Goal: Task Accomplishment & Management: Use online tool/utility

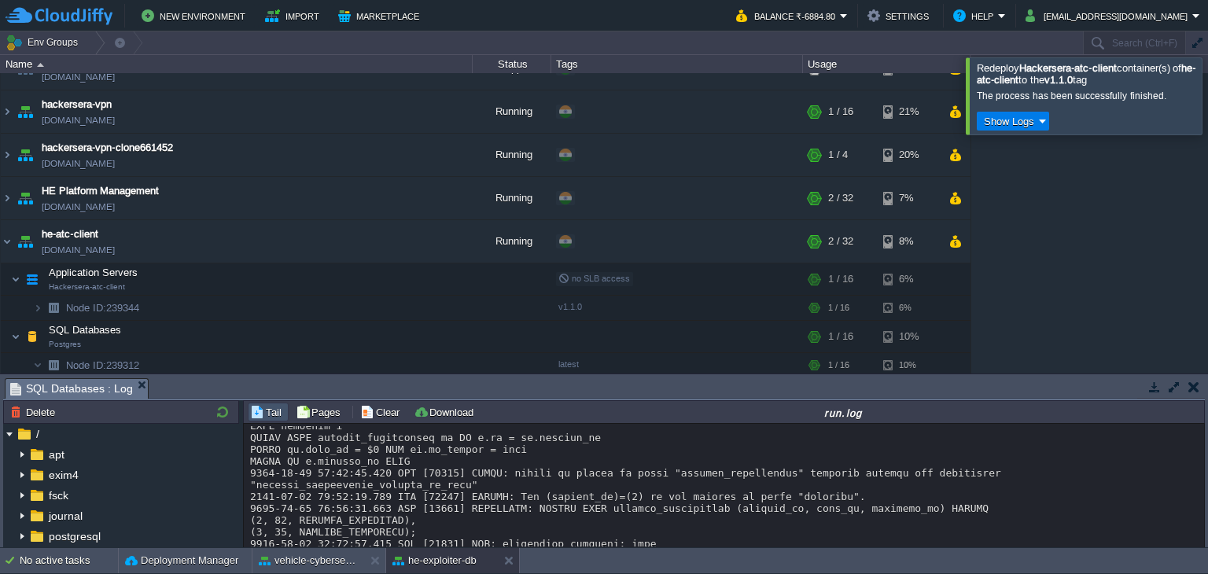
scroll to position [8720, 0]
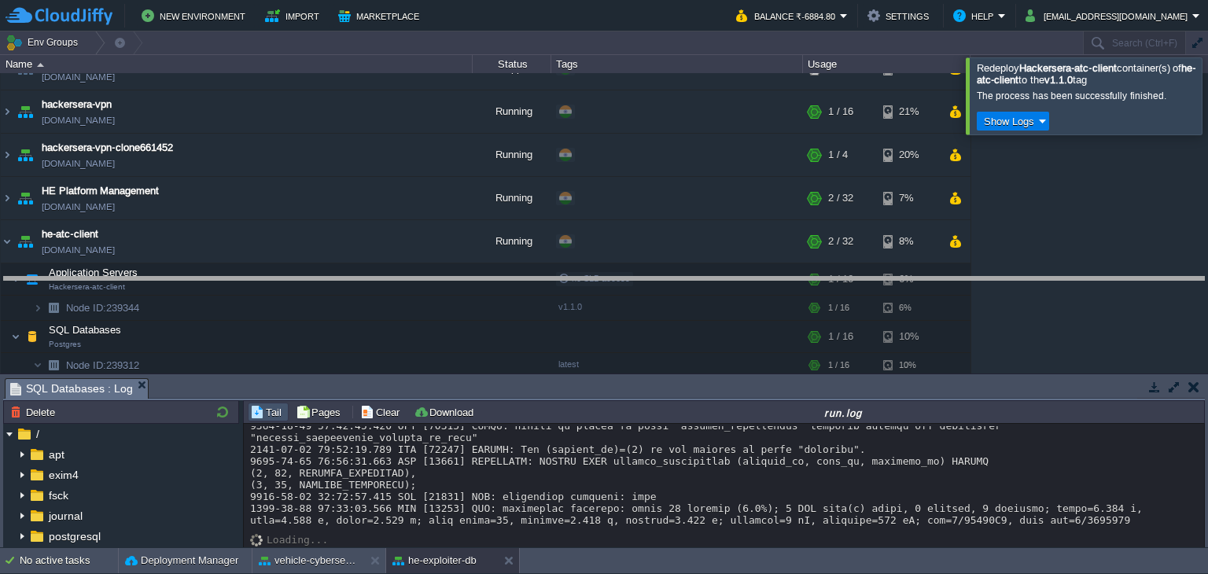
drag, startPoint x: 575, startPoint y: 387, endPoint x: 586, endPoint y: 279, distance: 108.3
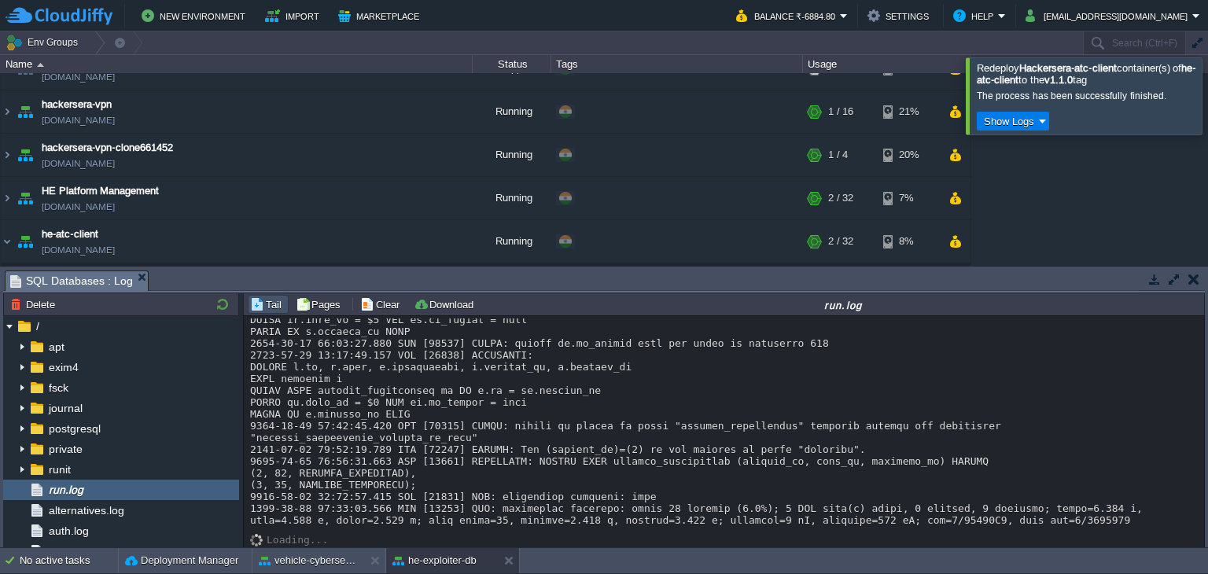
scroll to position [8611, 0]
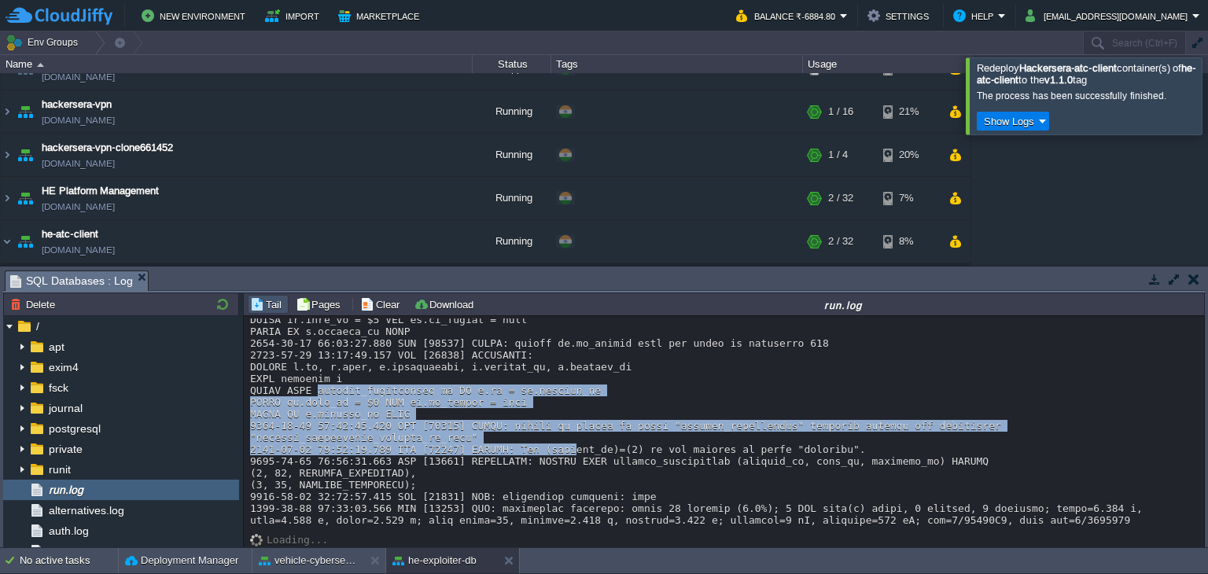
drag, startPoint x: 310, startPoint y: 395, endPoint x: 545, endPoint y: 447, distance: 240.9
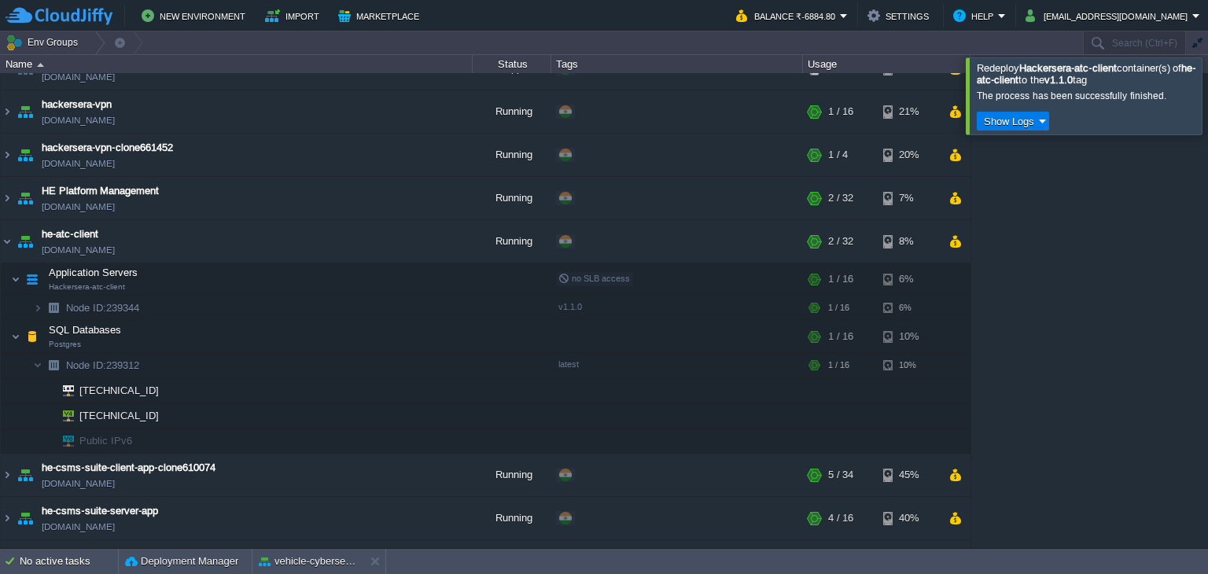
scroll to position [988, 0]
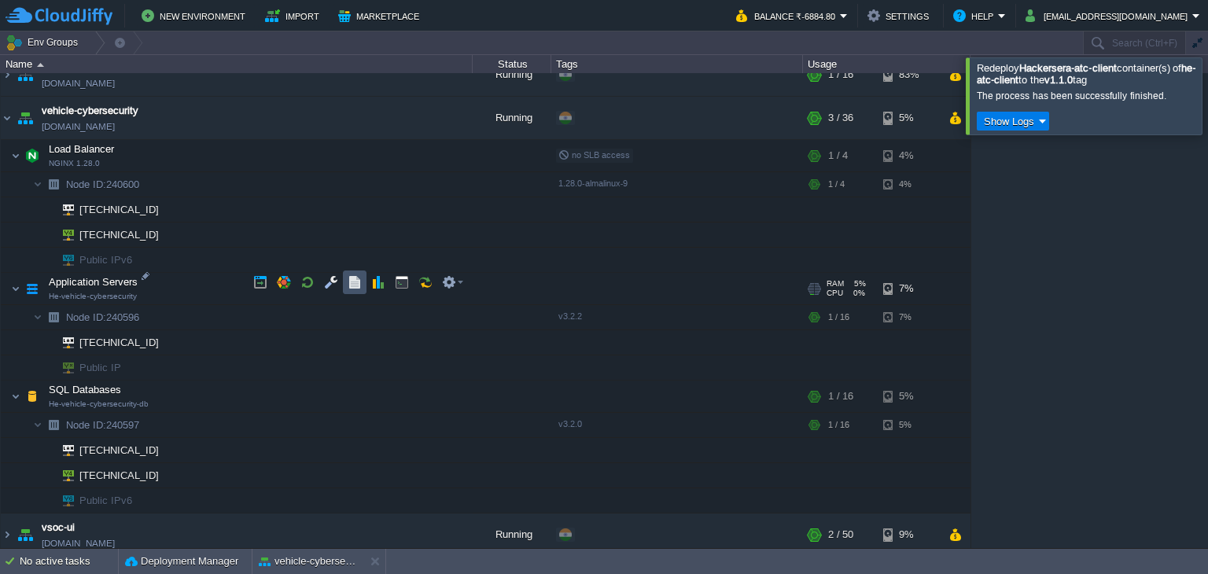
click at [361, 278] on button "button" at bounding box center [354, 282] width 14 height 14
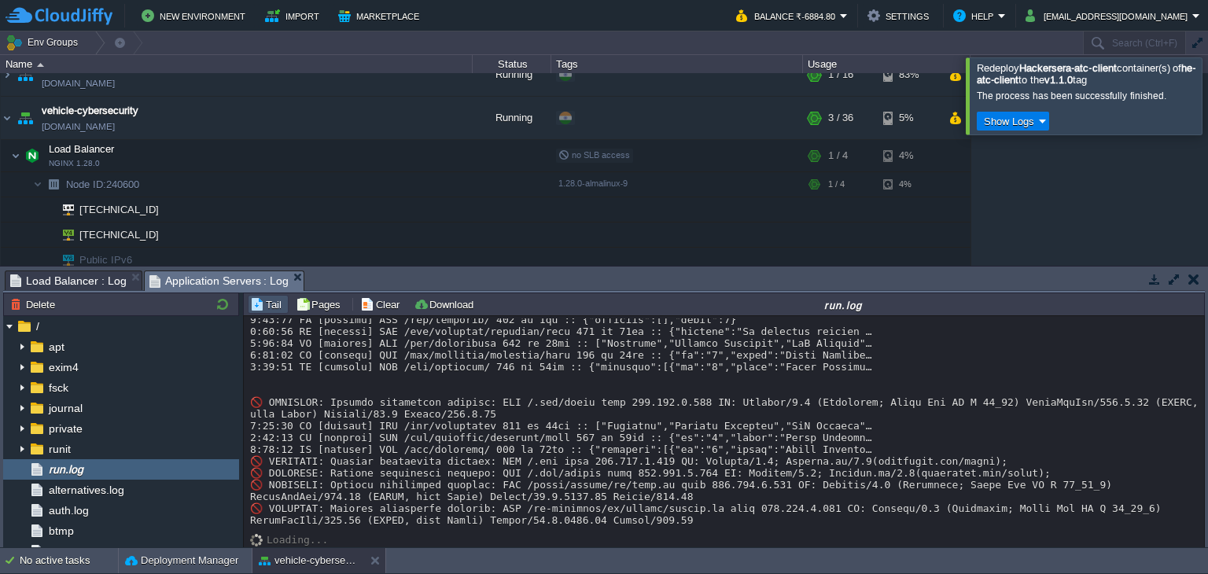
scroll to position [908, 0]
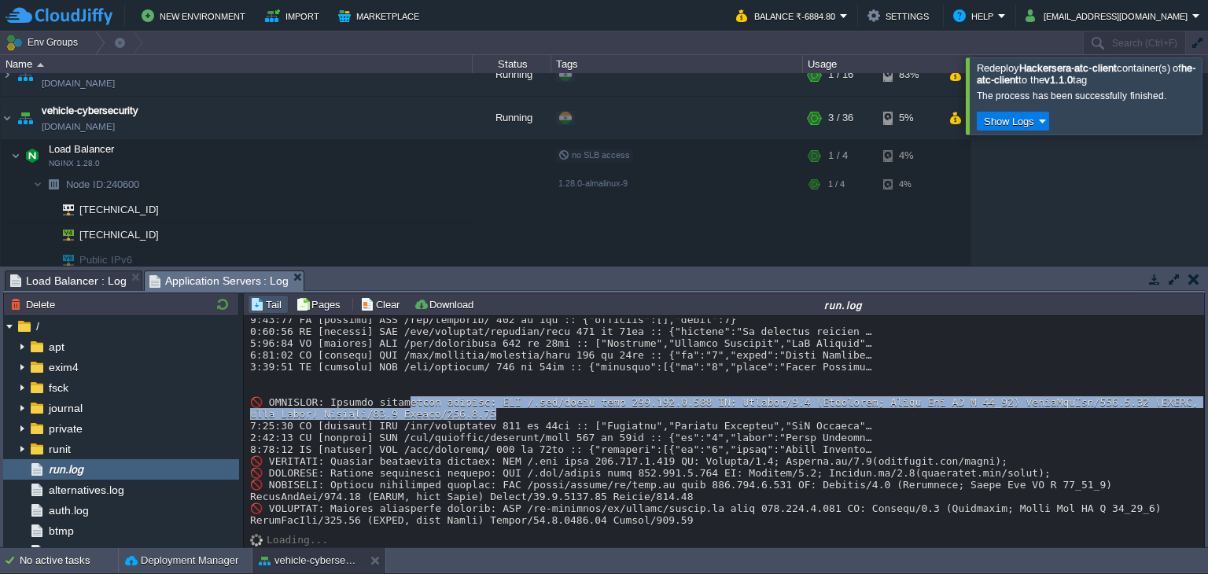
drag, startPoint x: 396, startPoint y: 388, endPoint x: 588, endPoint y: 402, distance: 192.4
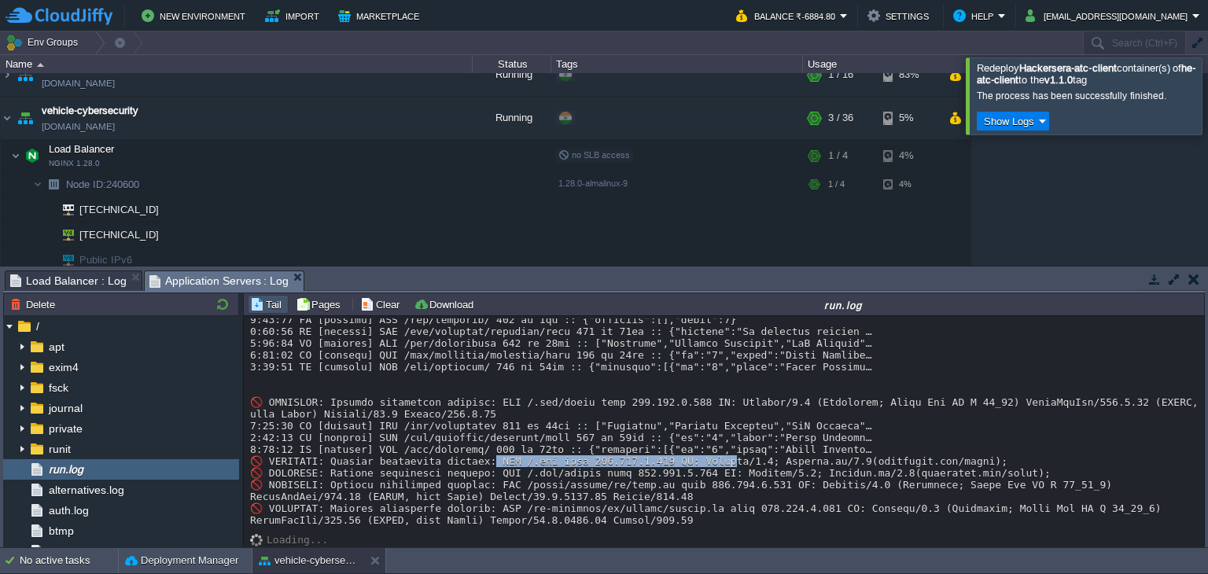
drag, startPoint x: 479, startPoint y: 450, endPoint x: 682, endPoint y: 448, distance: 203.6
drag, startPoint x: 347, startPoint y: 447, endPoint x: 391, endPoint y: 458, distance: 45.2
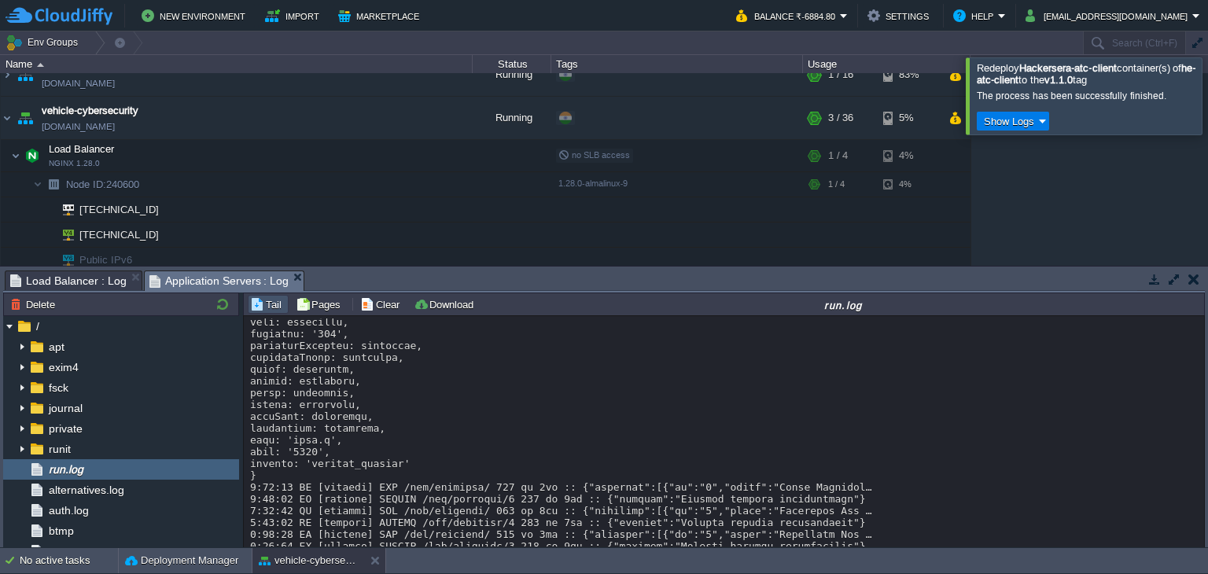
scroll to position [708, 0]
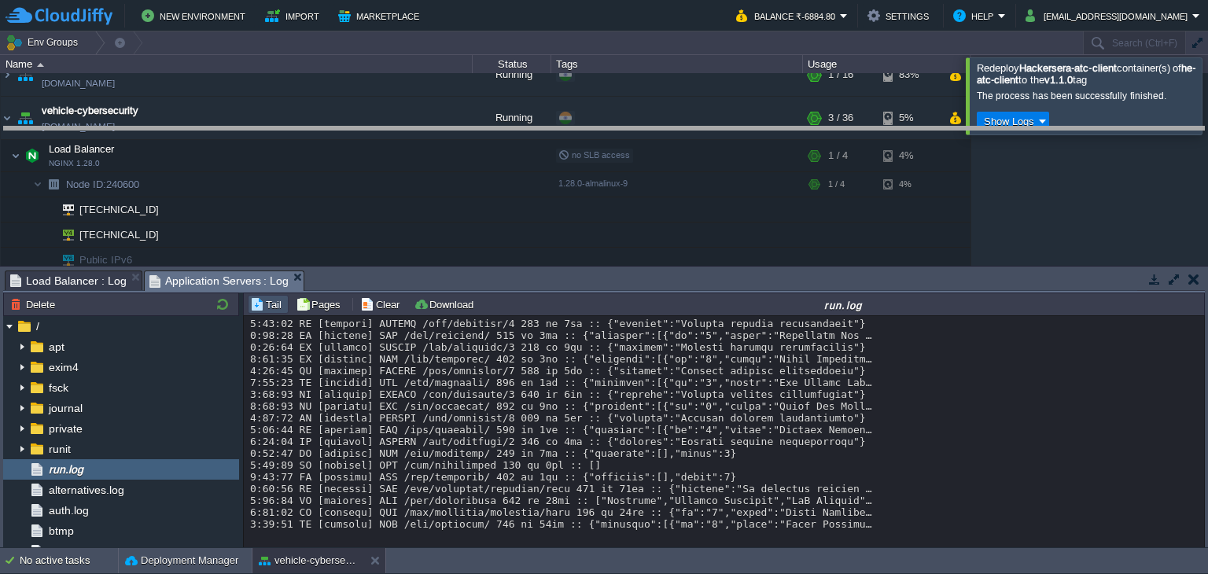
drag, startPoint x: 581, startPoint y: 281, endPoint x: 581, endPoint y: 145, distance: 136.8
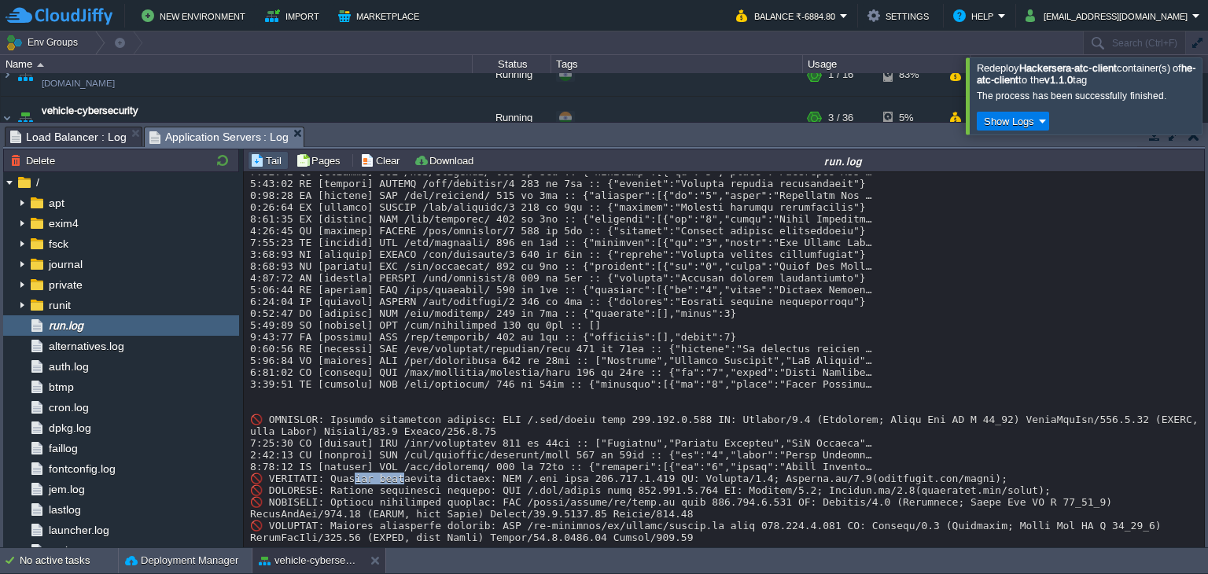
scroll to position [764, 0]
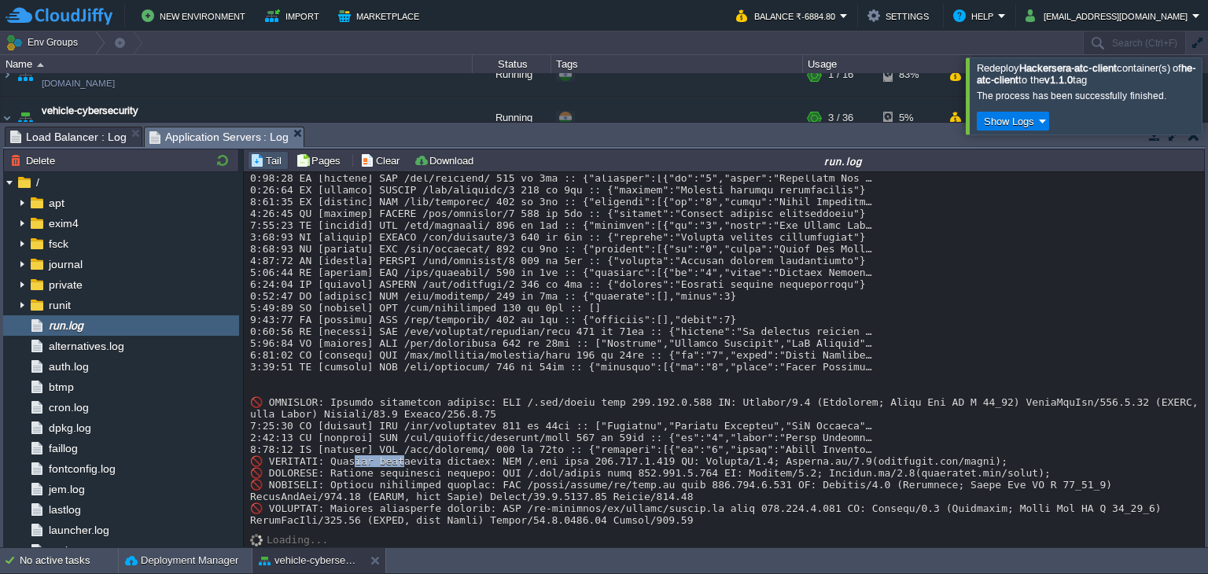
click at [89, 134] on span "Load Balancer : Log" at bounding box center [68, 136] width 116 height 19
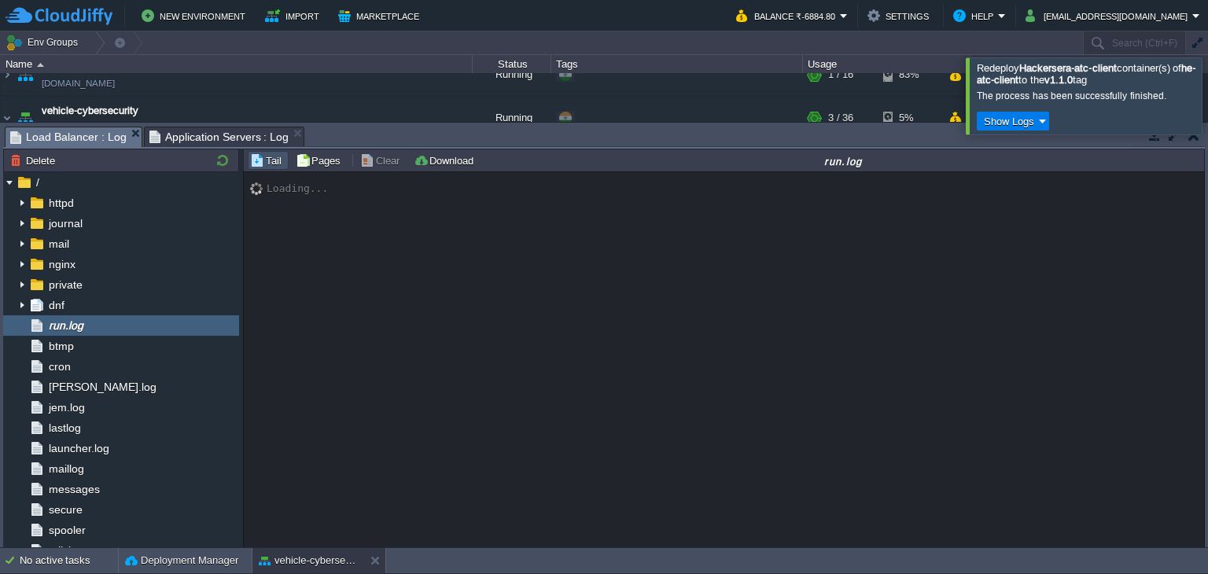
drag, startPoint x: 133, startPoint y: 133, endPoint x: 142, endPoint y: 140, distance: 11.8
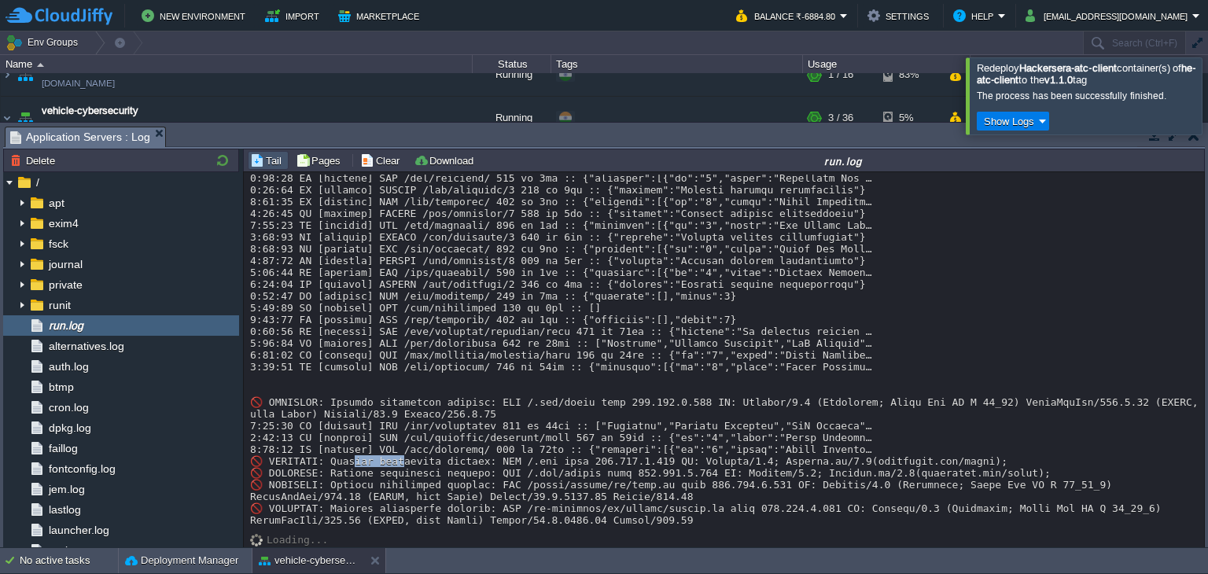
drag, startPoint x: 478, startPoint y: 125, endPoint x: 501, endPoint y: 304, distance: 180.7
click at [501, 304] on div "Tasks Activity Log Archive Git / SVN Application Servers : Log Upload Delete De…" at bounding box center [604, 335] width 1208 height 425
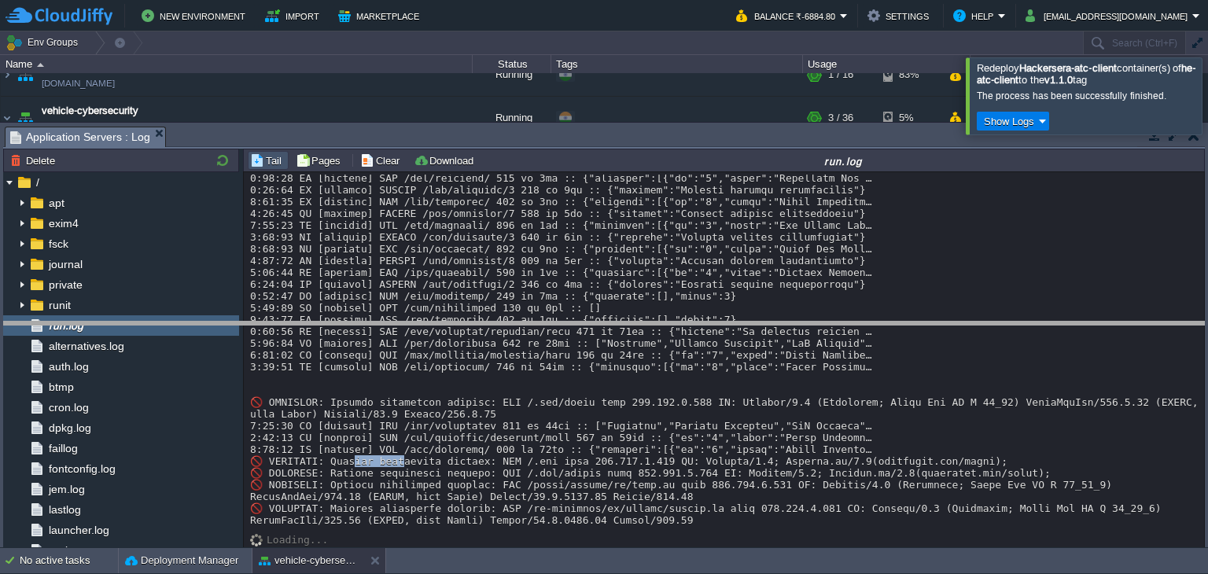
drag, startPoint x: 498, startPoint y: 130, endPoint x: 485, endPoint y: 325, distance: 195.4
click at [485, 325] on body "New Environment Import Marketplace Bonus ₹0.00 Upgrade Account Balance ₹-6884.8…" at bounding box center [604, 287] width 1208 height 574
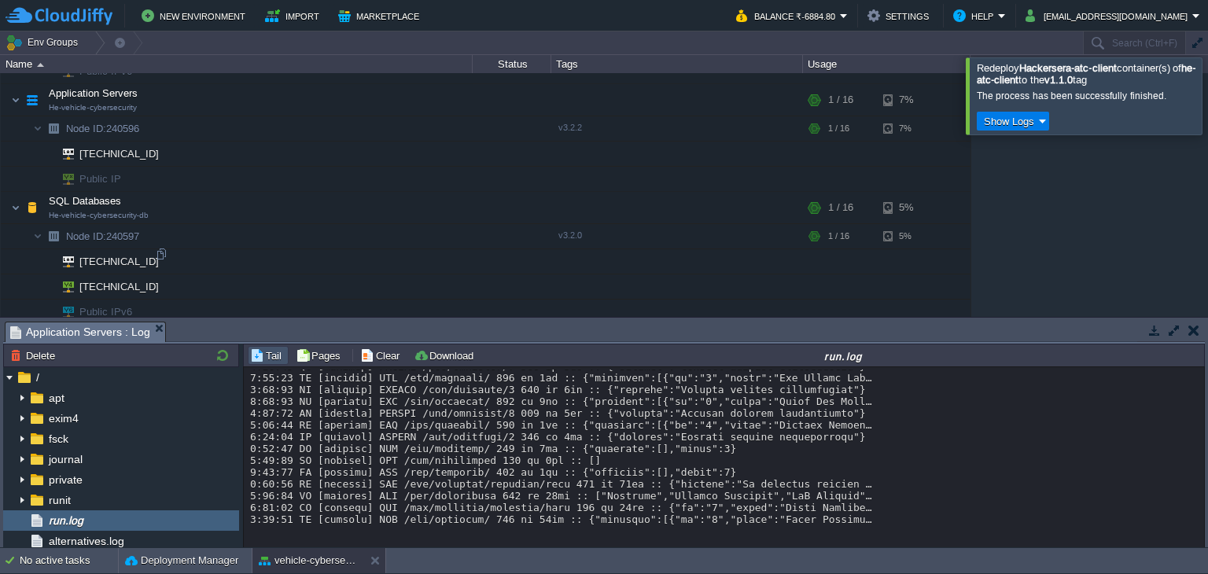
scroll to position [1202, 0]
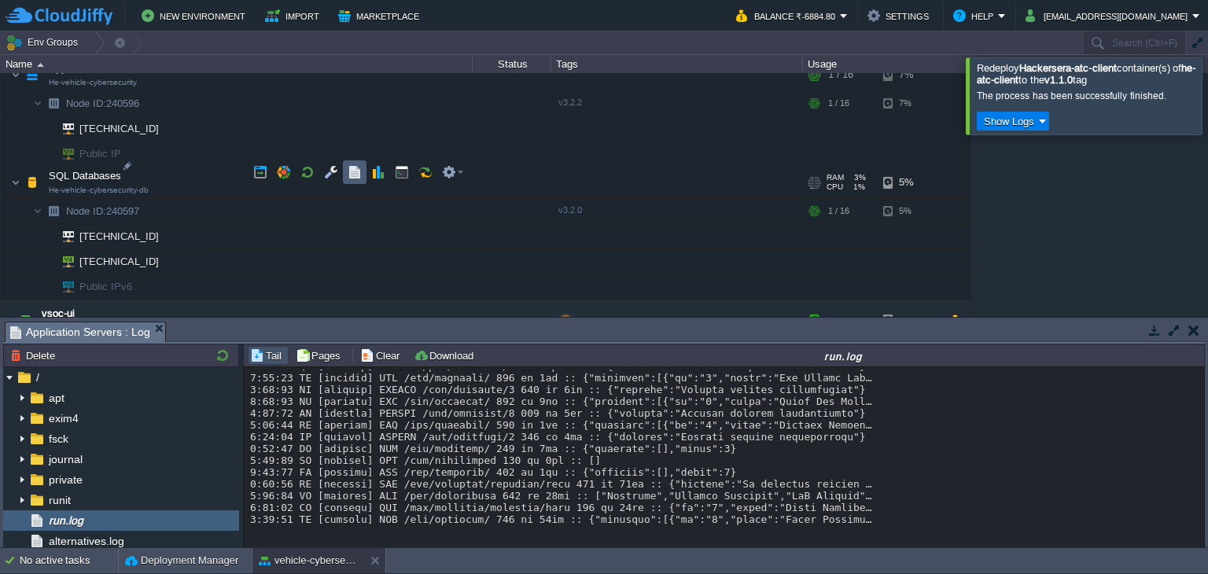
click at [355, 169] on button "button" at bounding box center [354, 172] width 14 height 14
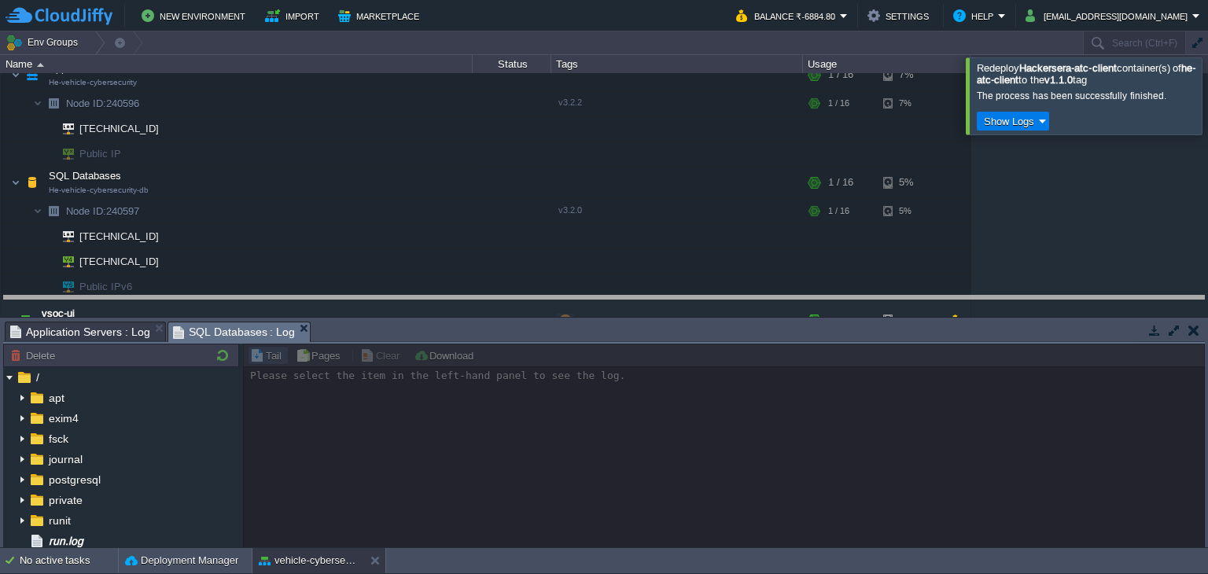
drag, startPoint x: 461, startPoint y: 336, endPoint x: 470, endPoint y: 267, distance: 70.6
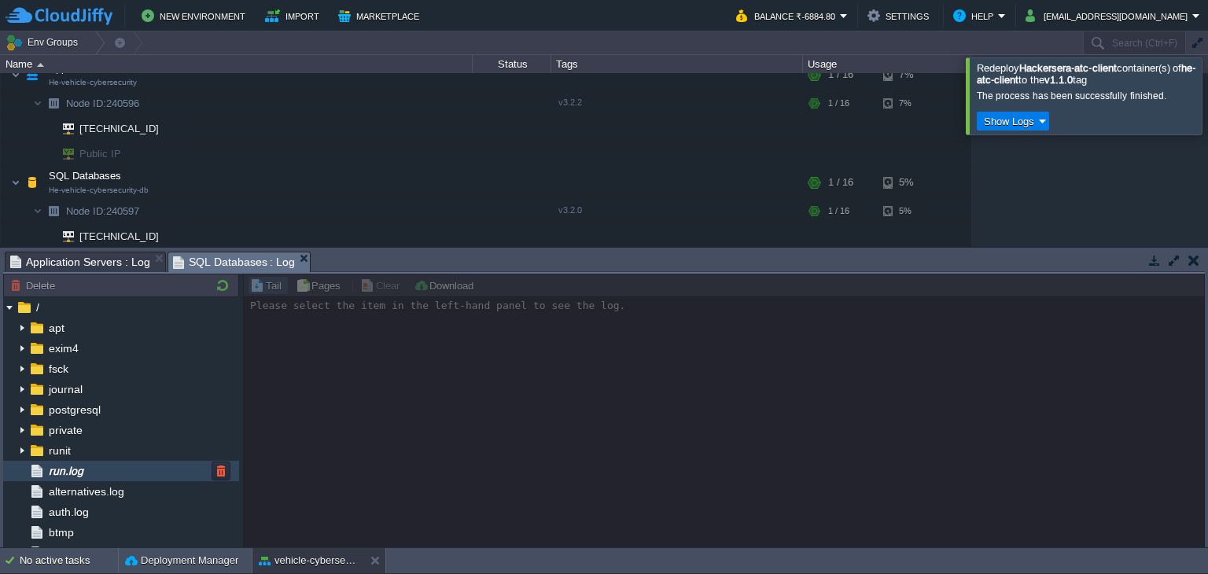
click at [65, 467] on span "run.log" at bounding box center [66, 471] width 40 height 14
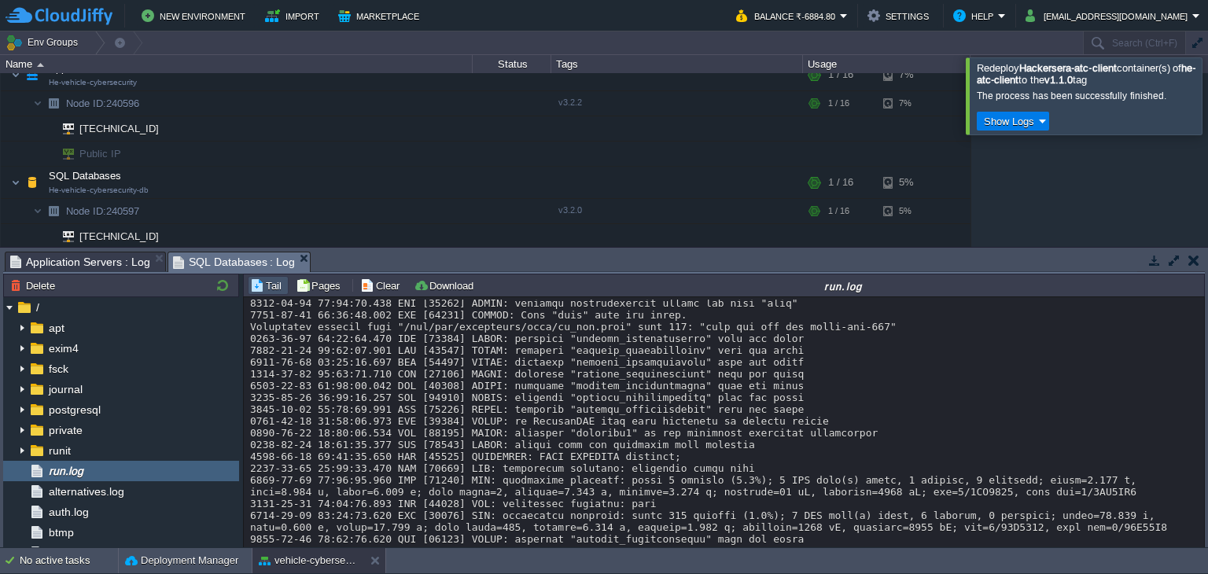
scroll to position [11100, 0]
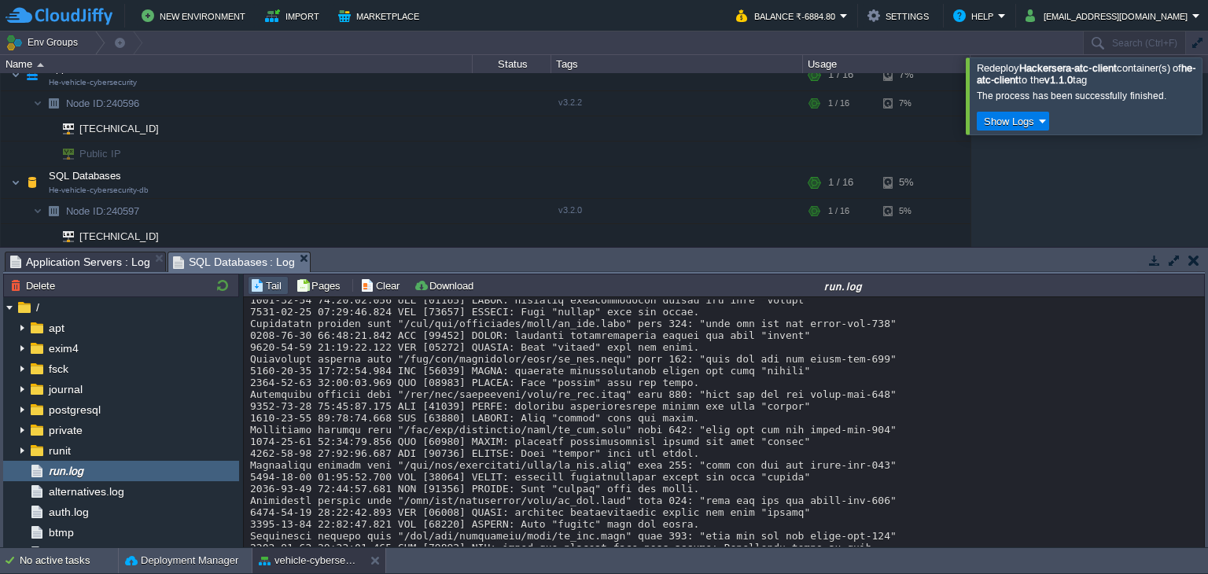
scroll to position [0, 0]
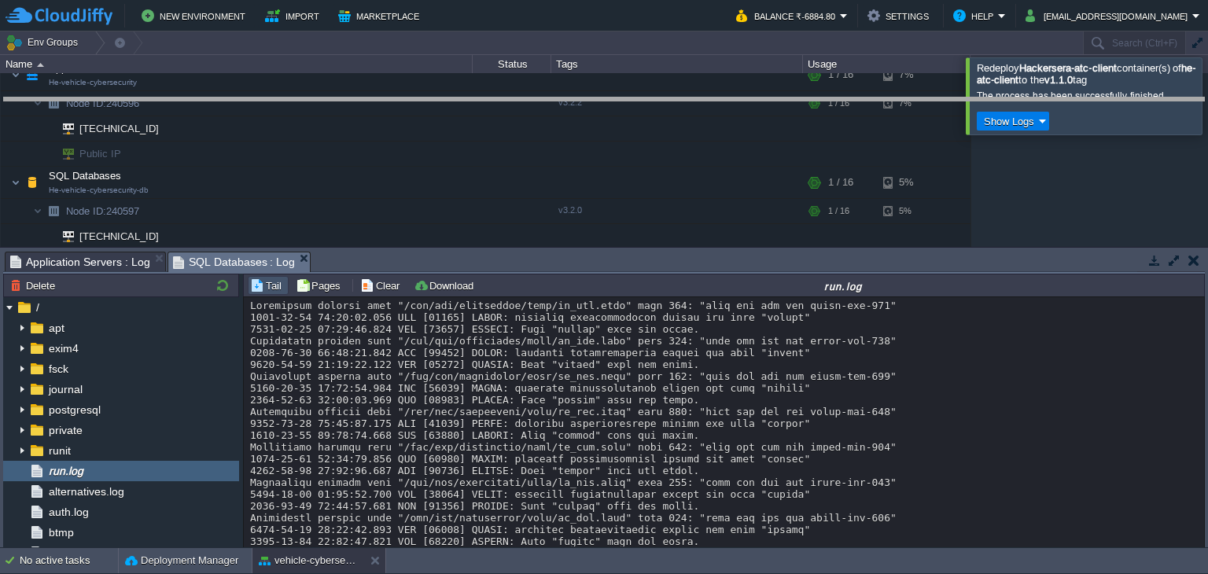
drag, startPoint x: 520, startPoint y: 265, endPoint x: 518, endPoint y: 112, distance: 153.3
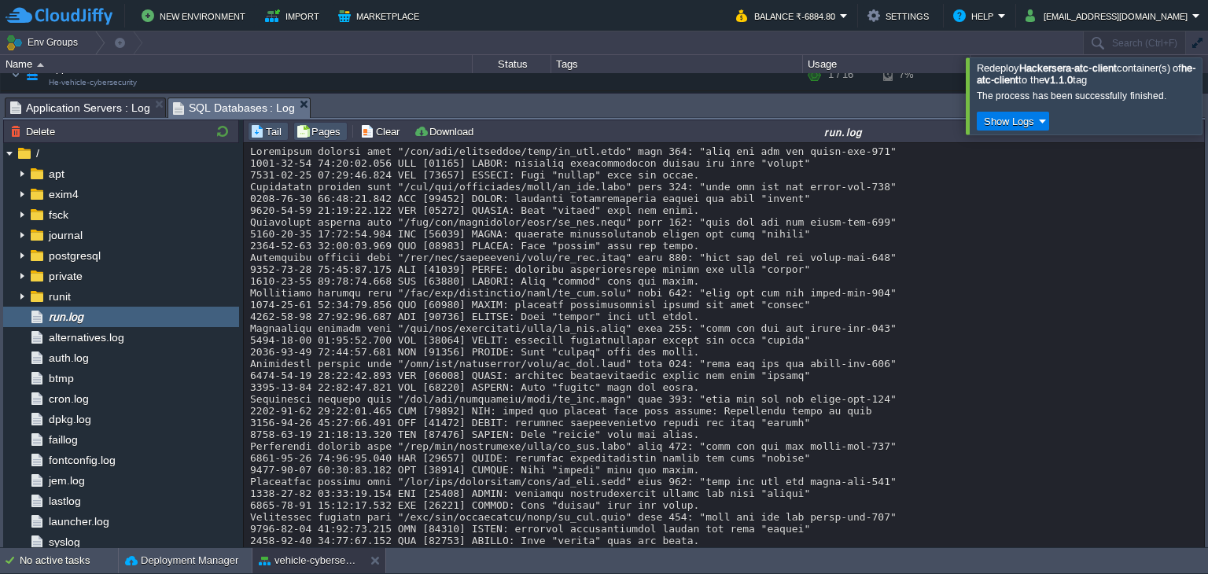
click at [308, 138] on button "Pages" at bounding box center [321, 131] width 50 height 14
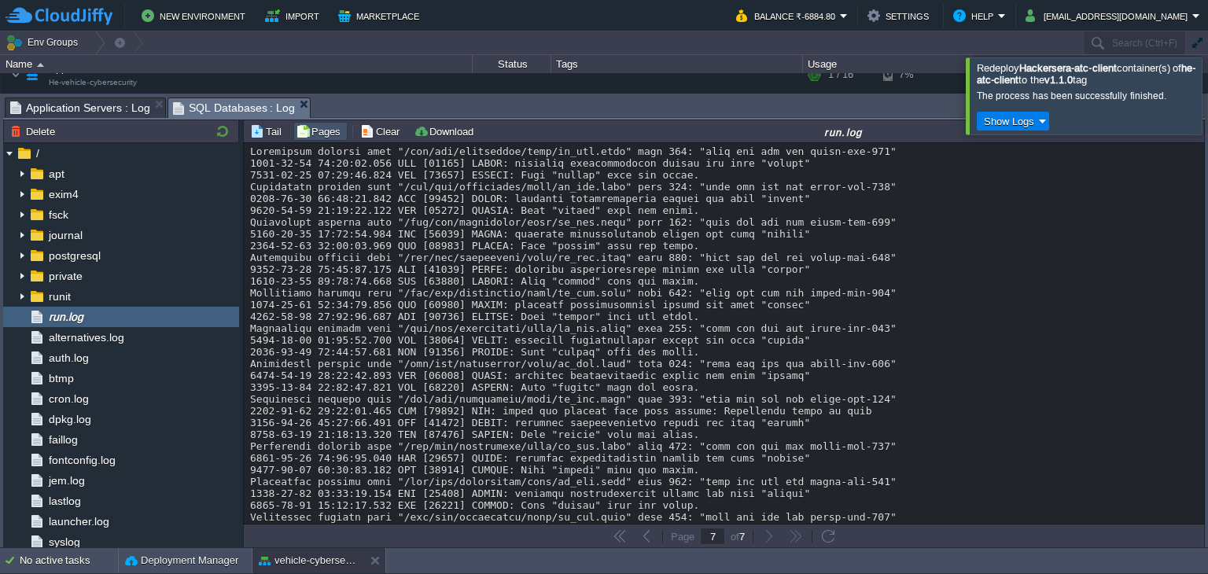
click at [311, 130] on button "Pages" at bounding box center [321, 131] width 50 height 14
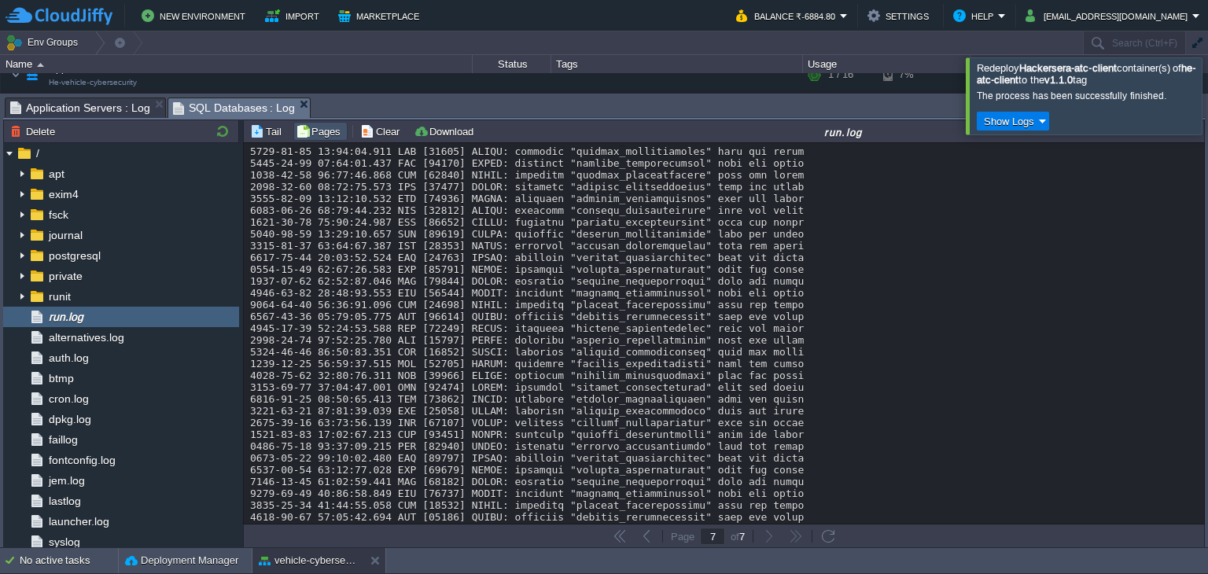
scroll to position [6, 0]
click at [642, 528] on button "button" at bounding box center [646, 535] width 14 height 14
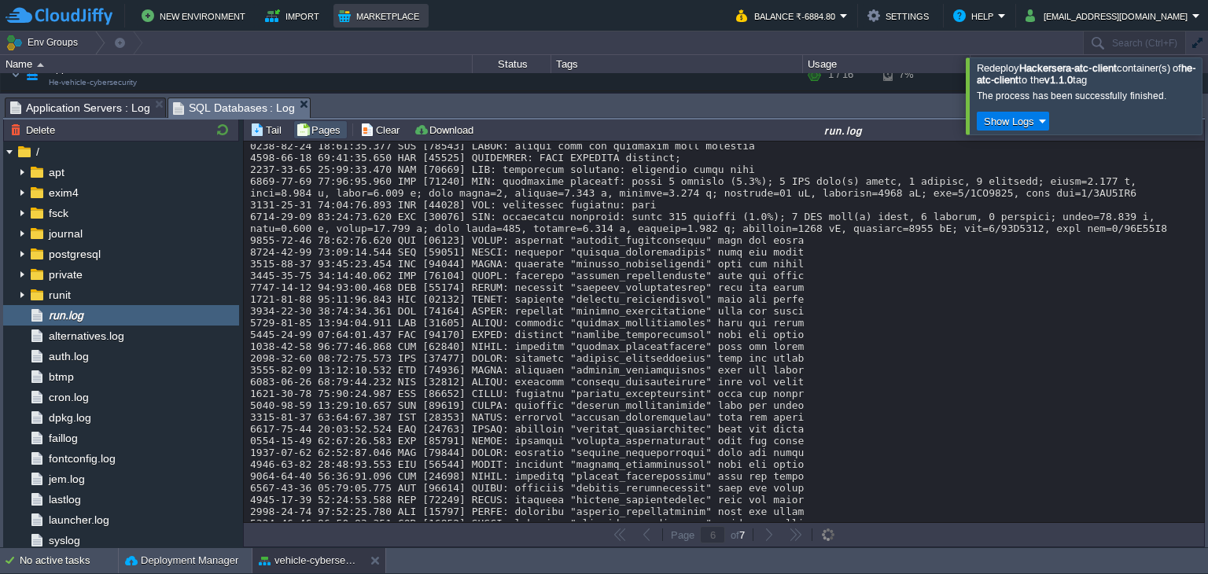
scroll to position [11573, 0]
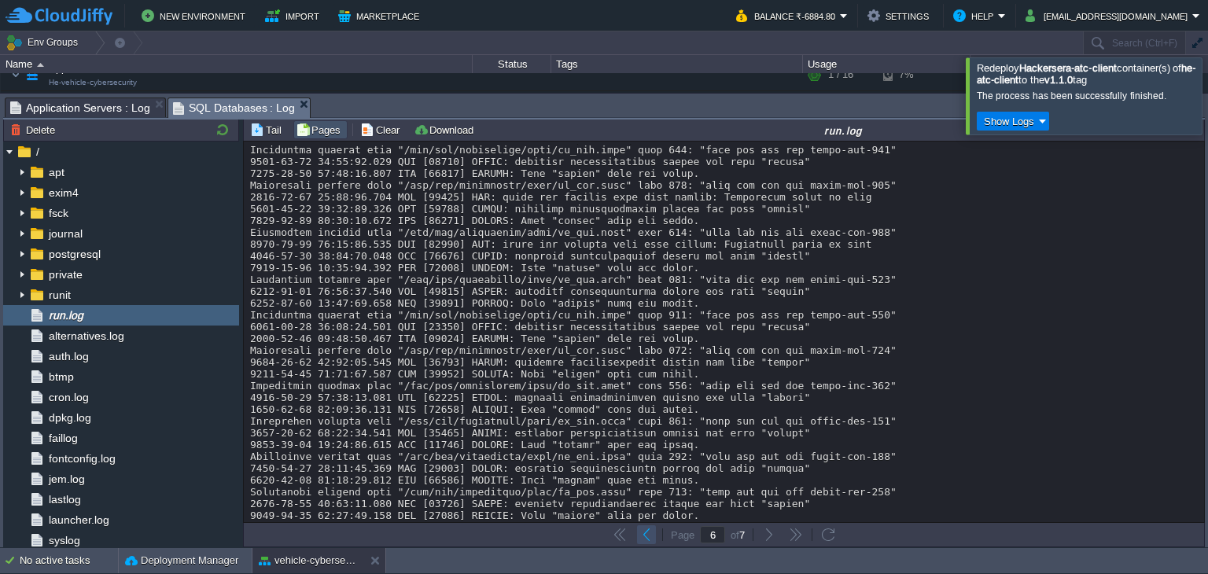
click at [647, 528] on button "button" at bounding box center [646, 535] width 14 height 14
drag, startPoint x: 535, startPoint y: 274, endPoint x: 583, endPoint y: 278, distance: 48.1
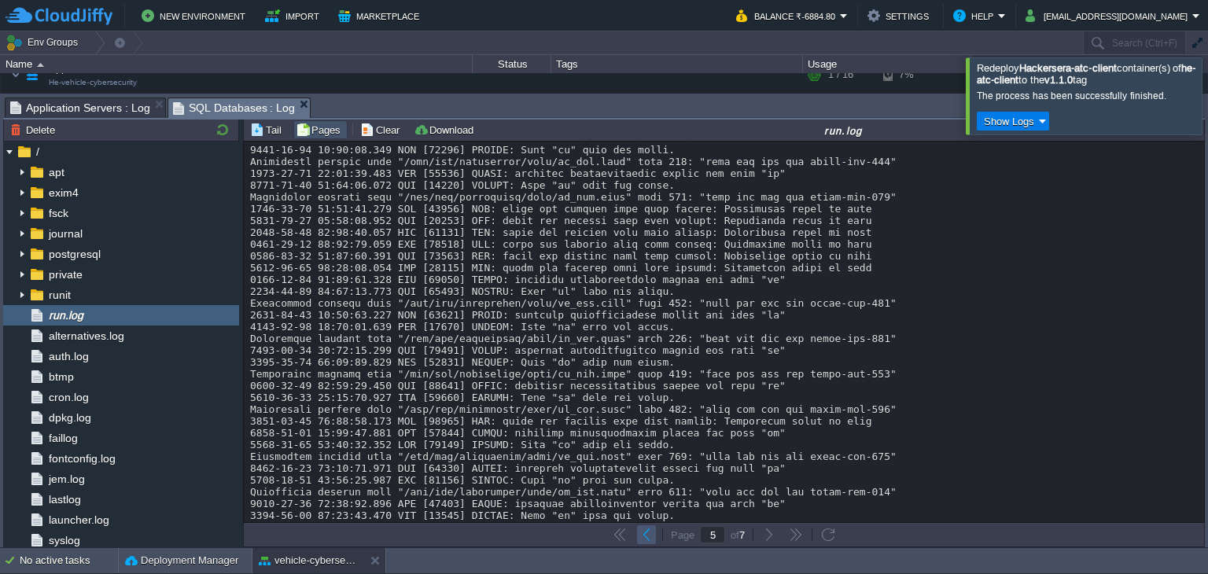
click at [653, 530] on td at bounding box center [646, 534] width 19 height 19
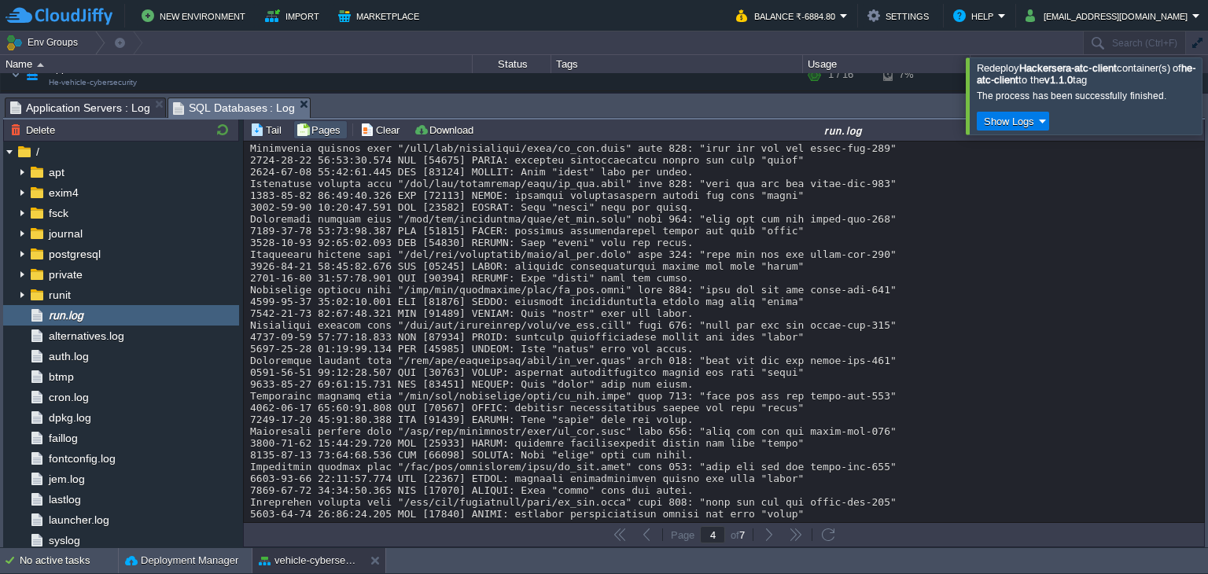
scroll to position [0, 0]
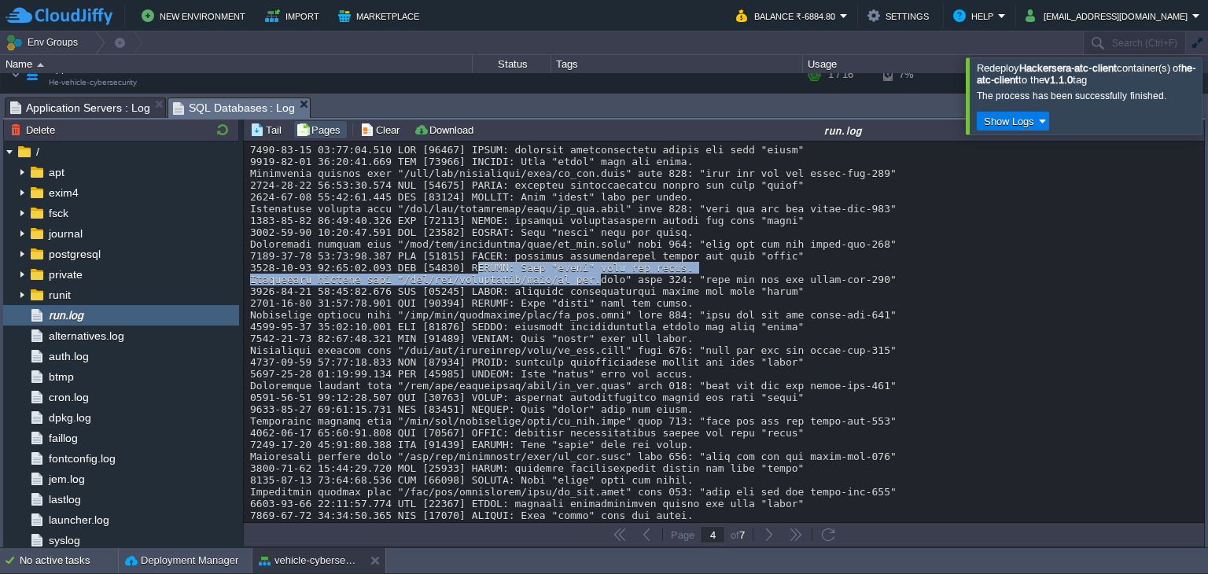
drag, startPoint x: 454, startPoint y: 259, endPoint x: 568, endPoint y: 291, distance: 117.5
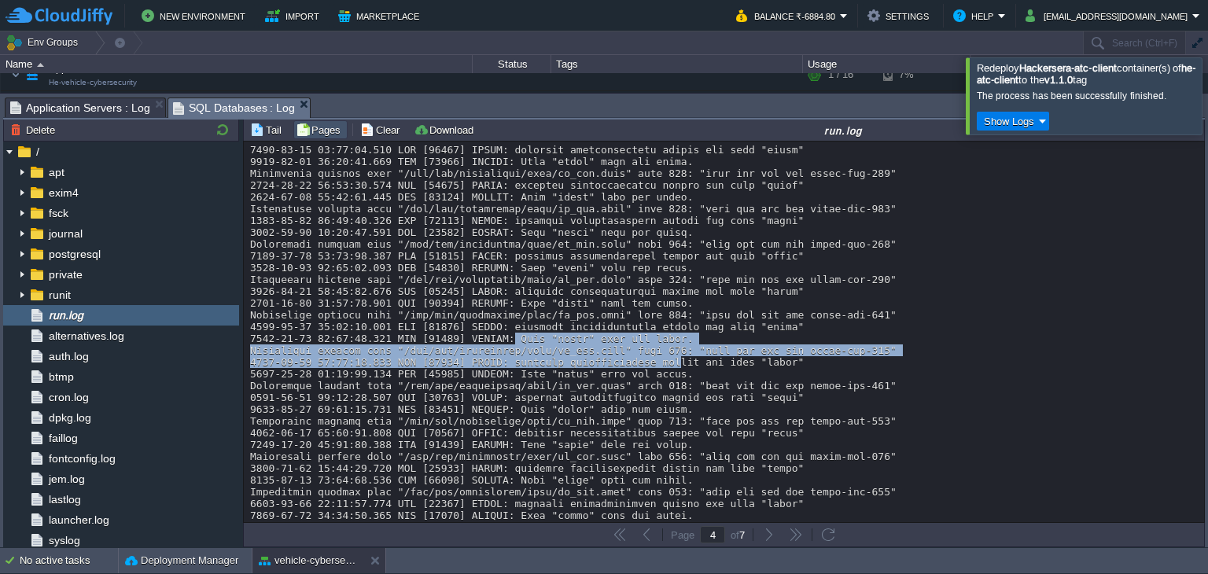
drag, startPoint x: 526, startPoint y: 347, endPoint x: 682, endPoint y: 391, distance: 162.3
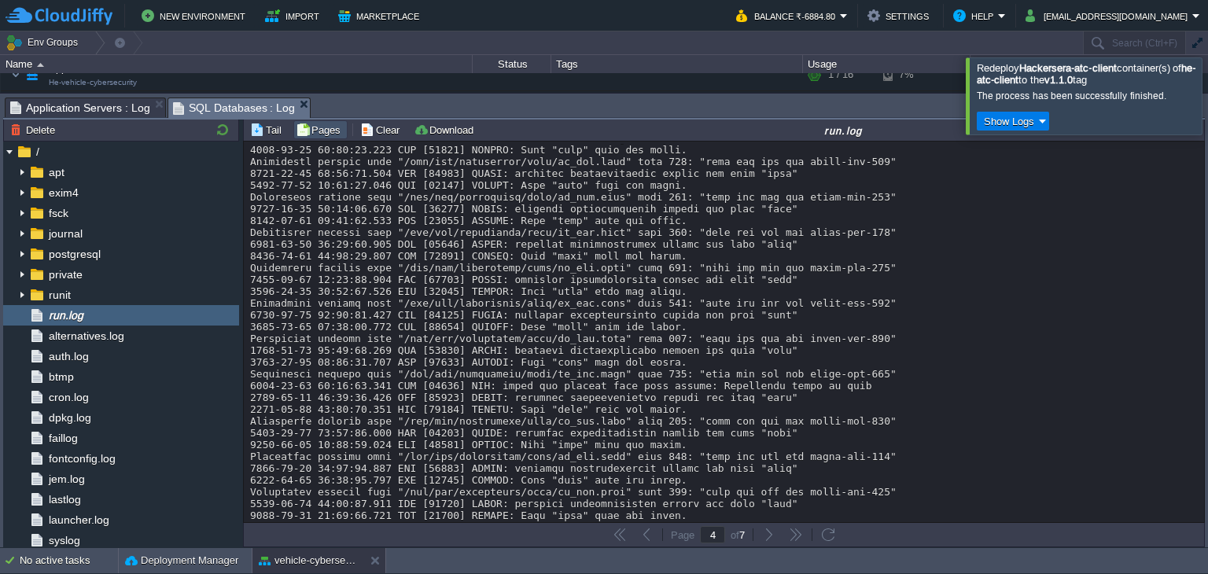
scroll to position [11573, 0]
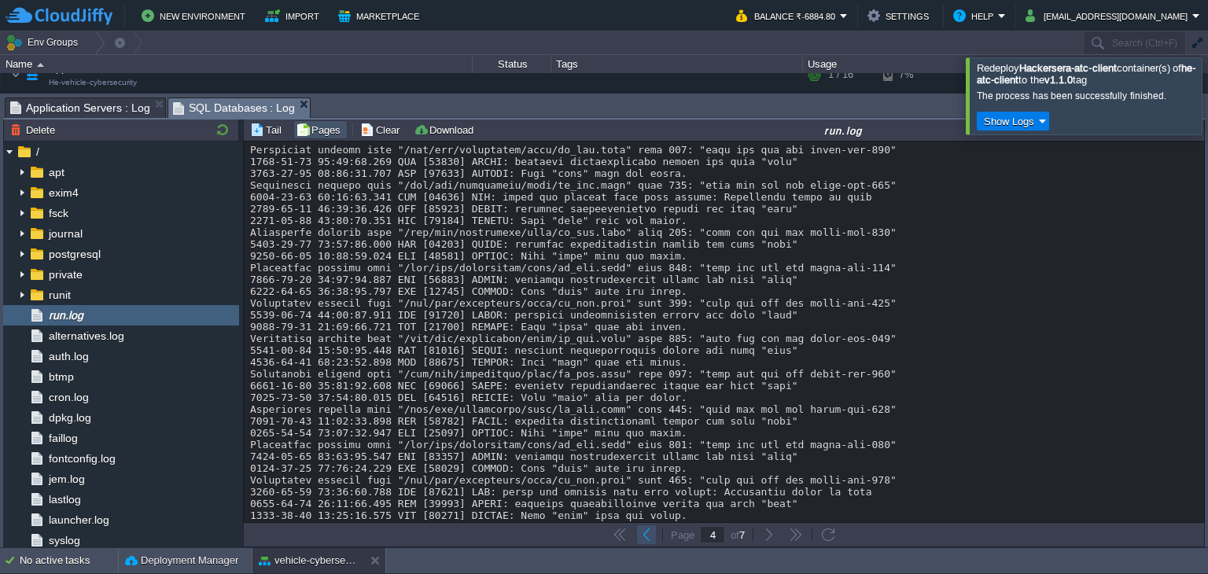
click at [645, 528] on button "button" at bounding box center [646, 535] width 14 height 14
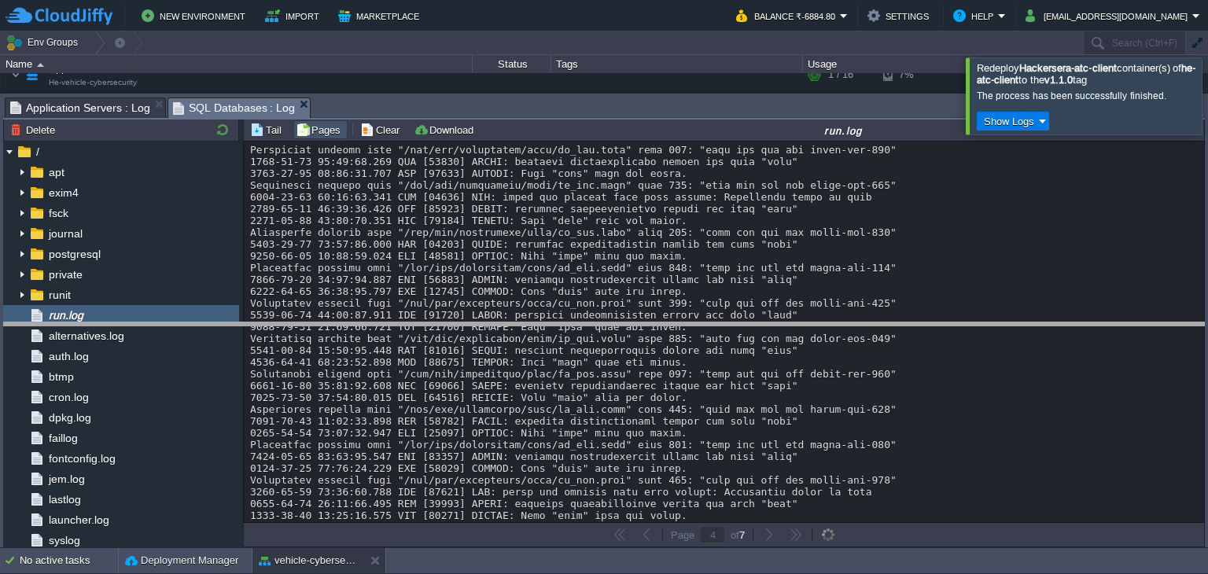
drag, startPoint x: 430, startPoint y: 108, endPoint x: 450, endPoint y: 333, distance: 225.7
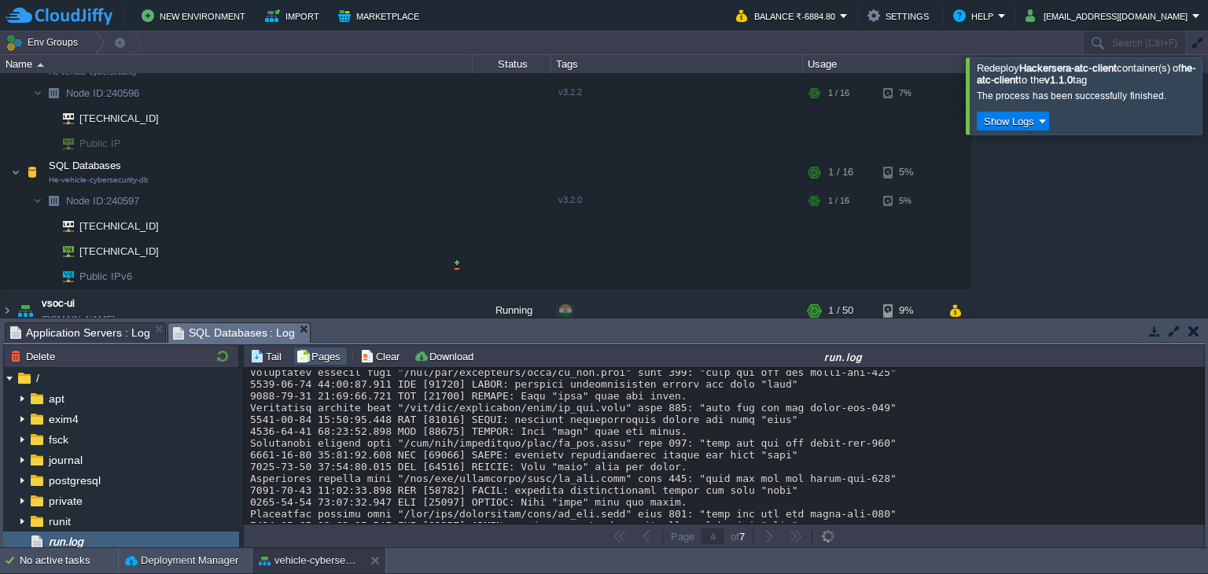
scroll to position [1215, 0]
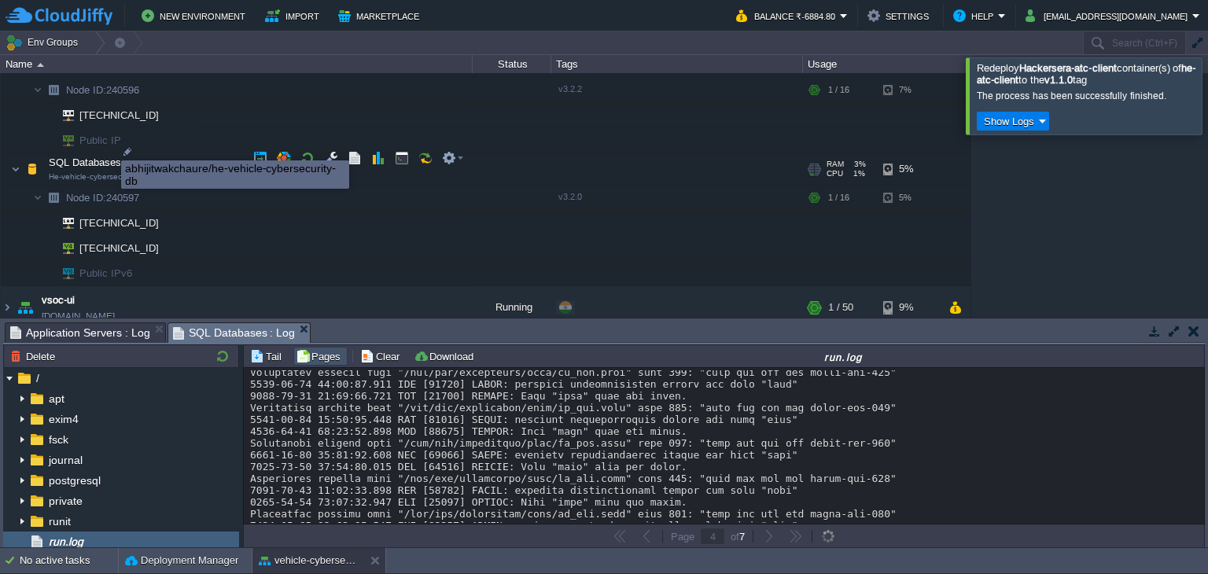
type input "3"
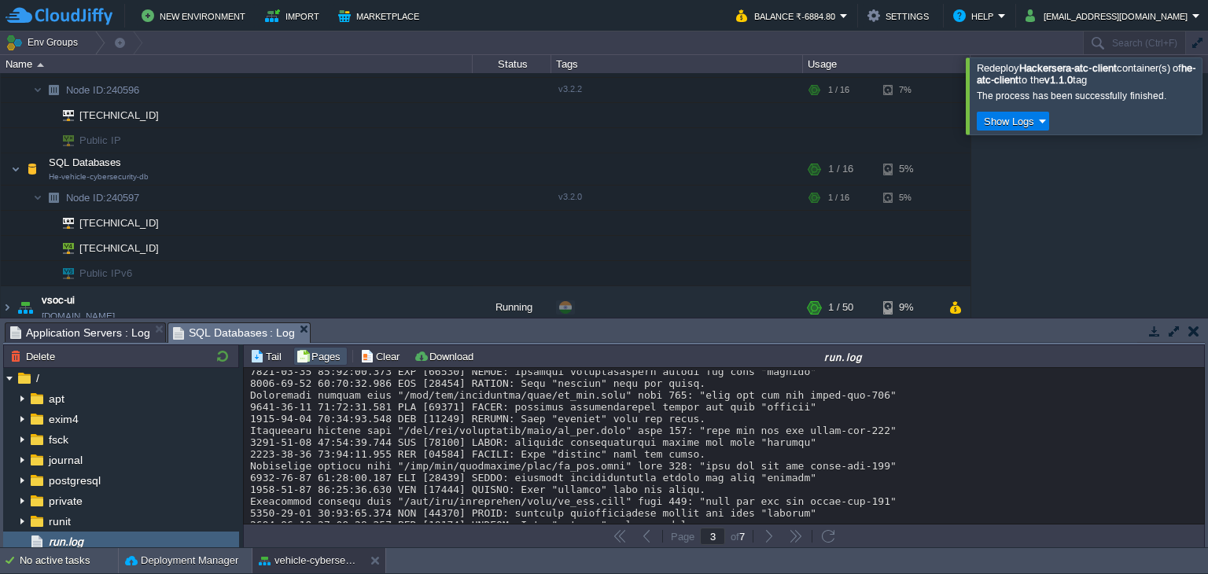
scroll to position [5645, 0]
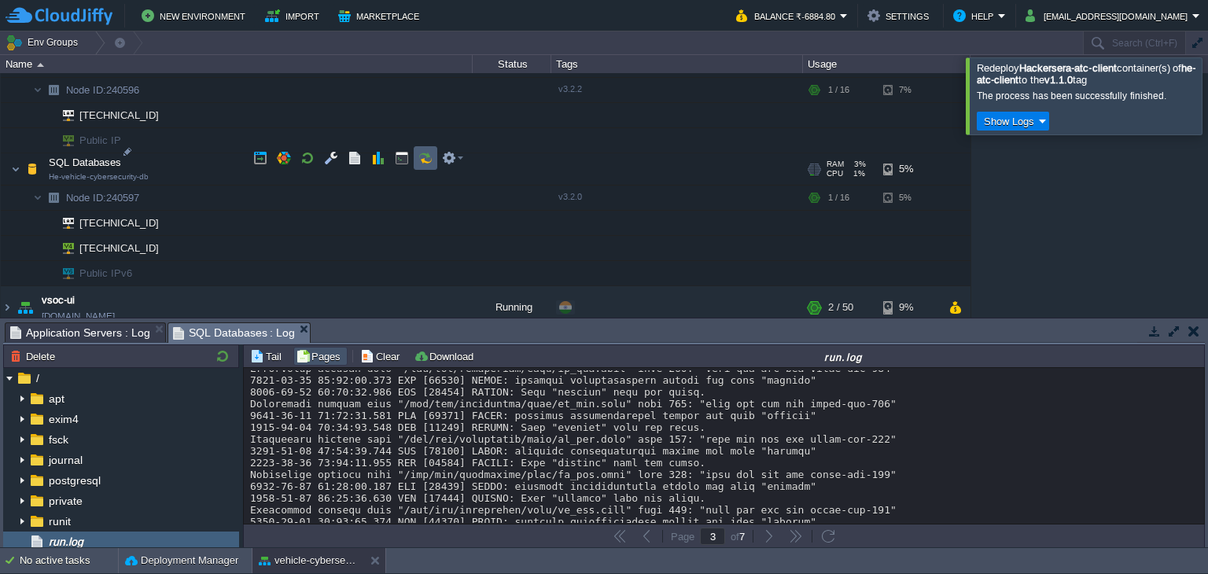
click at [435, 162] on td at bounding box center [426, 158] width 24 height 24
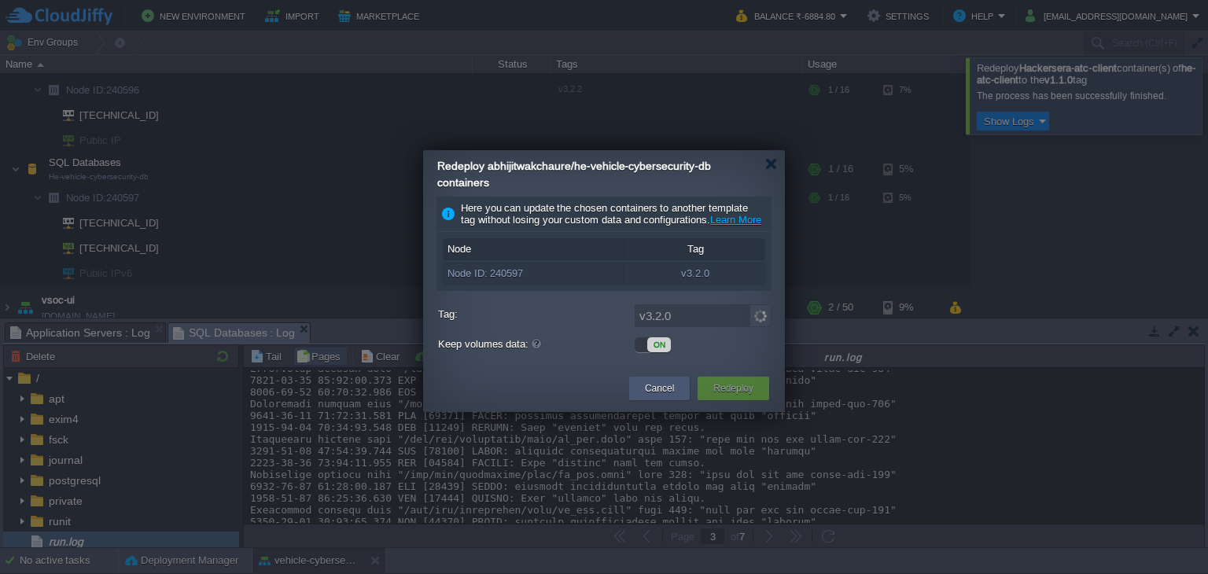
drag, startPoint x: 679, startPoint y: 397, endPoint x: 553, endPoint y: 321, distance: 147.8
click at [679, 397] on div "Cancel" at bounding box center [659, 389] width 61 height 24
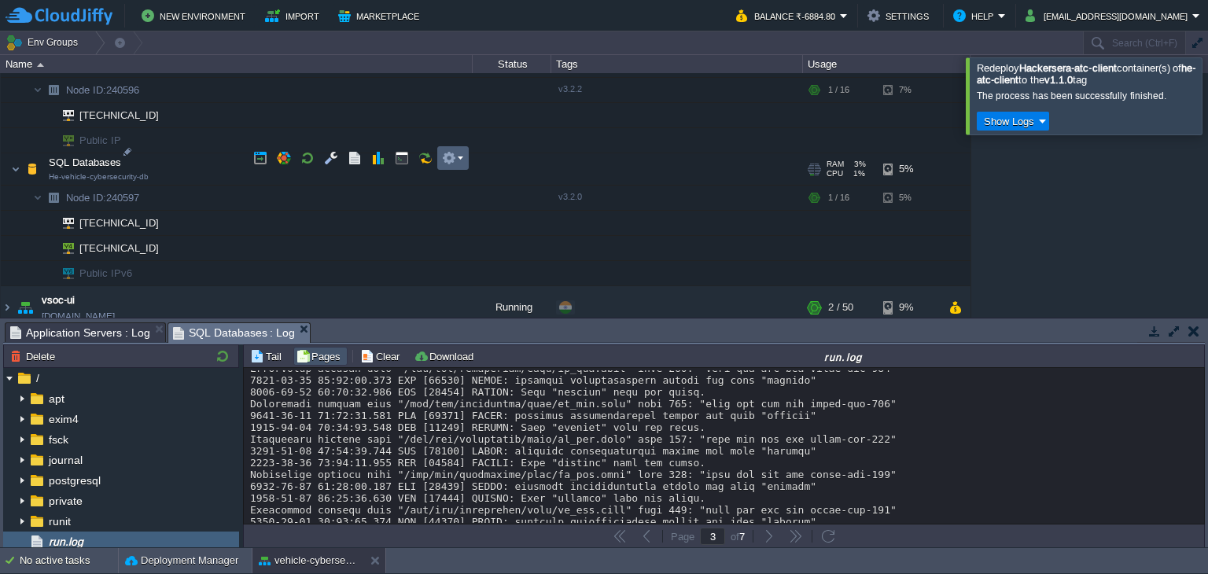
click at [462, 158] on td at bounding box center [452, 158] width 31 height 24
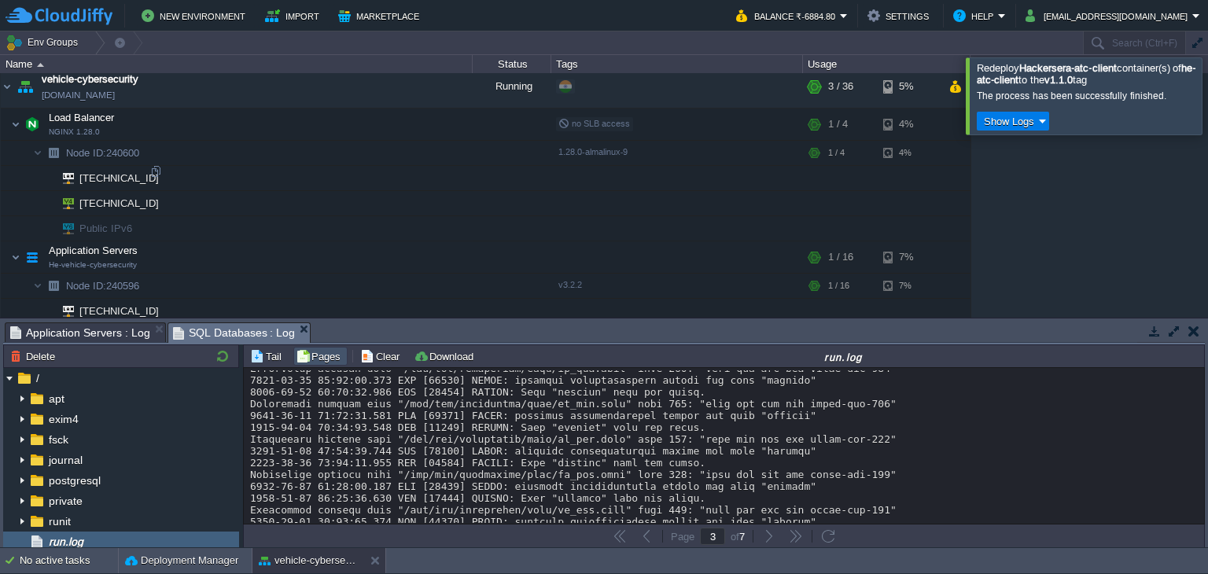
scroll to position [1002, 0]
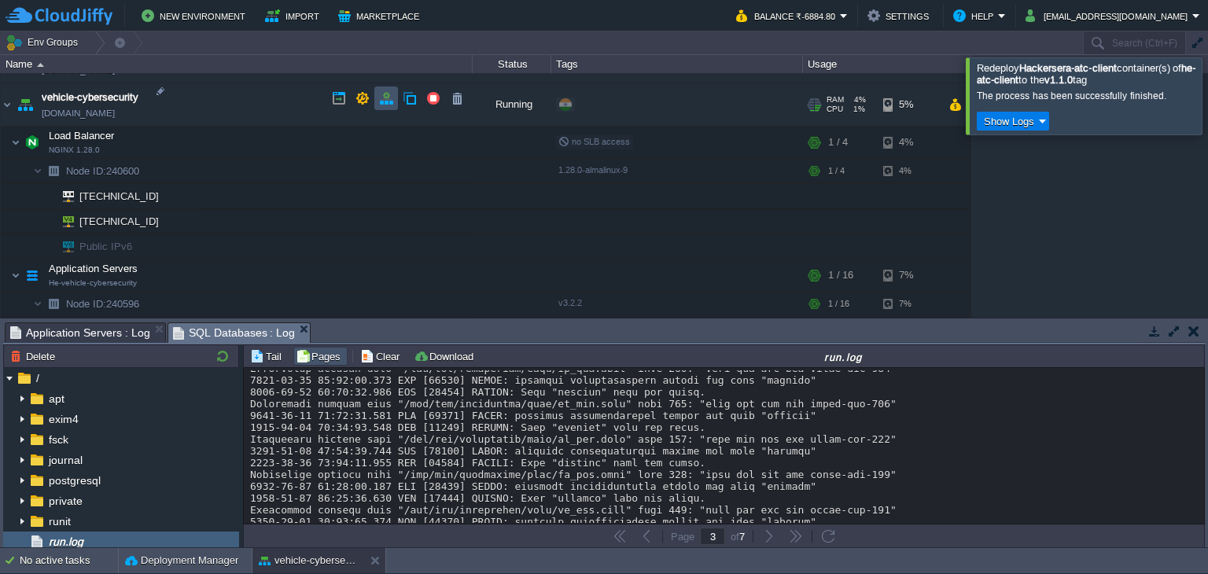
click at [390, 99] on button "button" at bounding box center [386, 98] width 14 height 14
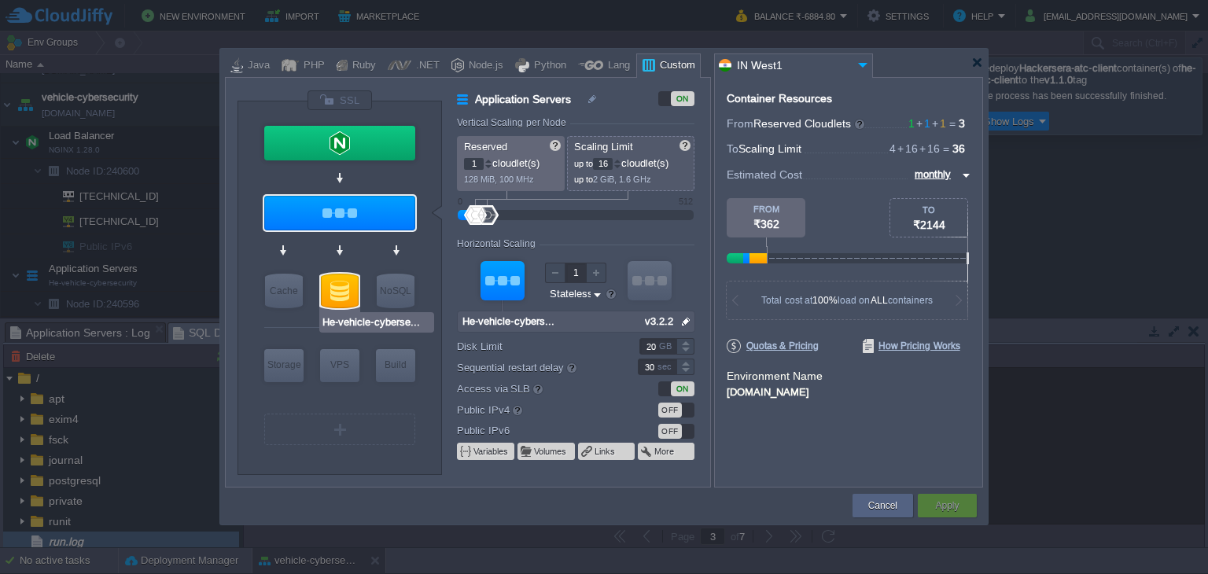
type input "He-vehicle-cybersecurity-db"
click at [357, 318] on input "He-vehicle-cybersecurity-db" at bounding box center [377, 322] width 110 height 16
click at [339, 283] on div at bounding box center [340, 291] width 38 height 35
type input "SQL Databases"
type input "He-vehicle-cyber..."
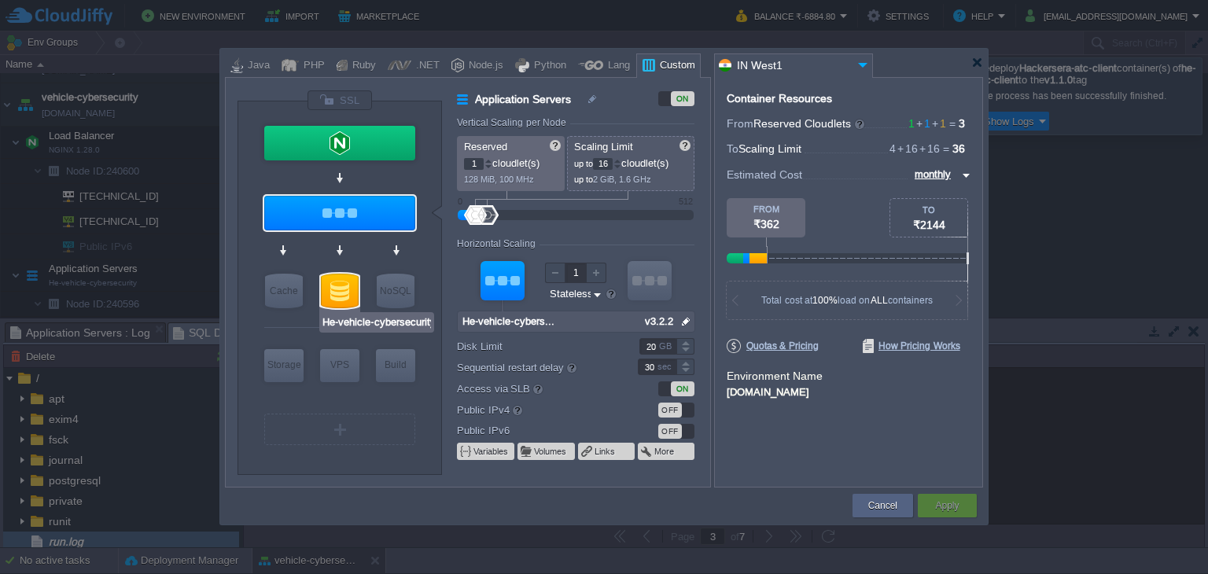
type input "null"
type input "v3.2.0"
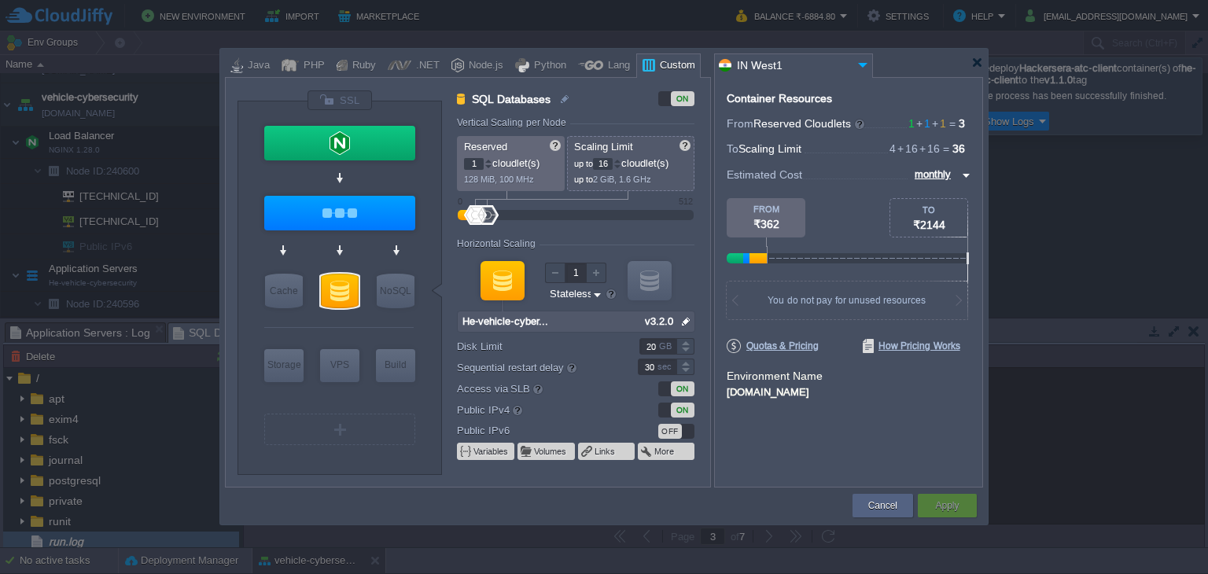
click at [506, 273] on div at bounding box center [502, 280] width 44 height 39
click at [328, 285] on div at bounding box center [340, 291] width 38 height 35
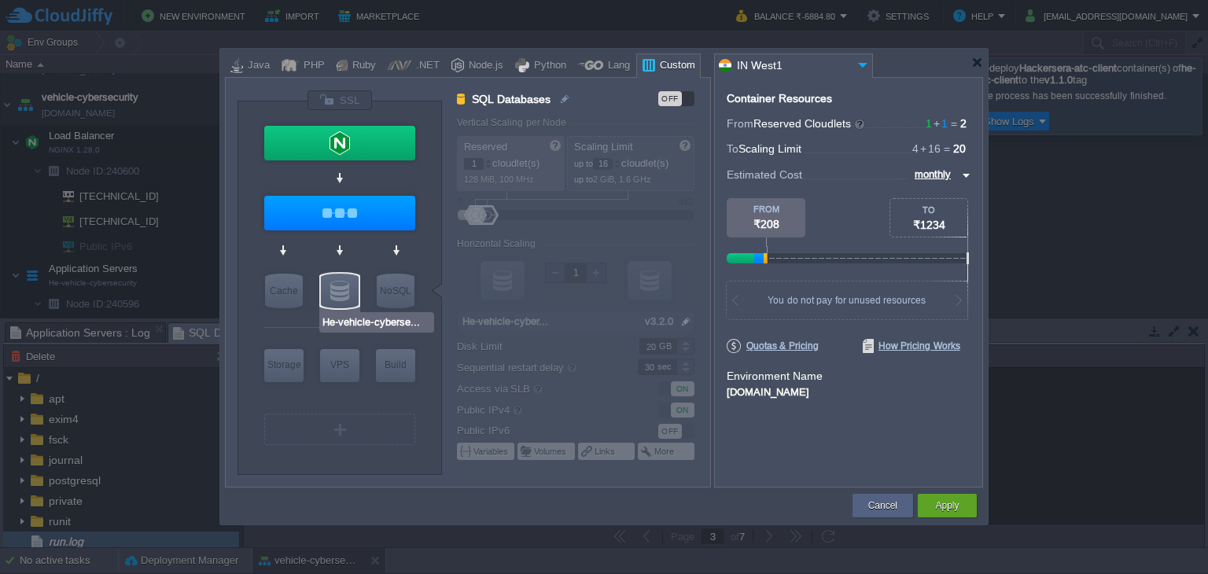
type input "Docker Image"
click at [950, 497] on div "Apply" at bounding box center [946, 506] width 35 height 24
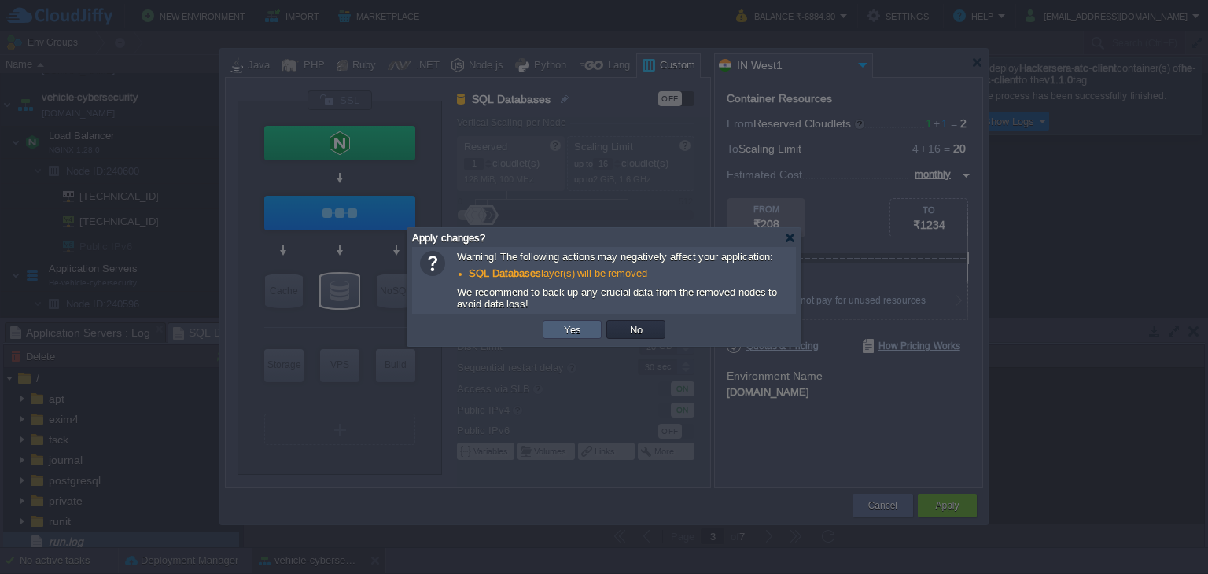
click at [586, 320] on td "Yes" at bounding box center [571, 329] width 59 height 19
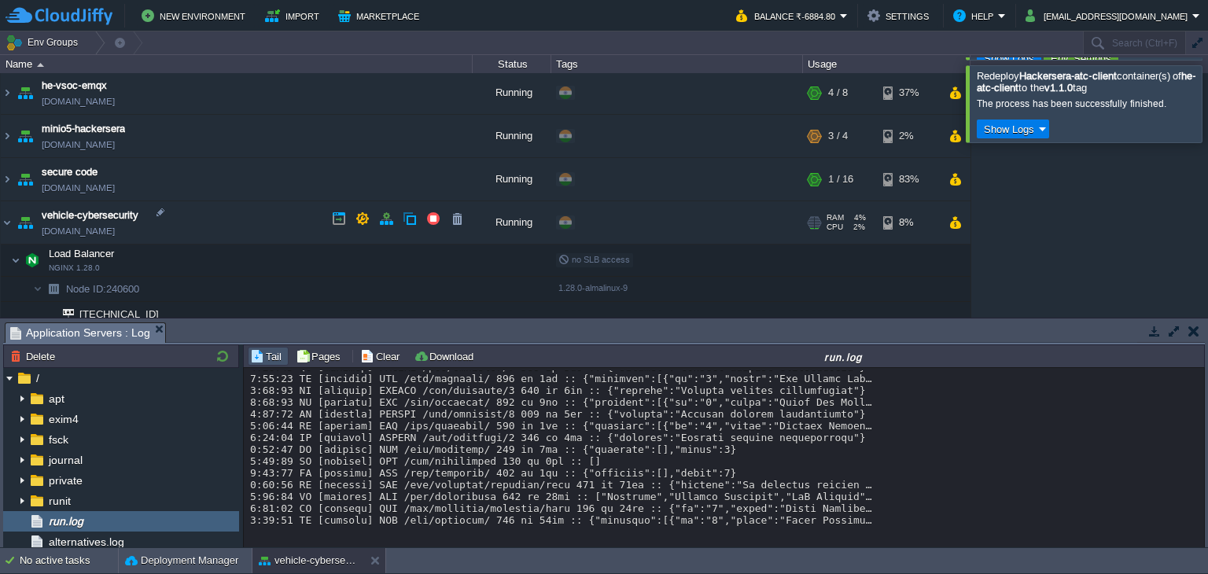
scroll to position [849, 0]
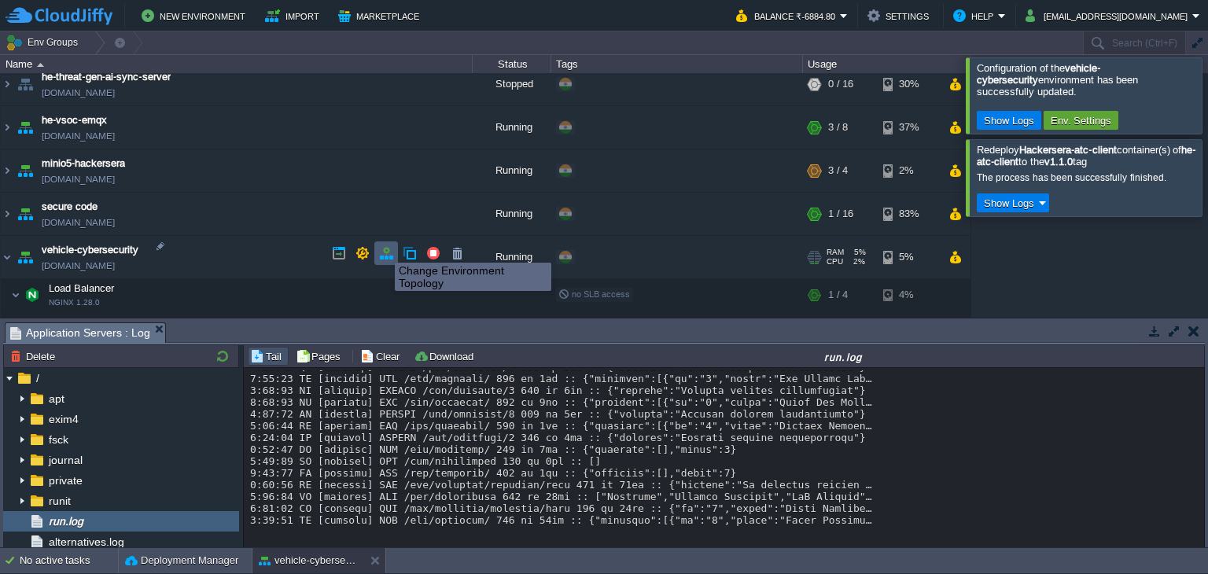
click at [384, 248] on button "button" at bounding box center [386, 253] width 14 height 14
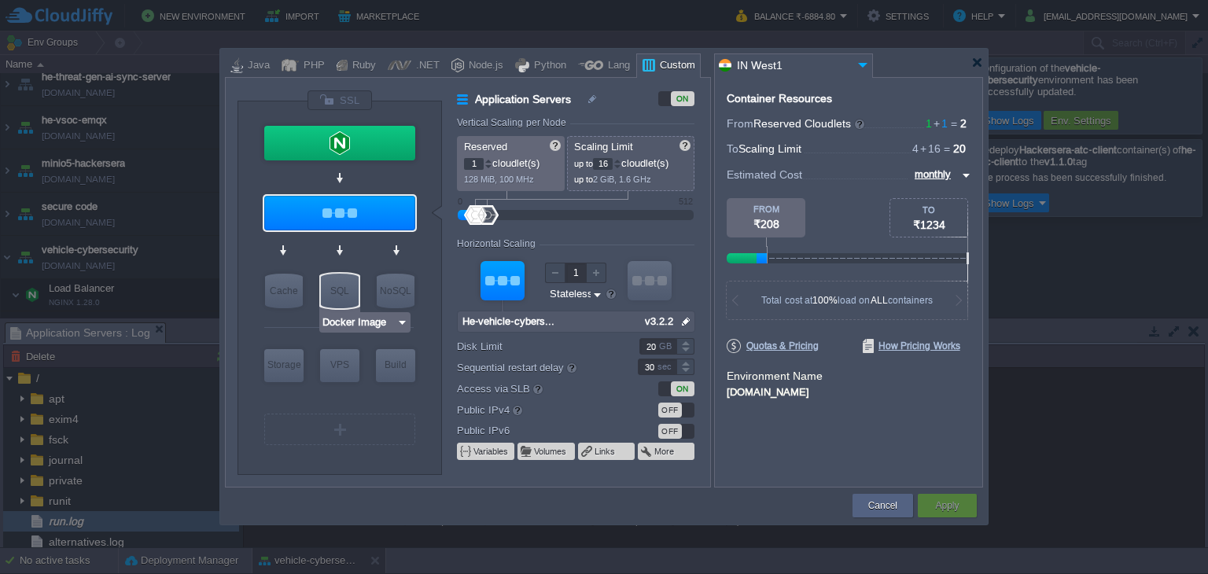
click at [340, 286] on div "SQL" at bounding box center [340, 291] width 38 height 35
type input "SQL Databases"
type input "4"
type input "6"
type input "Docker Image"
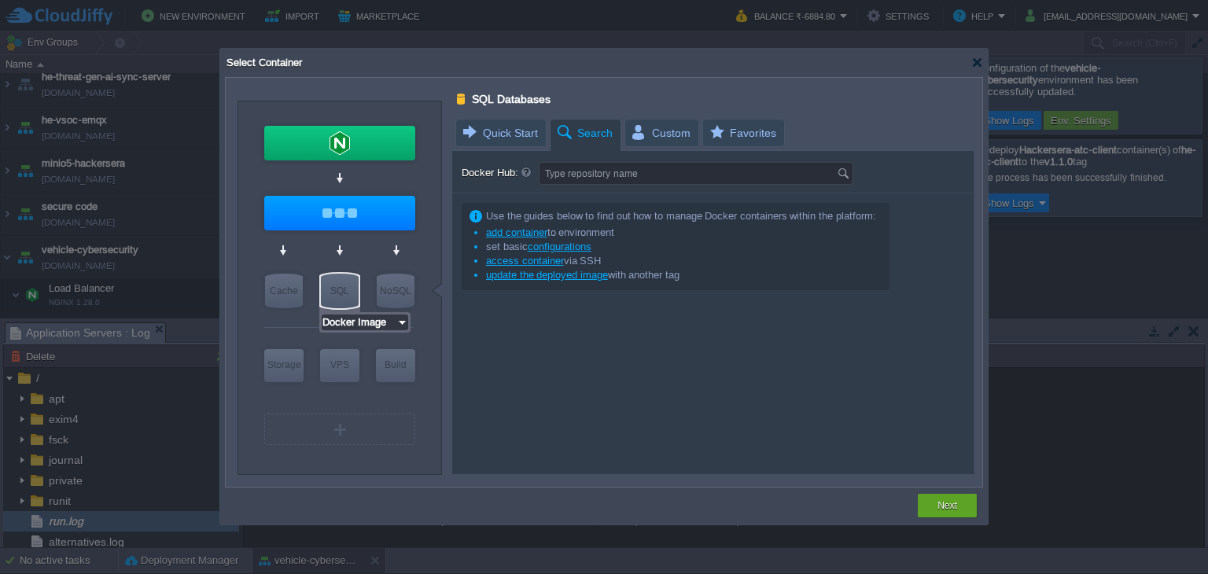
click at [358, 320] on input "Docker Image" at bounding box center [359, 322] width 75 height 16
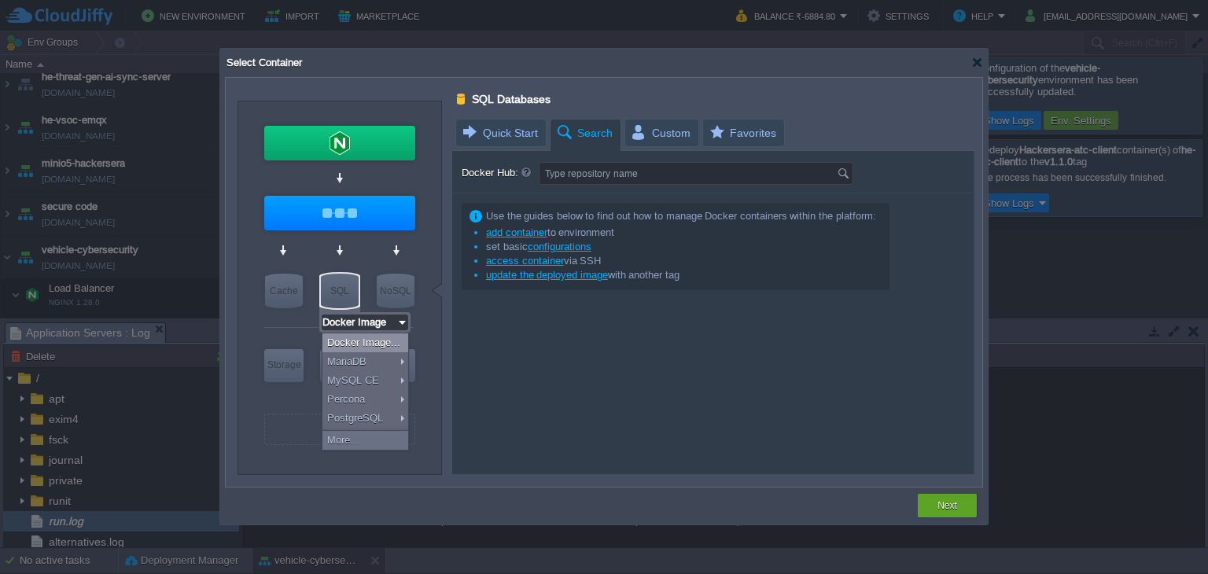
click at [369, 342] on div "Docker Image..." at bounding box center [365, 342] width 86 height 19
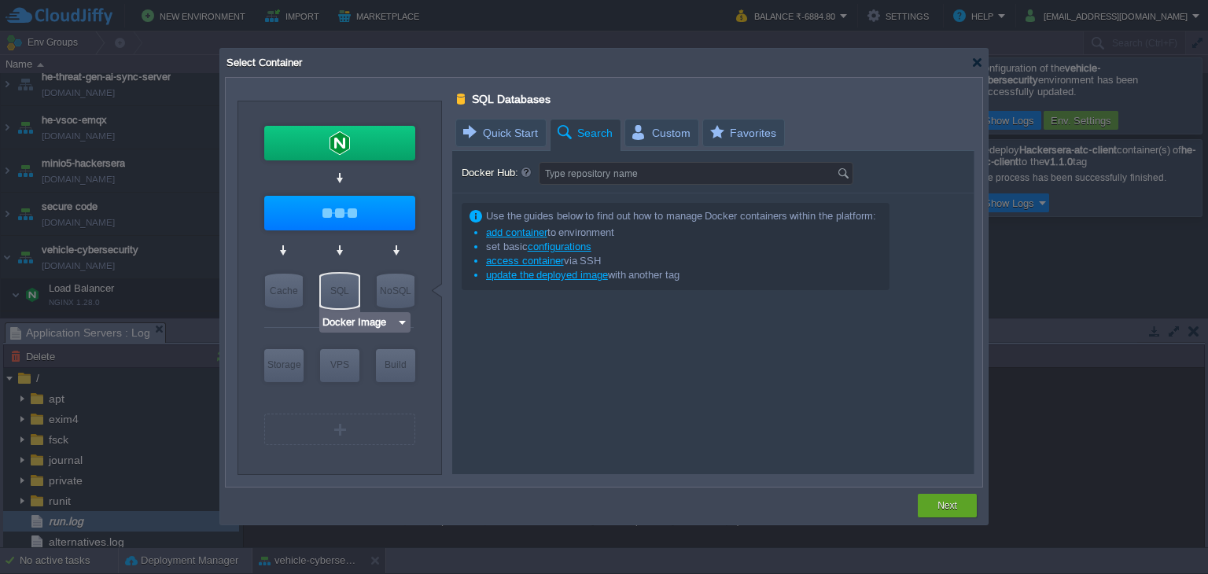
click at [342, 282] on div "SQL" at bounding box center [340, 291] width 38 height 35
click at [359, 317] on input "Docker Image" at bounding box center [359, 322] width 75 height 16
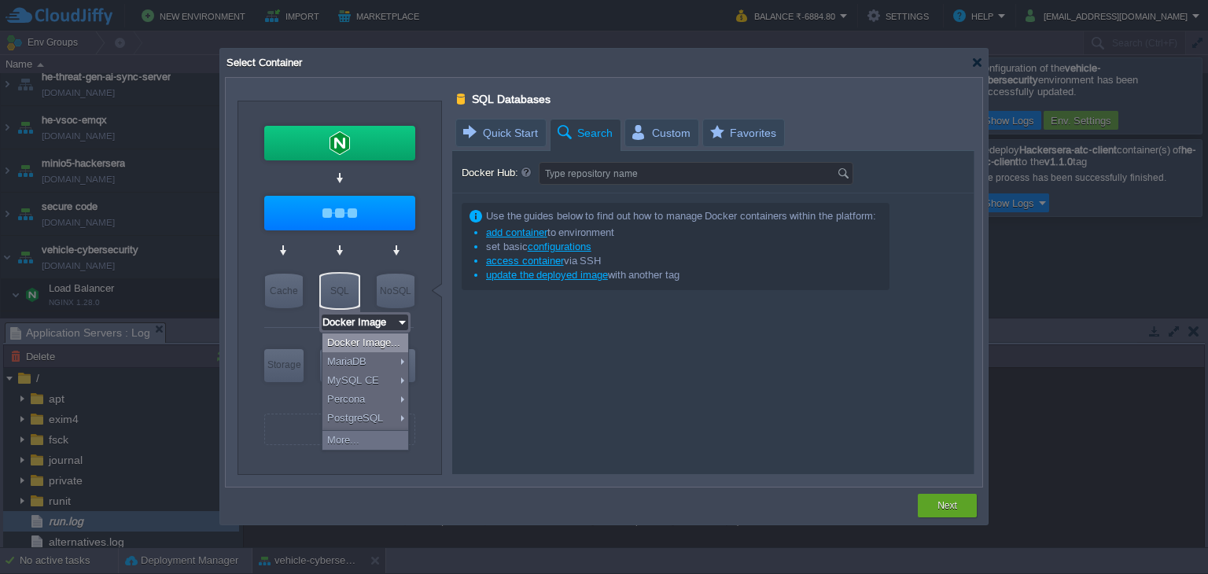
click at [586, 183] on div "Type repository name" at bounding box center [696, 173] width 314 height 23
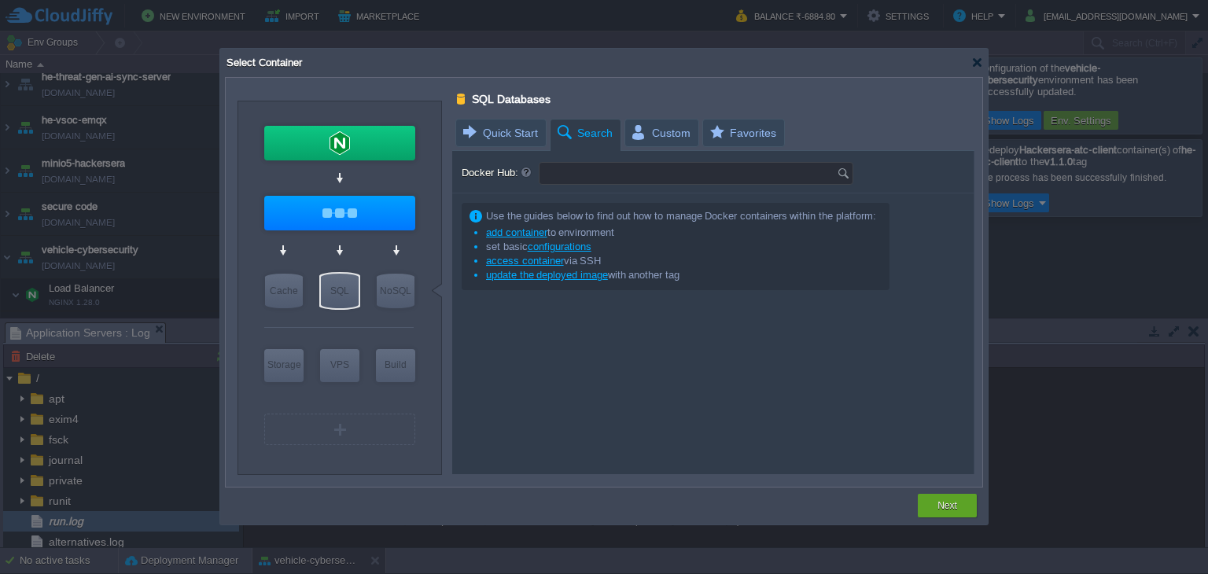
click at [588, 177] on input "Docker Hub:" at bounding box center [687, 173] width 297 height 21
type input "postgres"
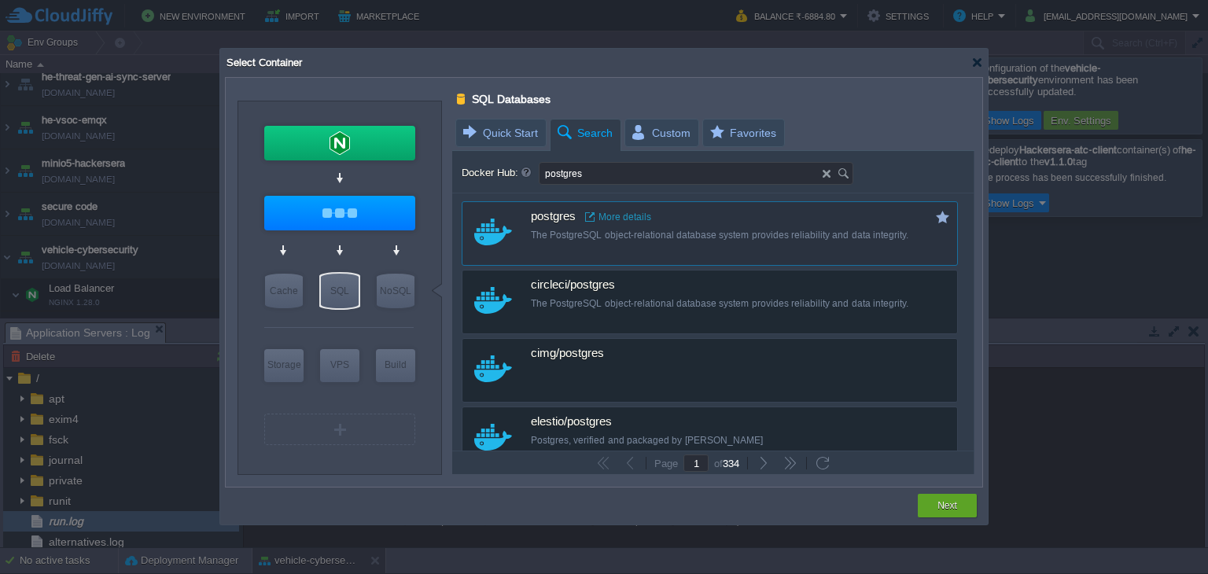
click at [667, 249] on div "custom postgres More details The PostgreSQL object-relational database system p…" at bounding box center [709, 233] width 496 height 64
type input "1"
type input "16"
type input "Postgres"
type input "latest"
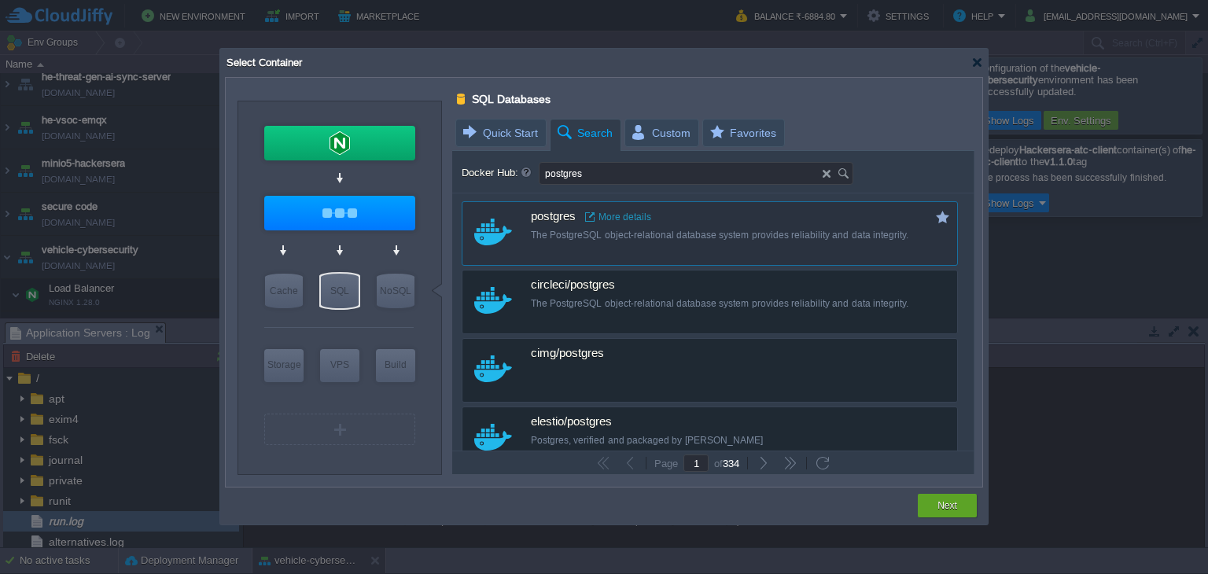
type input "Postgres :"
type input "latest"
click at [943, 507] on button "Next" at bounding box center [947, 506] width 20 height 16
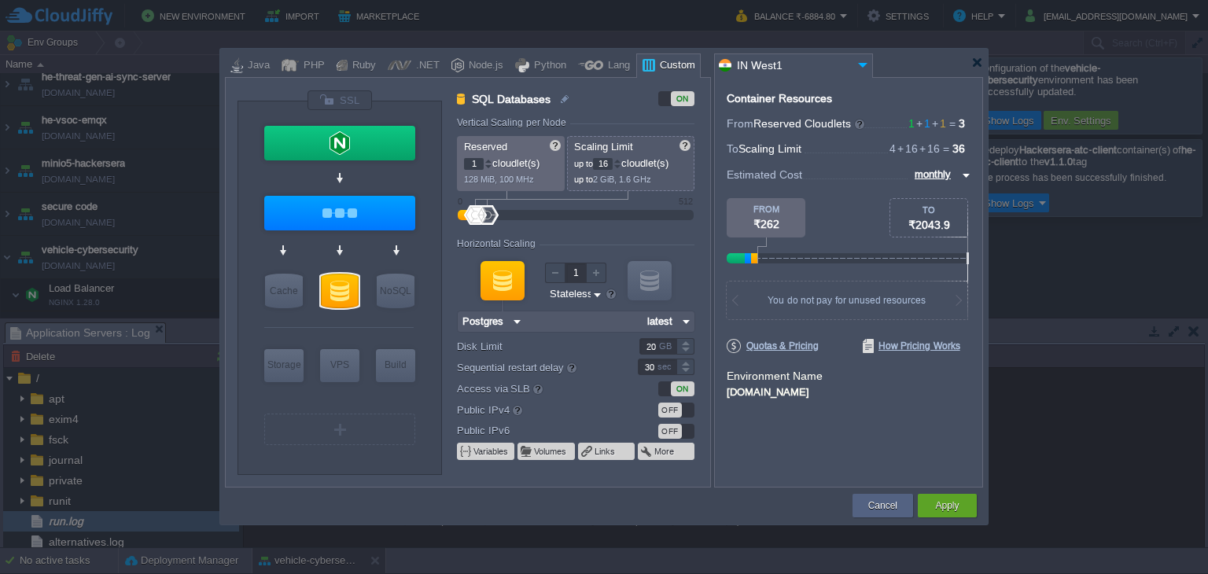
click at [678, 409] on div "OFF" at bounding box center [670, 410] width 24 height 15
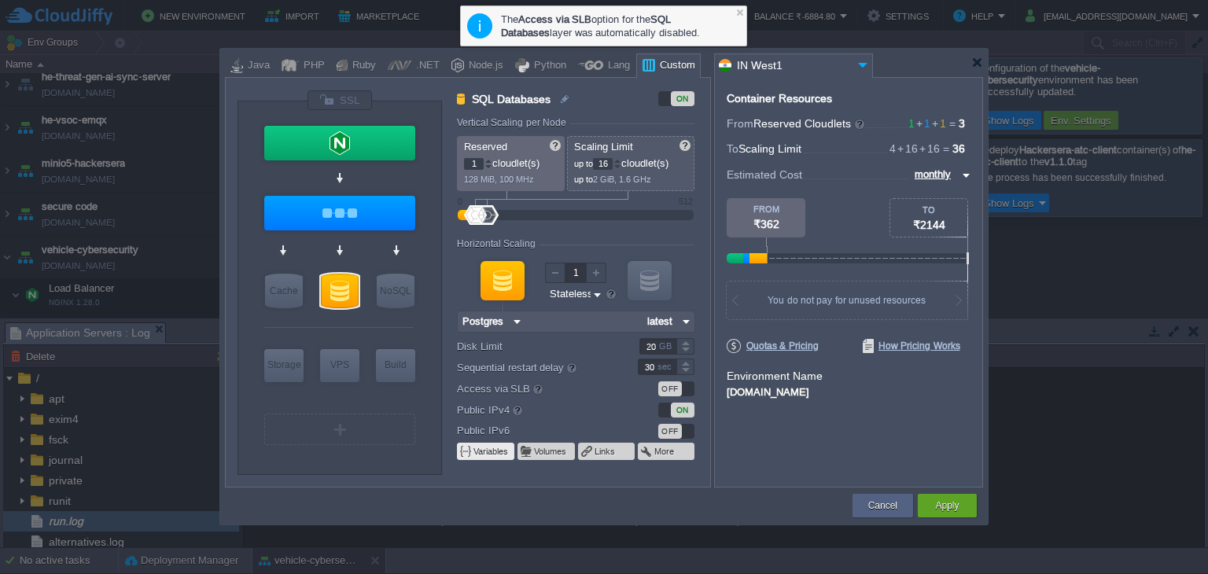
click at [500, 445] on em "Variables" at bounding box center [491, 451] width 36 height 12
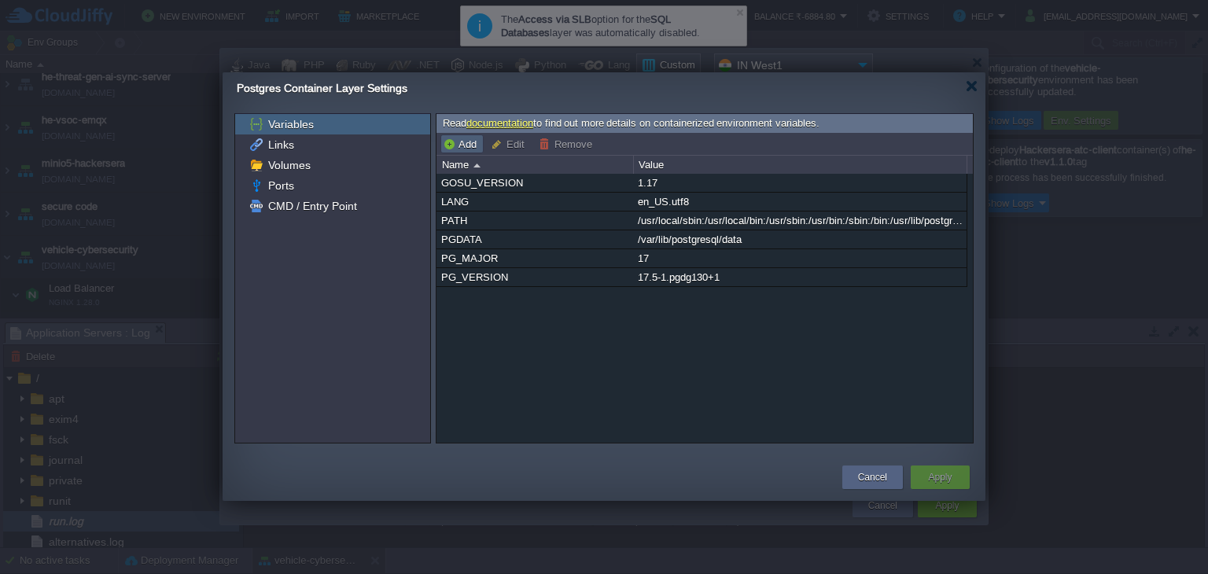
click at [471, 134] on td "Add" at bounding box center [461, 143] width 43 height 19
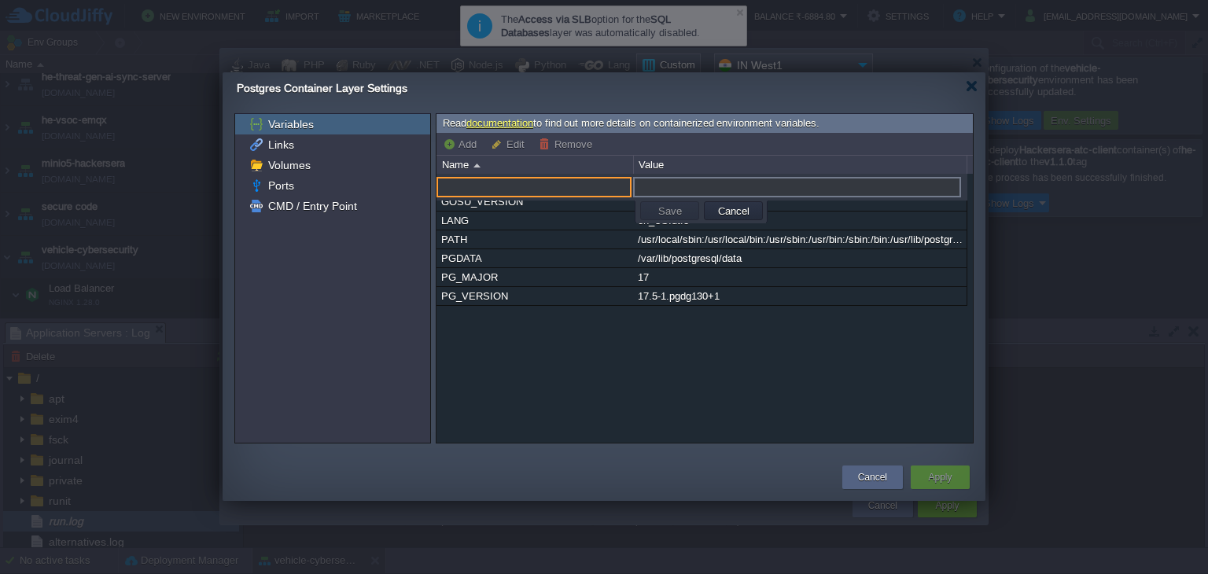
click at [491, 183] on input "text" at bounding box center [533, 187] width 195 height 20
type input "POSTGRES_USER"
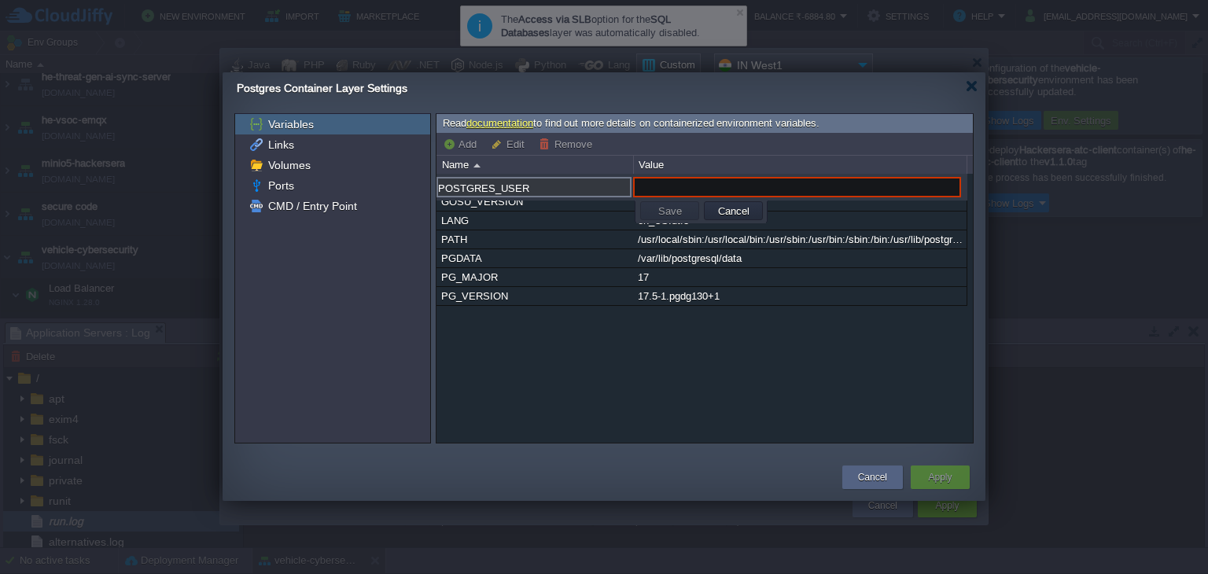
click at [487, 119] on link "documentation" at bounding box center [499, 123] width 67 height 12
click at [668, 187] on input "text" at bounding box center [797, 187] width 328 height 20
type input "hackesrera"
click at [676, 212] on button "Save" at bounding box center [669, 211] width 33 height 14
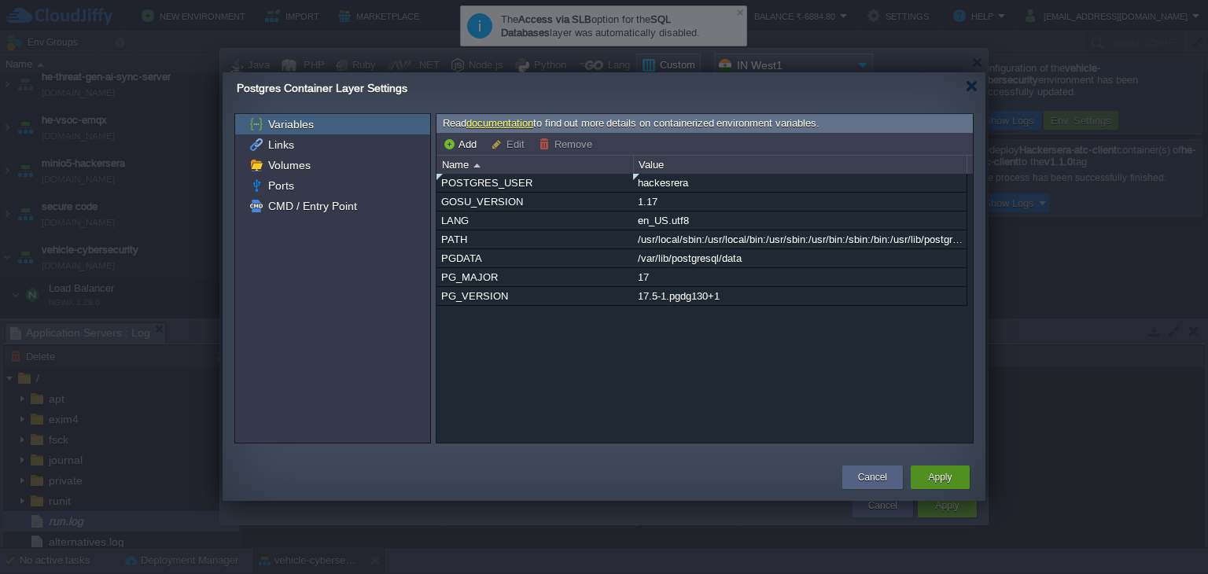
click at [933, 476] on button "Apply" at bounding box center [940, 477] width 24 height 16
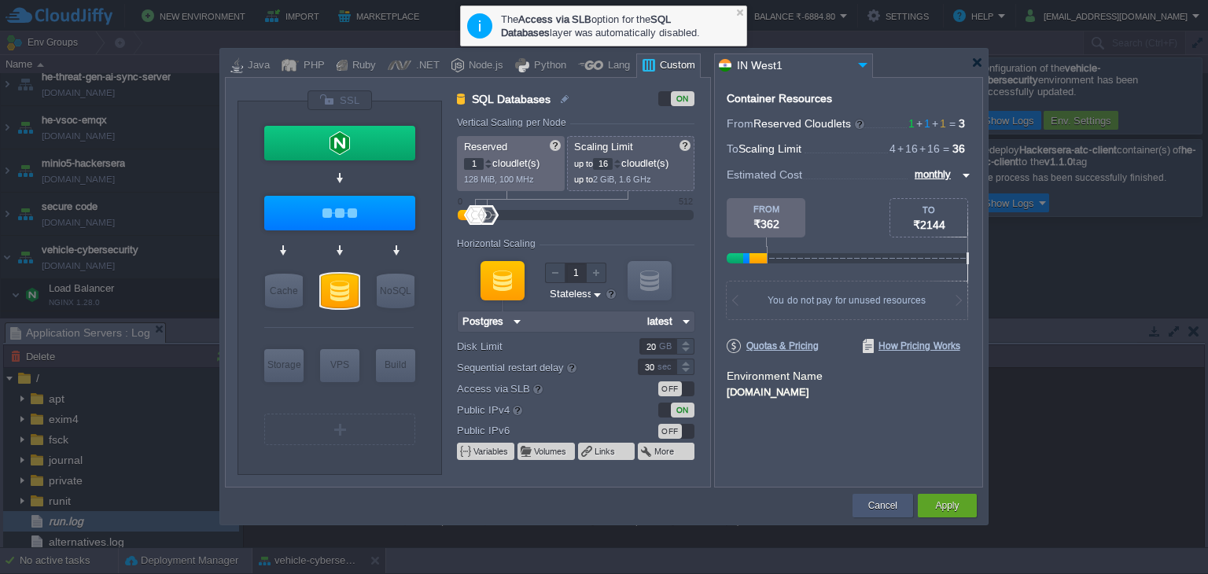
click at [888, 510] on button "Cancel" at bounding box center [882, 506] width 29 height 16
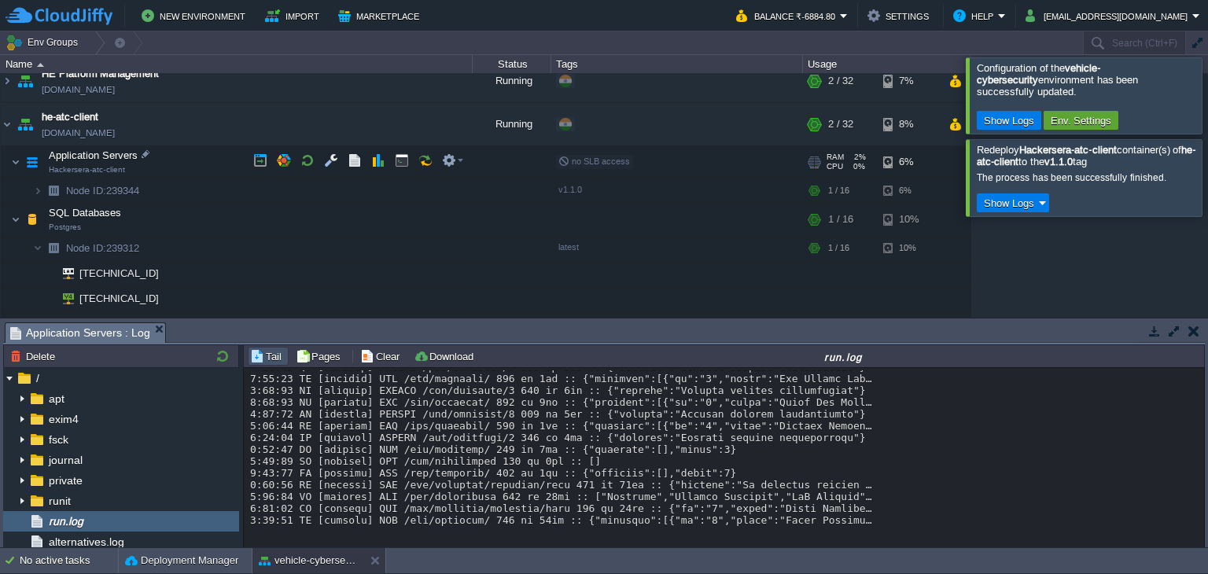
scroll to position [421, 0]
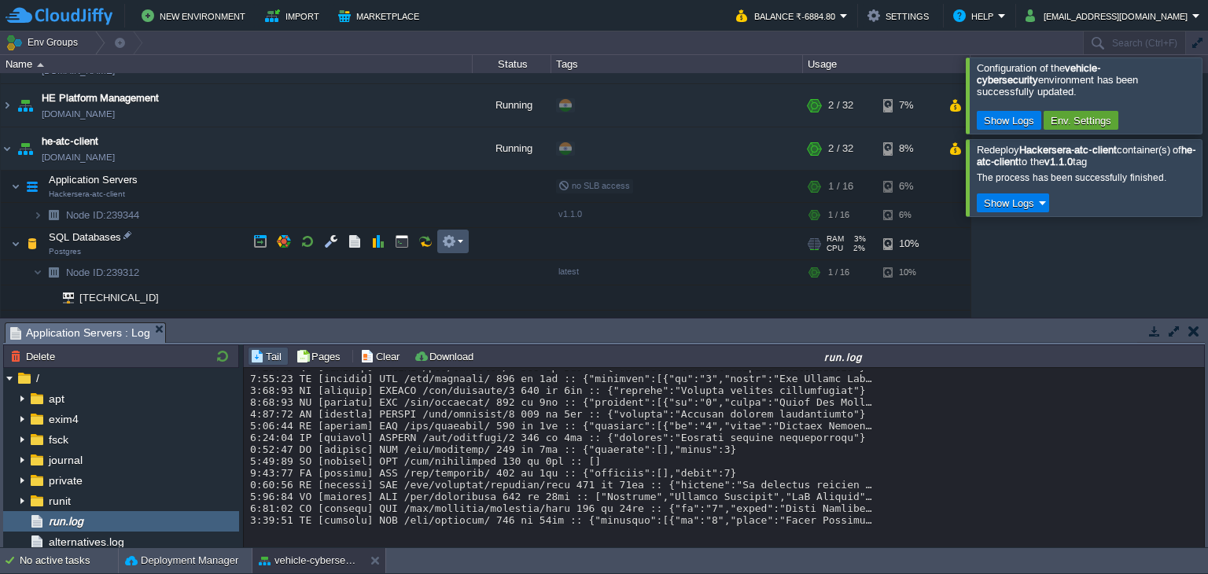
click at [455, 242] on button "button" at bounding box center [449, 241] width 14 height 14
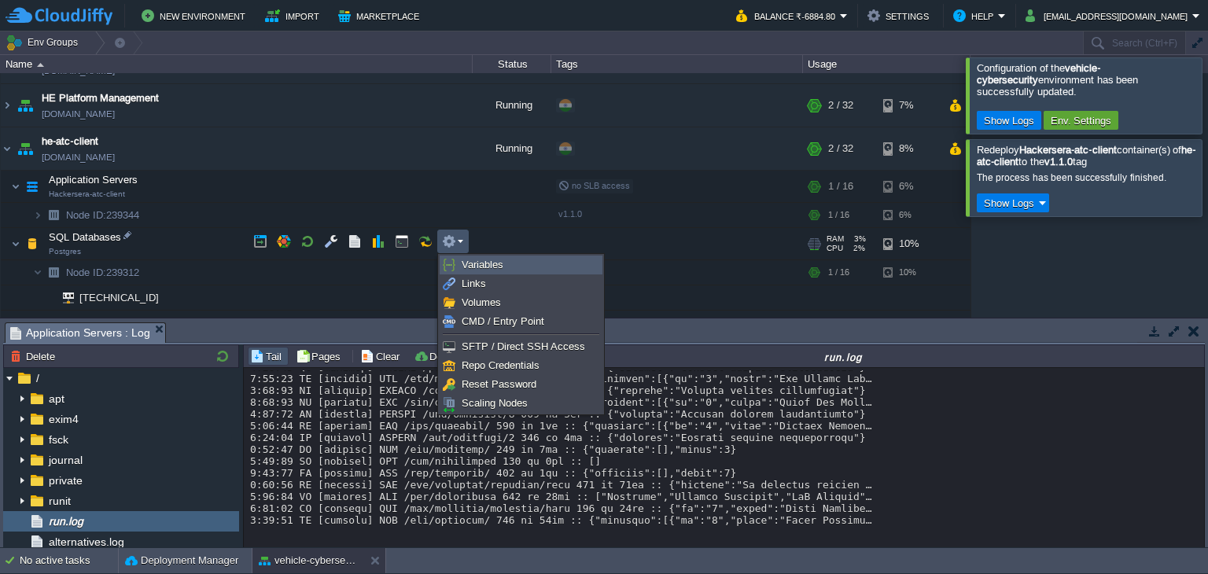
click at [484, 269] on span "Variables" at bounding box center [482, 265] width 42 height 12
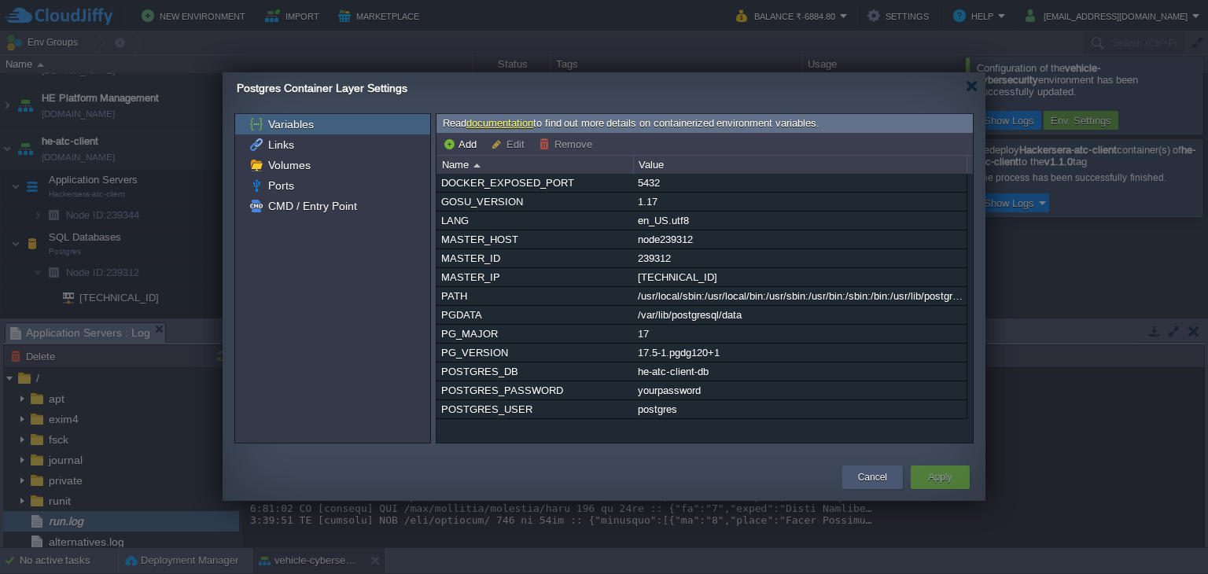
click at [865, 472] on button "Cancel" at bounding box center [872, 477] width 29 height 16
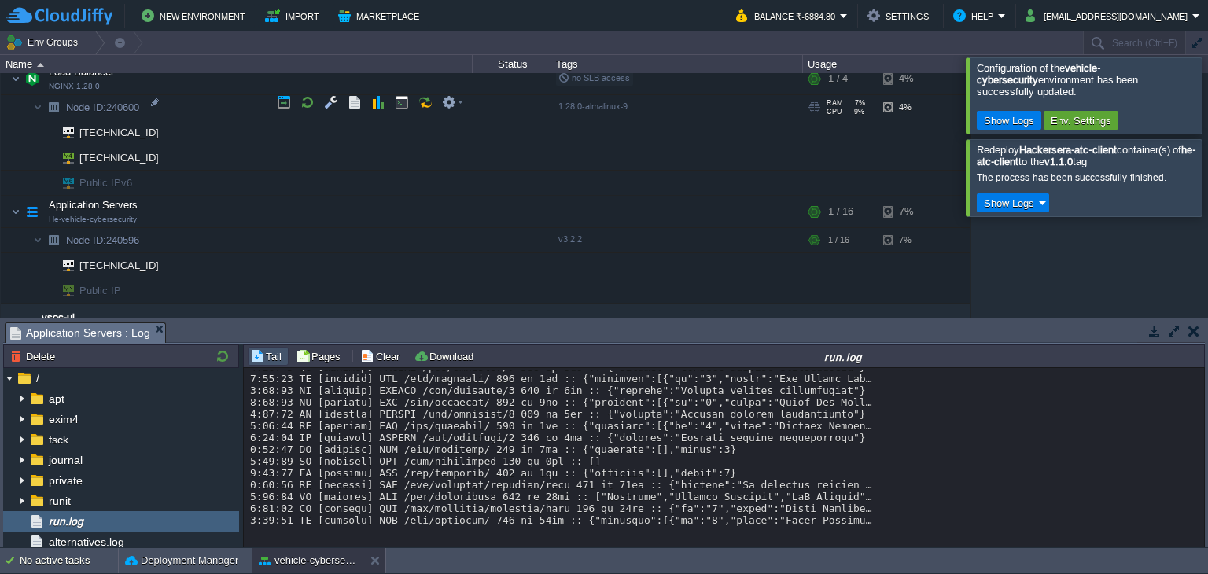
scroll to position [849, 0]
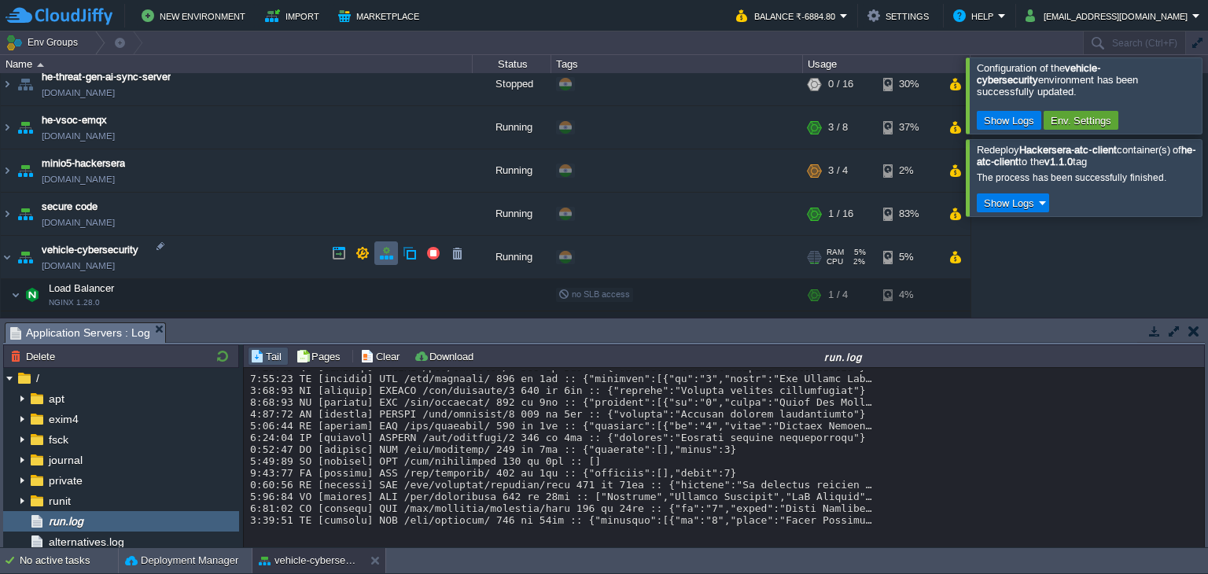
click at [387, 252] on button "button" at bounding box center [386, 253] width 14 height 14
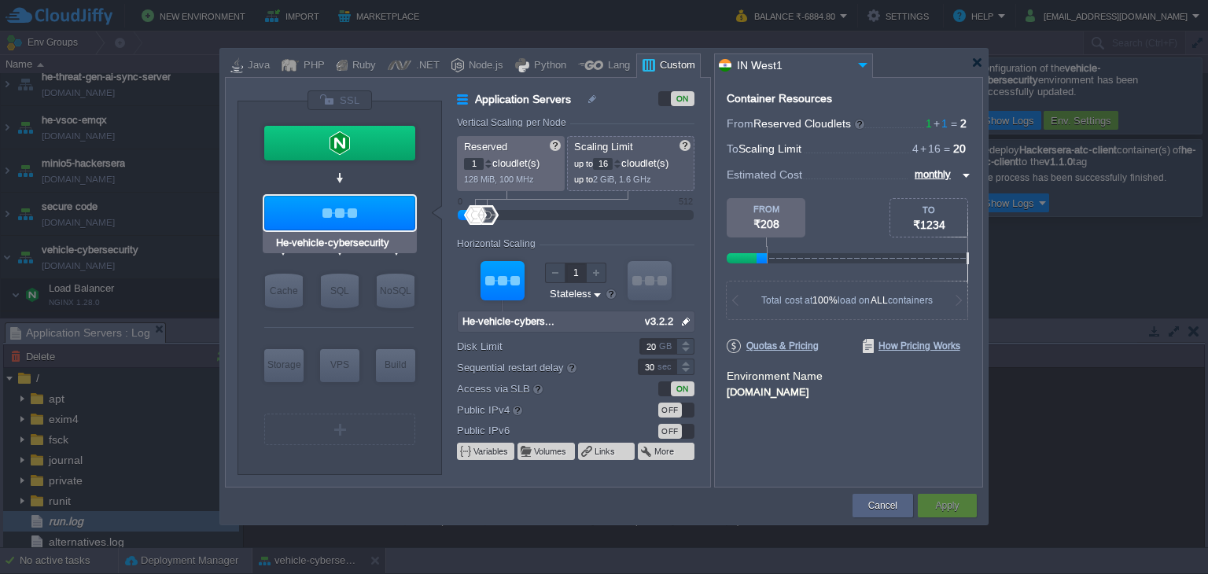
type input "Docker Image"
click at [347, 294] on div "SQL" at bounding box center [340, 291] width 38 height 35
type input "SQL Databases"
type input "4"
type input "6"
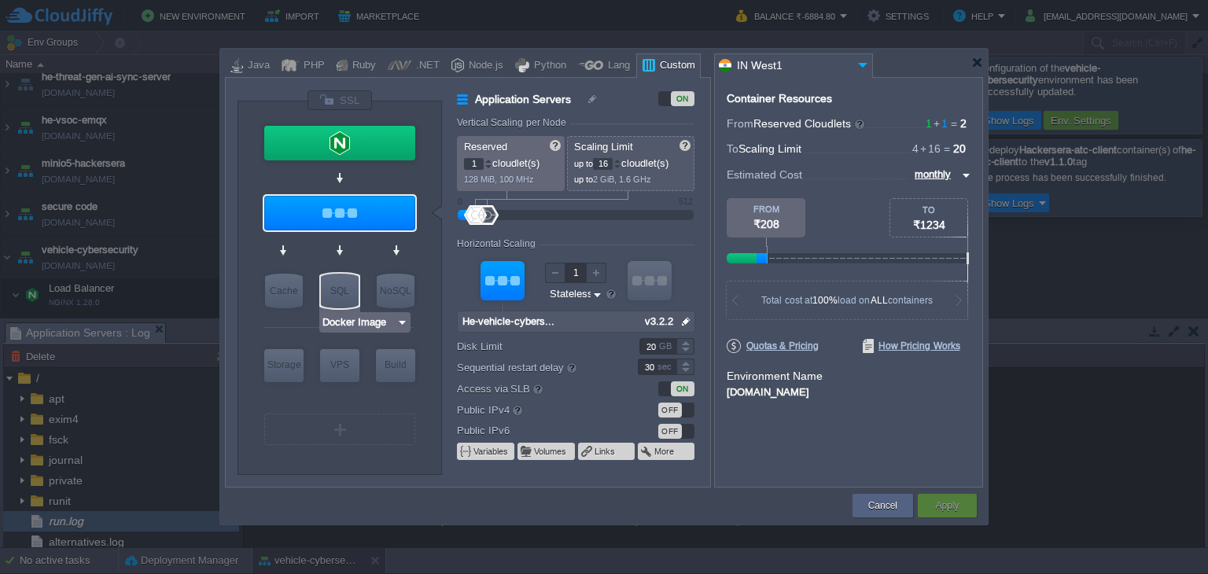
type input "Docker Image"
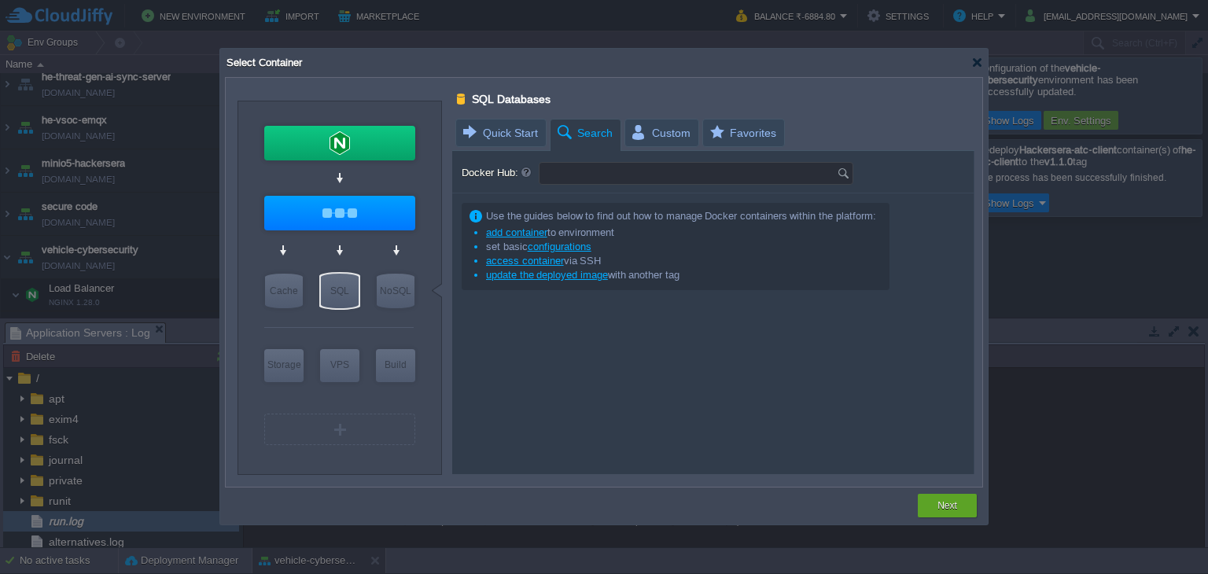
click at [594, 177] on input "Docker Hub:" at bounding box center [687, 173] width 297 height 21
type input "postgres"
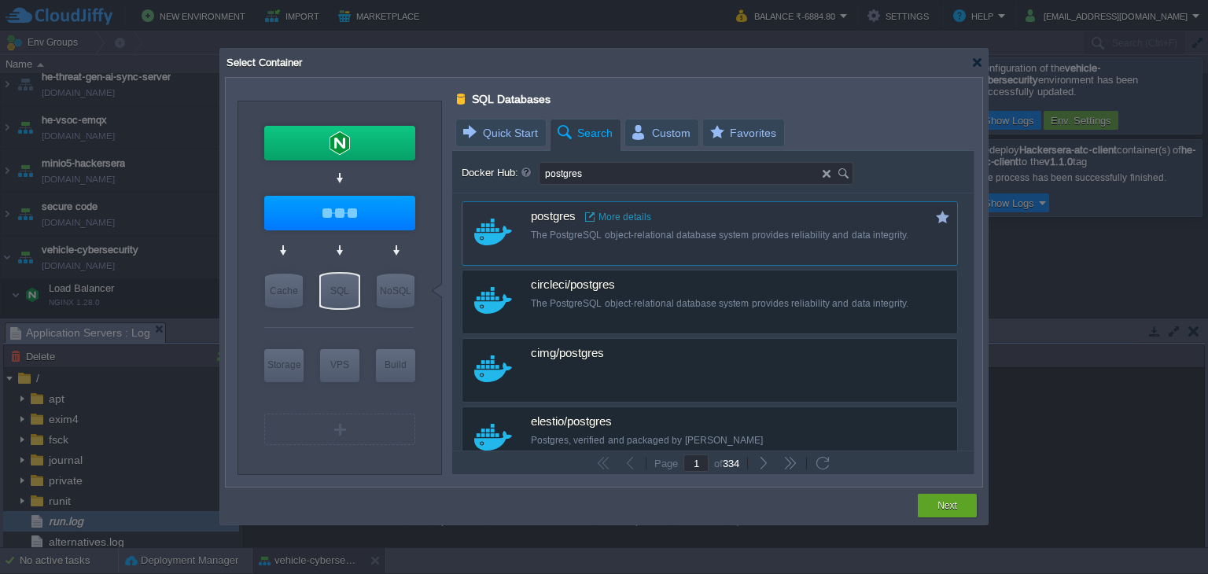
click at [725, 232] on div "The PostgreSQL object-relational database system provides reliability and data …" at bounding box center [720, 235] width 379 height 13
type input "1"
type input "16"
type input "Postgres"
type input "latest"
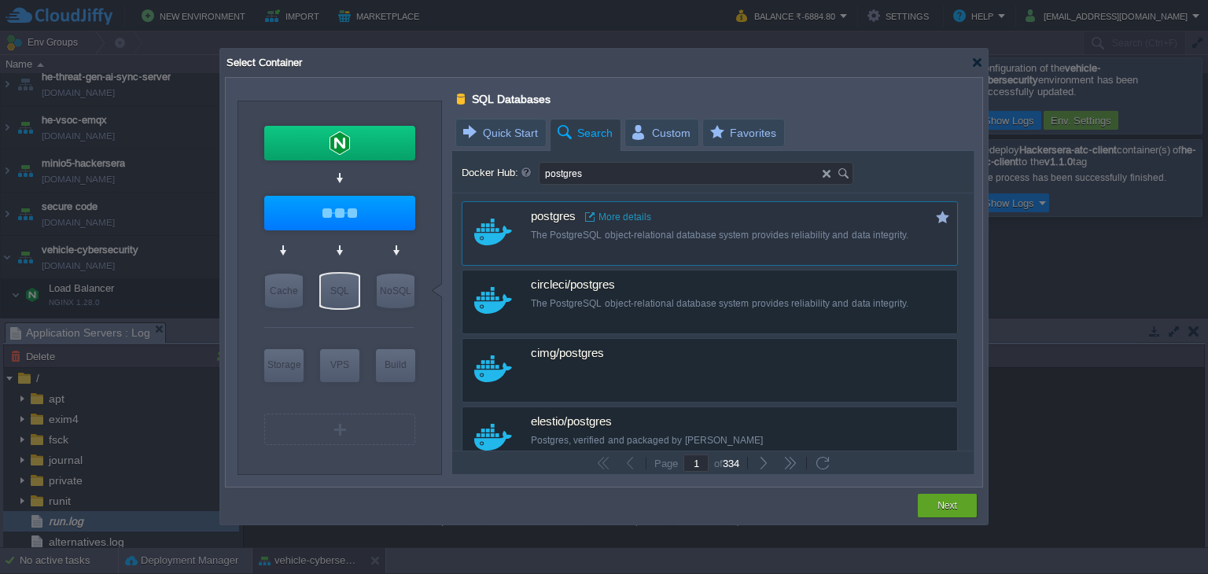
type input "Postgres :"
type input "latest"
click at [936, 506] on div "Next" at bounding box center [946, 506] width 35 height 24
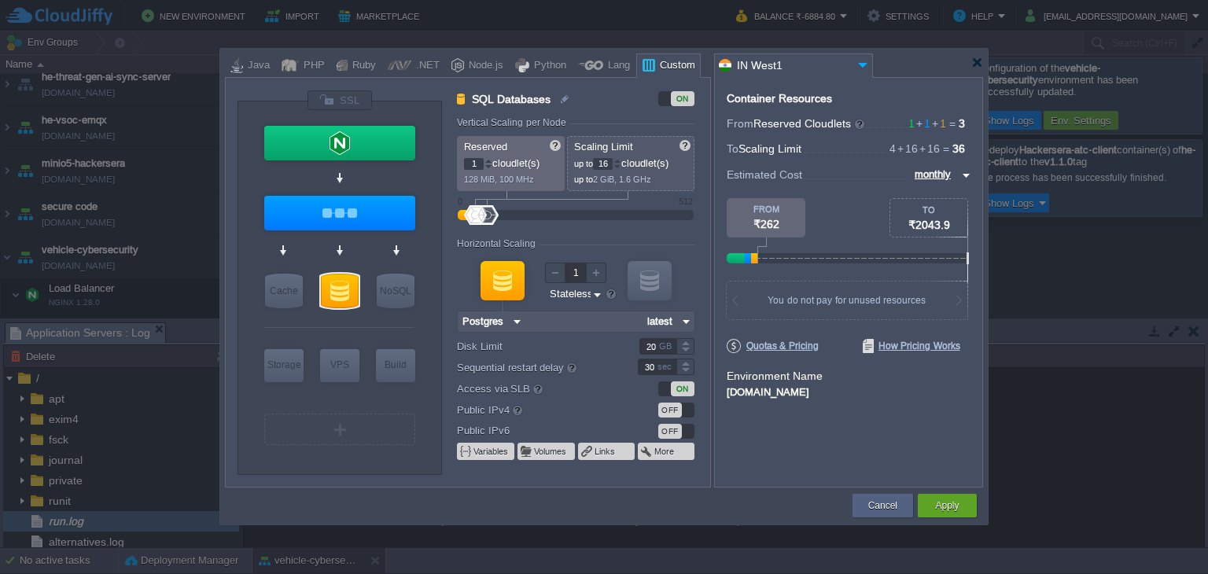
click at [673, 412] on div "OFF" at bounding box center [670, 410] width 24 height 15
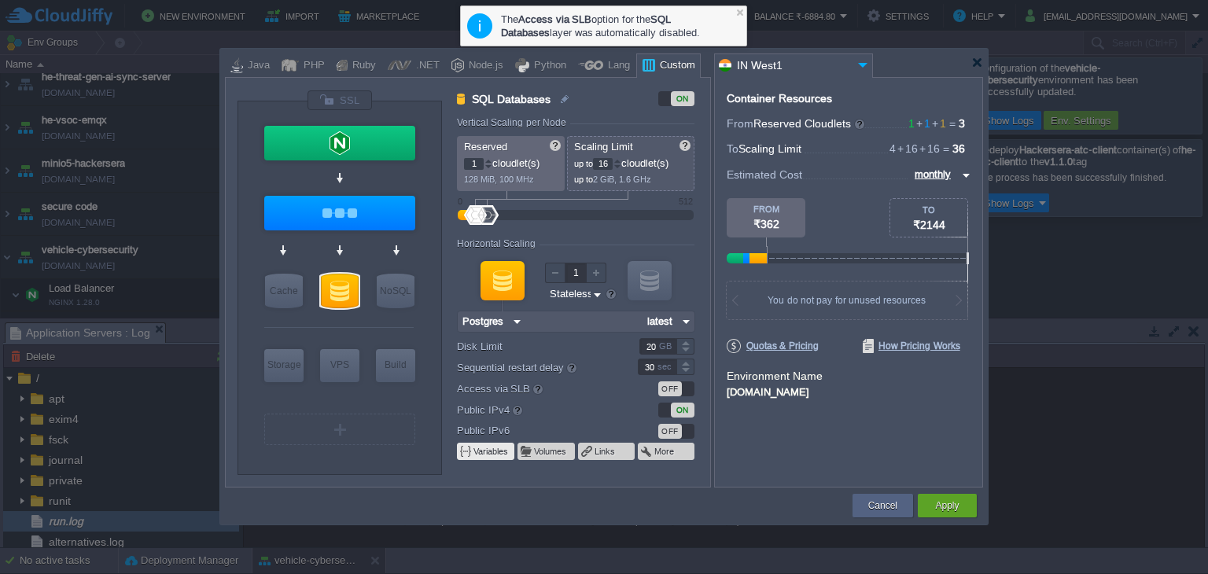
click at [492, 450] on button "Variables" at bounding box center [491, 451] width 36 height 13
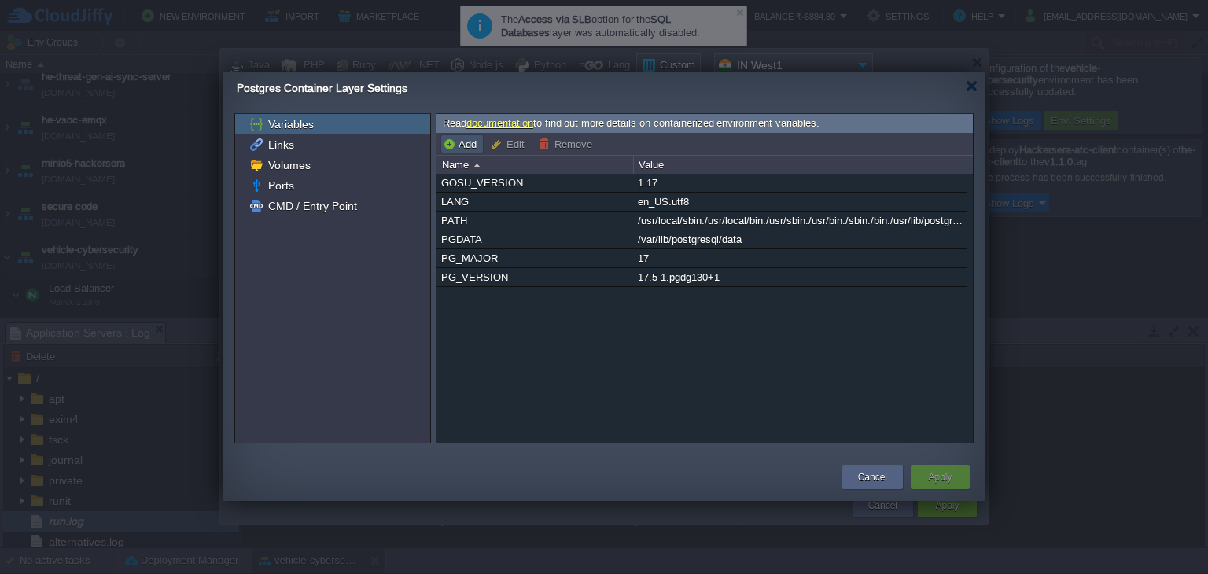
click at [465, 148] on button "Add" at bounding box center [462, 144] width 39 height 14
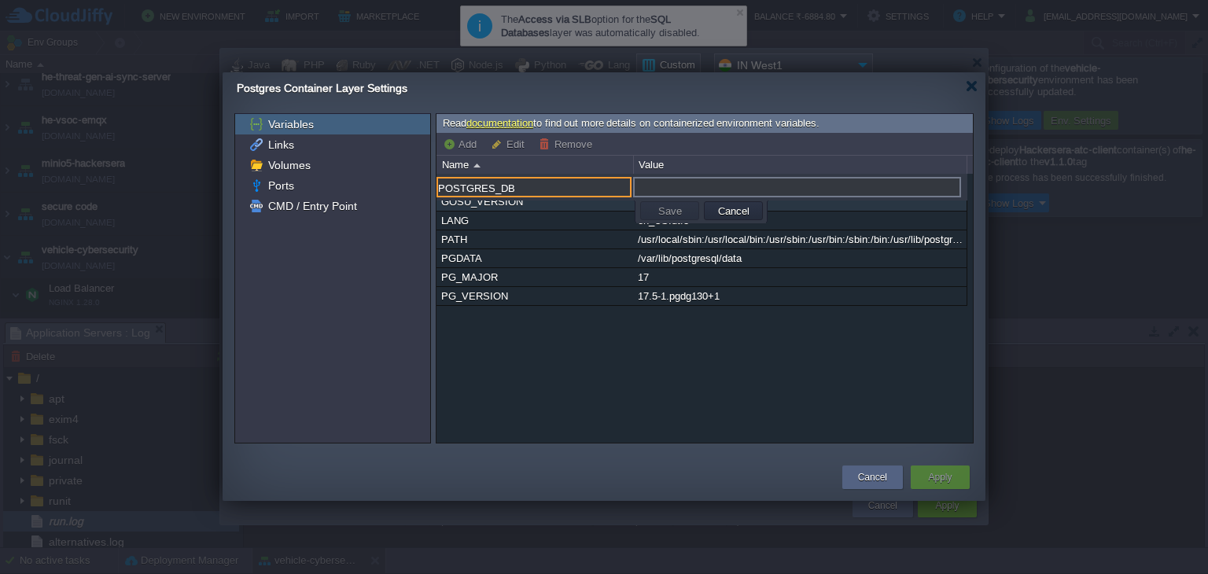
type input "POSTGRES_DB"
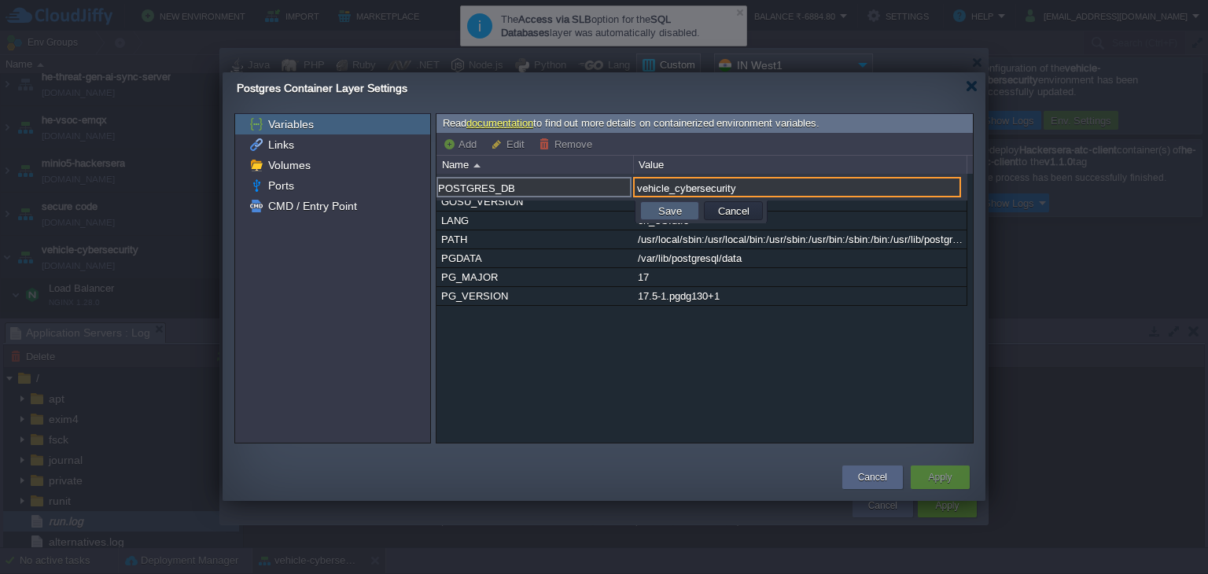
type input "vehicle_cybersecurity"
click at [675, 211] on button "Save" at bounding box center [669, 211] width 33 height 14
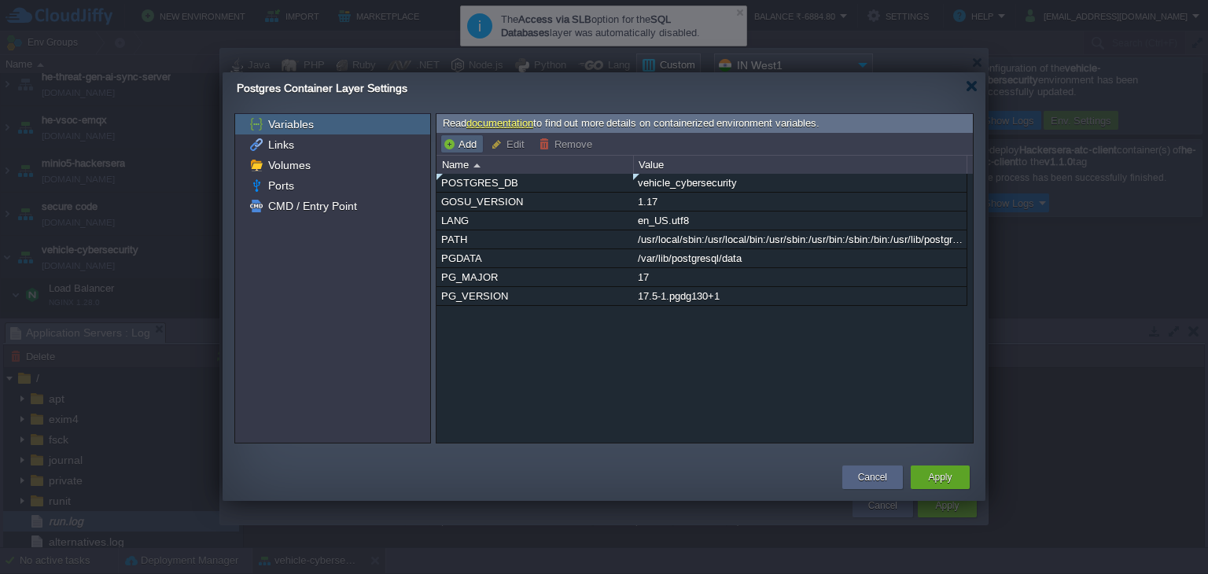
click at [460, 141] on button "Add" at bounding box center [462, 144] width 39 height 14
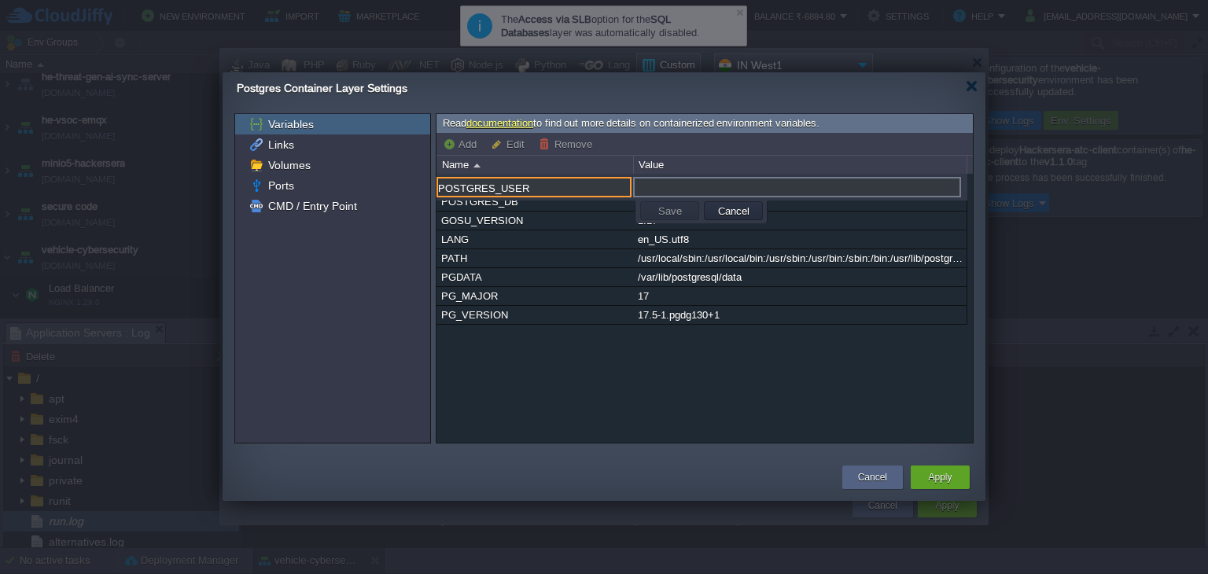
type input "POSTGRES_USER"
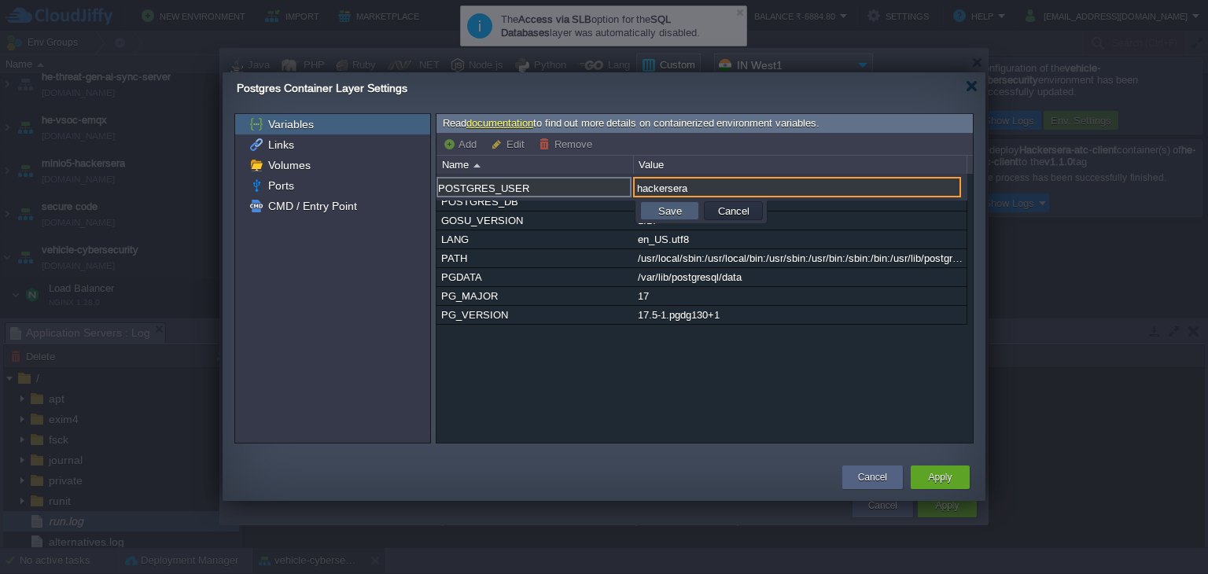
type input "hackersera"
click at [669, 204] on button "Save" at bounding box center [669, 211] width 33 height 14
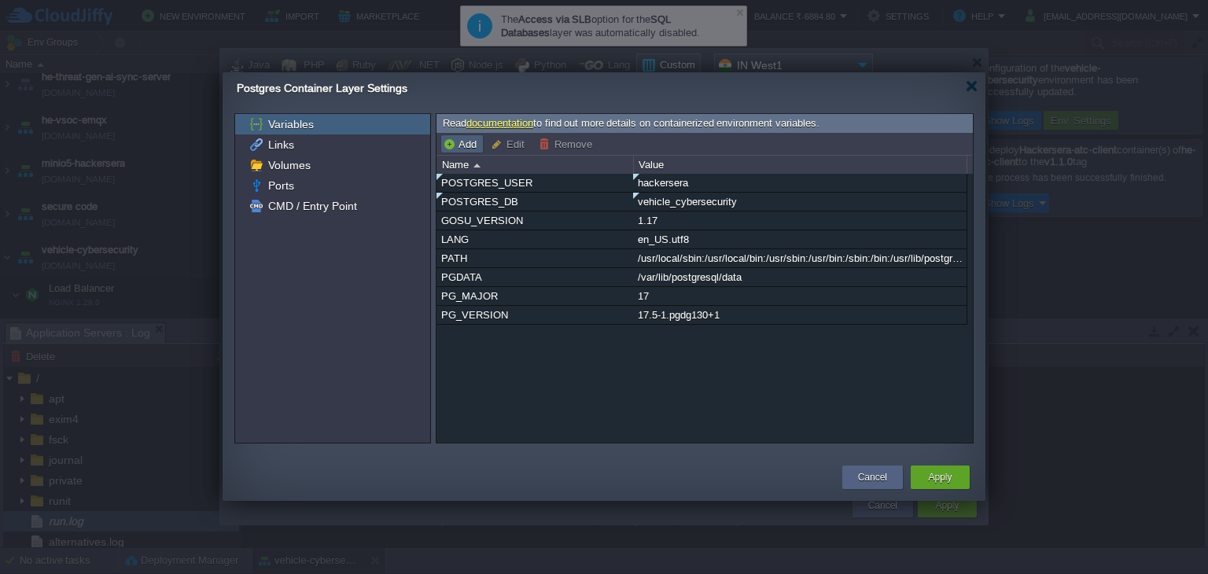
click at [465, 142] on button "Add" at bounding box center [462, 144] width 39 height 14
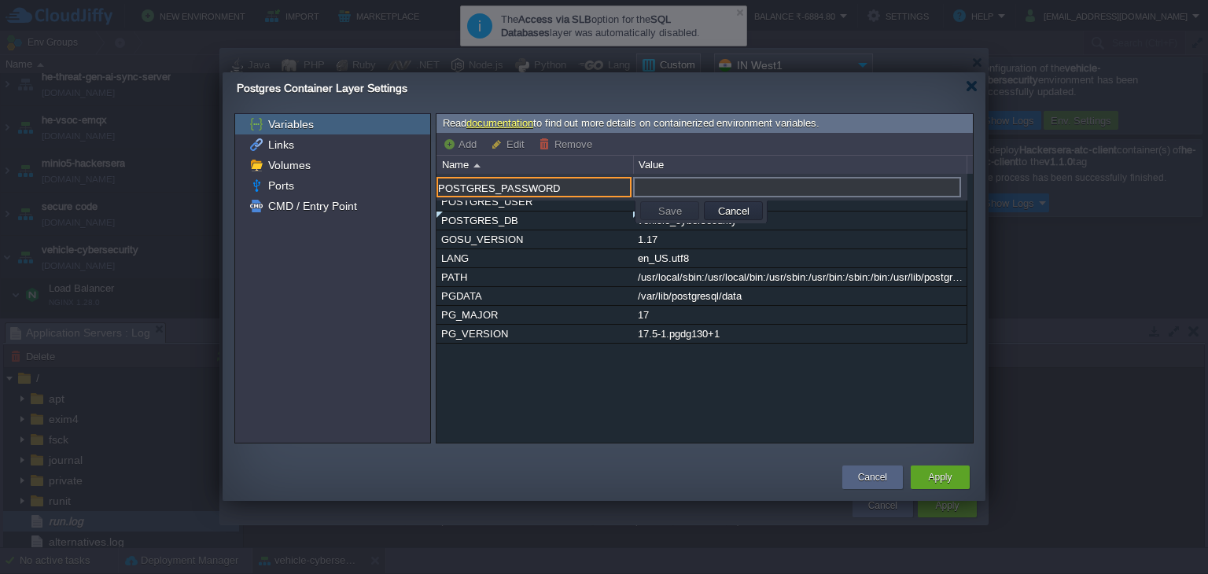
type input "POSTGRES_PASSWORD"
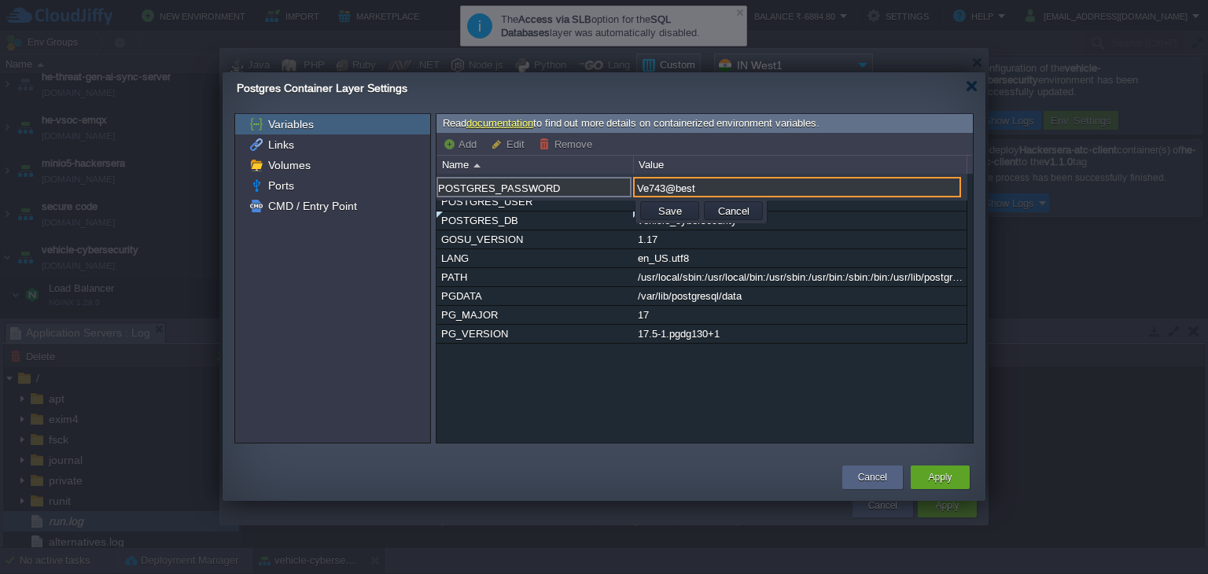
type input "Ve743@best"
click at [676, 204] on button "Save" at bounding box center [669, 211] width 33 height 14
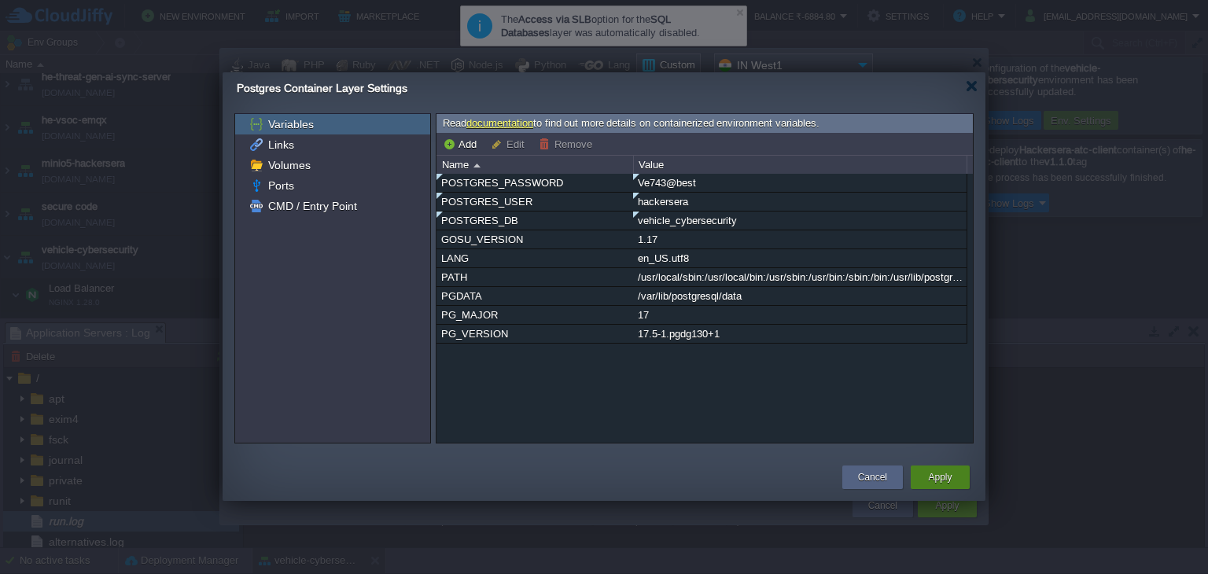
click at [935, 477] on button "Apply" at bounding box center [940, 477] width 24 height 16
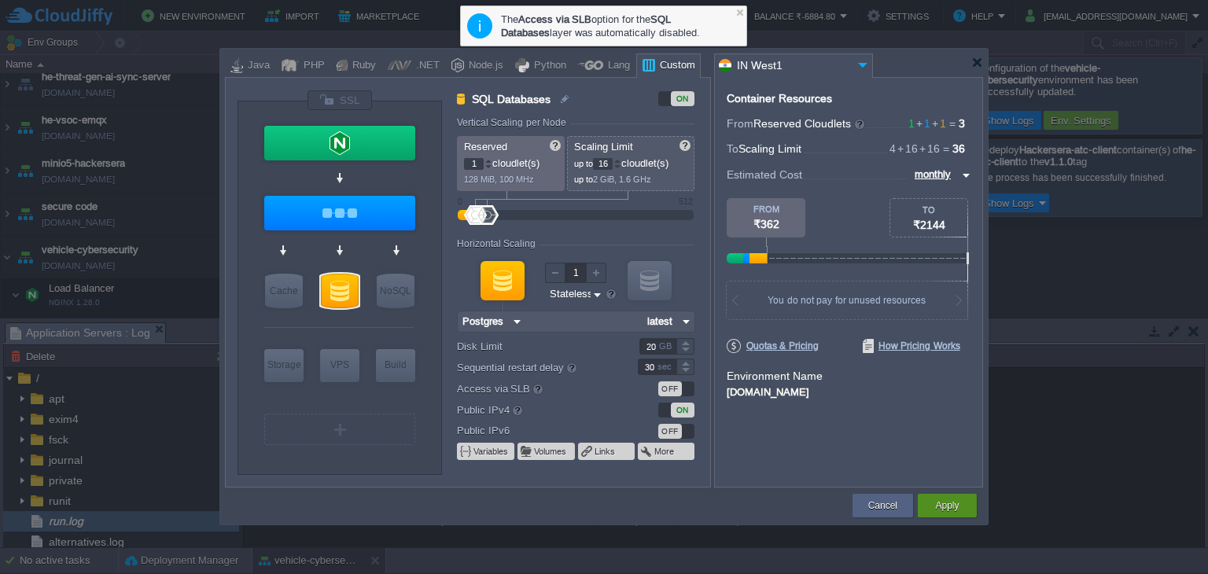
click at [962, 504] on div "Apply" at bounding box center [946, 506] width 35 height 24
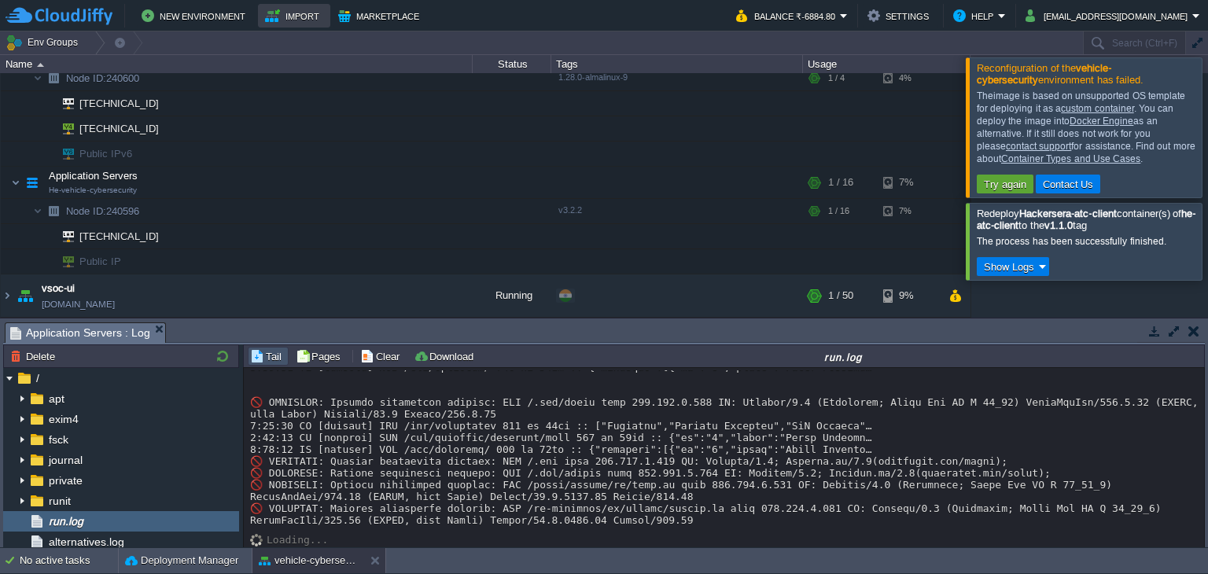
scroll to position [846, 0]
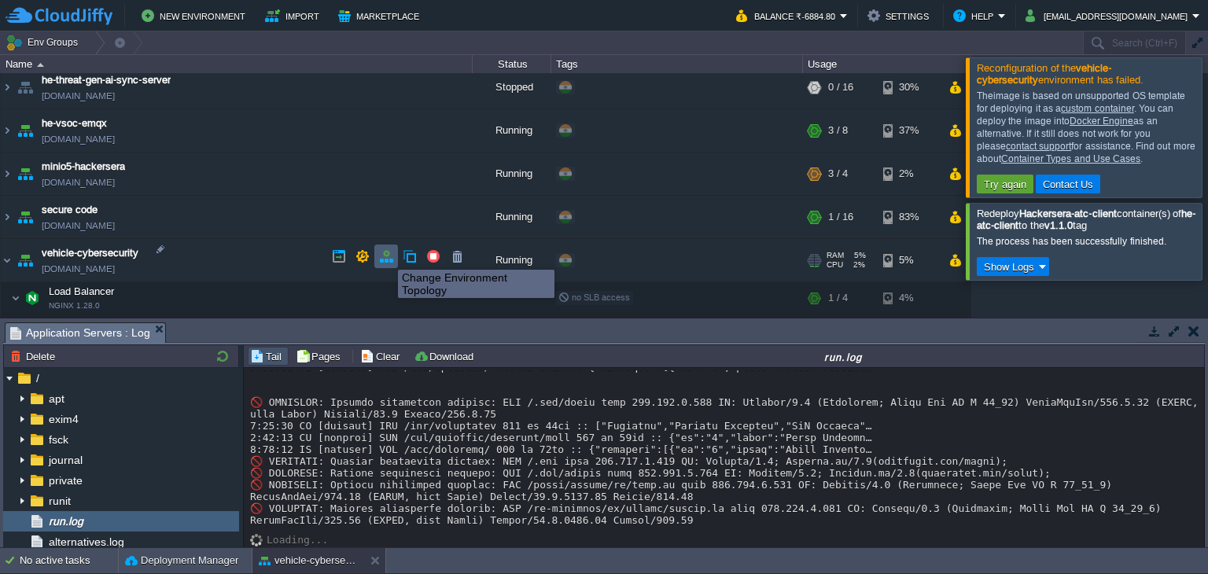
click at [388, 256] on button "button" at bounding box center [386, 256] width 14 height 14
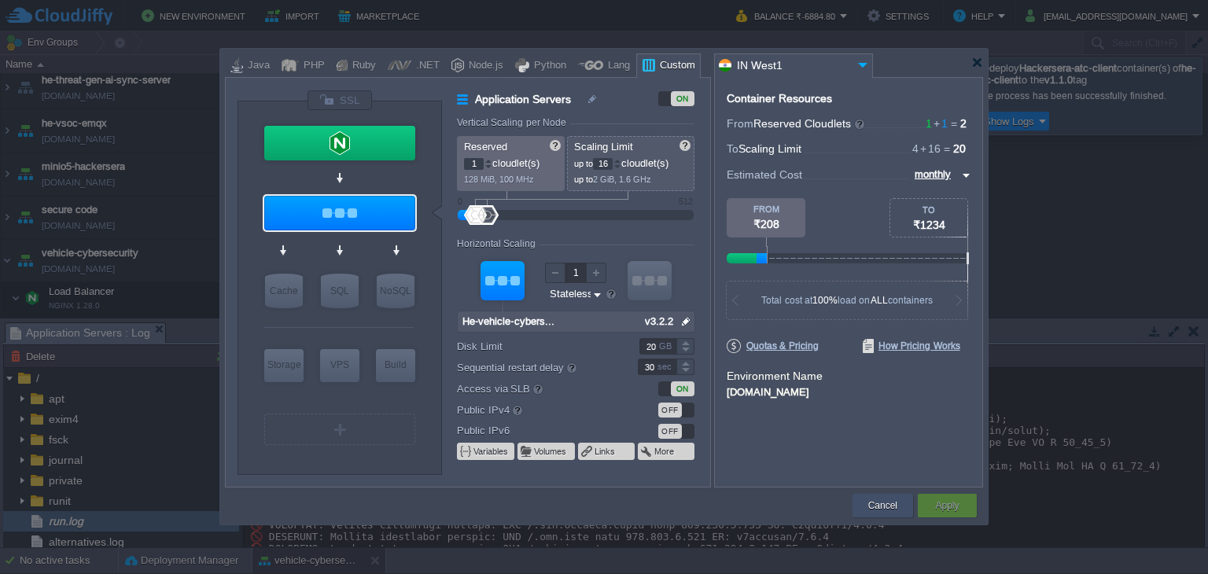
click at [886, 501] on button "Cancel" at bounding box center [882, 506] width 29 height 16
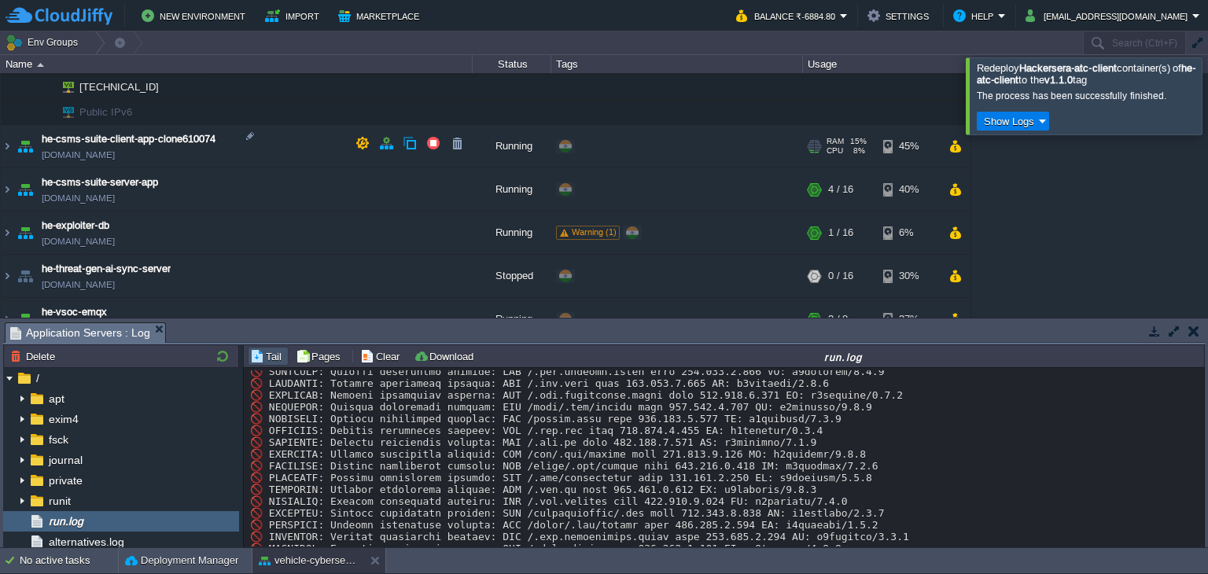
scroll to position [443, 0]
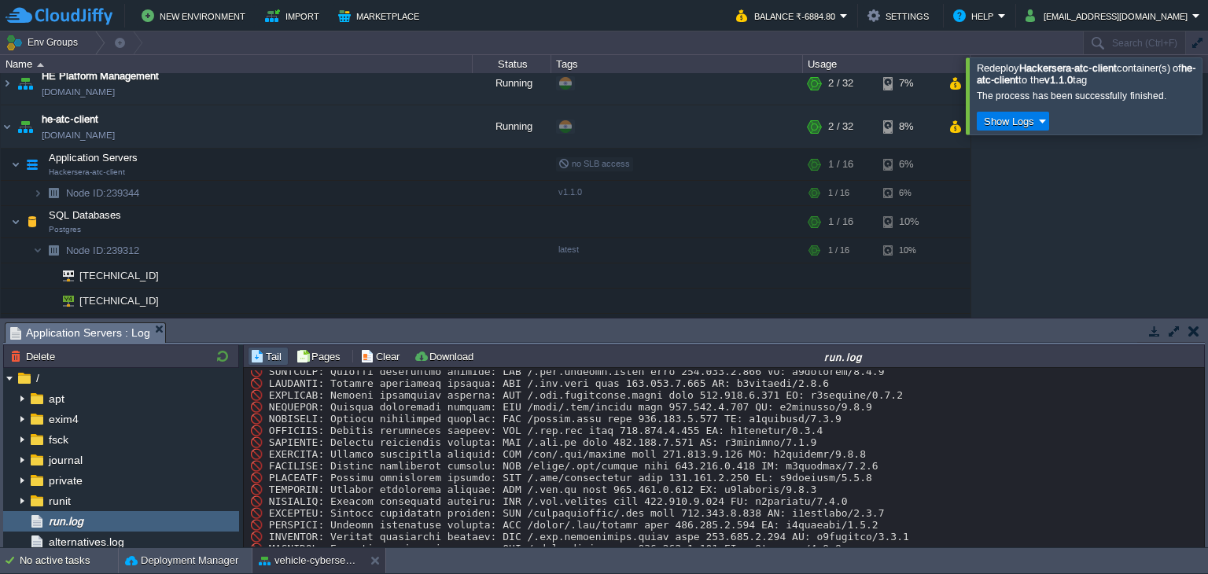
click at [1207, 92] on div at bounding box center [1226, 95] width 0 height 76
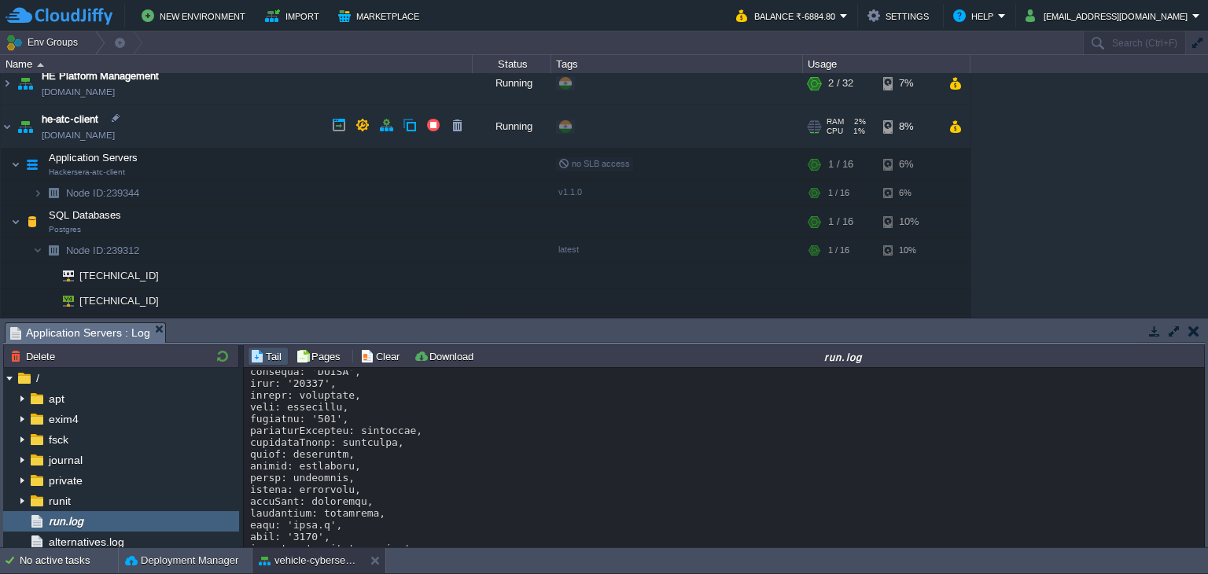
scroll to position [0, 0]
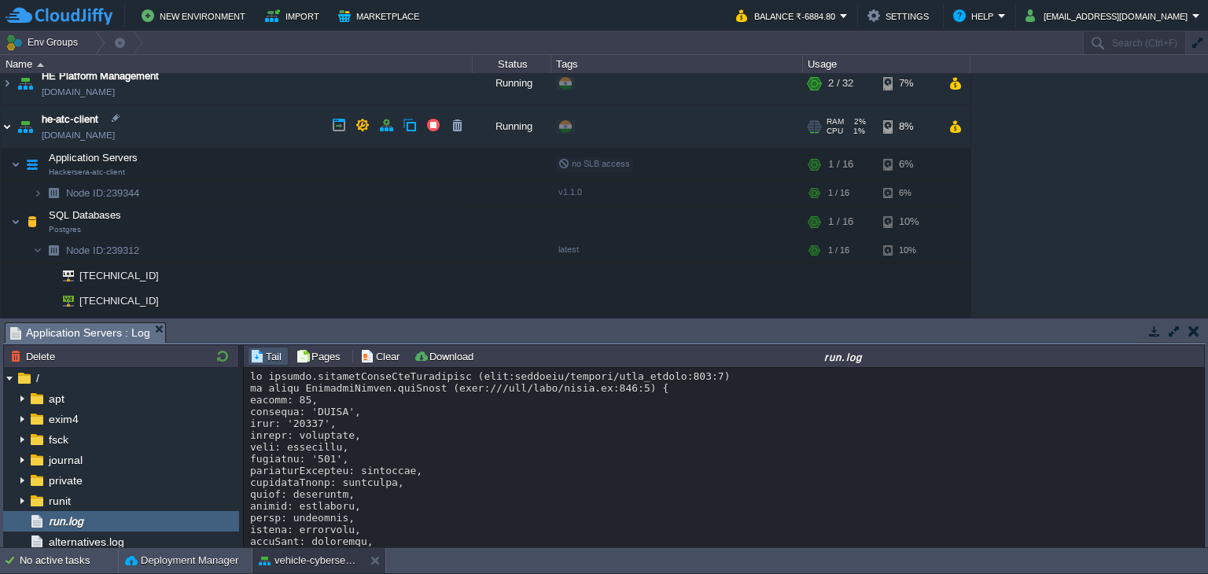
click at [6, 117] on img at bounding box center [7, 126] width 13 height 42
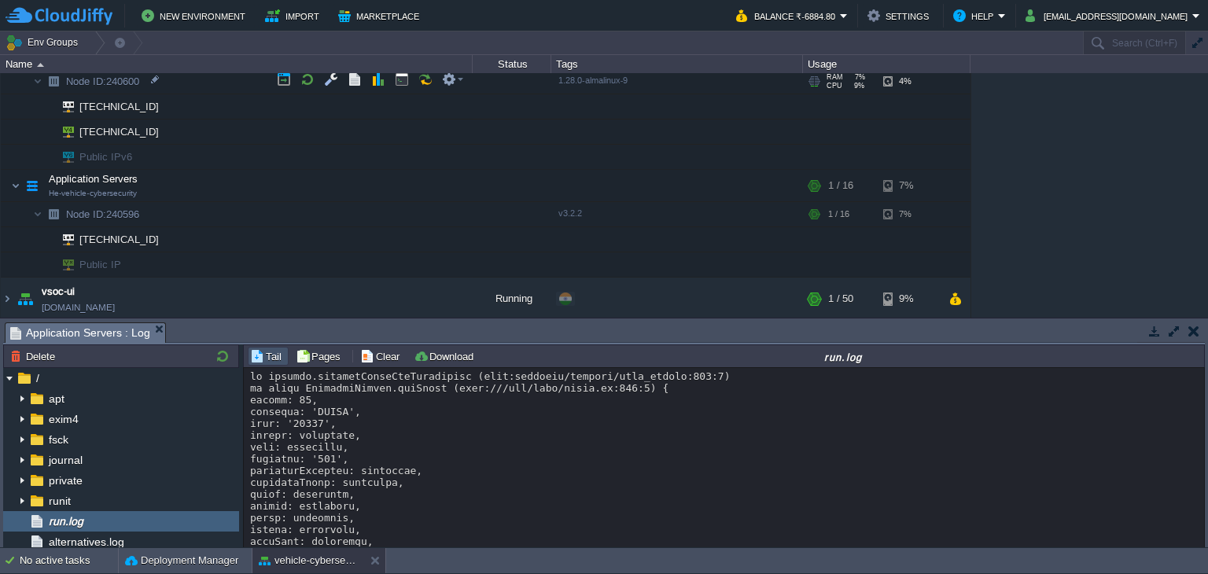
scroll to position [686, 0]
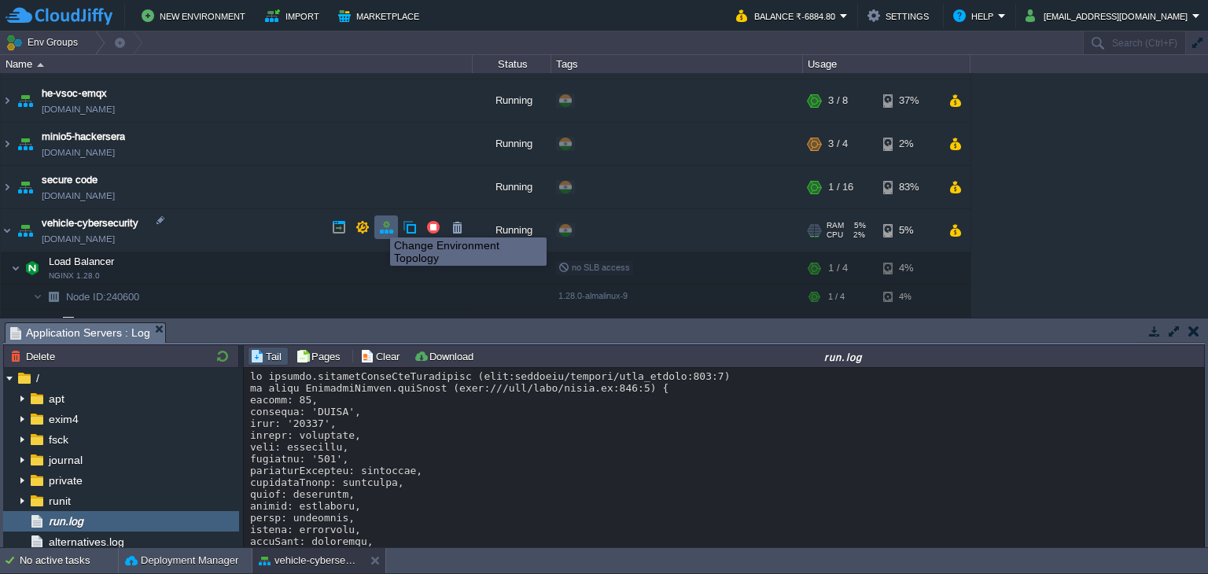
click at [386, 223] on button "button" at bounding box center [386, 227] width 14 height 14
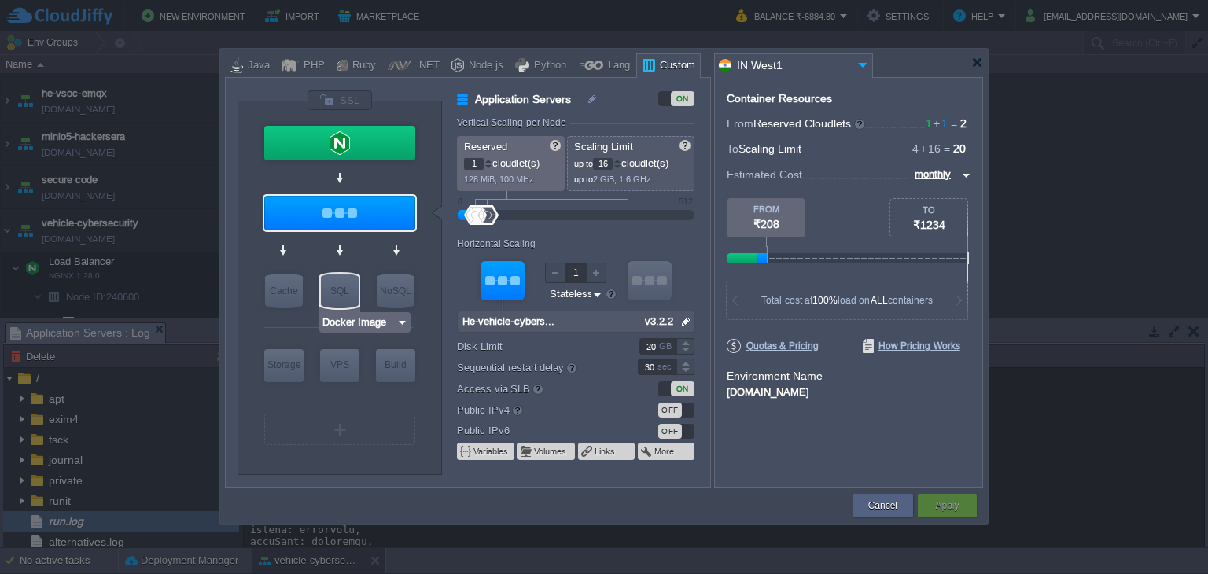
click at [347, 299] on div "SQL" at bounding box center [340, 291] width 38 height 35
type input "SQL Databases"
type input "4"
type input "6"
type input "Docker Image"
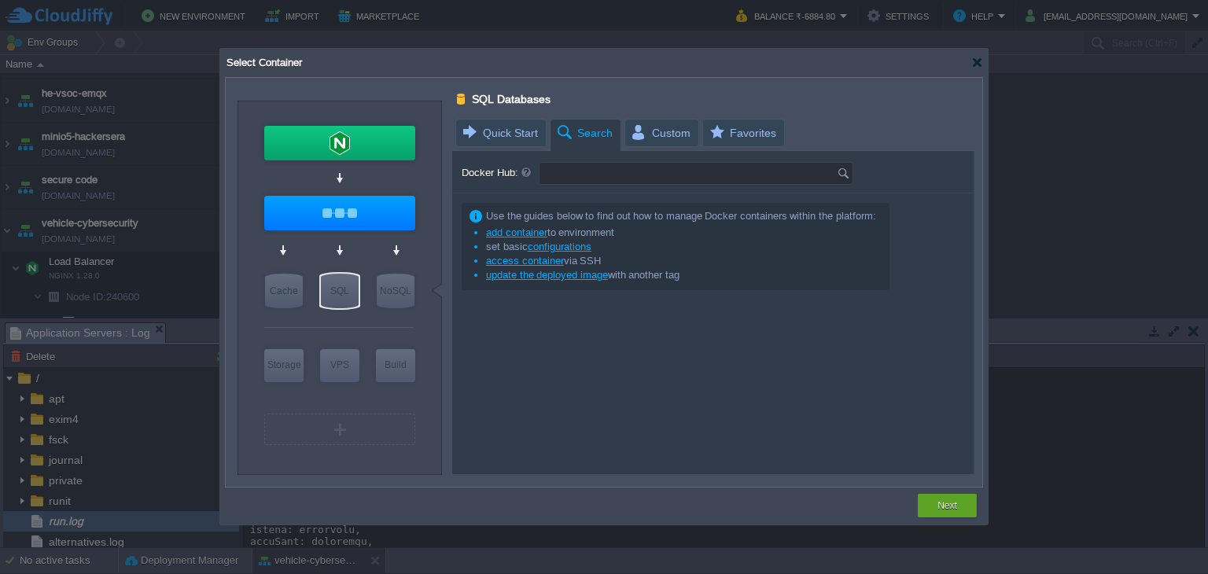
click at [593, 172] on input "Docker Hub:" at bounding box center [687, 173] width 297 height 21
type input "postgres"
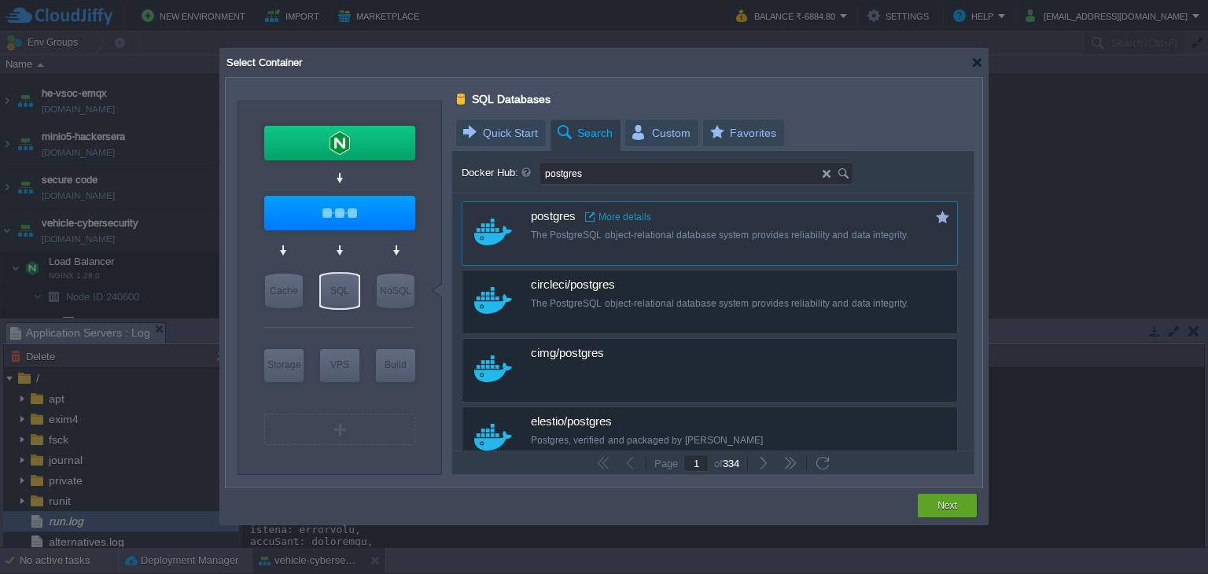
click at [573, 230] on div "The PostgreSQL object-relational database system provides reliability and data …" at bounding box center [720, 235] width 379 height 13
type input "1"
type input "16"
type input "Postgres"
type input "latest"
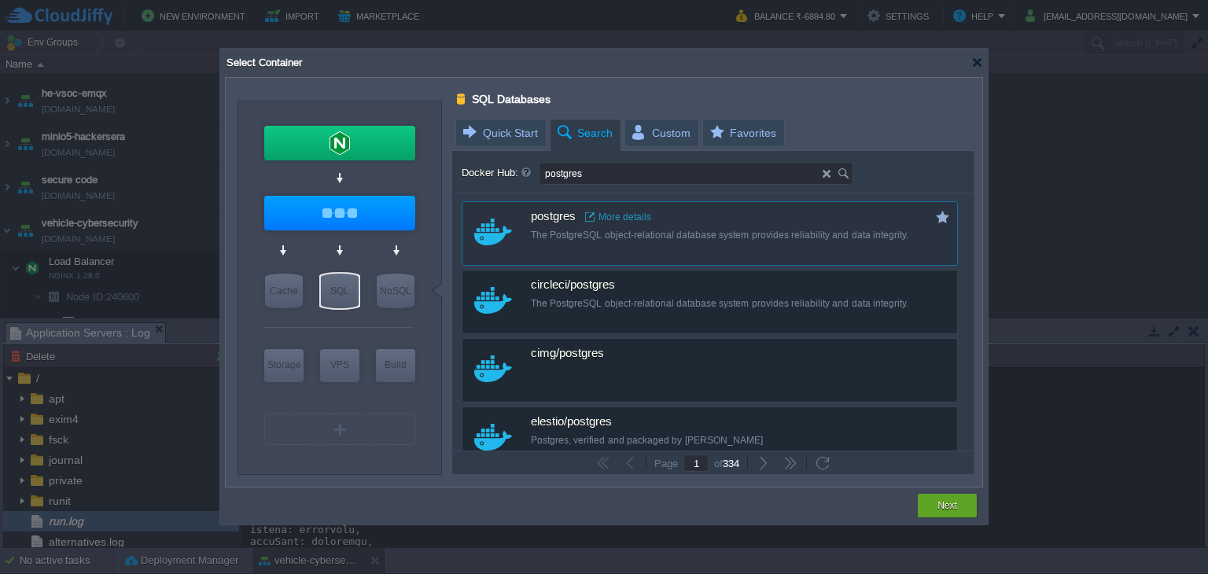
type input "Postgres :"
type input "latest"
click at [937, 511] on button "Next" at bounding box center [947, 506] width 20 height 16
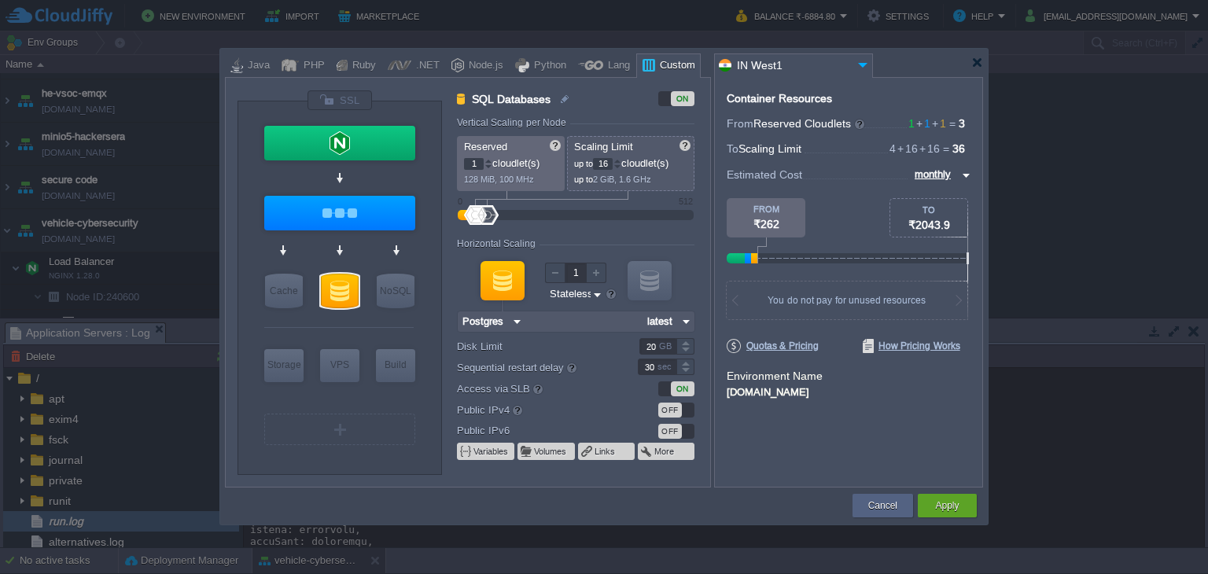
drag, startPoint x: 673, startPoint y: 407, endPoint x: 660, endPoint y: 423, distance: 20.1
click at [672, 407] on div "OFF" at bounding box center [670, 410] width 24 height 15
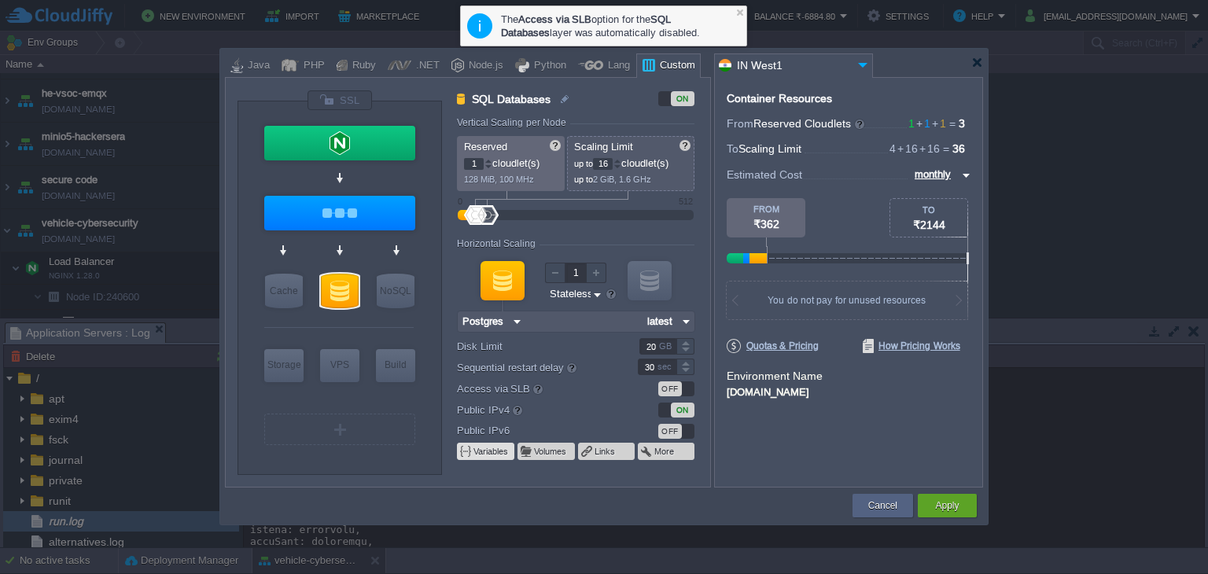
click at [480, 447] on button "Variables" at bounding box center [491, 451] width 36 height 13
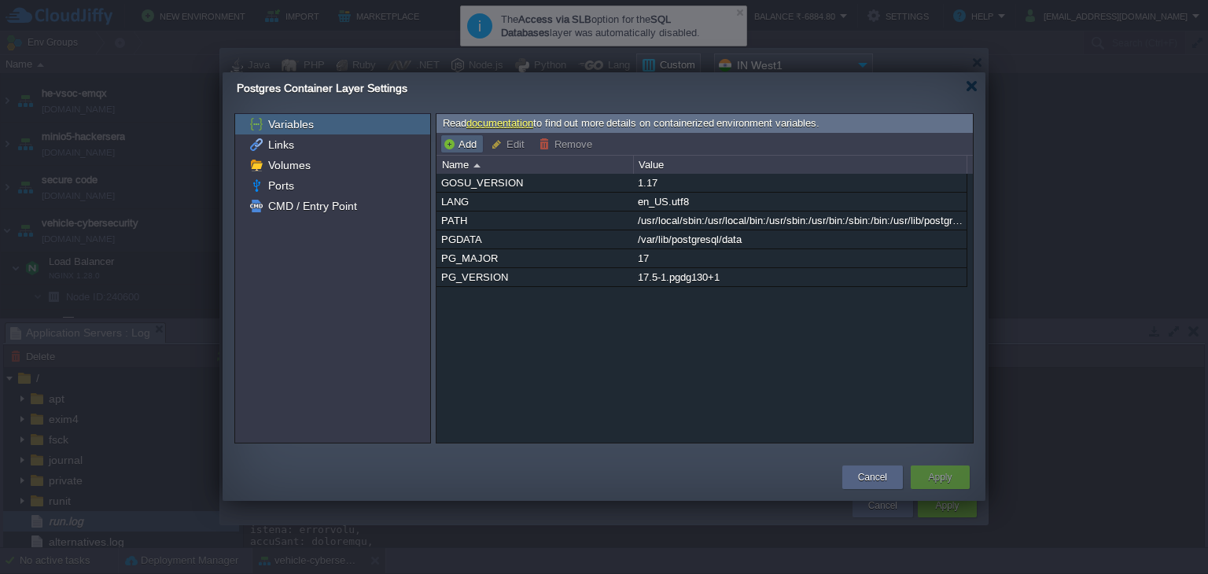
click at [462, 146] on button "Add" at bounding box center [462, 144] width 39 height 14
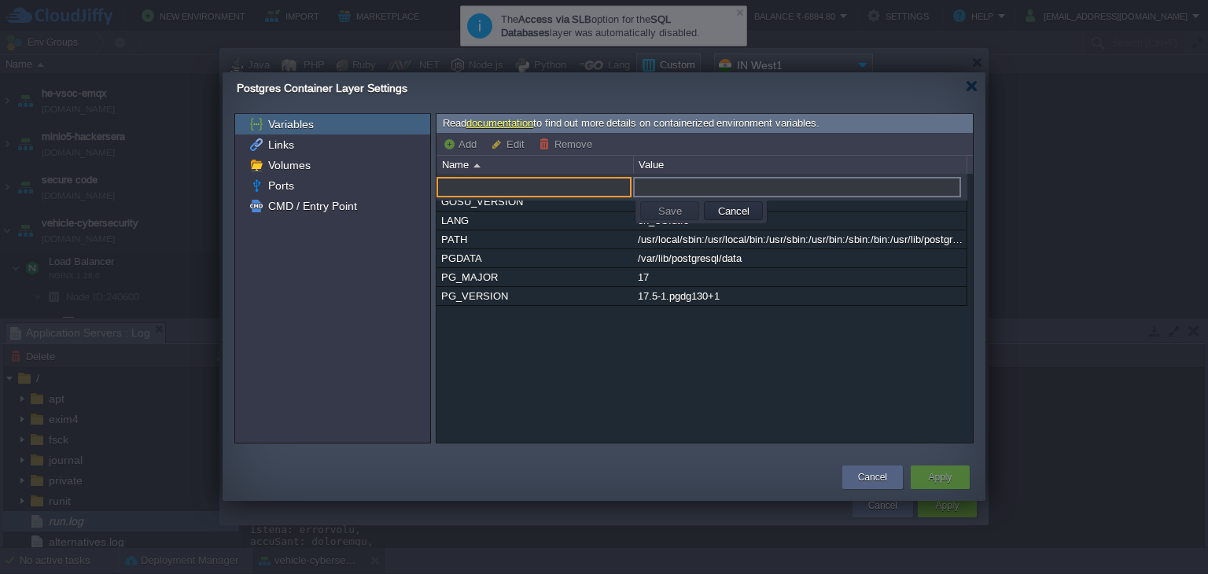
click at [530, 185] on input "text" at bounding box center [533, 187] width 195 height 20
type input "POSTGRES_USER"
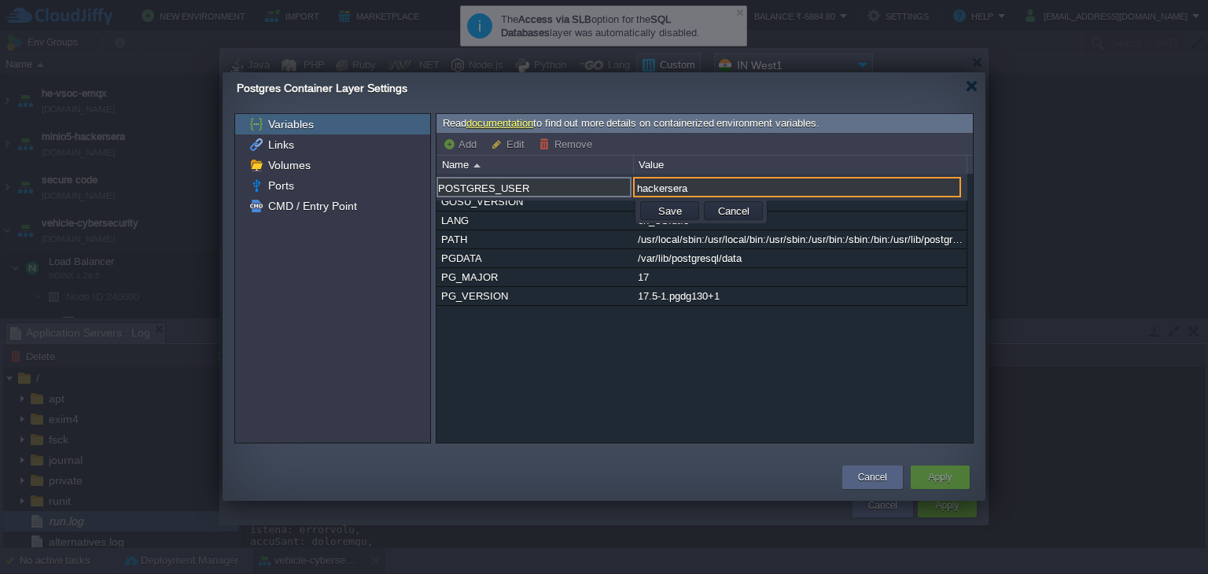
type input "hackersera"
click at [654, 208] on button "Save" at bounding box center [669, 211] width 33 height 14
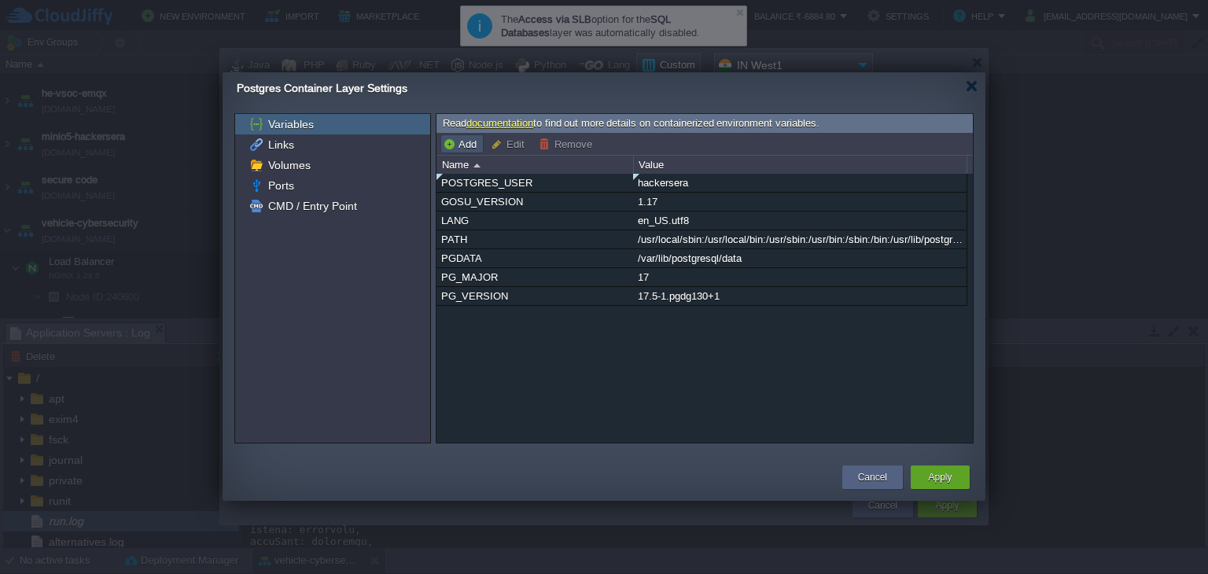
click at [458, 143] on button "Add" at bounding box center [462, 144] width 39 height 14
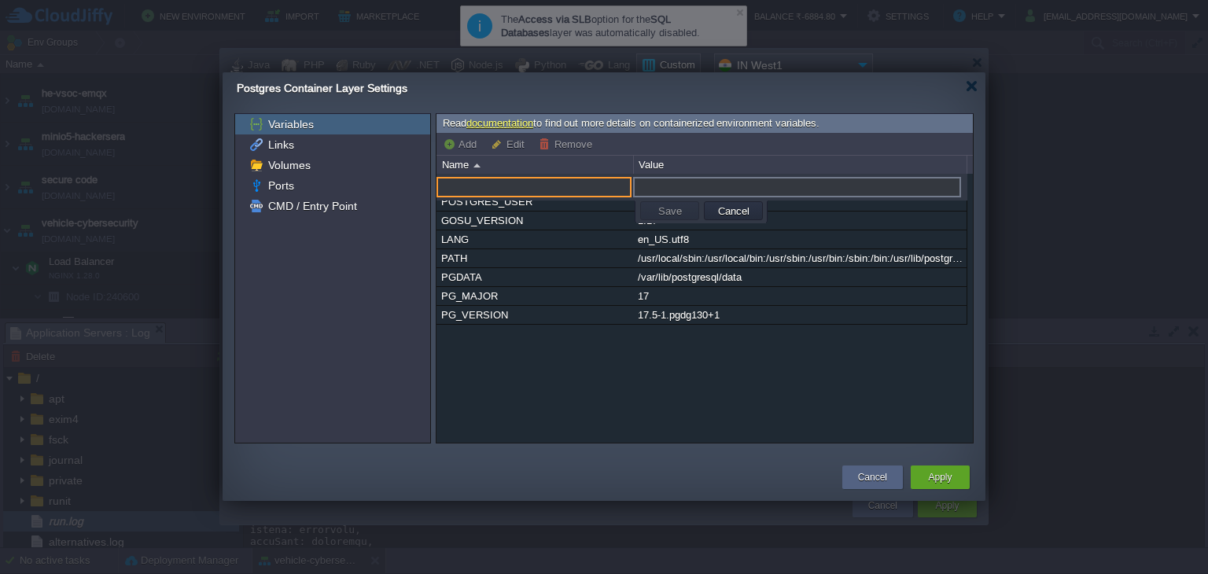
click at [513, 188] on input "text" at bounding box center [533, 187] width 195 height 20
type input "POSTGRES_PASSWORD"
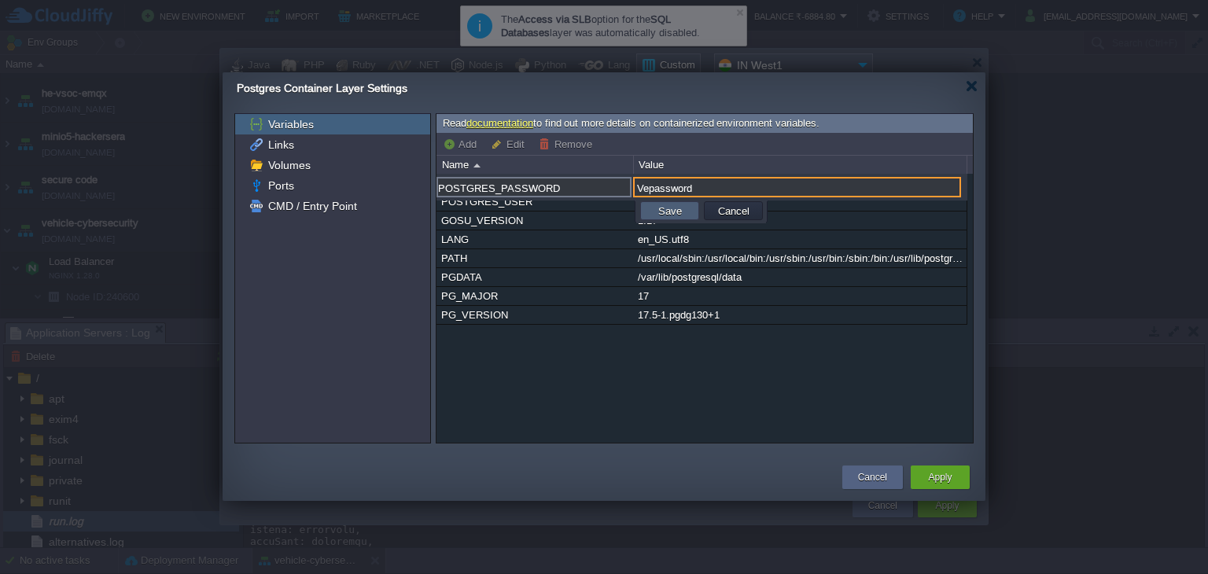
type input "Vepassword"
click at [686, 206] on td "Save" at bounding box center [669, 210] width 59 height 19
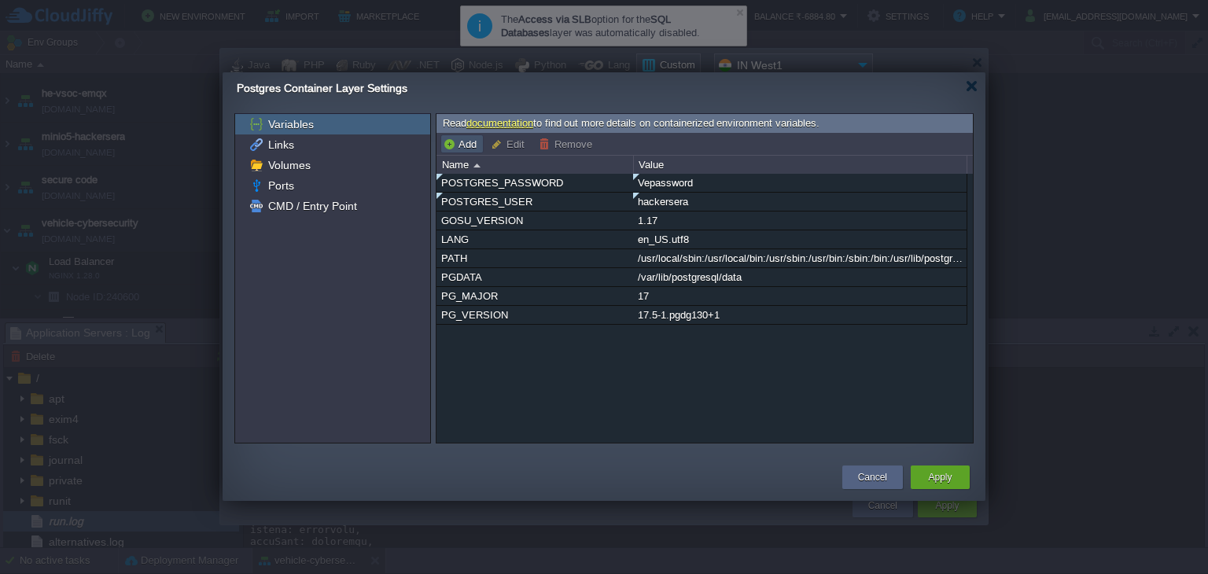
click at [447, 145] on button "Add" at bounding box center [462, 144] width 39 height 14
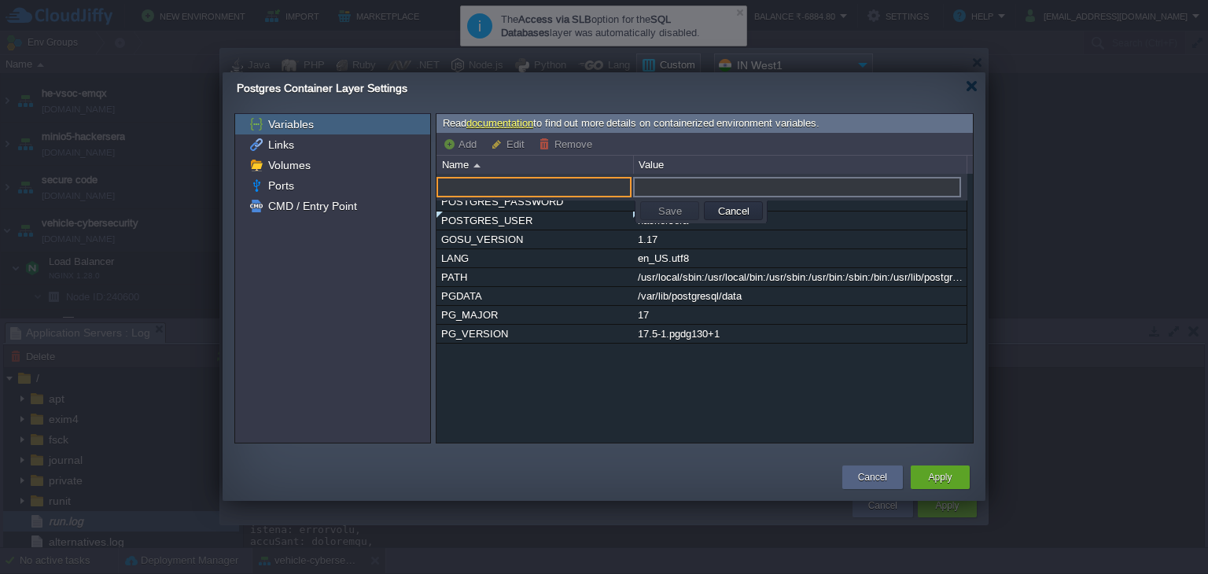
click at [535, 182] on input "text" at bounding box center [533, 187] width 195 height 20
type input "POSTGRES_DB"
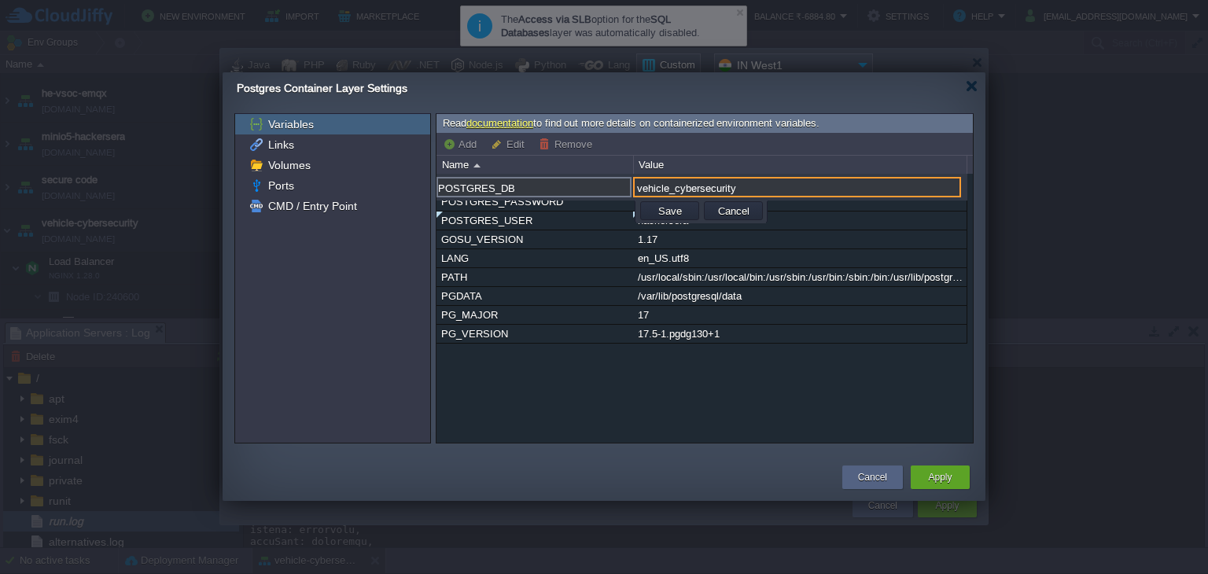
type input "vehicle_cybersecurity"
click at [682, 210] on button "Save" at bounding box center [669, 211] width 33 height 14
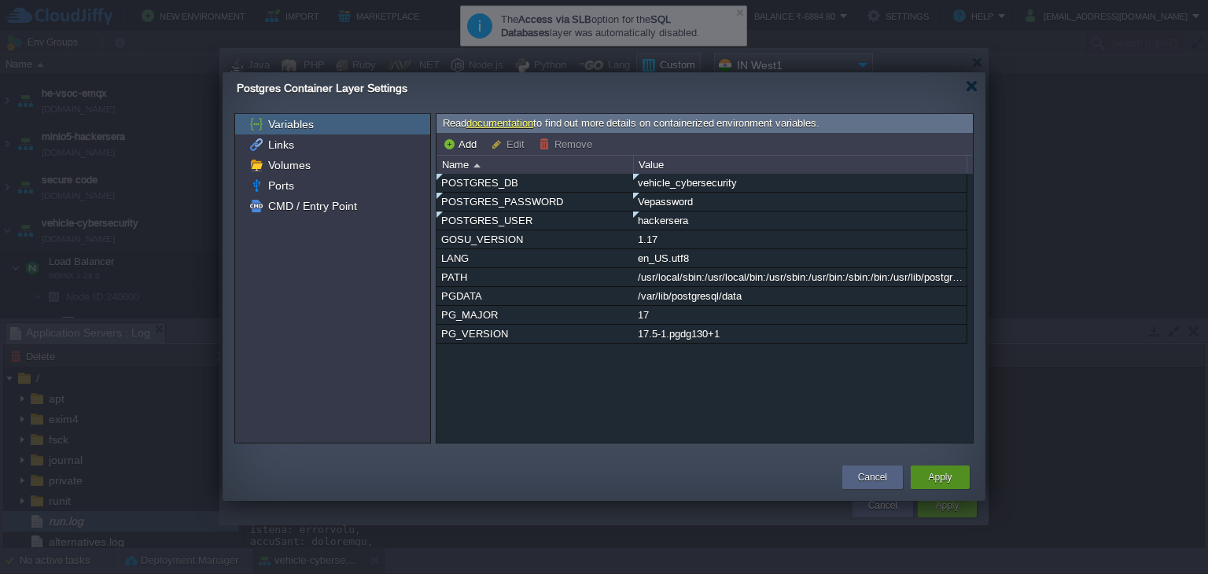
click at [958, 479] on div "Apply" at bounding box center [939, 477] width 59 height 24
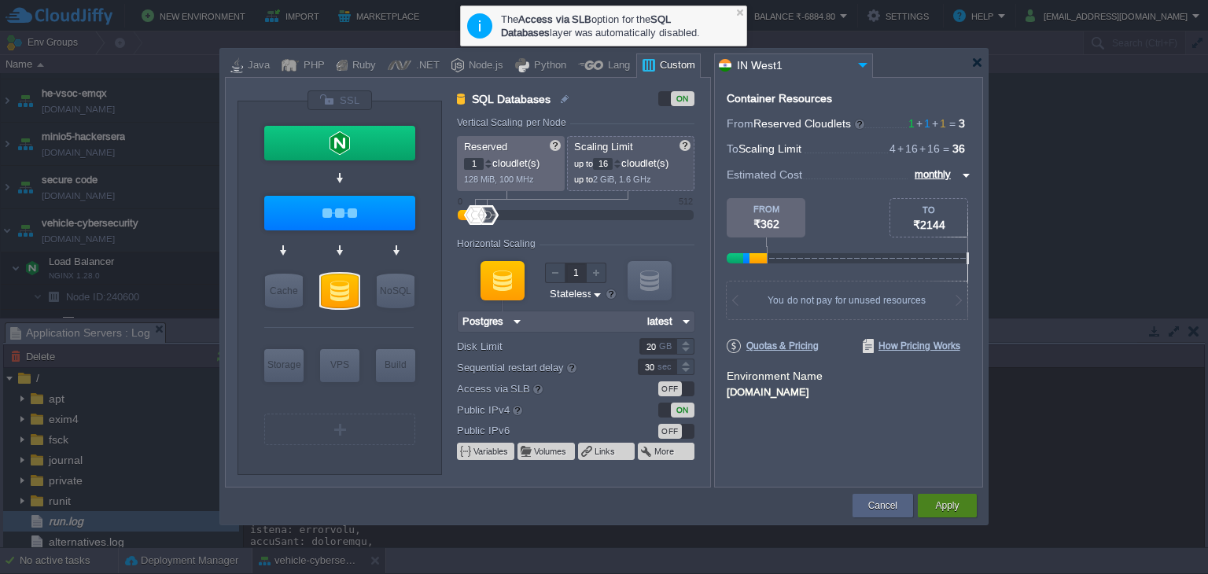
click at [943, 504] on button "Apply" at bounding box center [947, 506] width 24 height 16
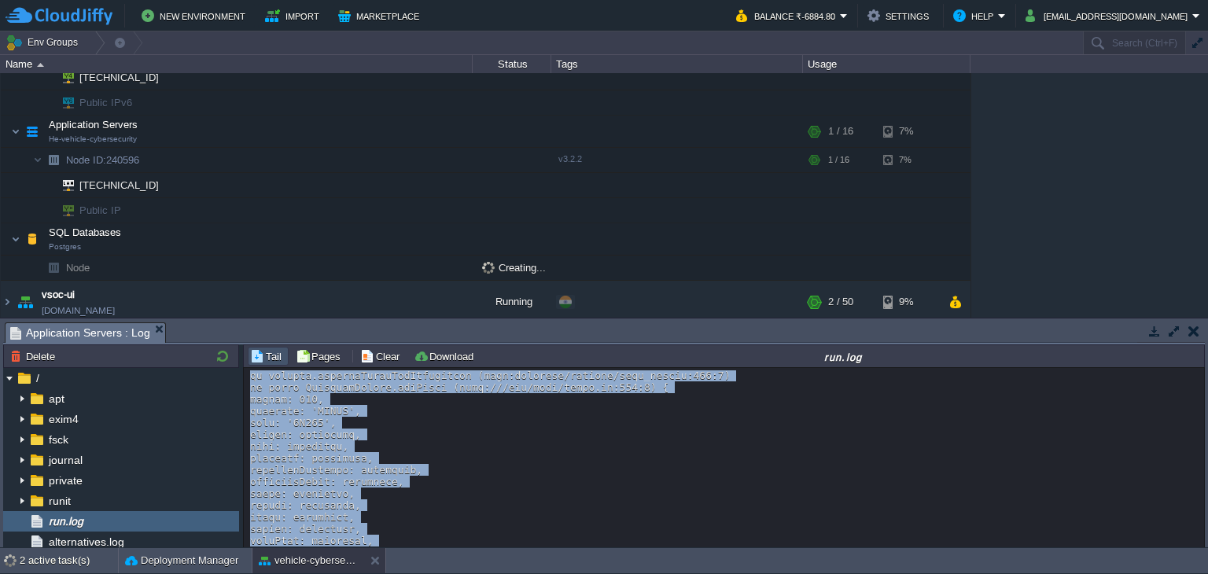
scroll to position [13382, 0]
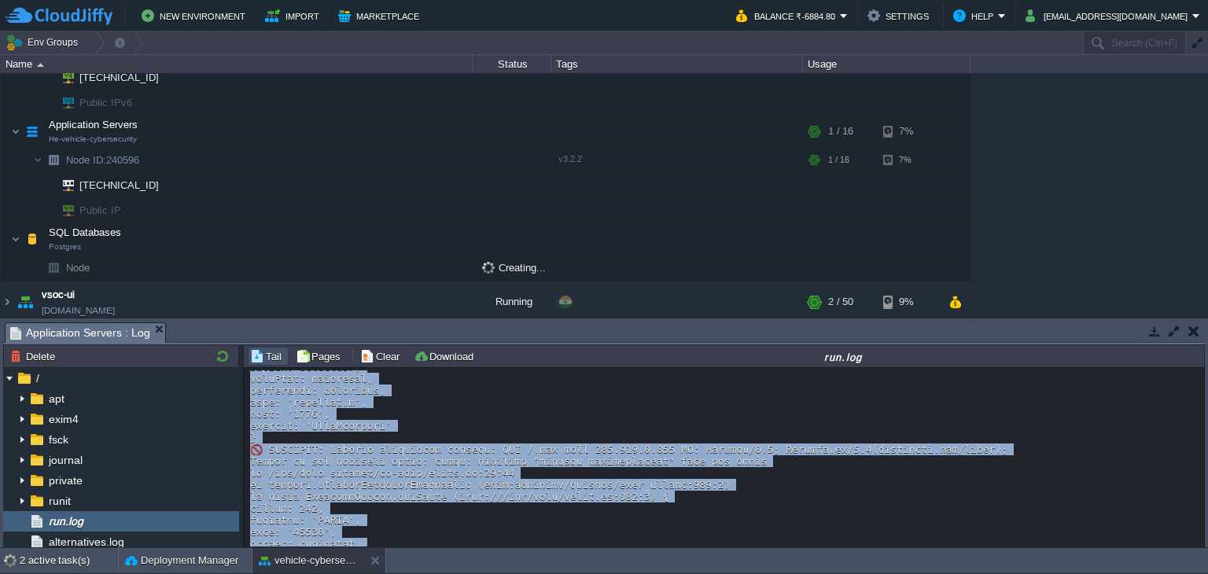
drag, startPoint x: 1195, startPoint y: 462, endPoint x: 1190, endPoint y: 515, distance: 53.0
click at [1207, 554] on body "New Environment Import Marketplace Bonus ₹0.00 Upgrade Account Balance ₹-6884.8…" at bounding box center [604, 287] width 1208 height 574
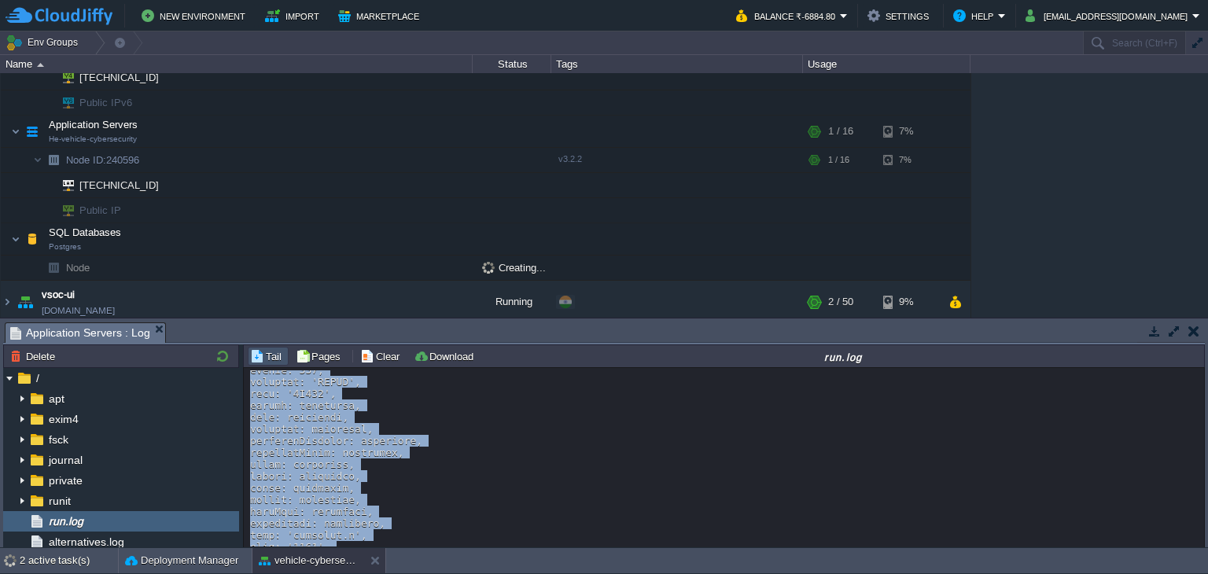
scroll to position [23942, 0]
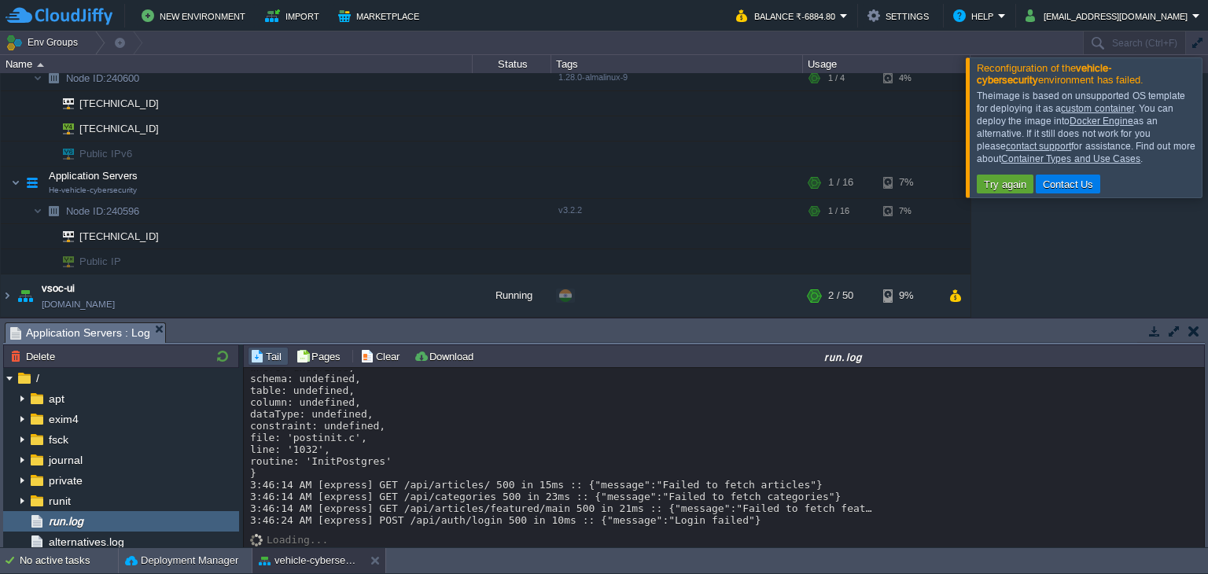
scroll to position [659, 0]
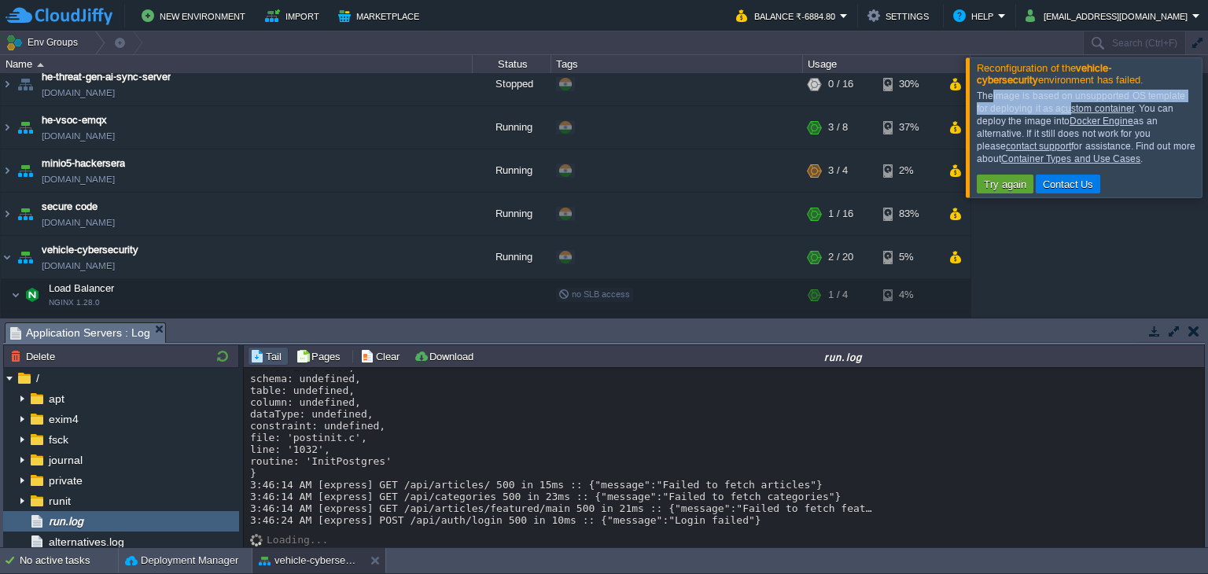
drag, startPoint x: 991, startPoint y: 101, endPoint x: 1055, endPoint y: 102, distance: 63.7
click at [1055, 102] on div "The image is based on unsupported OS template for deploying it as a custom cont…" at bounding box center [1086, 127] width 221 height 75
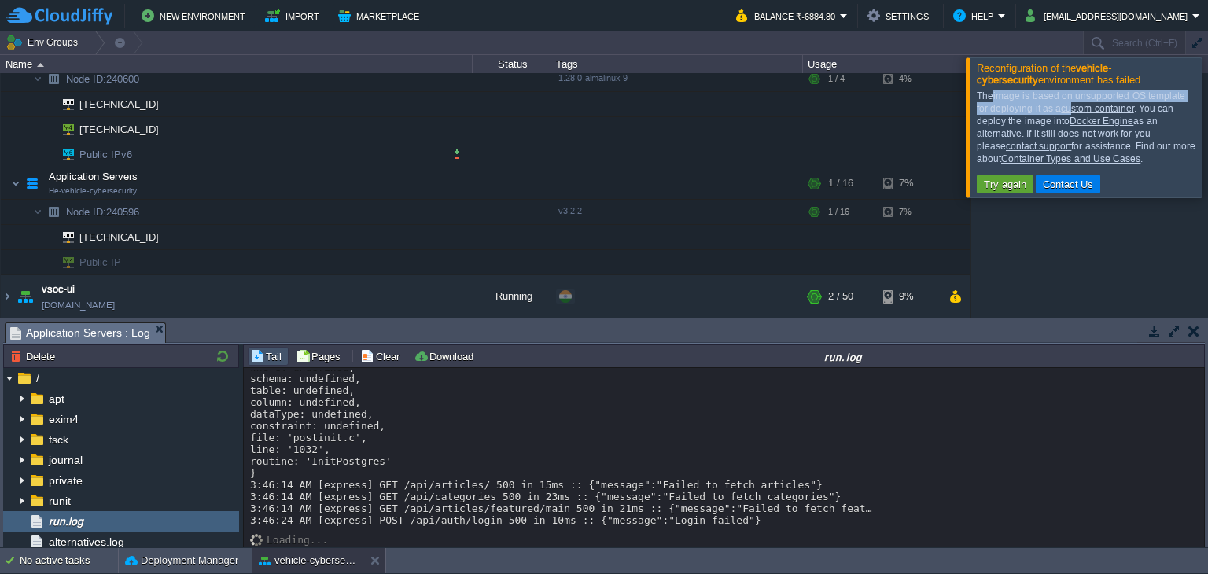
scroll to position [686, 0]
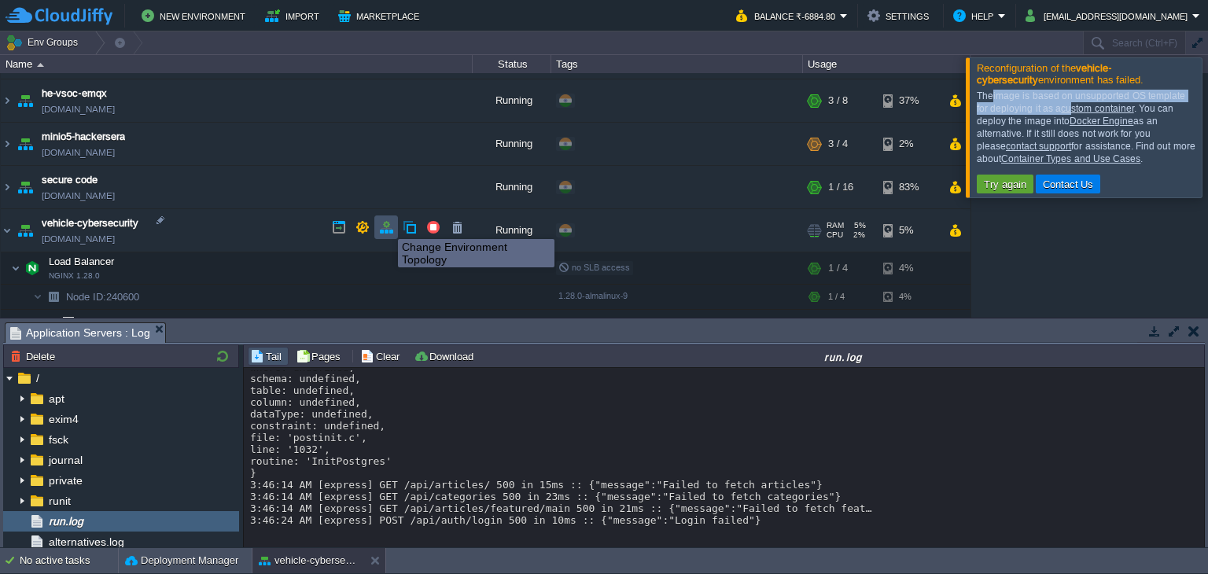
click at [386, 225] on button "button" at bounding box center [386, 227] width 14 height 14
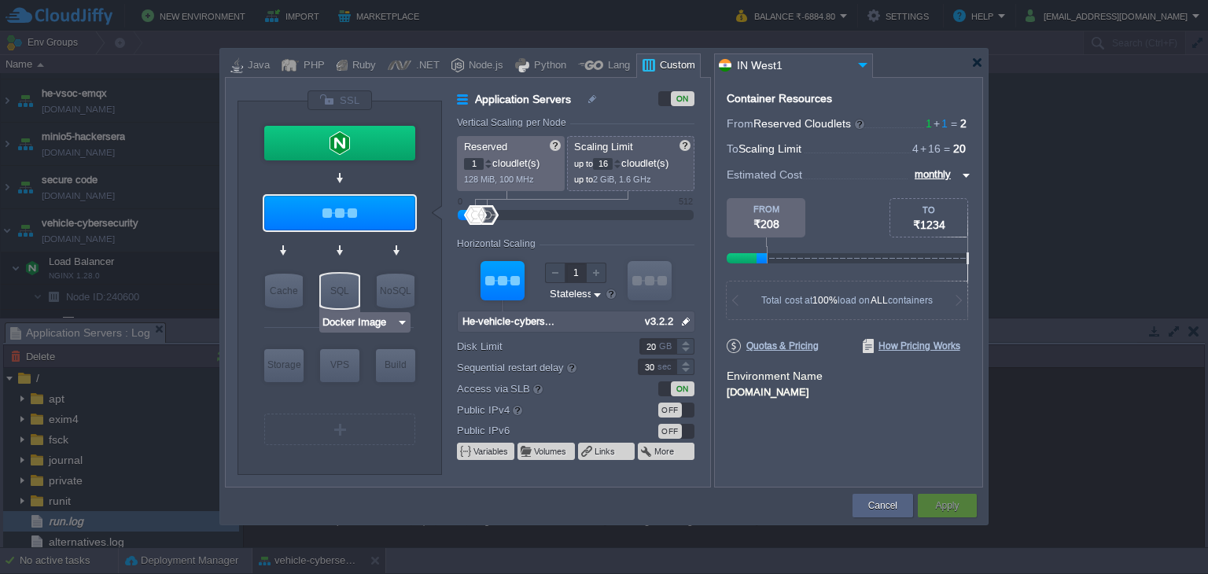
click at [337, 287] on div "SQL" at bounding box center [340, 291] width 38 height 35
type input "SQL Databases"
type input "4"
type input "6"
type input "Docker Image"
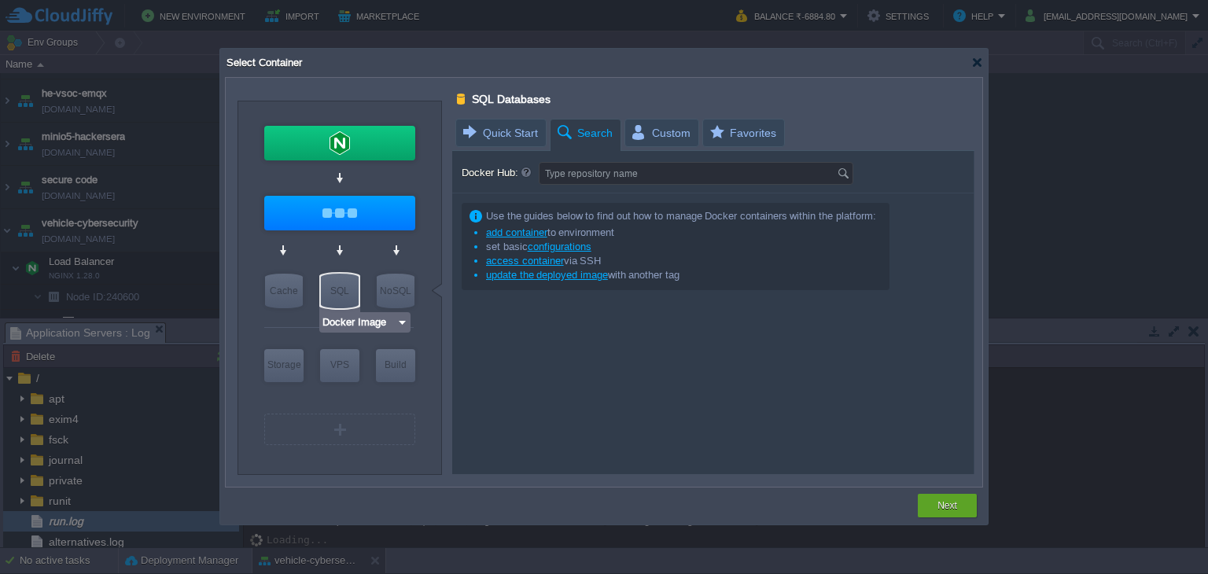
click at [336, 289] on div "SQL" at bounding box center [340, 291] width 38 height 35
click at [503, 131] on span "Quick Start" at bounding box center [499, 133] width 77 height 27
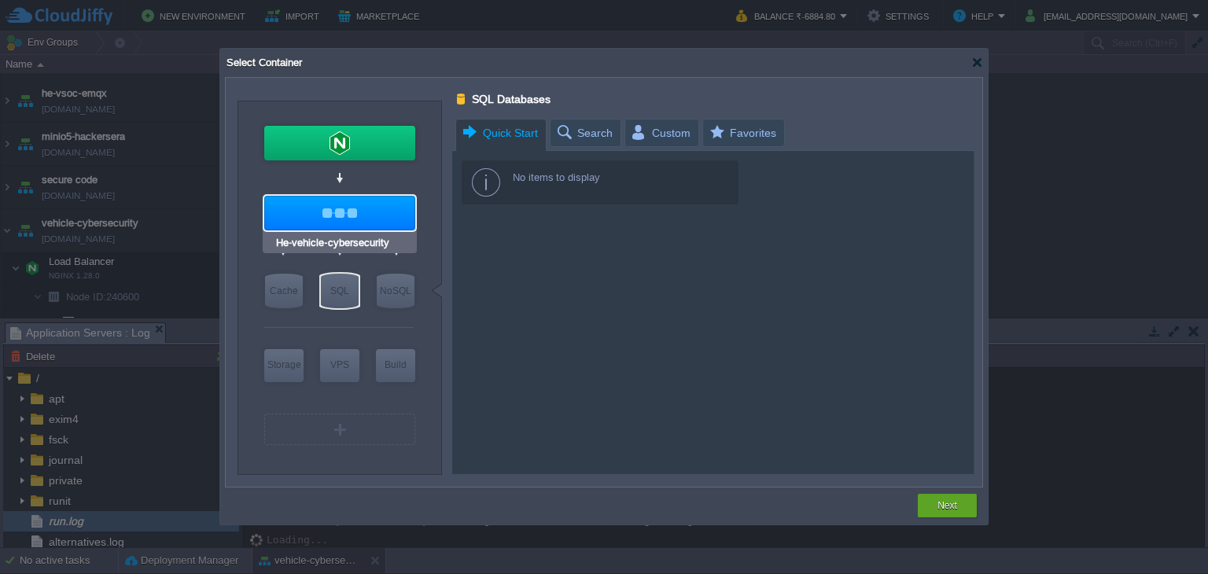
type input "Docker Image"
click at [349, 323] on input "Docker Image" at bounding box center [359, 322] width 75 height 16
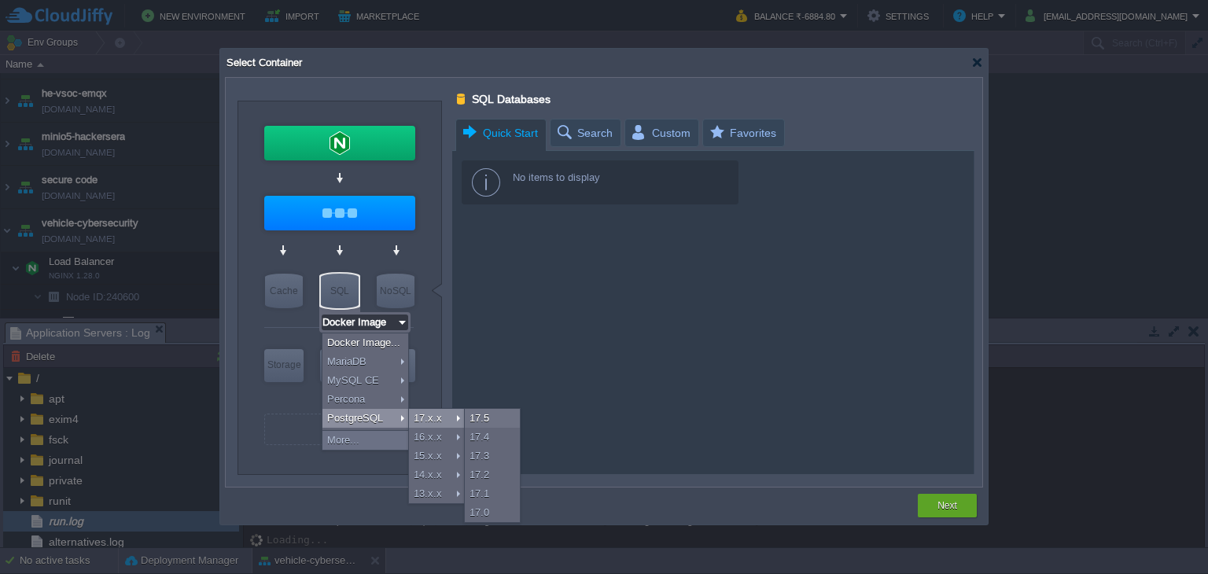
click at [443, 421] on div "17.x.x" at bounding box center [436, 418] width 55 height 19
type input "3"
type input "PostgreSQL 17.5"
type input "17.5-almalinux-9"
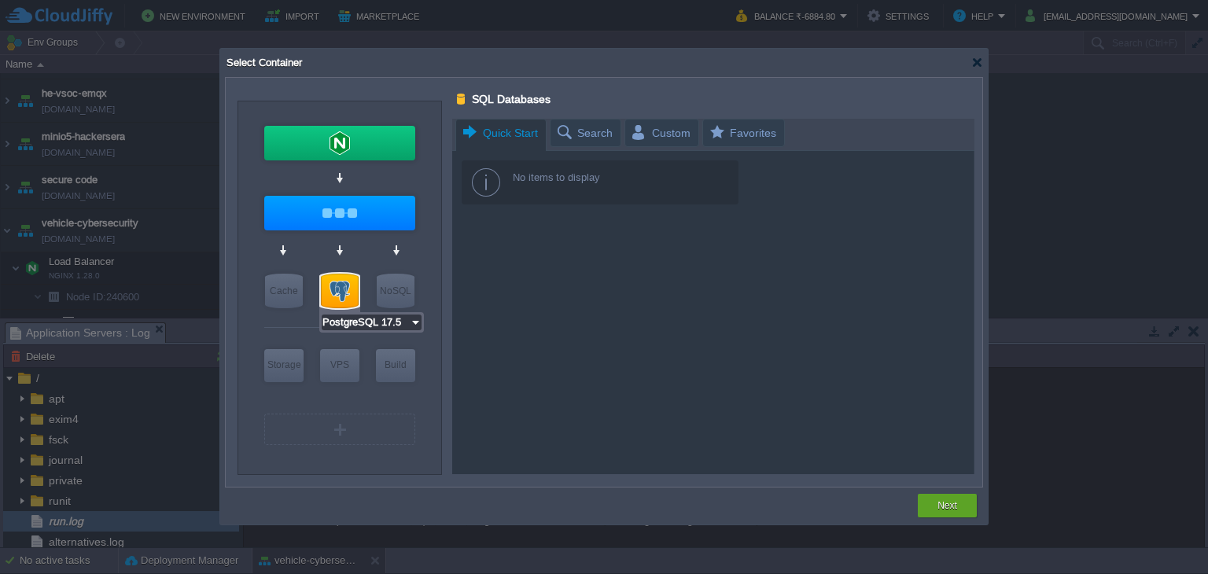
click at [361, 326] on input "PostgreSQL 17.5" at bounding box center [366, 322] width 88 height 16
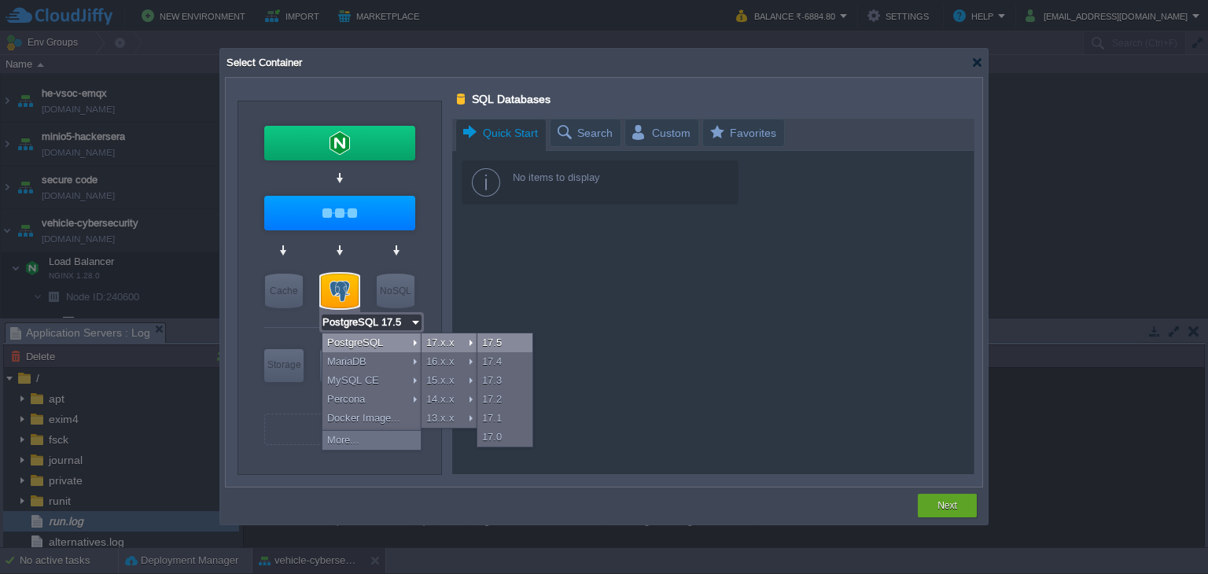
click at [494, 344] on div "17.5" at bounding box center [504, 342] width 55 height 19
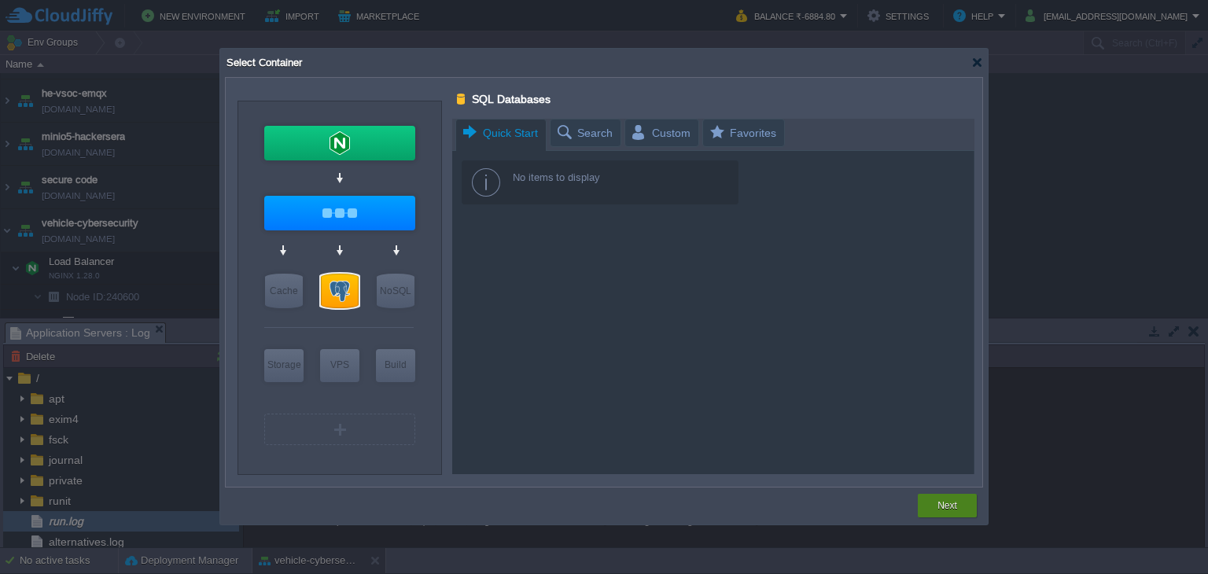
click at [962, 501] on div "Next" at bounding box center [946, 506] width 35 height 24
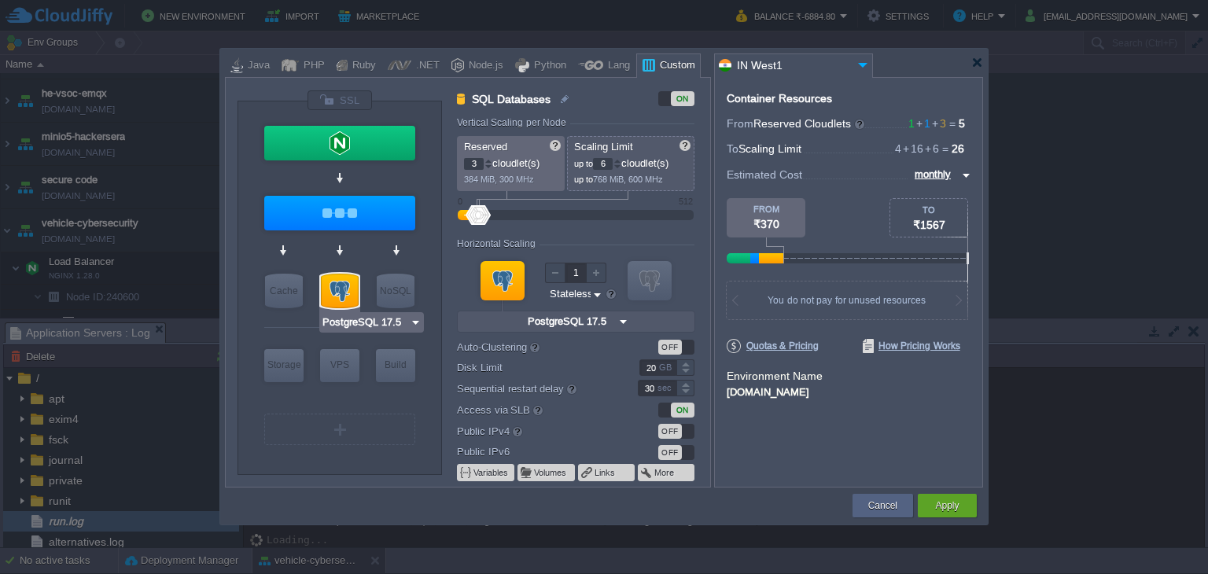
type input "Docker Image"
click at [667, 428] on div "OFF" at bounding box center [670, 431] width 24 height 15
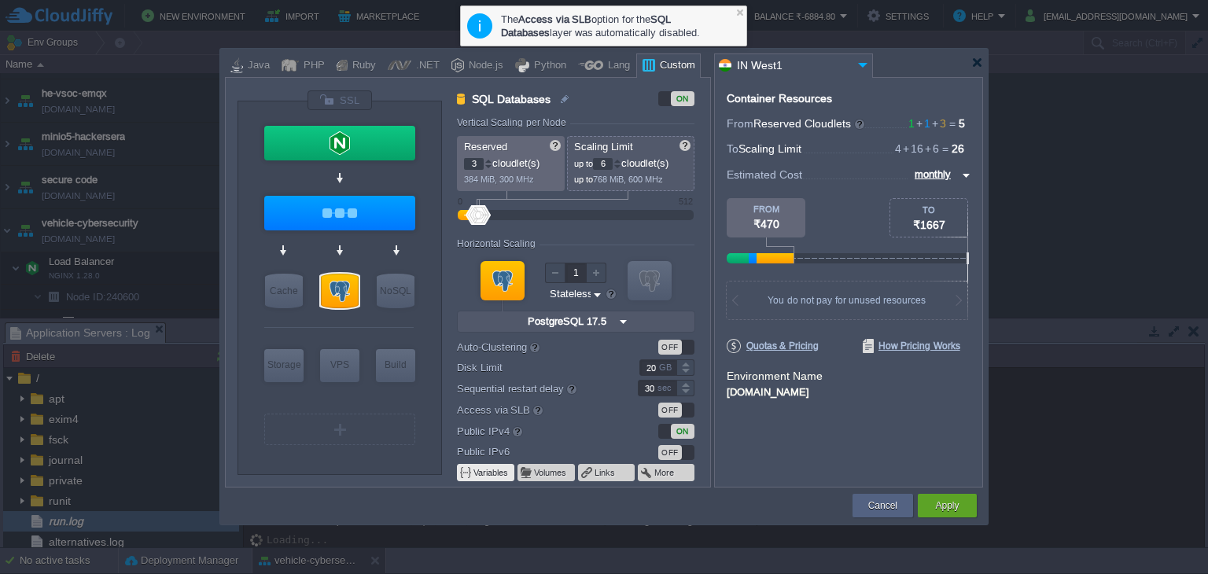
click at [473, 466] on em "Variables" at bounding box center [491, 472] width 36 height 12
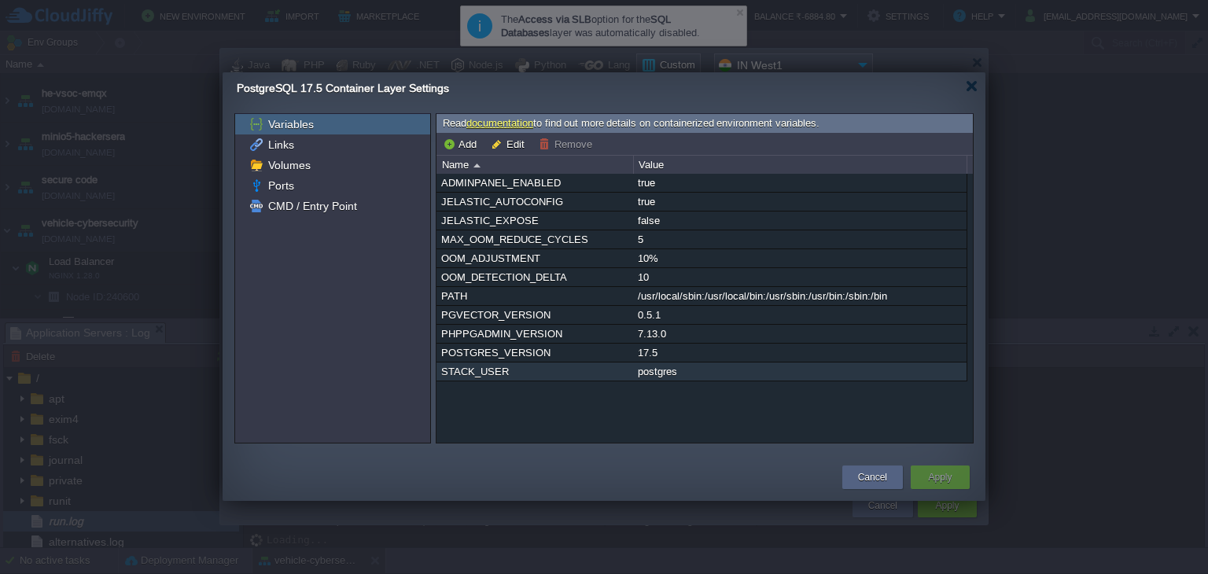
click at [665, 373] on div "postgres" at bounding box center [800, 371] width 332 height 18
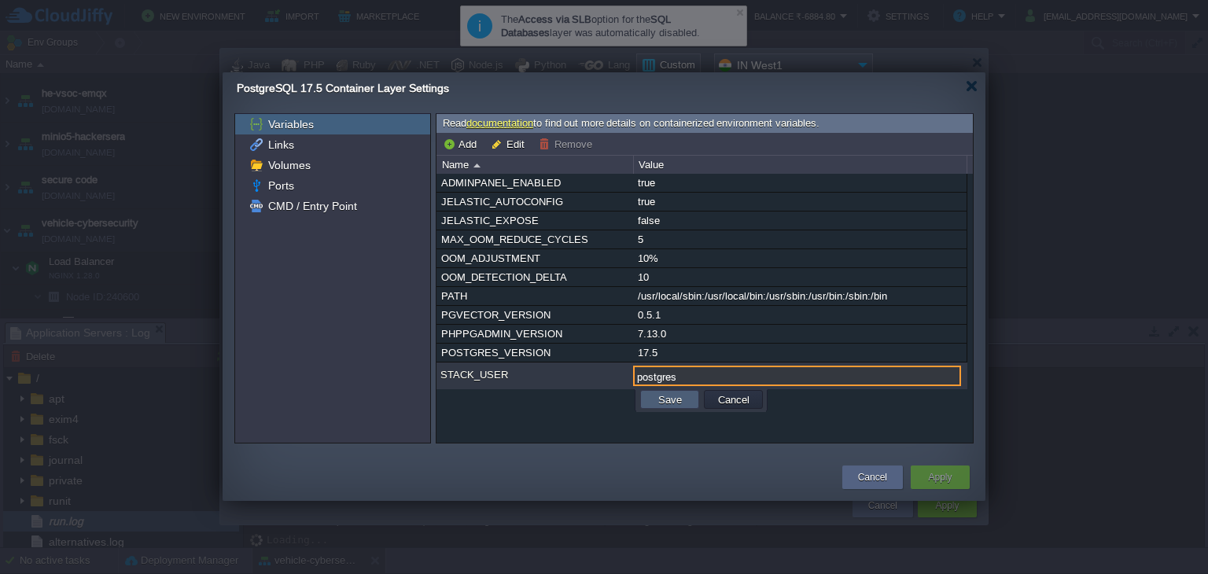
click at [670, 401] on button "Save" at bounding box center [669, 399] width 33 height 14
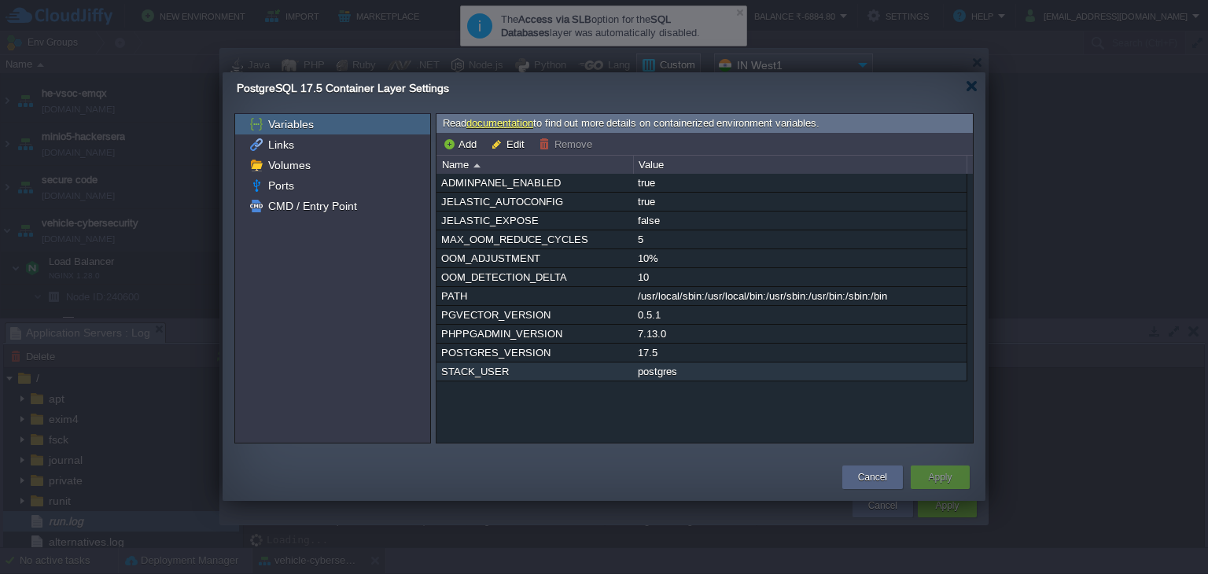
click at [493, 371] on div "STACK_USER" at bounding box center [534, 371] width 195 height 18
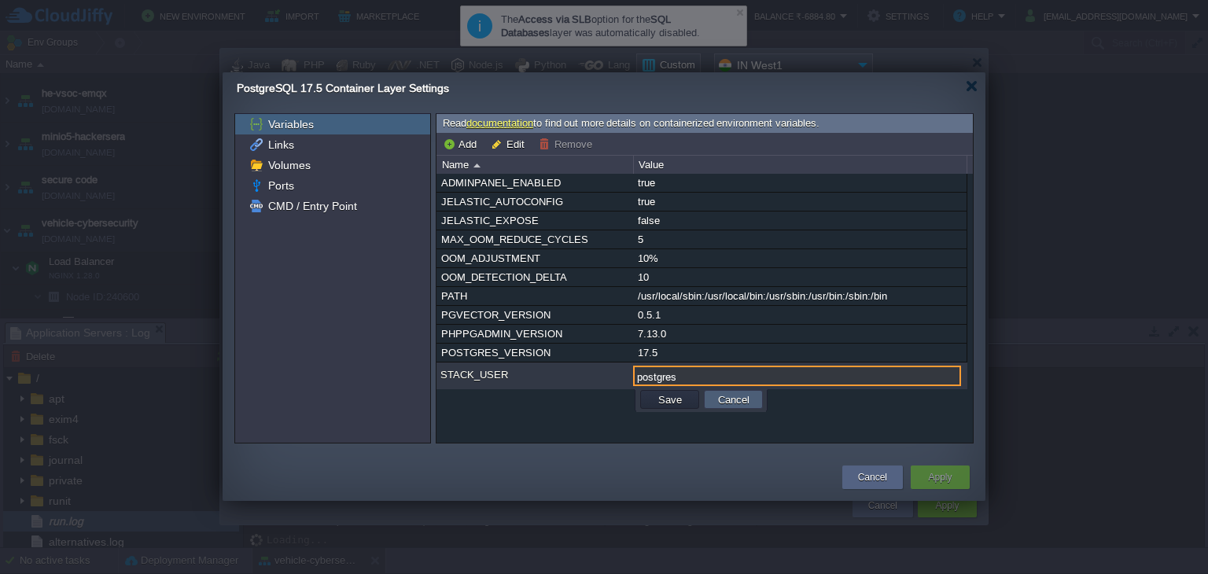
click at [717, 404] on button "Cancel" at bounding box center [733, 399] width 41 height 14
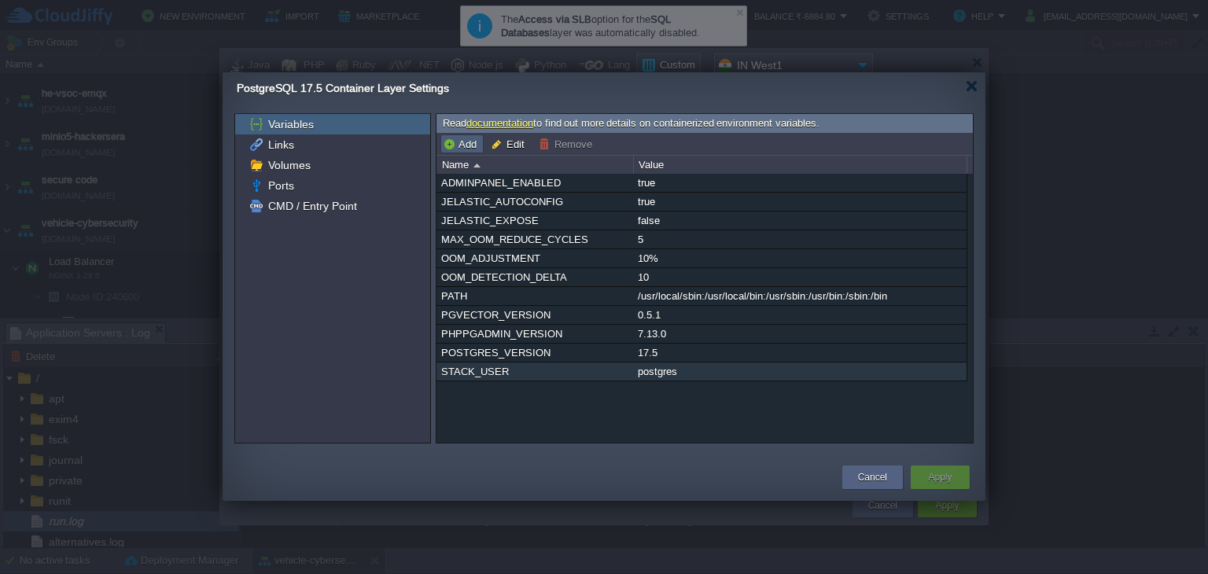
click at [456, 146] on button "Add" at bounding box center [462, 144] width 39 height 14
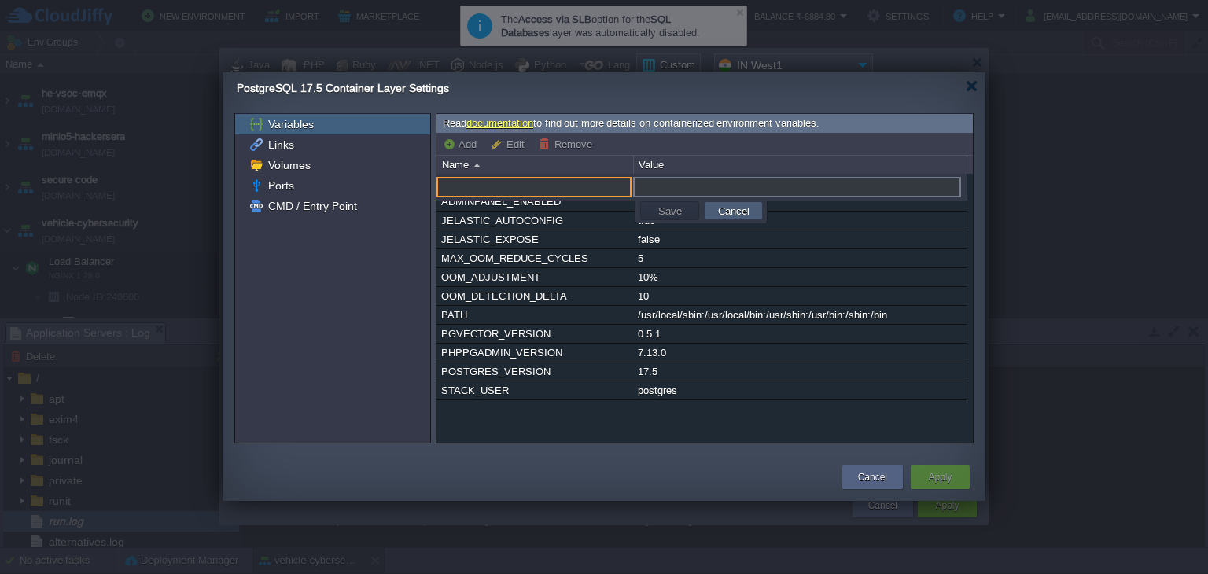
click at [726, 208] on button "Cancel" at bounding box center [733, 211] width 41 height 14
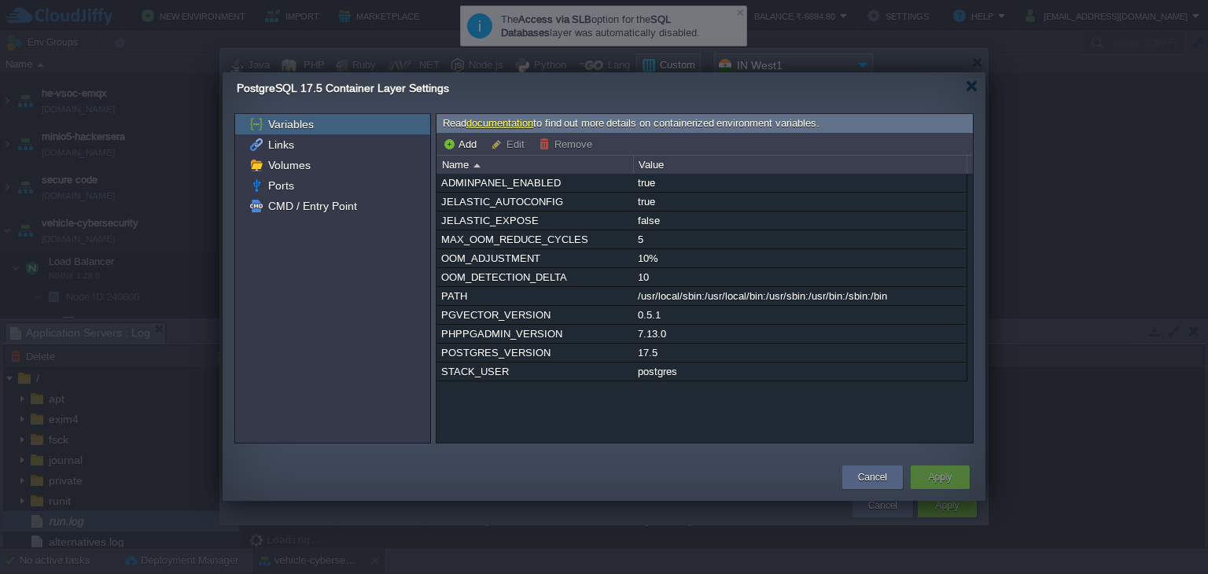
click at [500, 119] on link "documentation" at bounding box center [499, 123] width 67 height 12
click at [881, 476] on button "Cancel" at bounding box center [872, 477] width 29 height 16
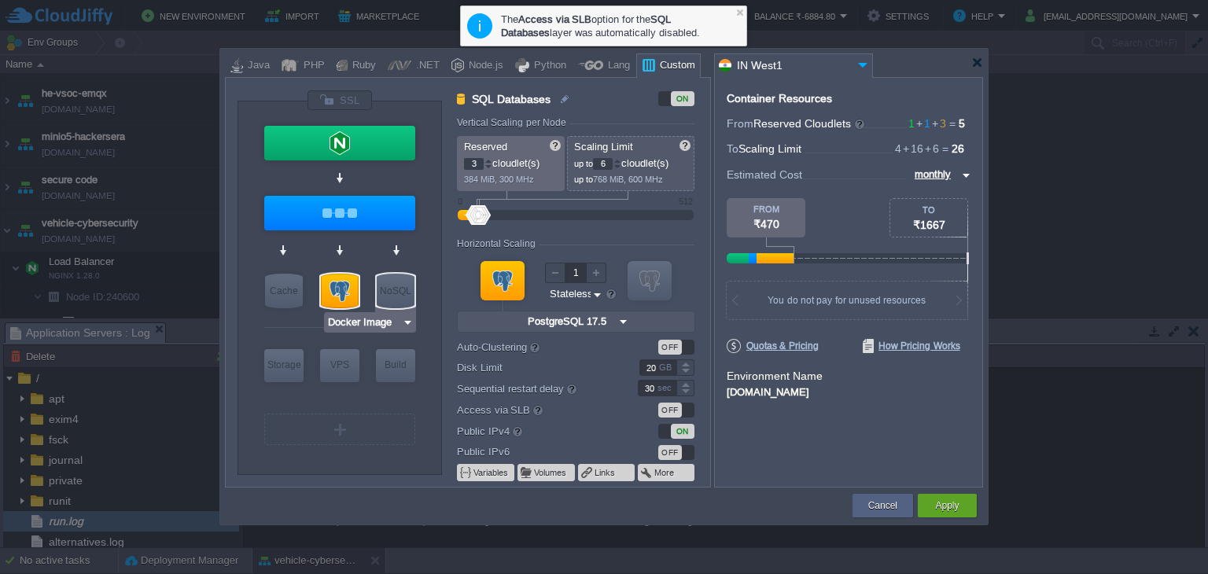
type input "PostgreSQL 17.5"
click at [352, 318] on input "PostgreSQL 17.5" at bounding box center [366, 322] width 88 height 16
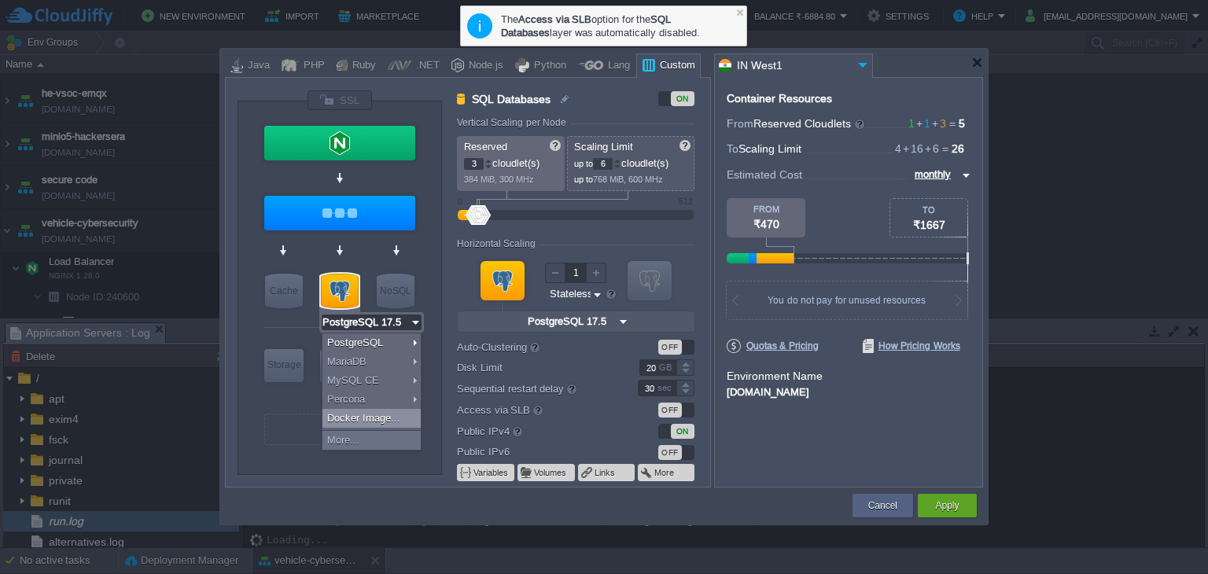
click at [370, 424] on div "Docker Image..." at bounding box center [371, 418] width 98 height 19
type input "1"
type input "16"
type input "Docker Image"
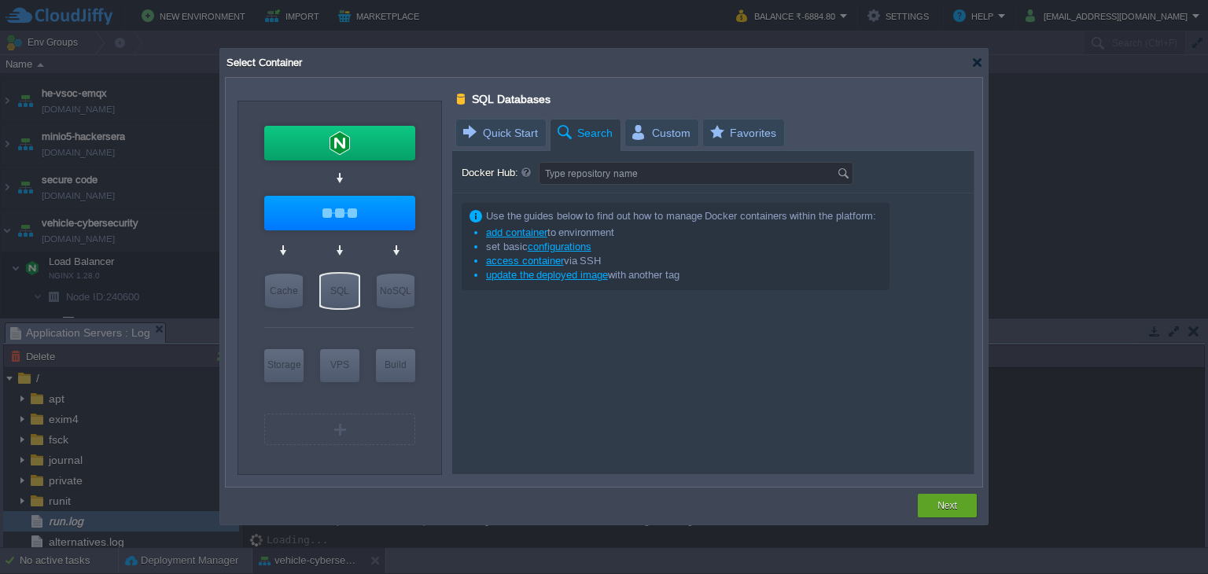
click at [599, 139] on span "Search" at bounding box center [583, 134] width 57 height 28
click at [657, 142] on span "Custom" at bounding box center [660, 133] width 61 height 27
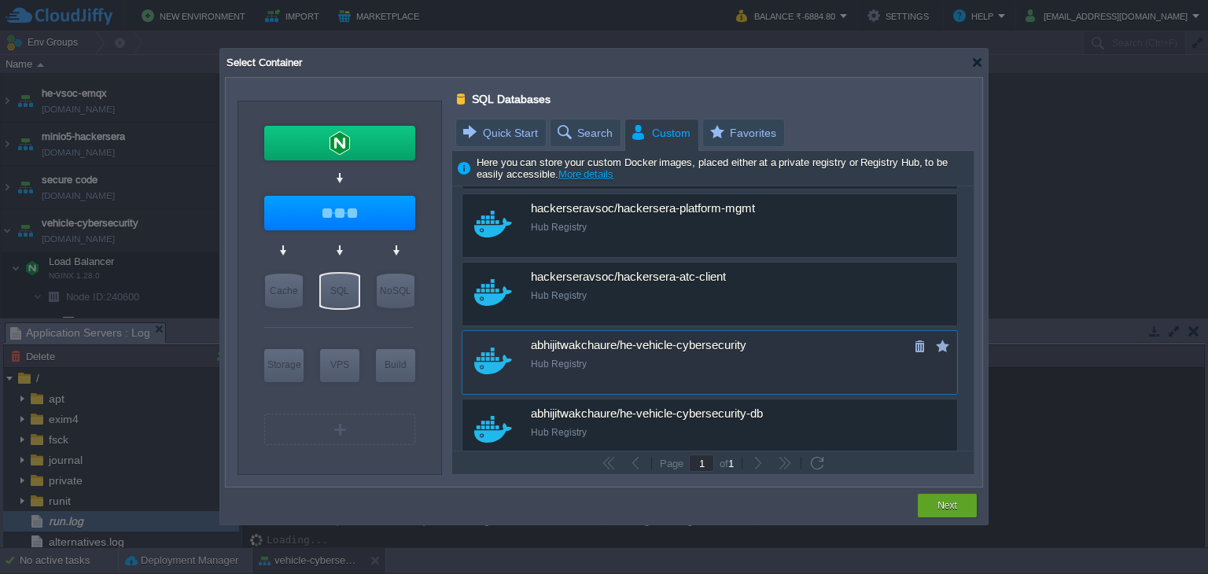
scroll to position [770, 0]
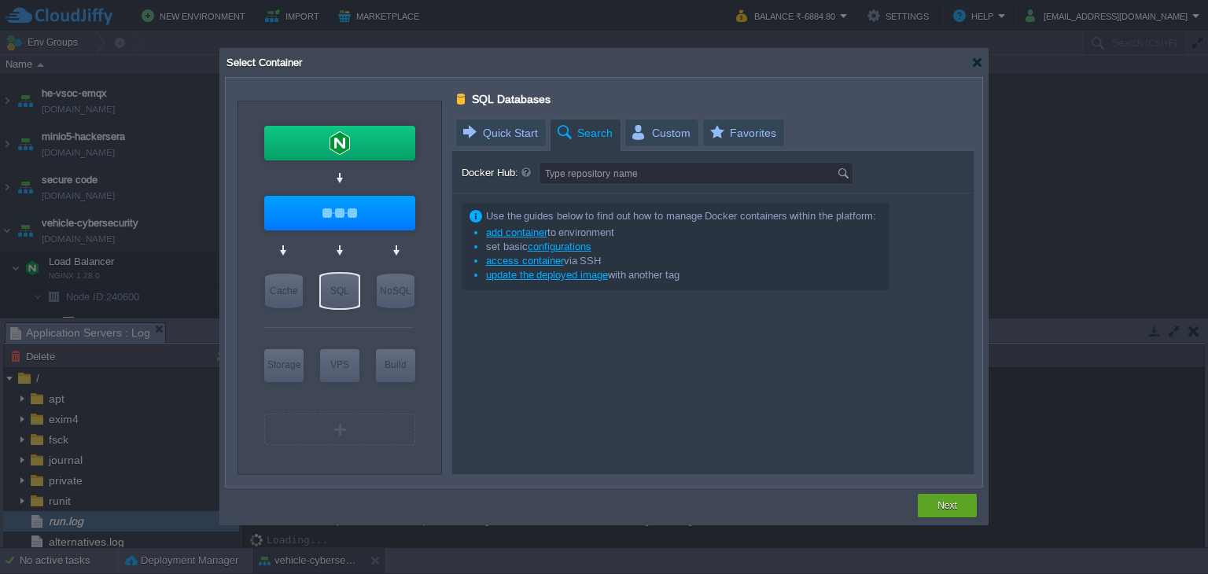
click at [582, 130] on span "Search" at bounding box center [583, 134] width 57 height 28
click at [596, 177] on input "Docker Hub:" at bounding box center [687, 173] width 297 height 21
type input "postgres"
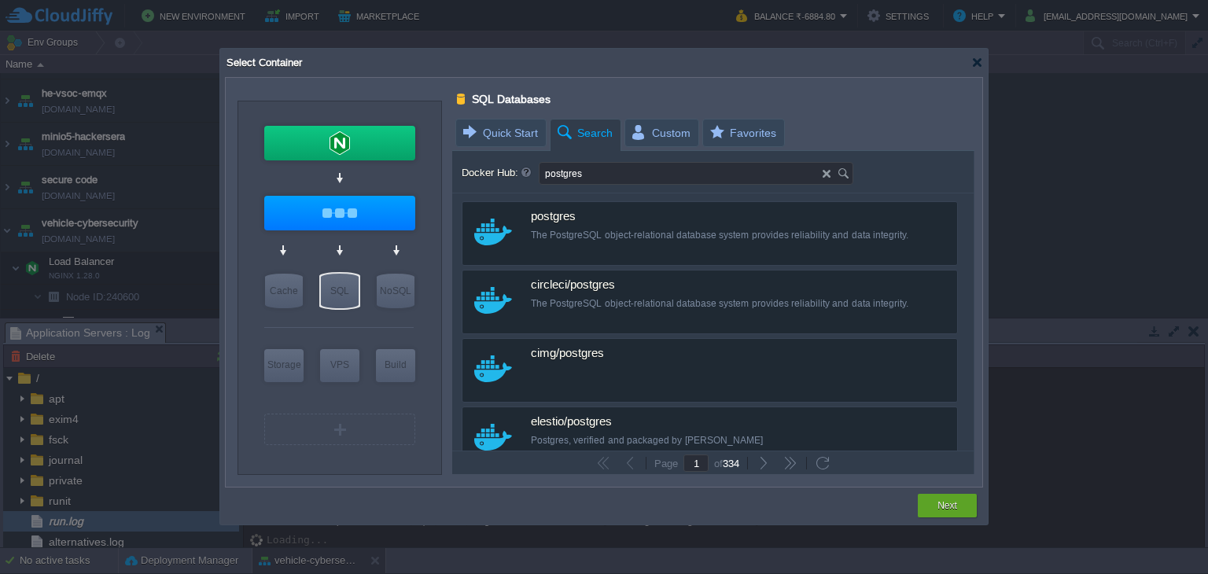
drag, startPoint x: 965, startPoint y: 210, endPoint x: 966, endPoint y: 241, distance: 30.7
click at [969, 244] on div "custom postgres More details The PostgreSQL object-relational database system p…" at bounding box center [712, 321] width 521 height 257
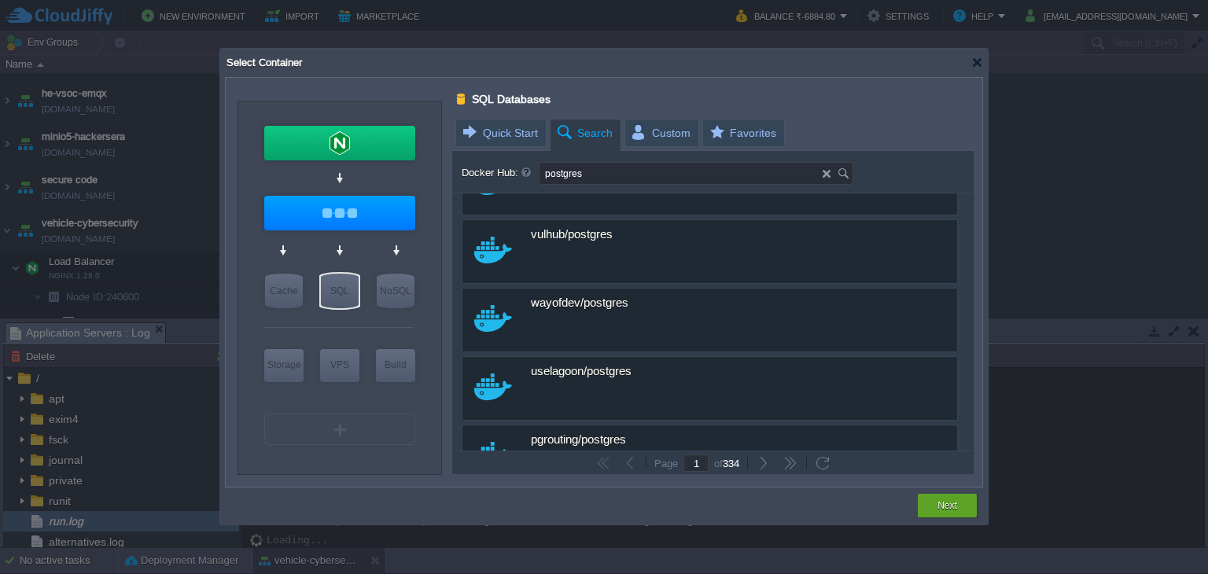
scroll to position [0, 0]
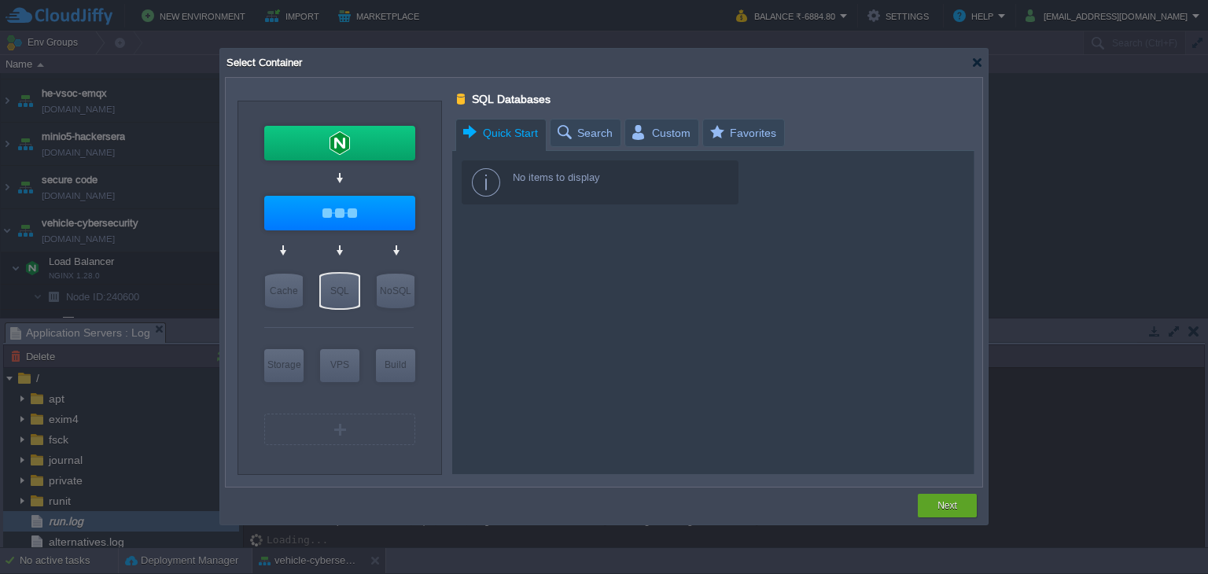
click at [524, 138] on span "Quick Start" at bounding box center [499, 134] width 77 height 28
type input "Docker Image"
click at [335, 294] on div "SQL" at bounding box center [340, 291] width 38 height 35
click at [349, 319] on input "Docker Image" at bounding box center [359, 322] width 75 height 16
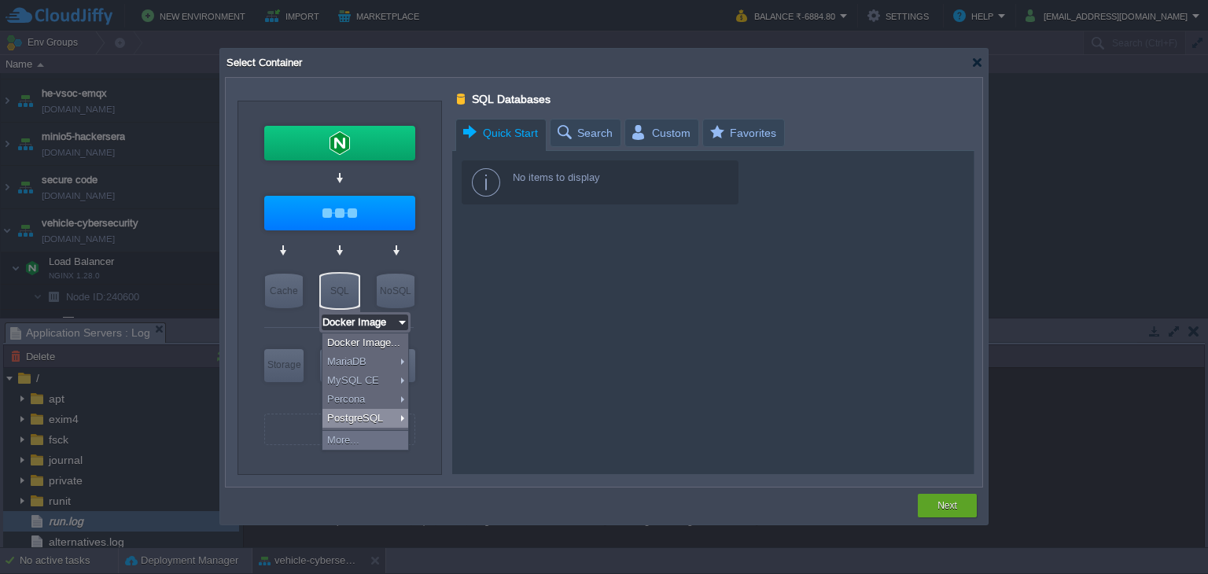
click at [368, 416] on div "PostgreSQL" at bounding box center [365, 418] width 86 height 19
type input "3"
type input "6"
type input "PostgreSQL 17.5"
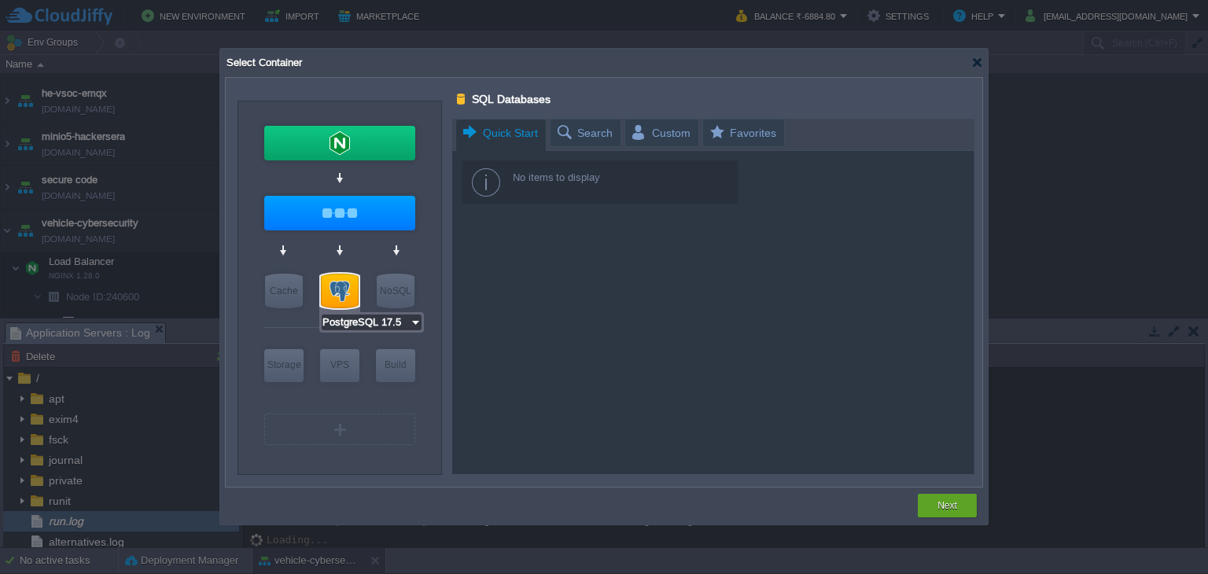
click at [362, 328] on input "PostgreSQL 17.5" at bounding box center [366, 322] width 88 height 16
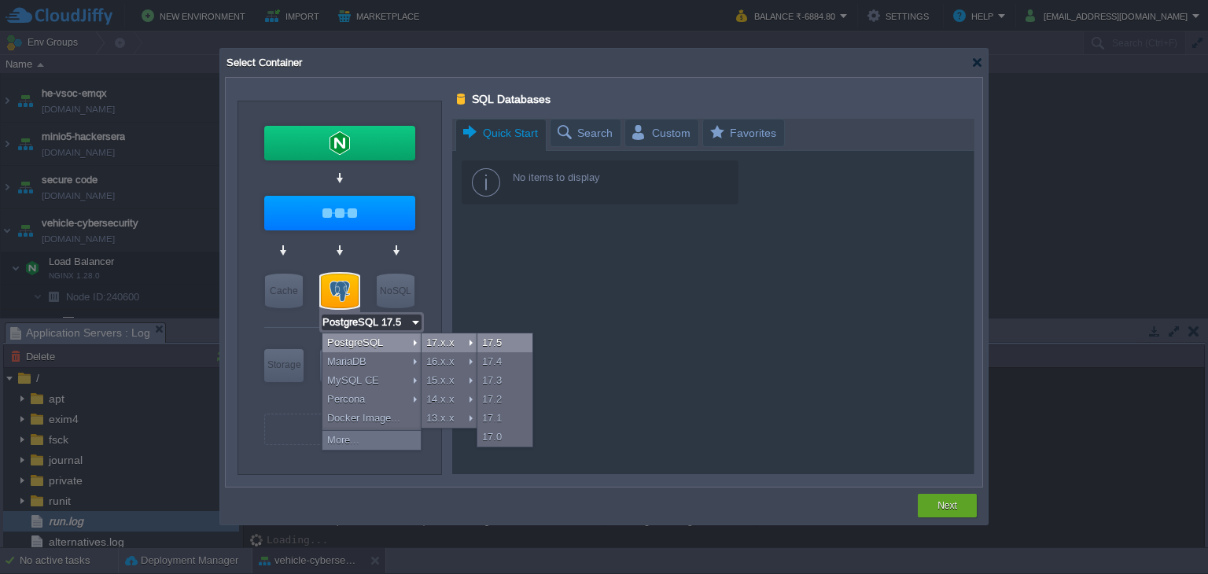
click at [491, 337] on div "17.5" at bounding box center [504, 342] width 55 height 19
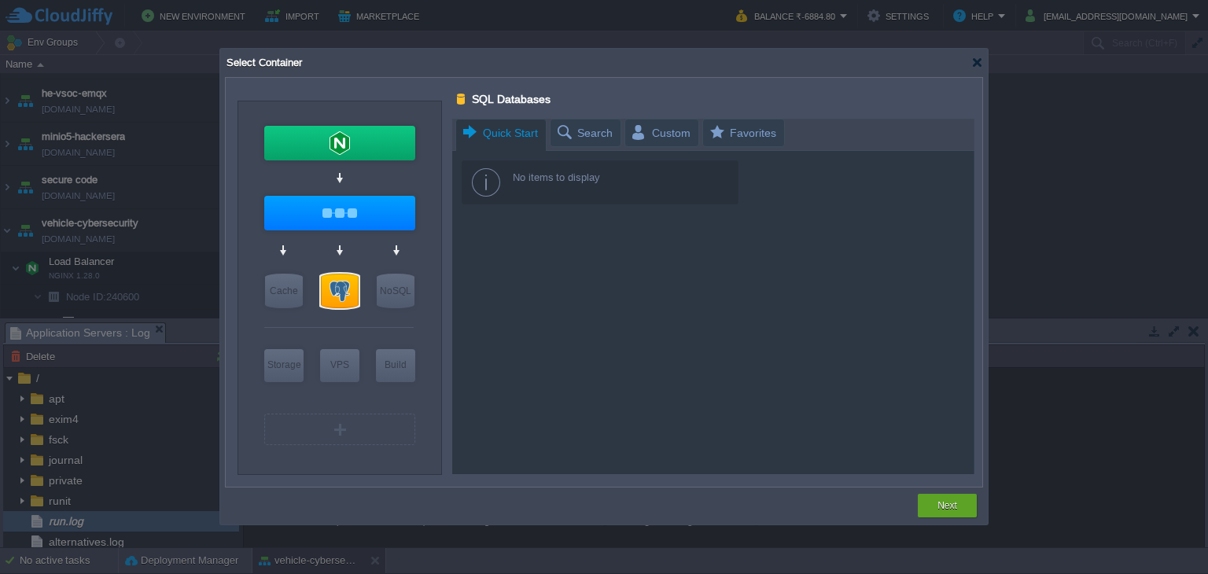
click at [535, 351] on div at bounding box center [713, 296] width 522 height 355
click at [955, 501] on button "Next" at bounding box center [947, 506] width 20 height 16
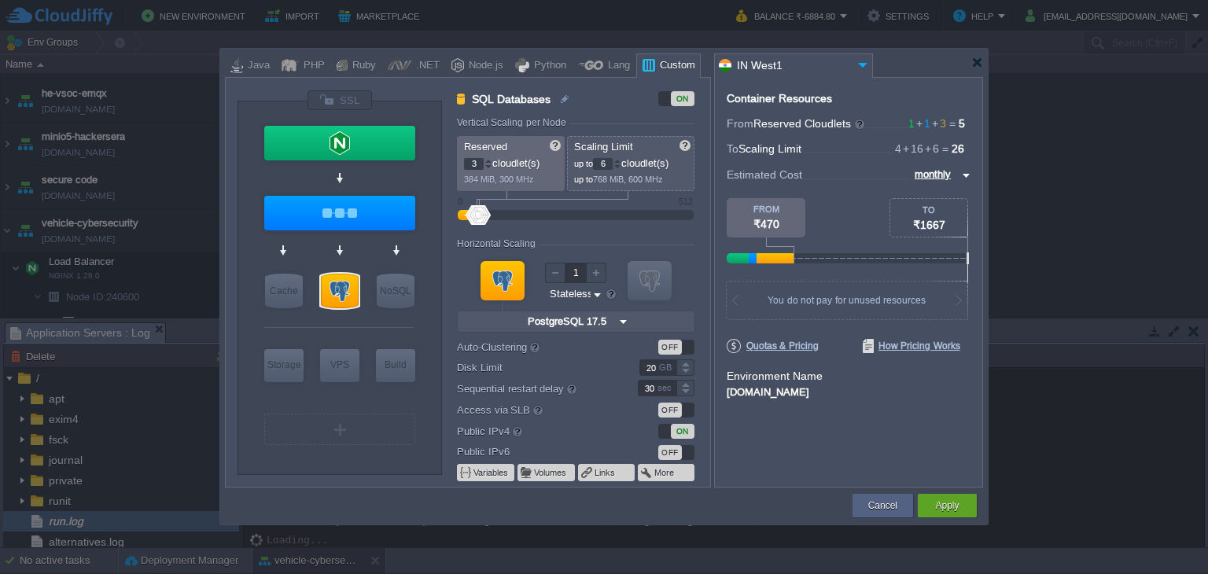
click at [603, 60] on div "Lang" at bounding box center [616, 66] width 27 height 24
click at [585, 65] on div at bounding box center [590, 65] width 25 height 24
type input "Docker Image"
click at [487, 475] on button "Variables" at bounding box center [491, 472] width 36 height 13
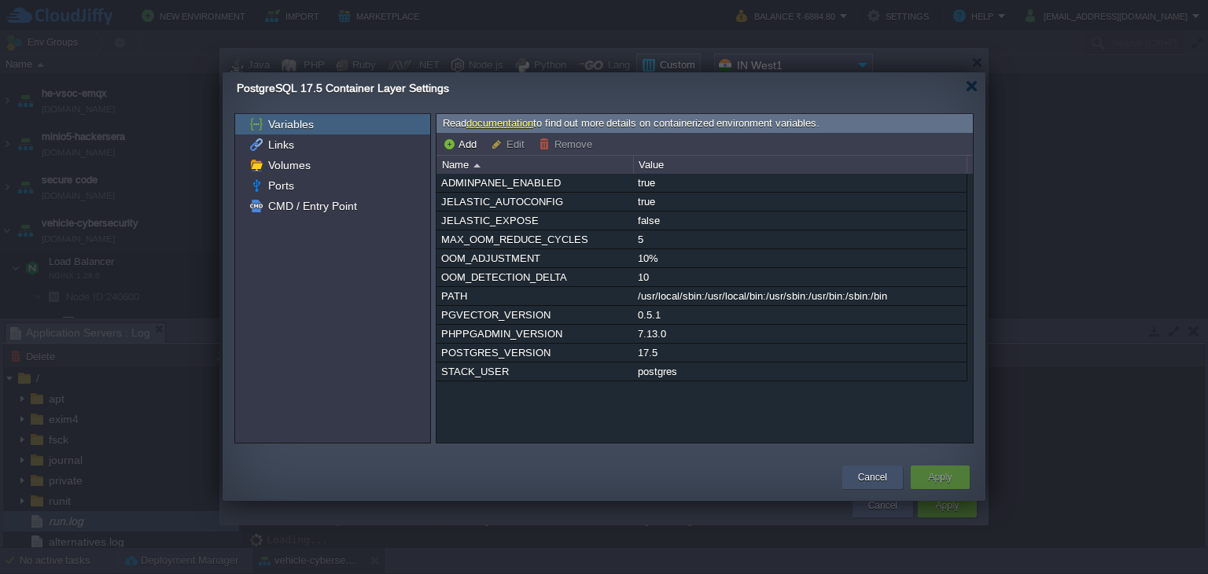
click at [877, 474] on button "Cancel" at bounding box center [872, 477] width 29 height 16
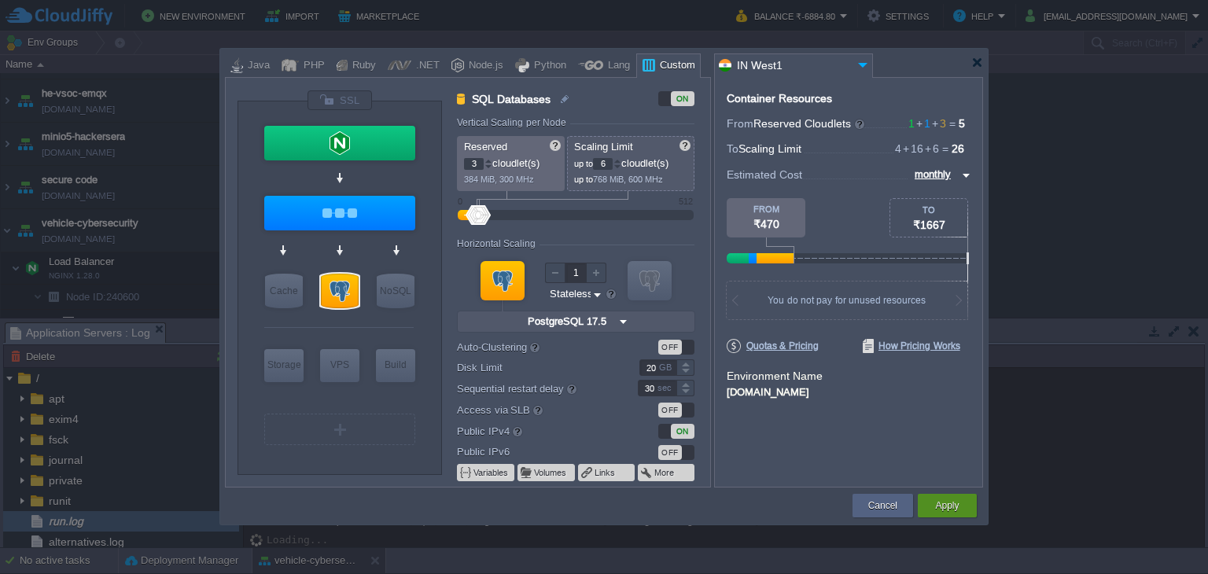
click at [940, 506] on button "Apply" at bounding box center [947, 506] width 24 height 16
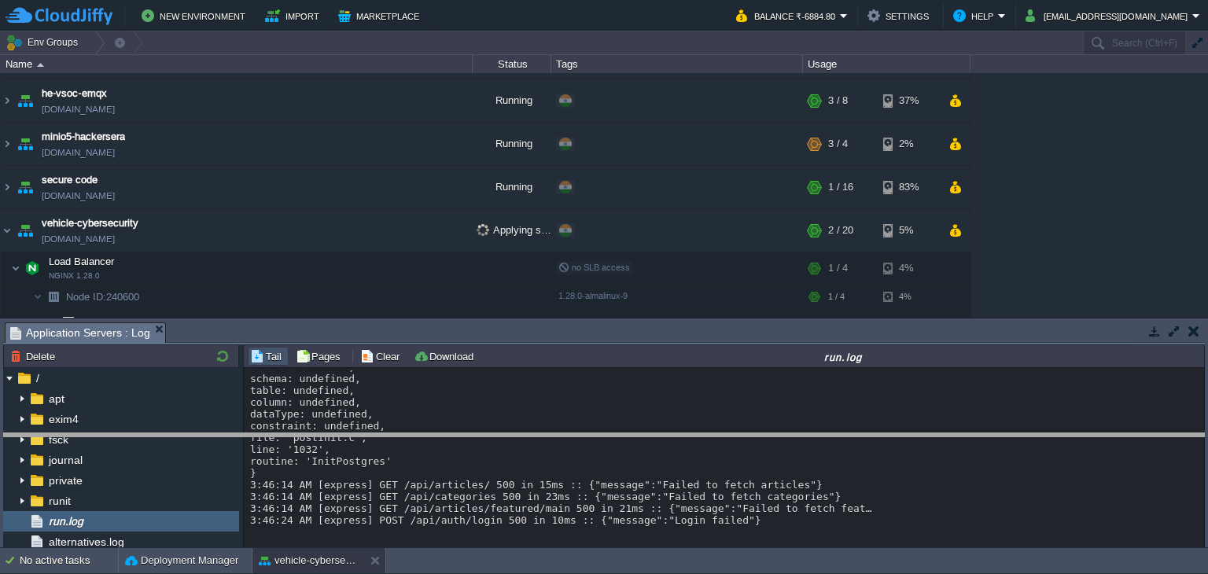
drag, startPoint x: 516, startPoint y: 332, endPoint x: 547, endPoint y: 467, distance: 138.8
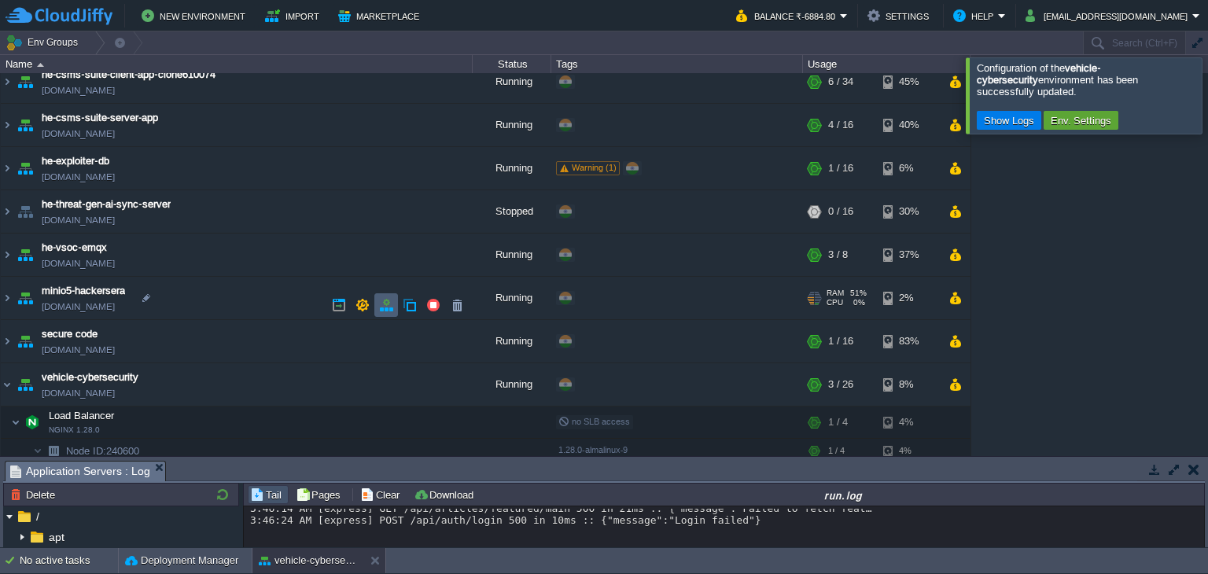
scroll to position [818, 0]
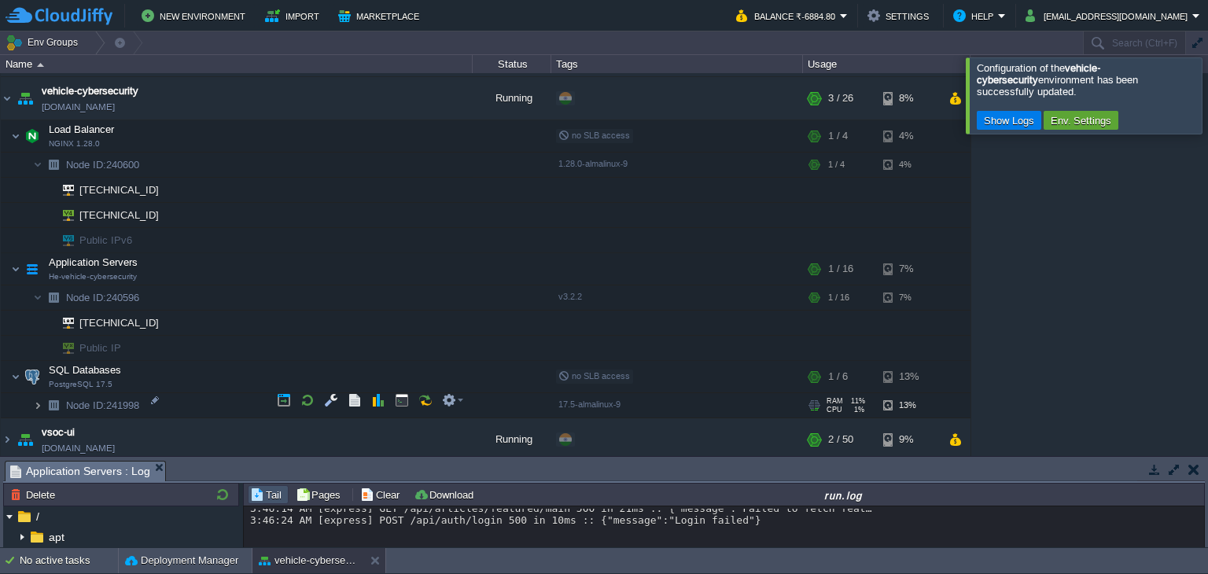
click at [36, 403] on img at bounding box center [37, 405] width 9 height 24
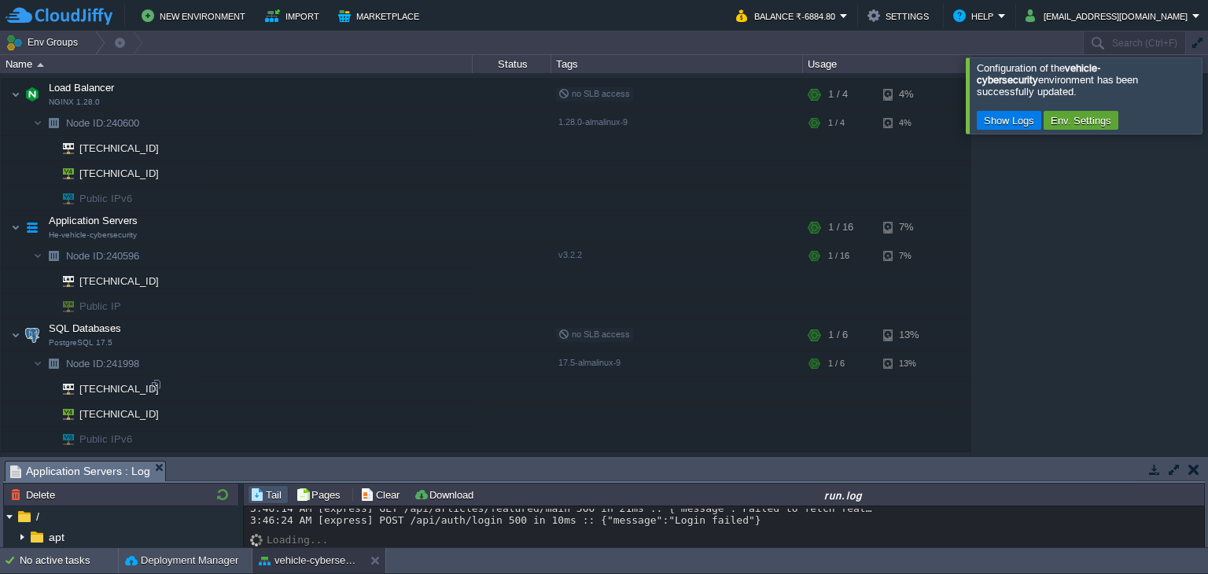
scroll to position [893, 0]
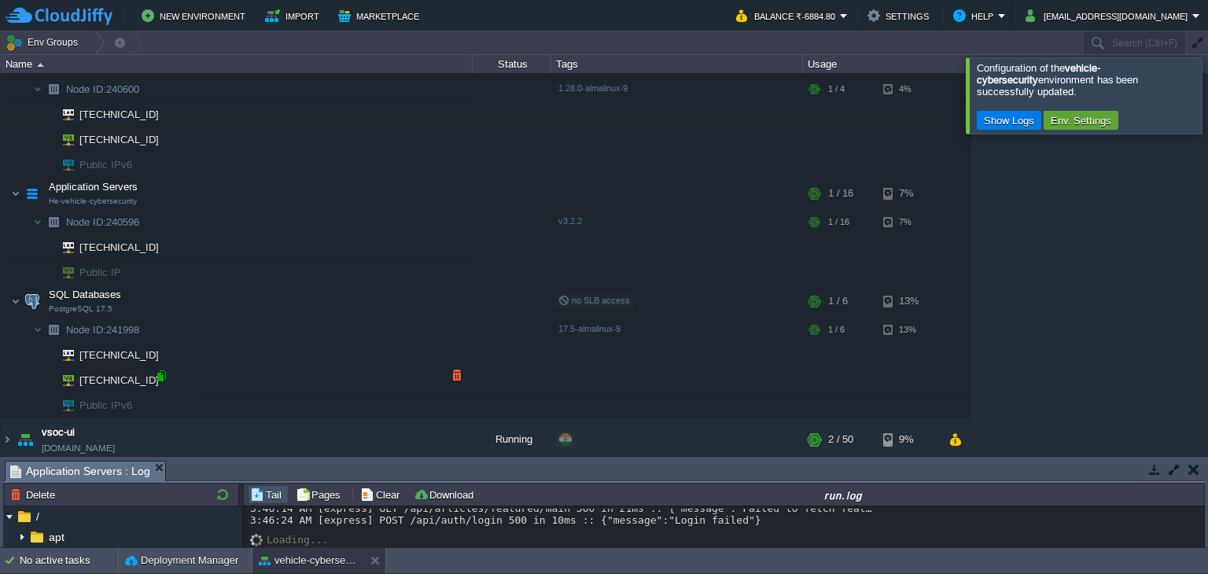
click at [164, 375] on div at bounding box center [161, 376] width 14 height 14
type input "[TECHNICAL_ID]"
click at [418, 297] on button "button" at bounding box center [425, 296] width 14 height 14
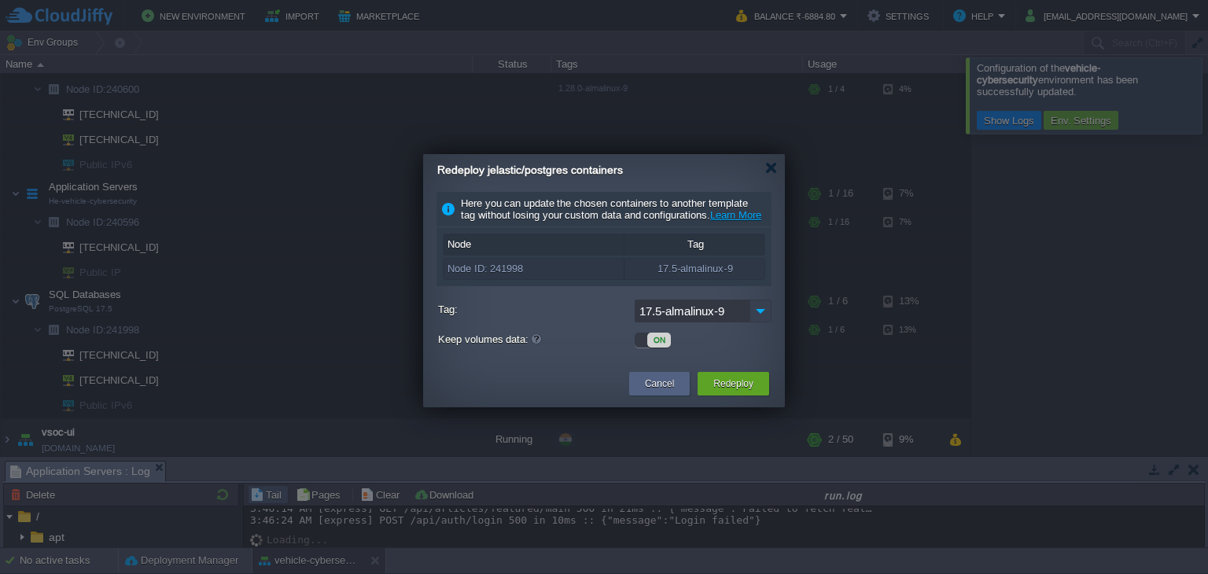
click at [756, 322] on img at bounding box center [760, 311] width 22 height 23
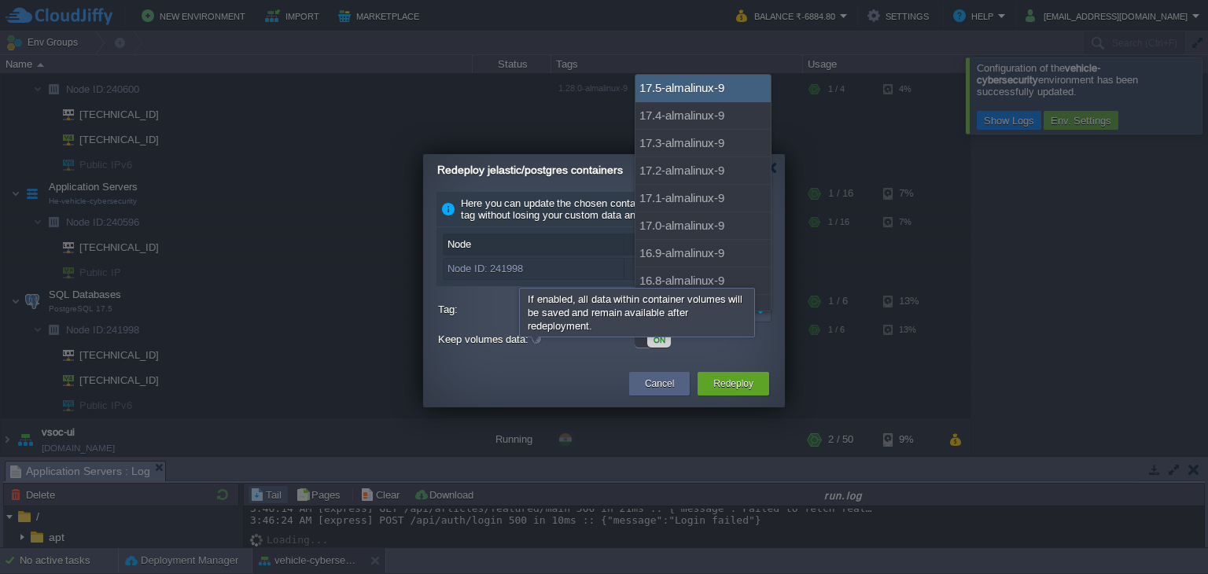
click at [530, 345] on div at bounding box center [536, 339] width 13 height 13
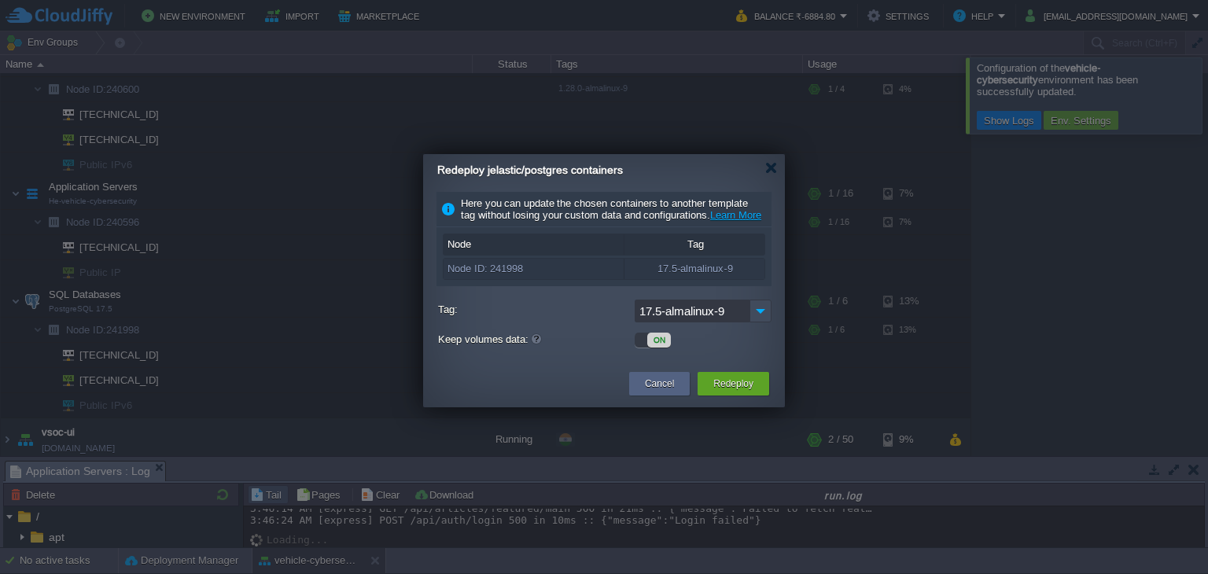
click at [487, 326] on div "17.5-almalinux-9" at bounding box center [604, 313] width 333 height 27
click at [752, 320] on img at bounding box center [760, 311] width 22 height 23
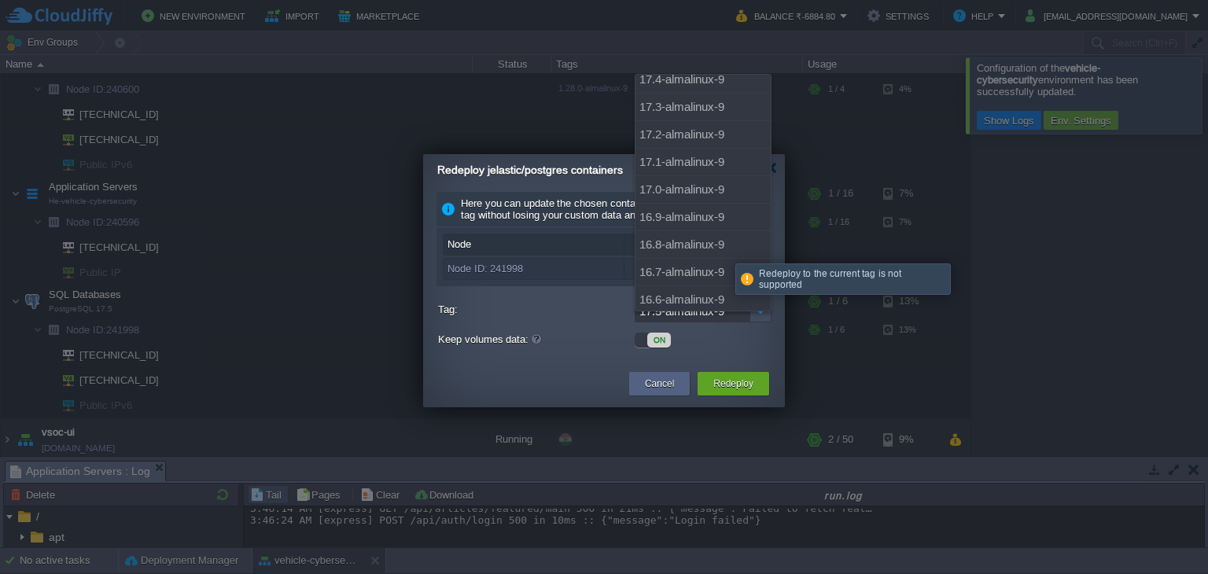
scroll to position [0, 0]
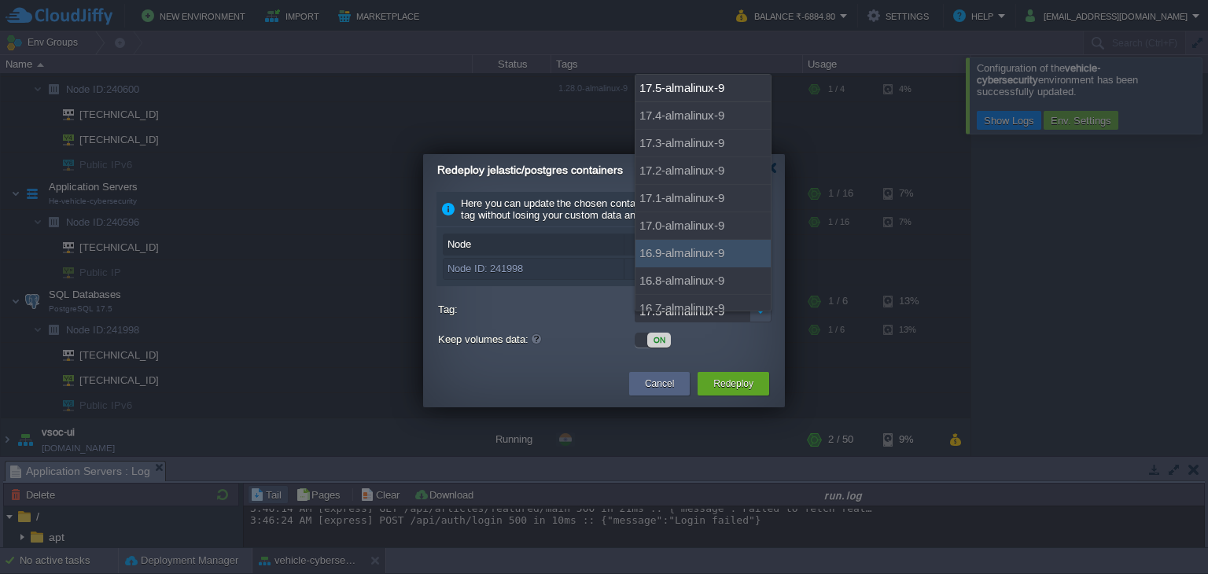
click at [585, 311] on label "Tag:" at bounding box center [534, 310] width 193 height 20
click at [634, 311] on input "17.5-almalinux-9" at bounding box center [691, 311] width 115 height 23
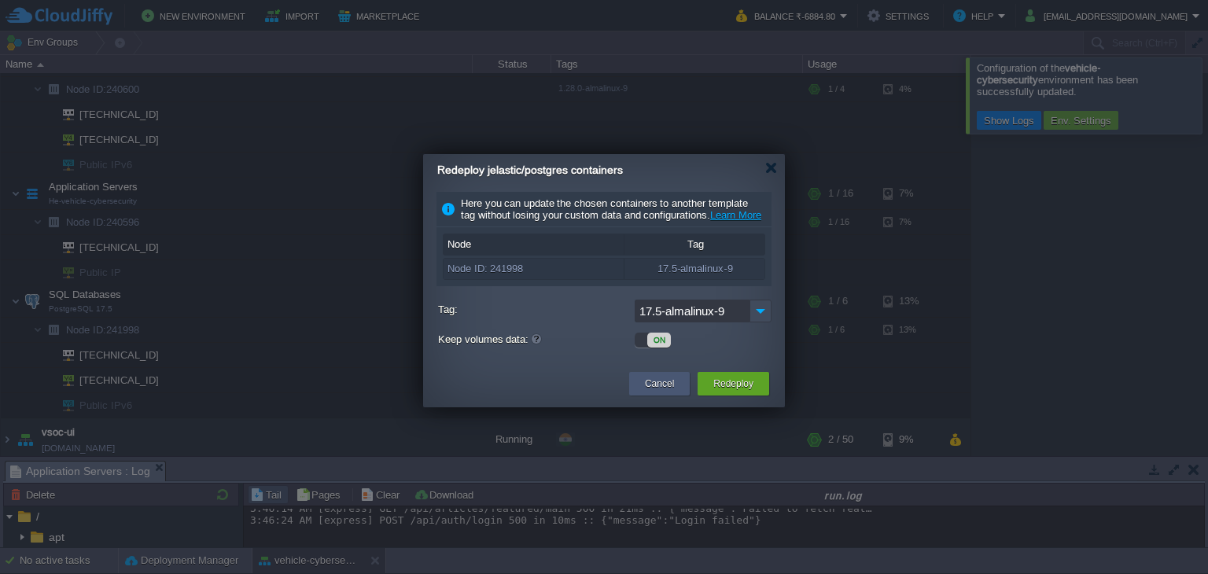
click at [670, 392] on button "Cancel" at bounding box center [659, 384] width 29 height 16
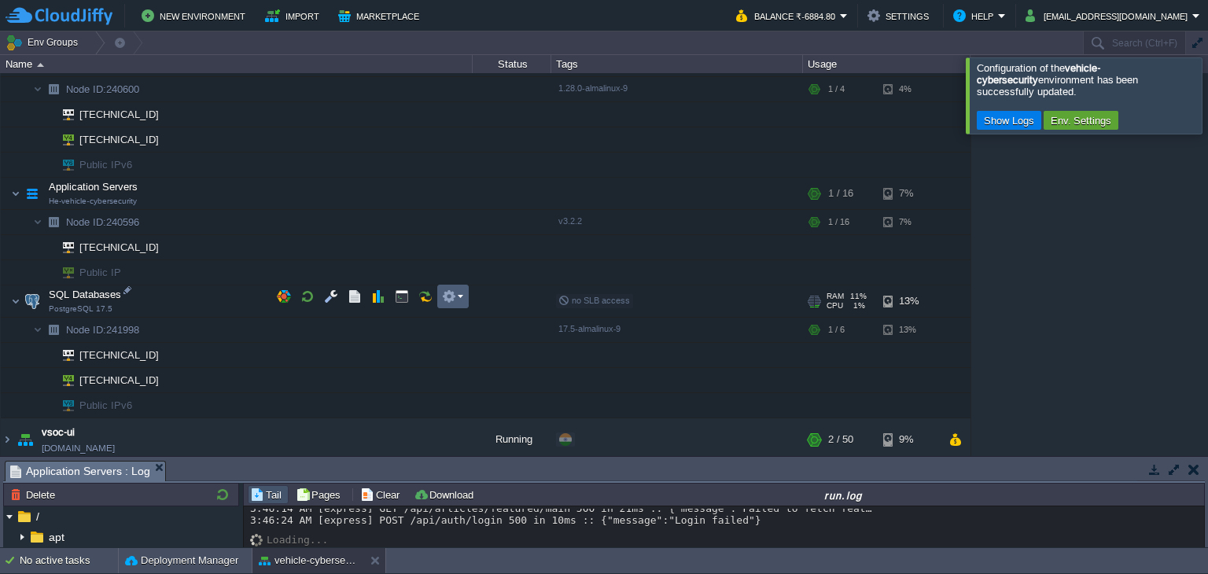
click at [459, 292] on em at bounding box center [452, 296] width 21 height 14
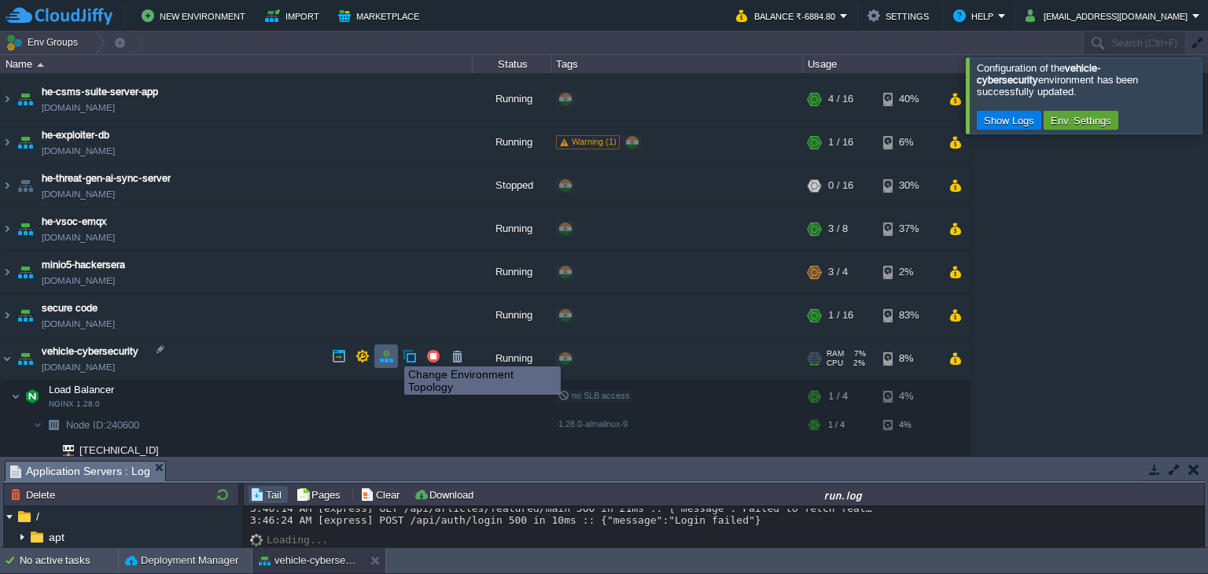
click at [392, 352] on button "button" at bounding box center [386, 356] width 14 height 14
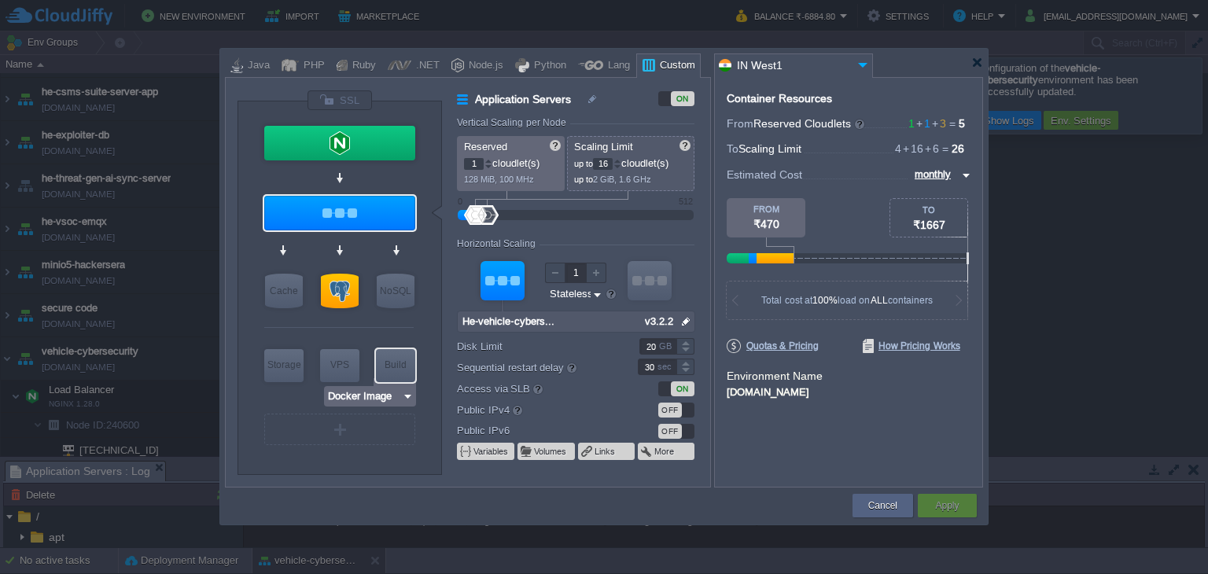
type input "PostgreSQL 17.5"
click at [372, 322] on input "PostgreSQL 17.5" at bounding box center [366, 322] width 88 height 16
click at [488, 454] on button "Variables" at bounding box center [491, 451] width 36 height 13
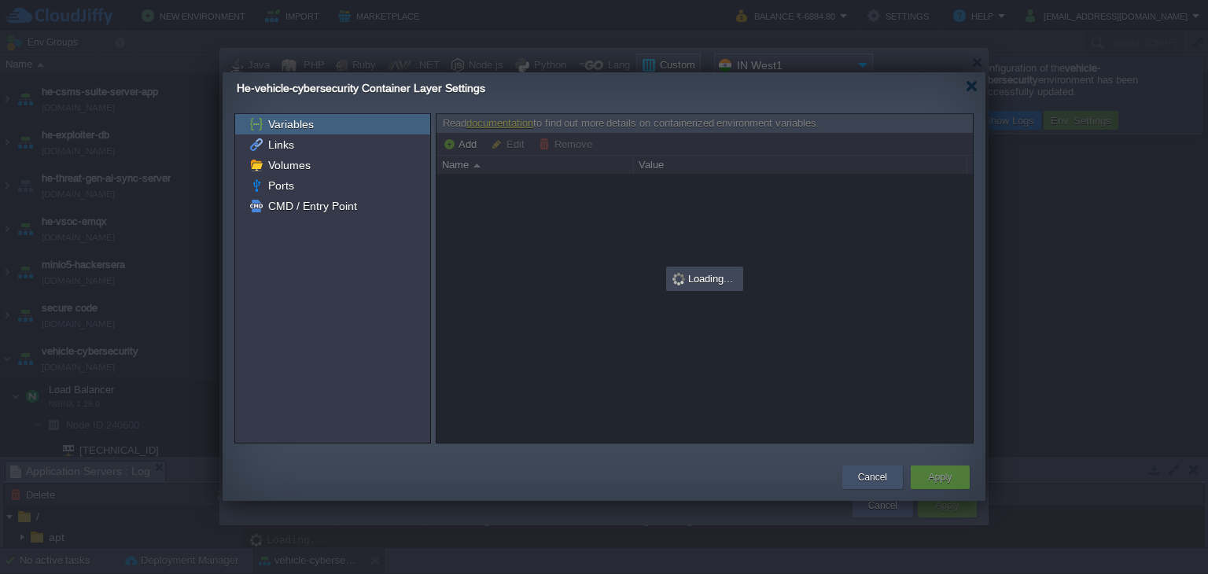
click at [879, 476] on button "Cancel" at bounding box center [872, 477] width 29 height 16
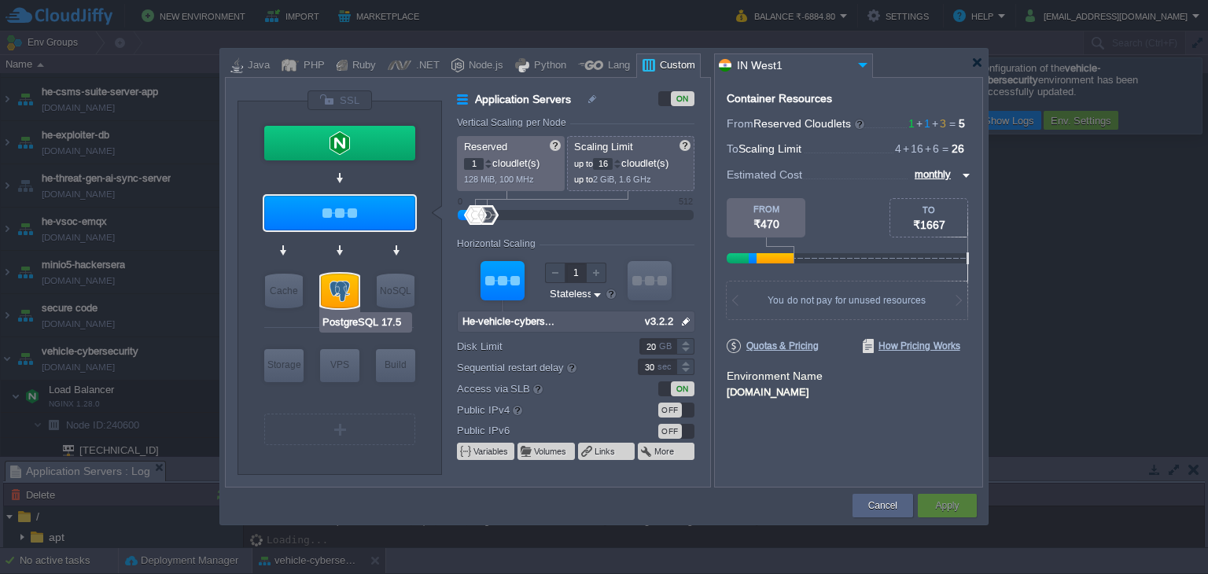
click at [333, 289] on div at bounding box center [340, 291] width 38 height 35
type input "SQL Databases"
type input "3"
type input "6"
type input "PostgreSQL 17.5"
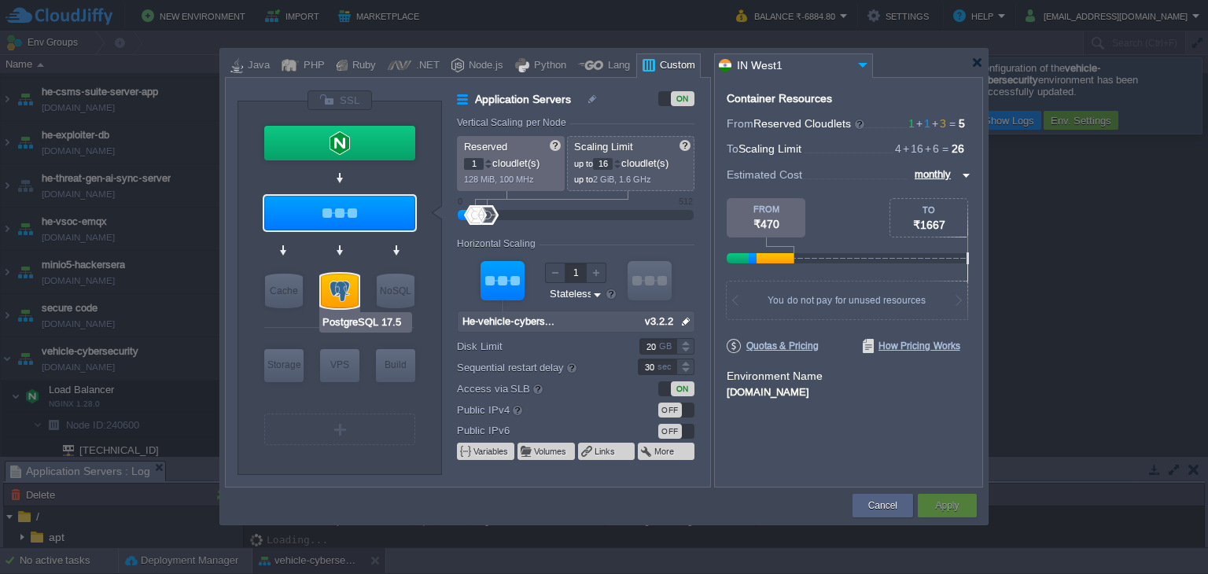
type input "null"
type input "17.5-almalinux-9"
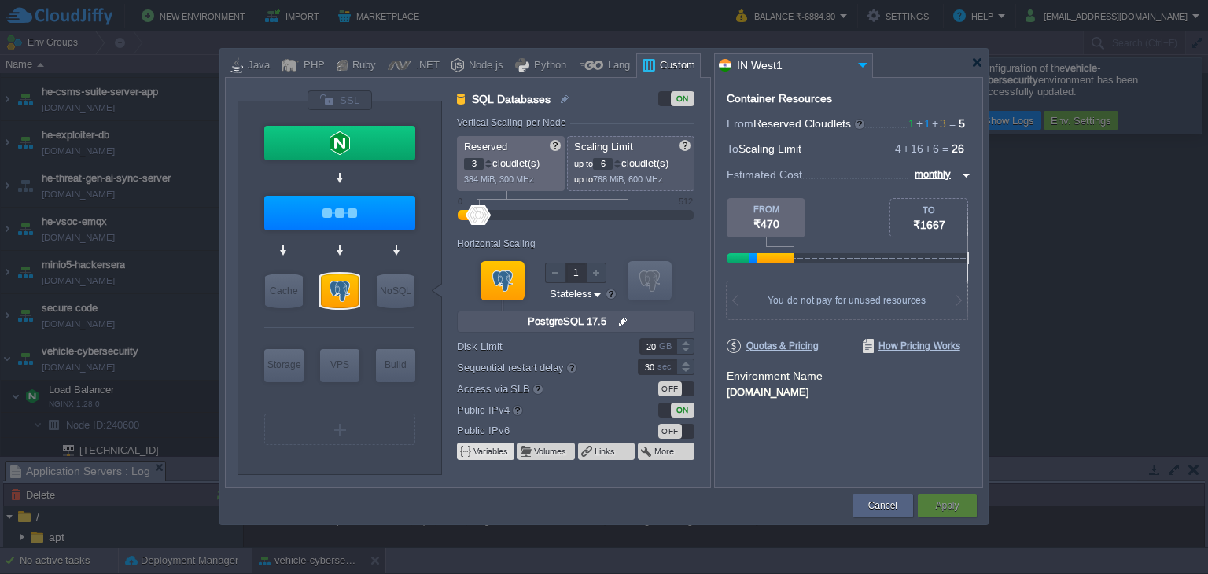
click at [478, 455] on button "Variables" at bounding box center [491, 451] width 36 height 13
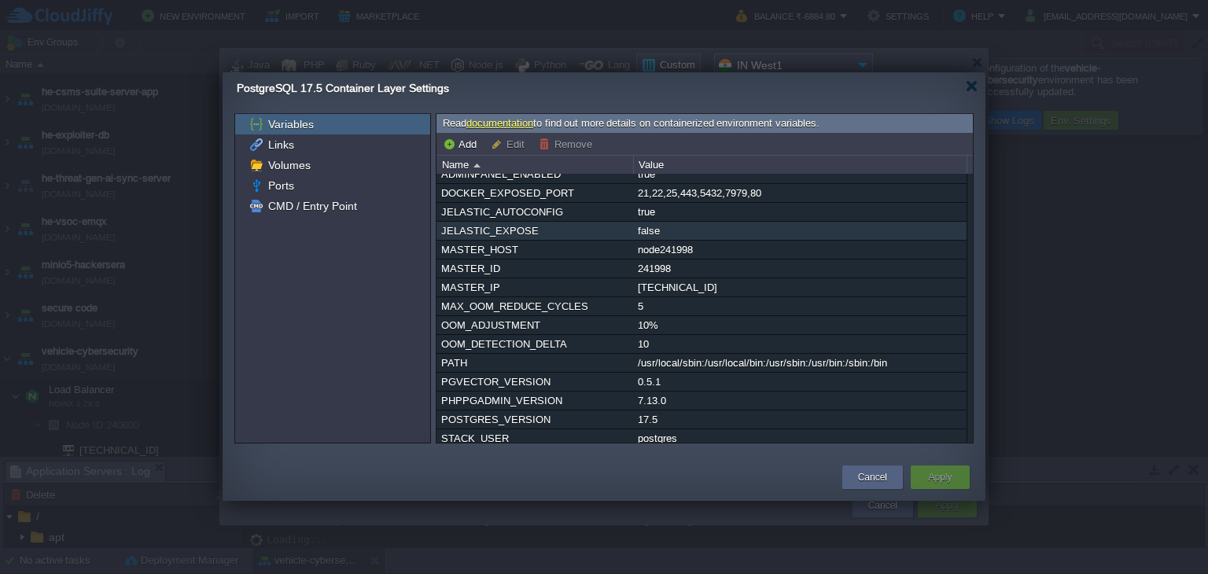
scroll to position [13, 0]
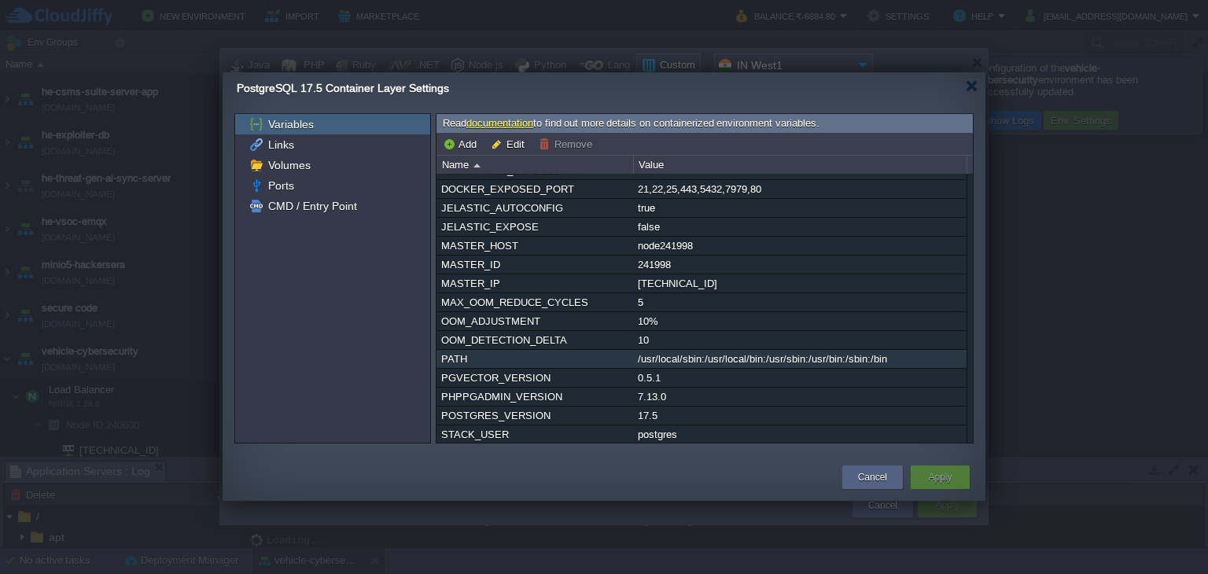
drag, startPoint x: 610, startPoint y: 406, endPoint x: 509, endPoint y: 359, distance: 111.5
click at [509, 359] on div "PATH" at bounding box center [534, 359] width 195 height 18
click at [314, 144] on div "Links" at bounding box center [332, 144] width 195 height 20
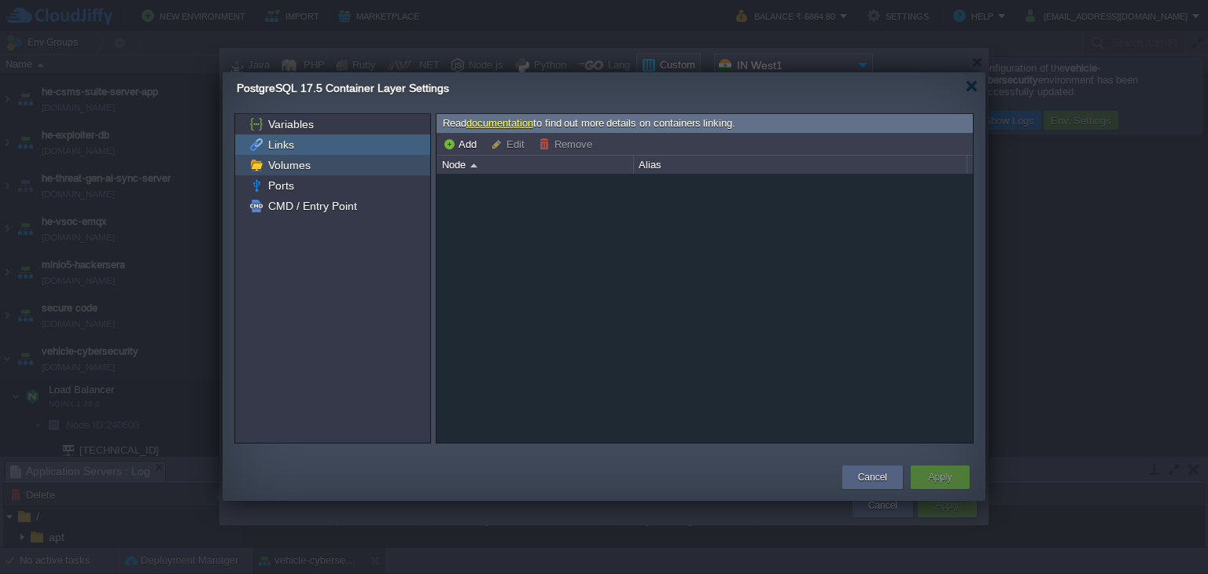
click at [305, 162] on span "Volumes" at bounding box center [289, 165] width 48 height 14
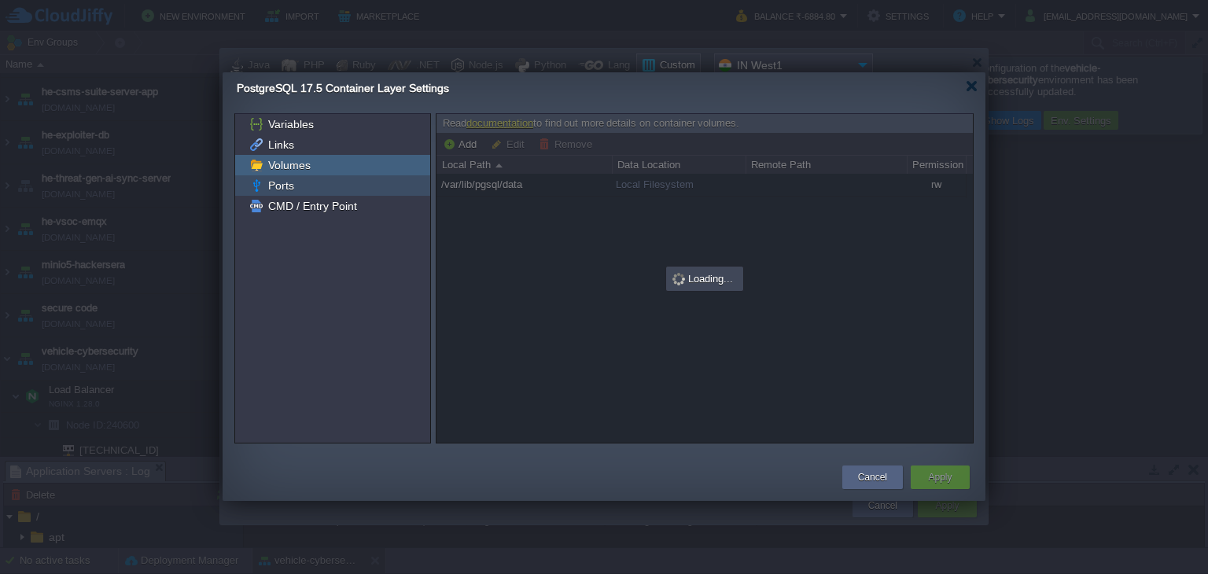
click at [307, 181] on div "Ports" at bounding box center [332, 185] width 195 height 20
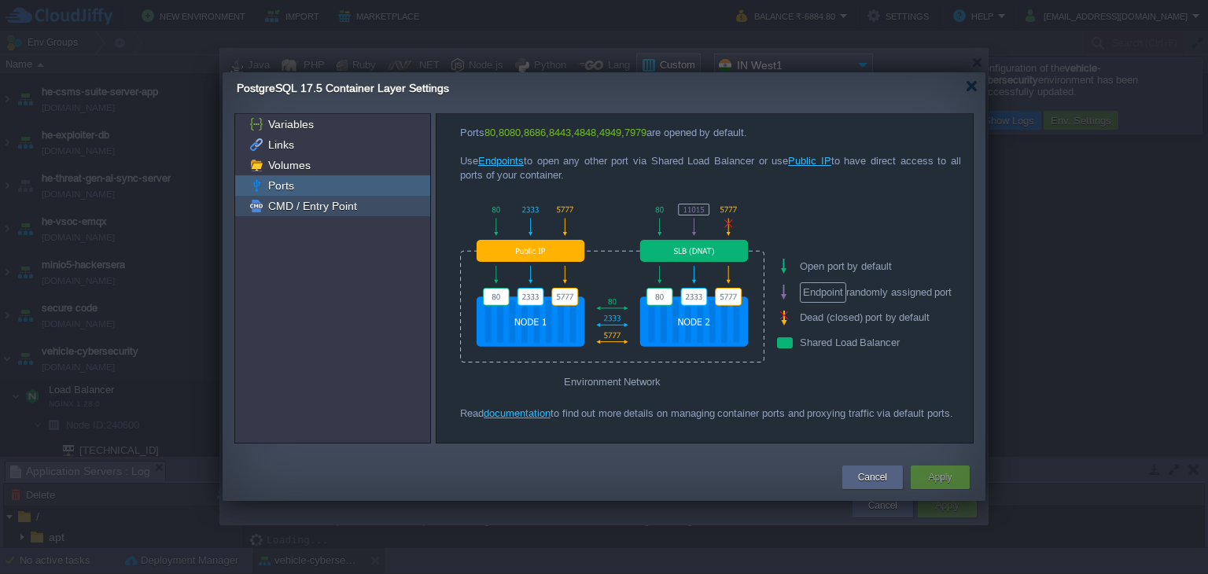
click at [314, 199] on span "CMD / Entry Point" at bounding box center [312, 206] width 94 height 14
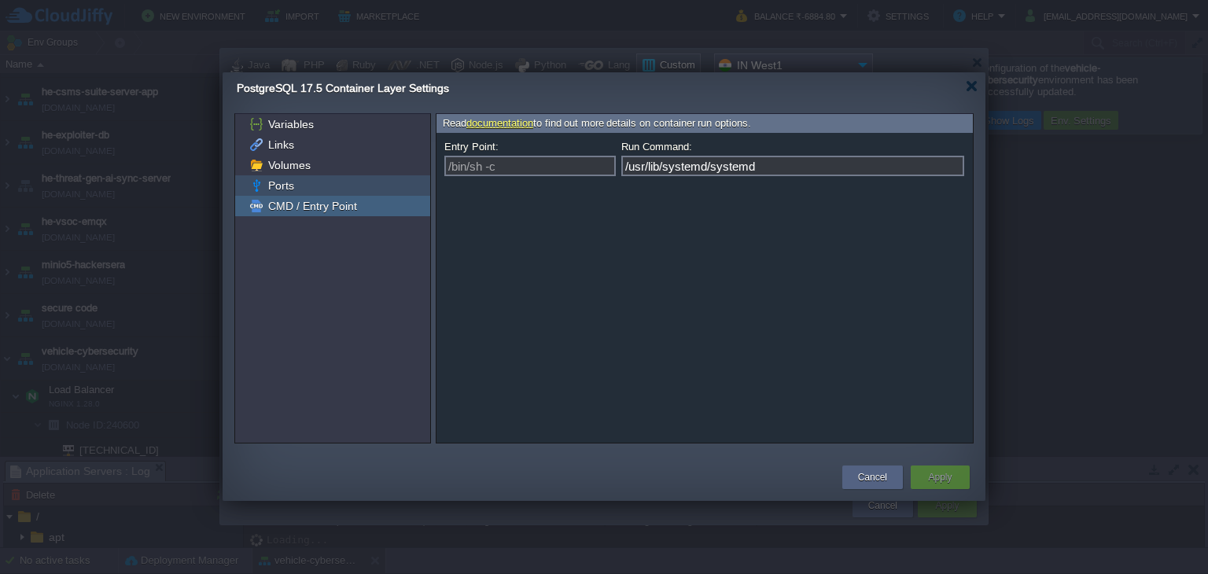
click at [255, 180] on img at bounding box center [256, 185] width 17 height 20
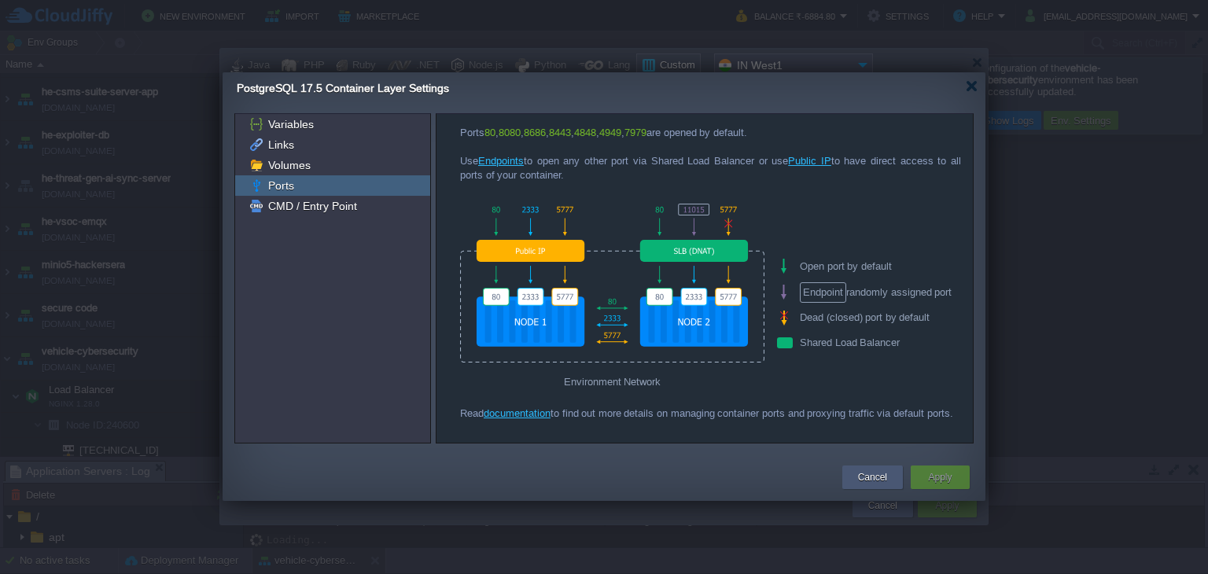
click at [884, 469] on div "Cancel" at bounding box center [872, 477] width 37 height 24
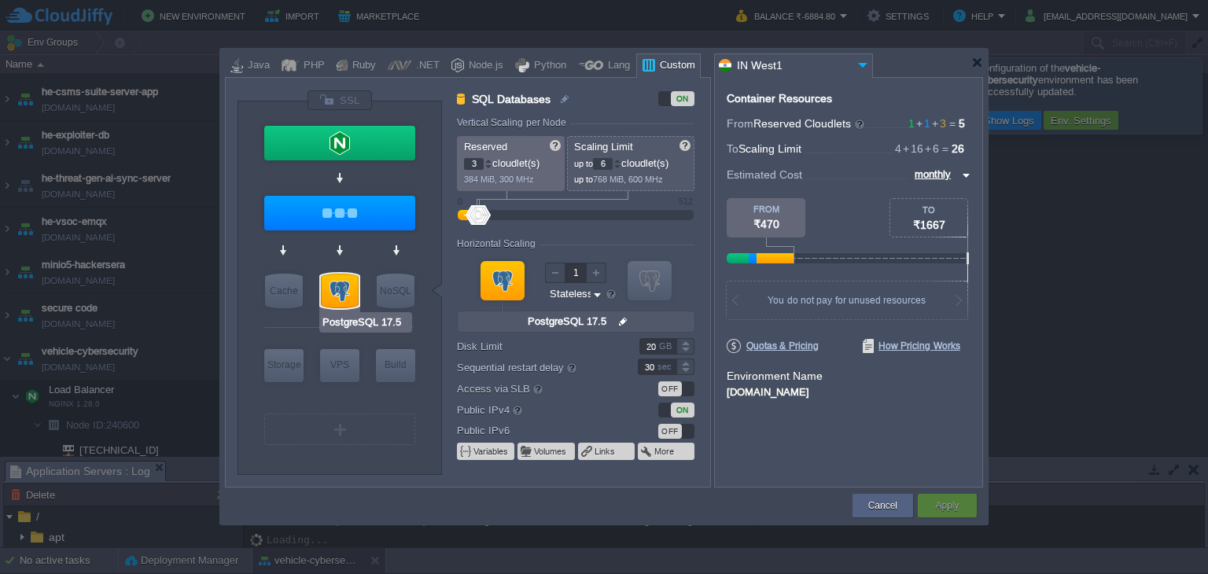
click at [350, 312] on div "PostgreSQL 17.5" at bounding box center [365, 322] width 93 height 20
click at [355, 323] on input "PostgreSQL 17.5" at bounding box center [366, 322] width 88 height 16
click at [499, 456] on button "Variables" at bounding box center [491, 451] width 36 height 13
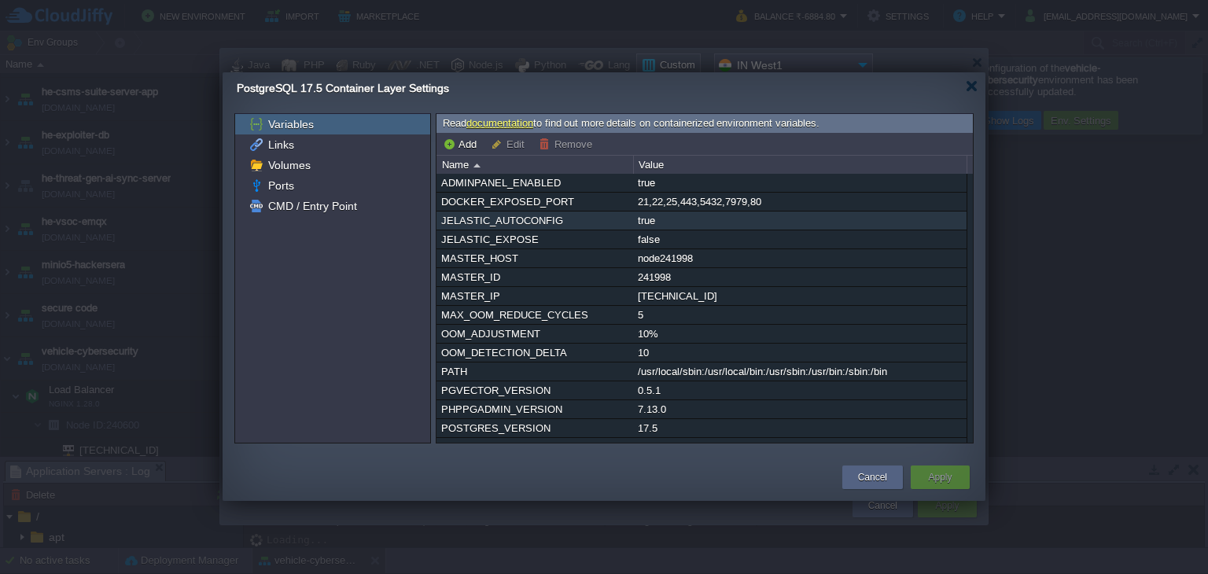
click at [628, 219] on div "JELASTIC_AUTOCONFIG" at bounding box center [534, 220] width 195 height 18
click at [686, 213] on div "true" at bounding box center [800, 220] width 332 height 18
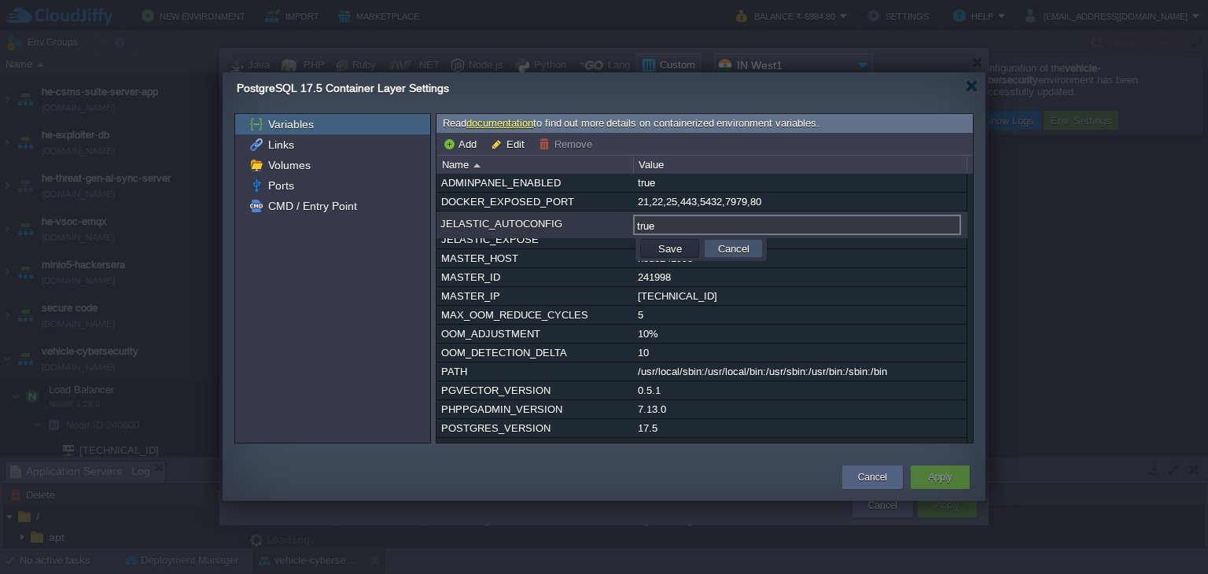
click at [726, 251] on button "Cancel" at bounding box center [733, 248] width 41 height 14
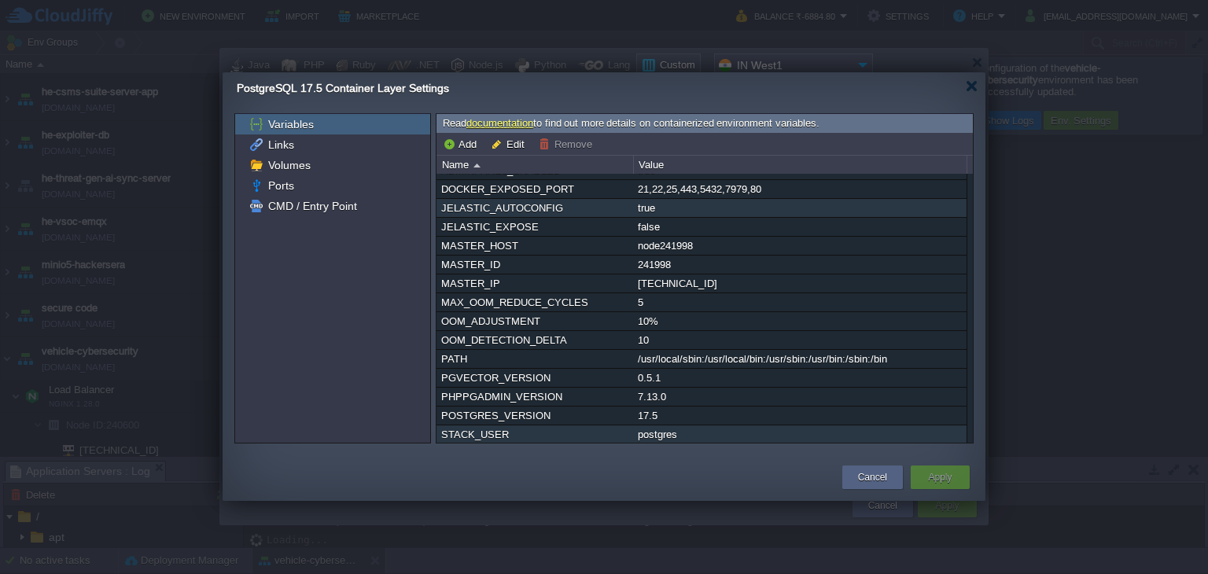
click at [586, 431] on div "STACK_USER" at bounding box center [534, 434] width 195 height 18
click at [884, 472] on button "Cancel" at bounding box center [872, 477] width 29 height 16
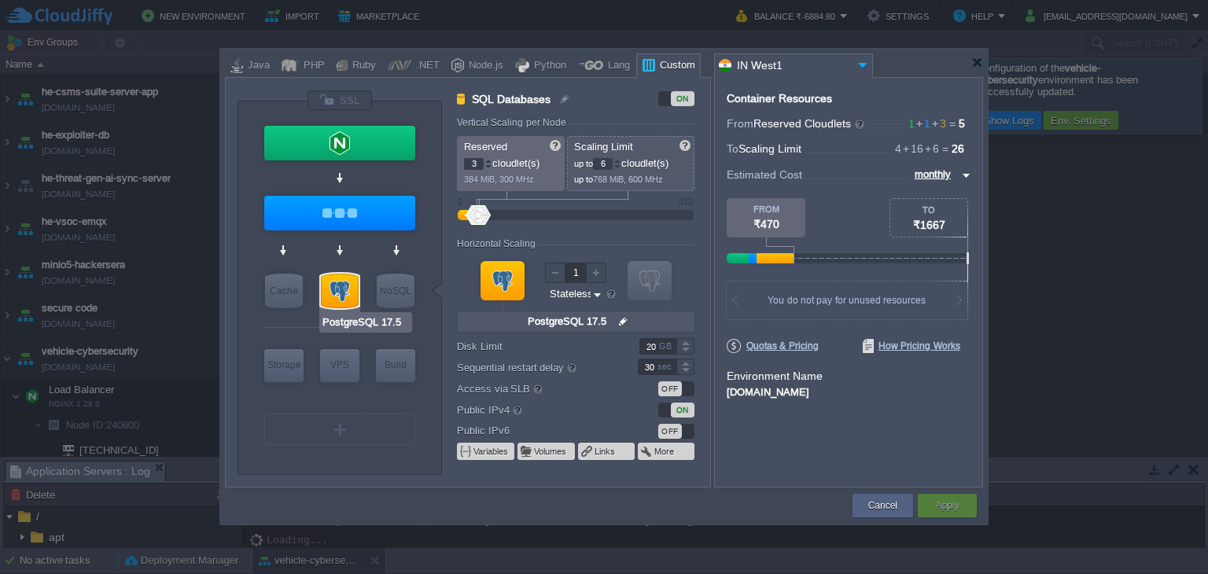
drag, startPoint x: 338, startPoint y: 292, endPoint x: 331, endPoint y: 303, distance: 13.1
click at [331, 303] on div at bounding box center [340, 291] width 38 height 35
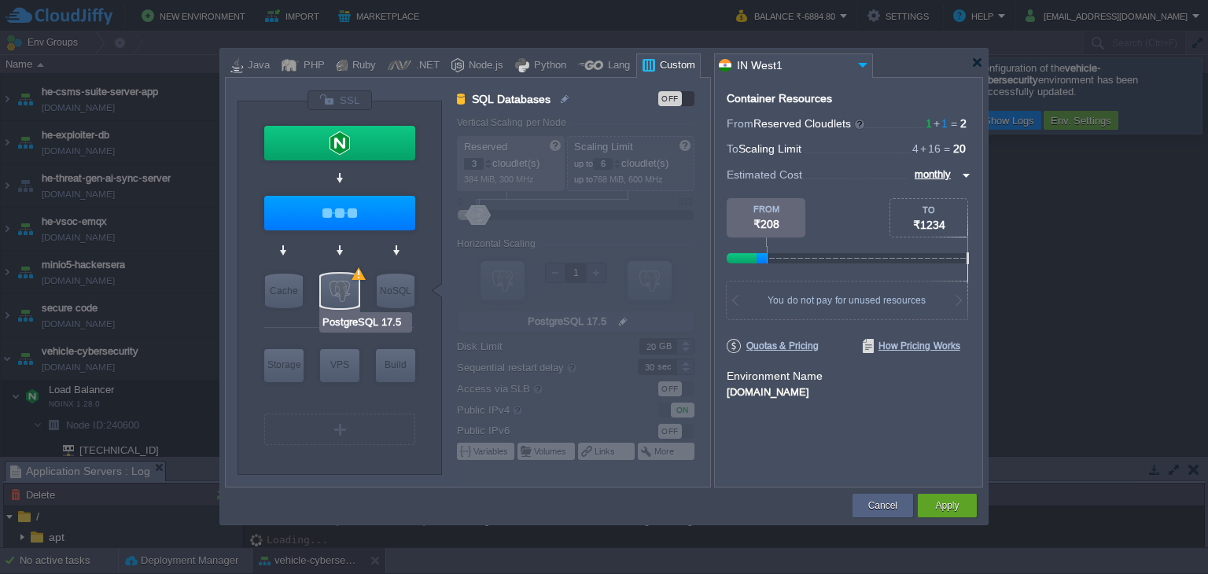
type input "Docker Image"
click at [955, 509] on button "Apply" at bounding box center [947, 506] width 24 height 16
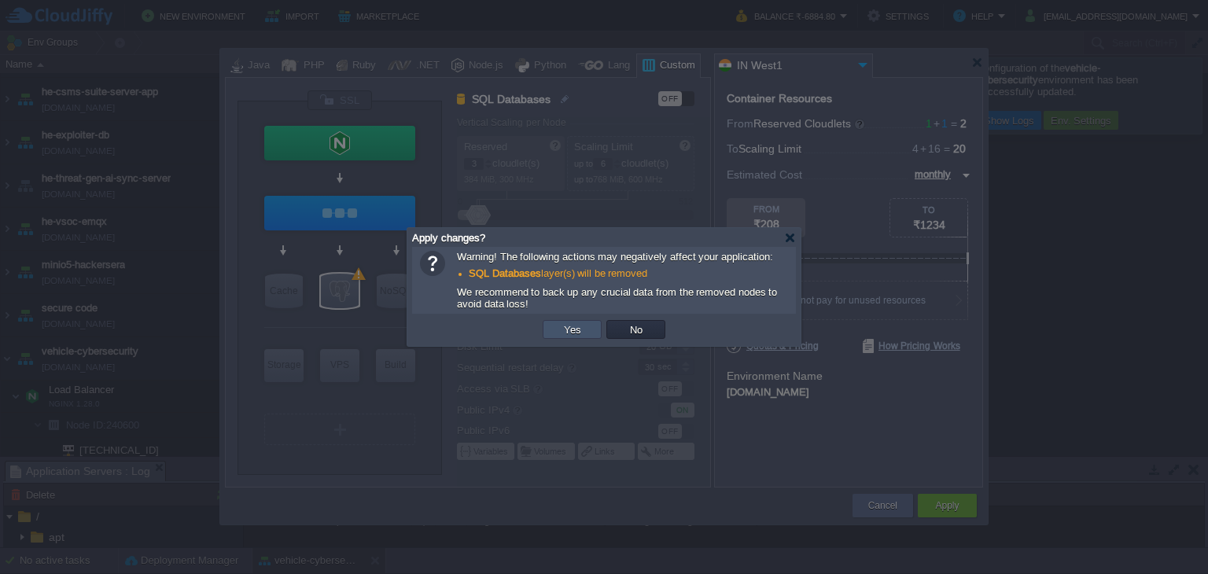
click at [571, 333] on button "Yes" at bounding box center [572, 329] width 27 height 14
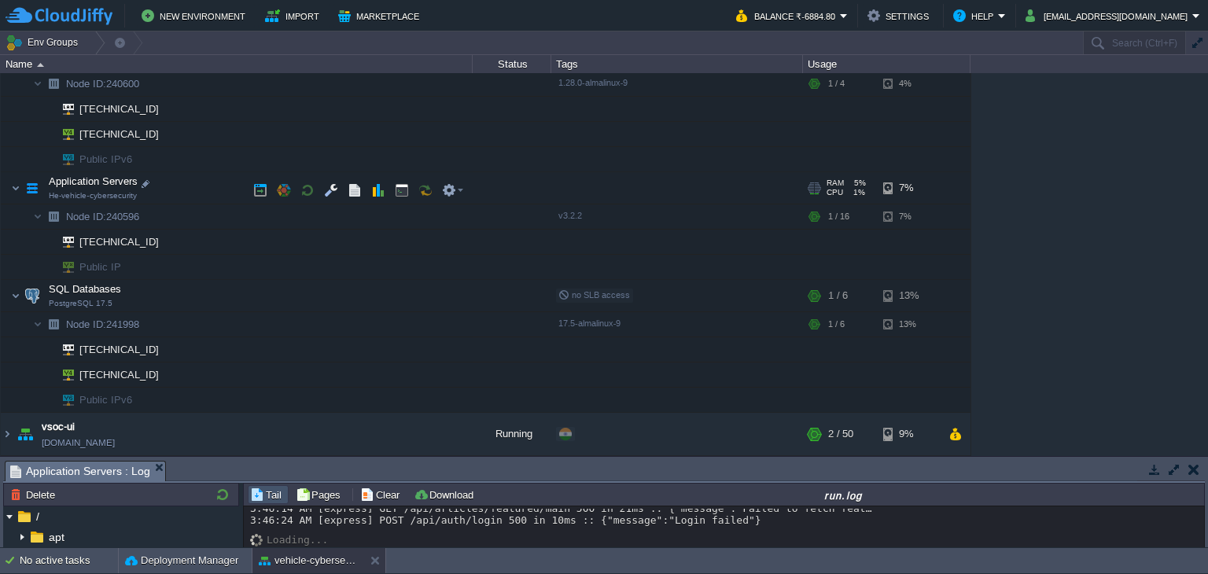
scroll to position [557, 0]
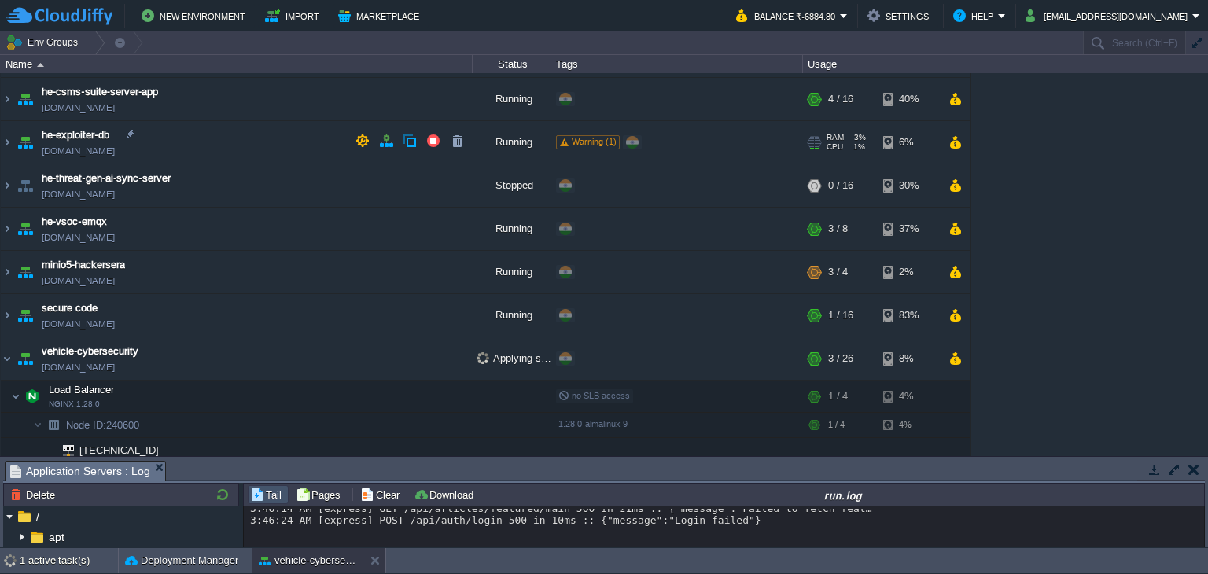
click at [604, 140] on span "Warning (1)" at bounding box center [594, 141] width 45 height 9
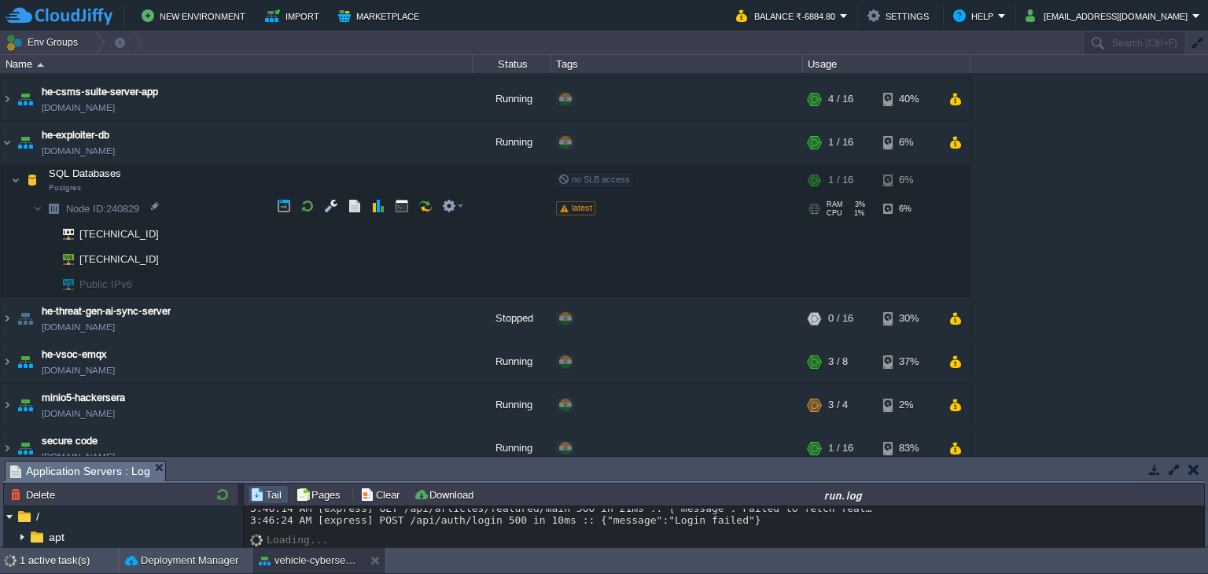
click at [580, 203] on span "latest" at bounding box center [582, 207] width 20 height 9
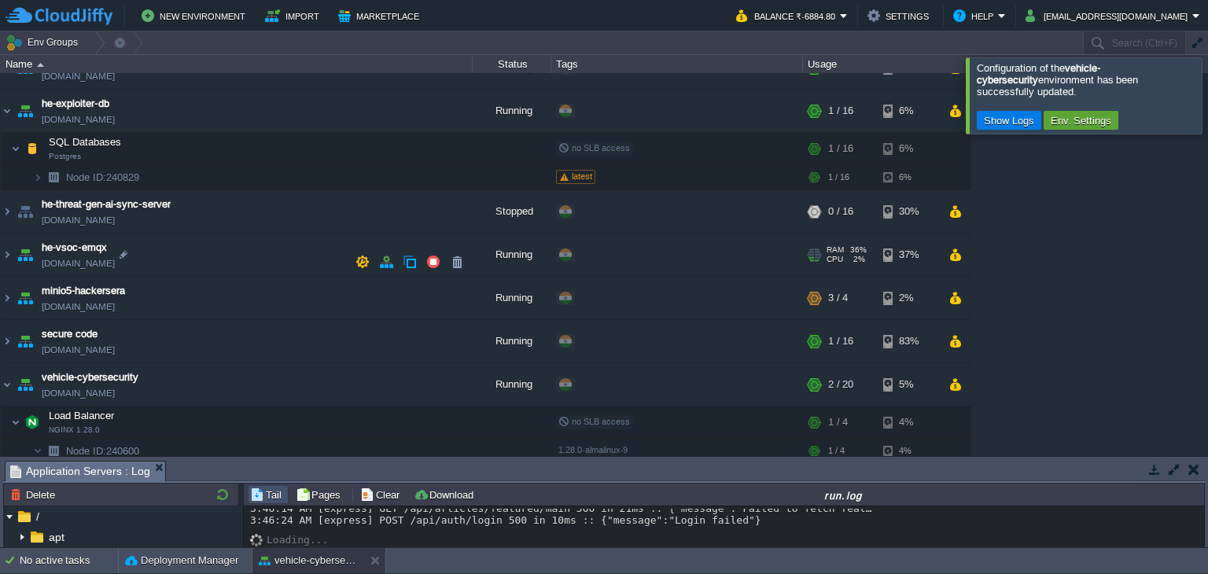
scroll to position [818, 0]
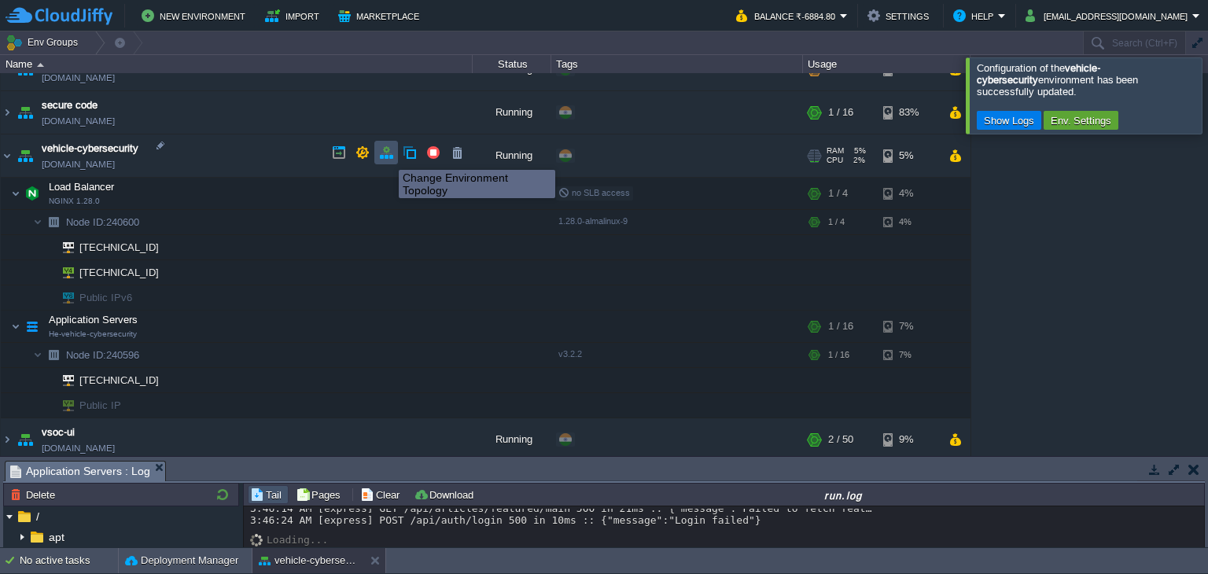
click at [387, 156] on button "button" at bounding box center [386, 152] width 14 height 14
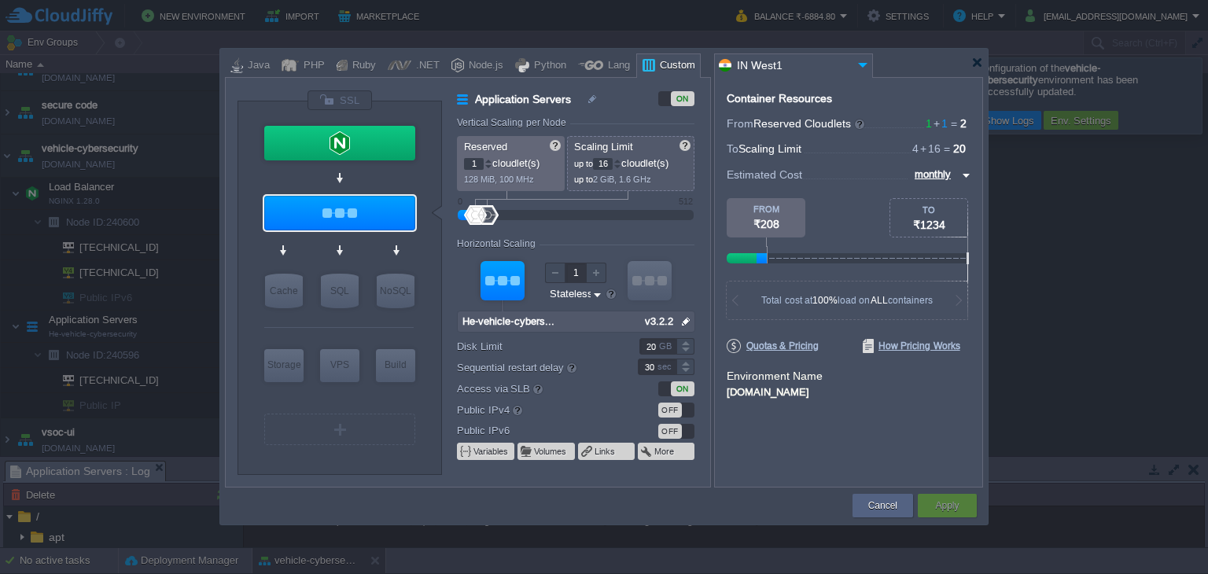
type input "Docker Image"
click at [333, 292] on div "SQL" at bounding box center [340, 291] width 38 height 35
type input "SQL Databases"
type input "4"
type input "6"
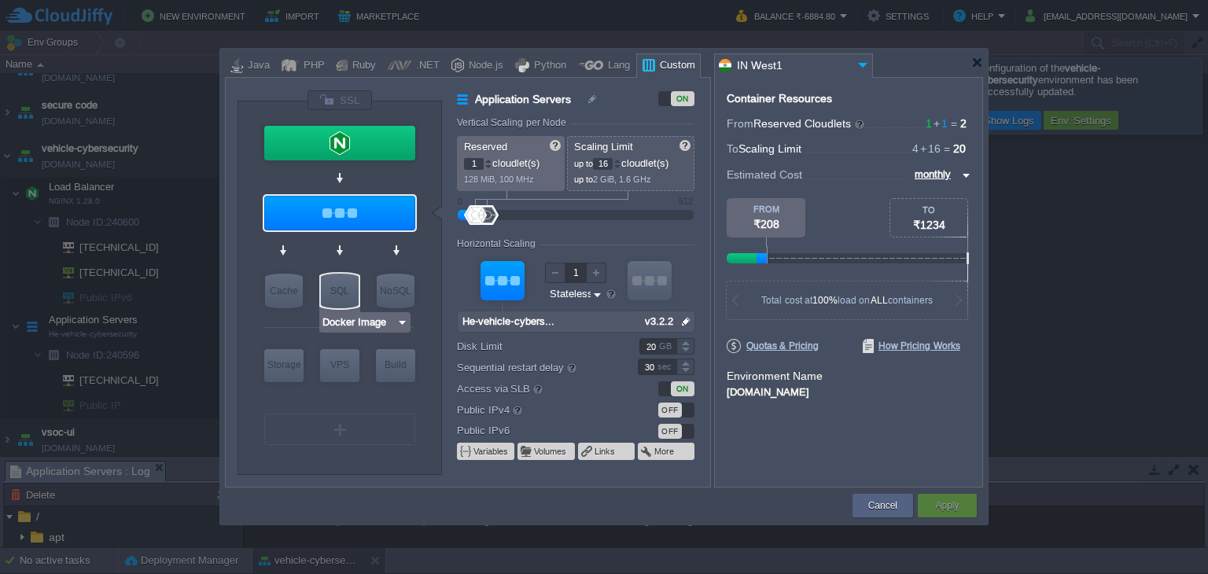
type input "Docker Image"
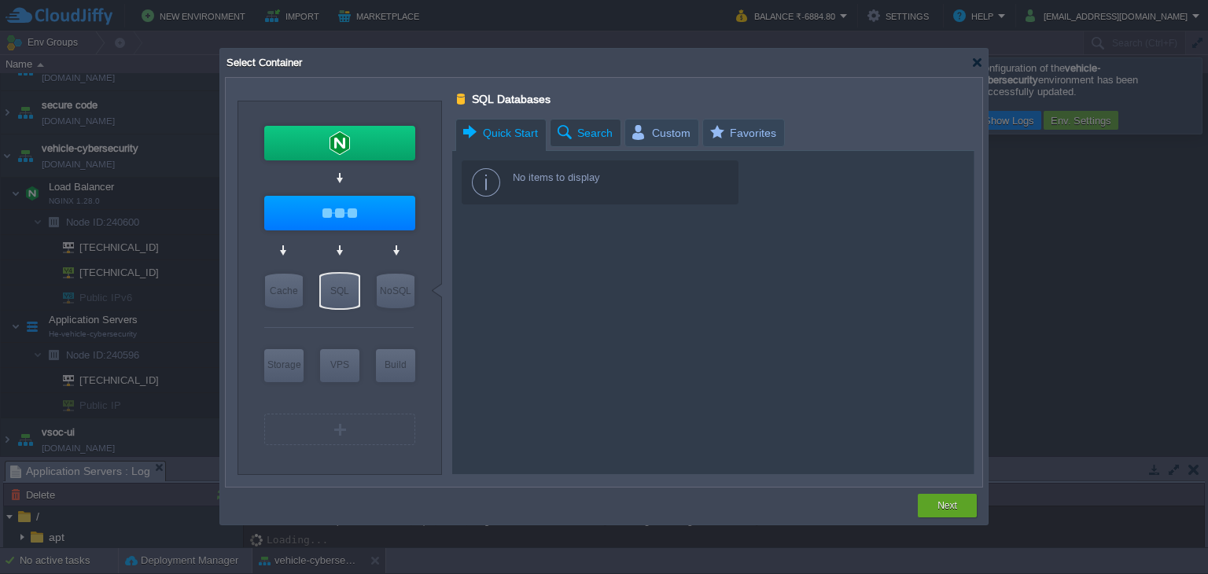
click at [592, 123] on span "Search" at bounding box center [583, 133] width 57 height 27
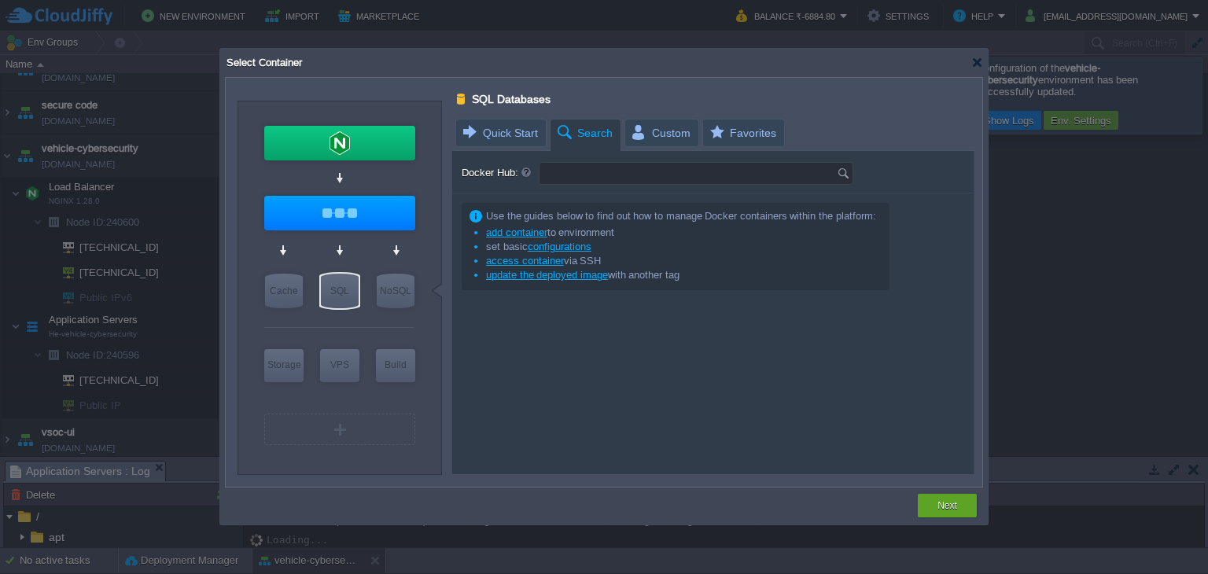
click at [588, 181] on input "Docker Hub:" at bounding box center [687, 173] width 297 height 21
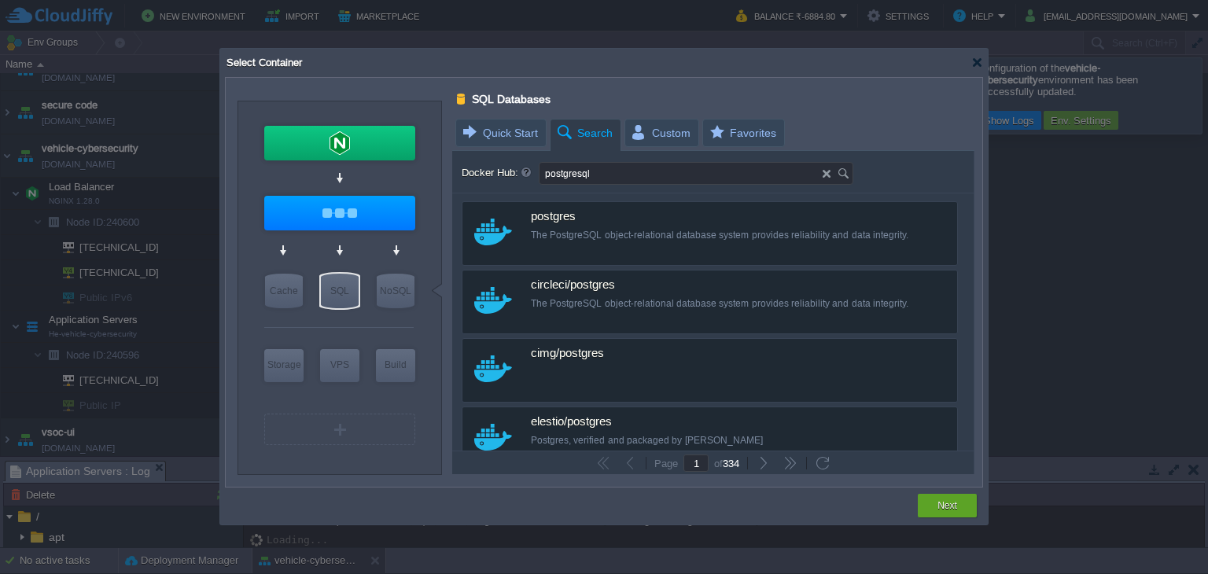
type input "postgresql"
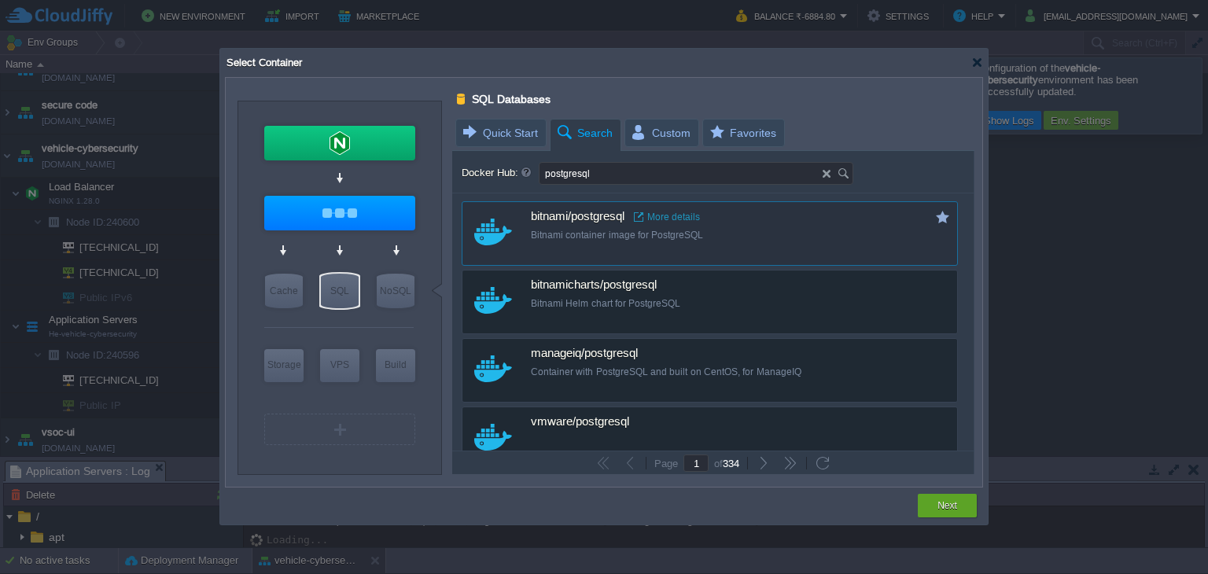
click at [717, 233] on div "Bitnami container image for PostgreSQL" at bounding box center [720, 235] width 379 height 13
type input "1"
type input "16"
type input "Postgresql"
type input "latest"
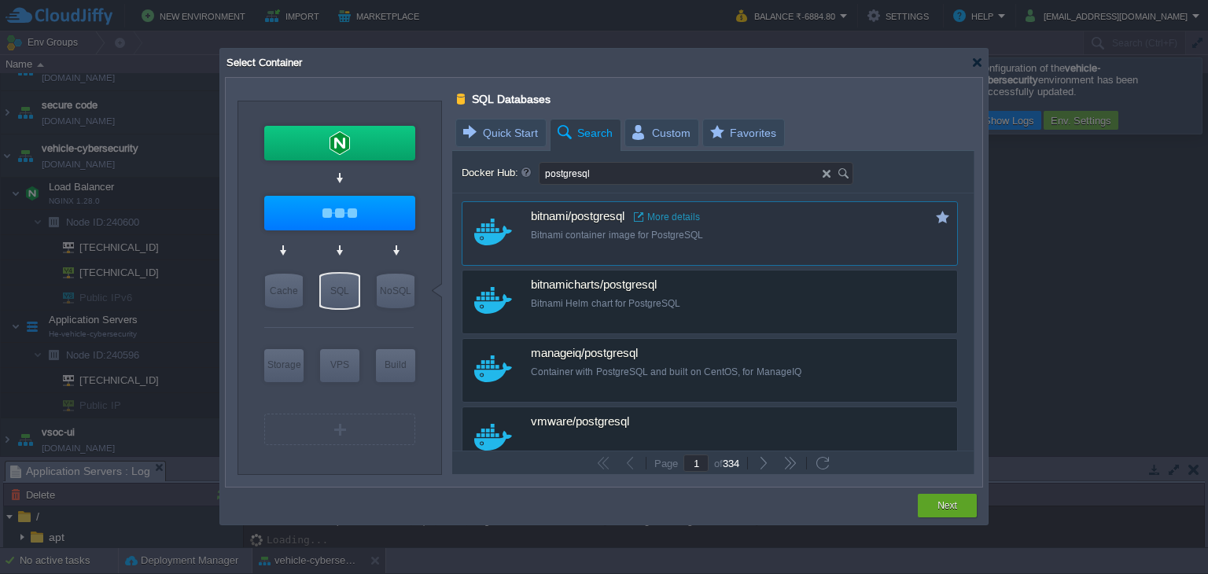
type input "Postgresql :"
type input "latest"
click at [679, 215] on link "More details" at bounding box center [667, 217] width 66 height 13
type input "Docker Image"
click at [954, 503] on button "Next" at bounding box center [947, 506] width 20 height 16
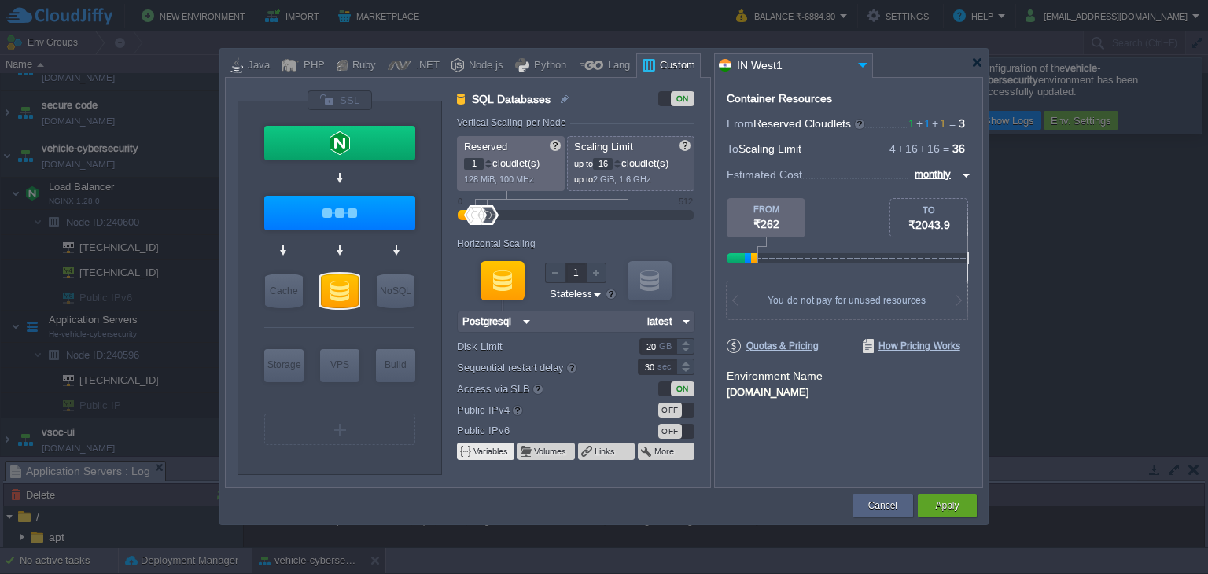
click at [462, 449] on span at bounding box center [466, 451] width 14 height 13
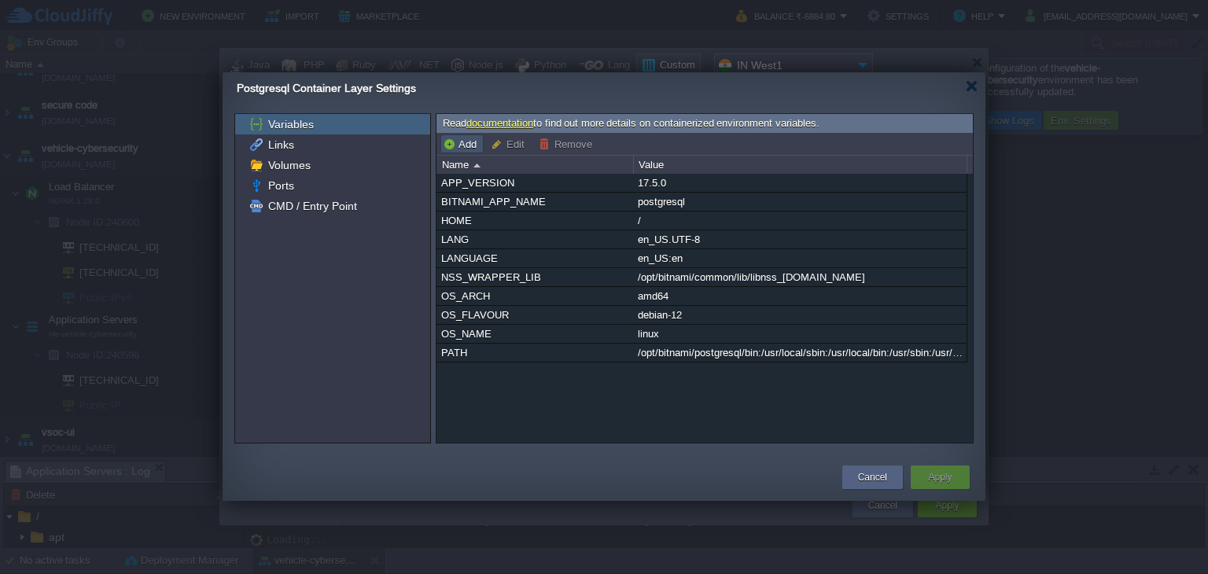
click at [458, 142] on button "Add" at bounding box center [462, 144] width 39 height 14
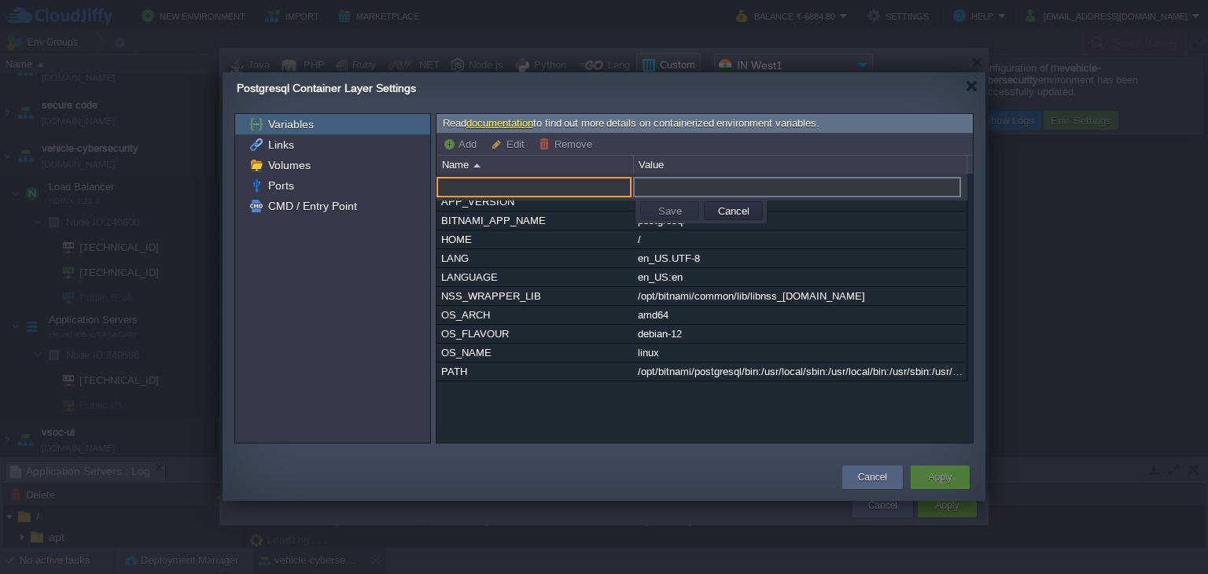
click at [484, 183] on input "text" at bounding box center [533, 187] width 195 height 20
type input "POSTGRESQL_USERNAME"
click at [686, 185] on input "text" at bounding box center [797, 187] width 328 height 20
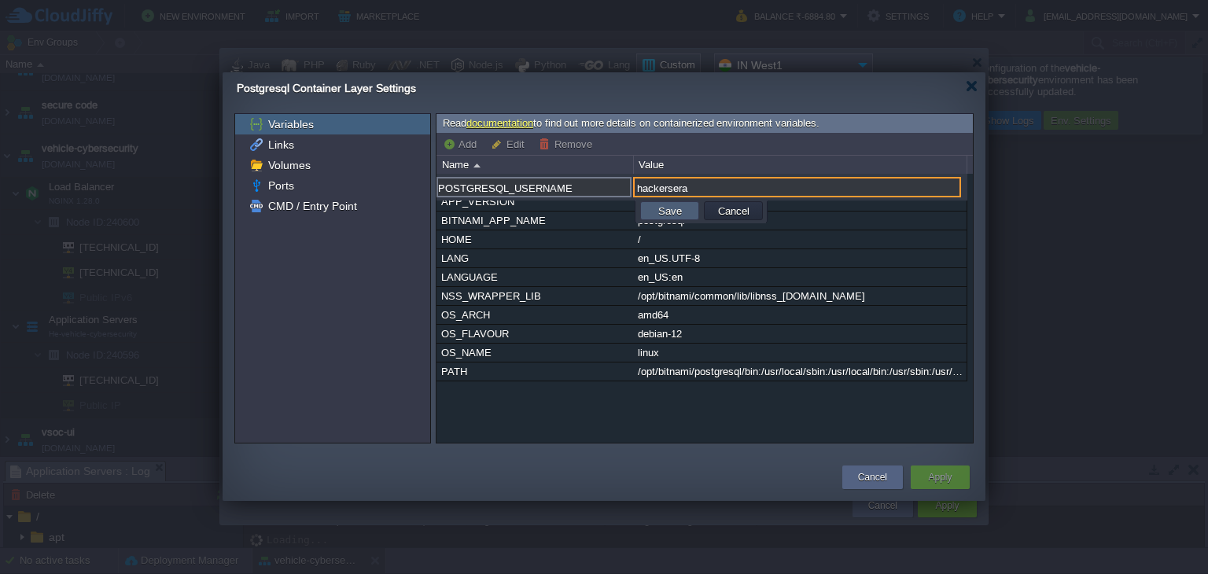
type input "hackersera"
click at [686, 204] on td "Save" at bounding box center [669, 210] width 59 height 19
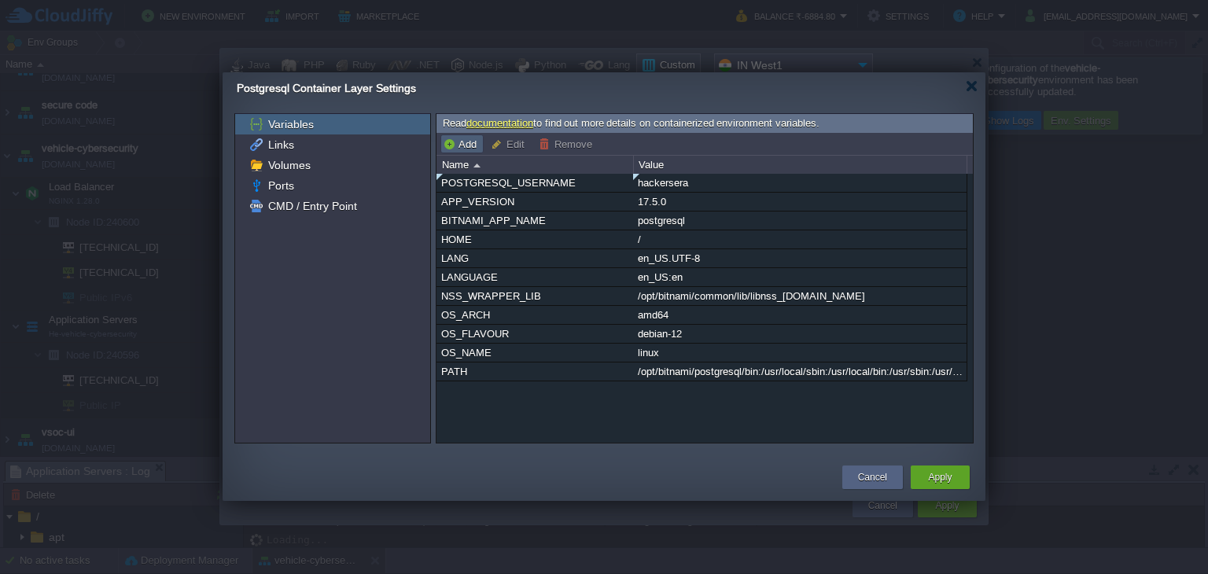
click at [459, 139] on button "Add" at bounding box center [462, 144] width 39 height 14
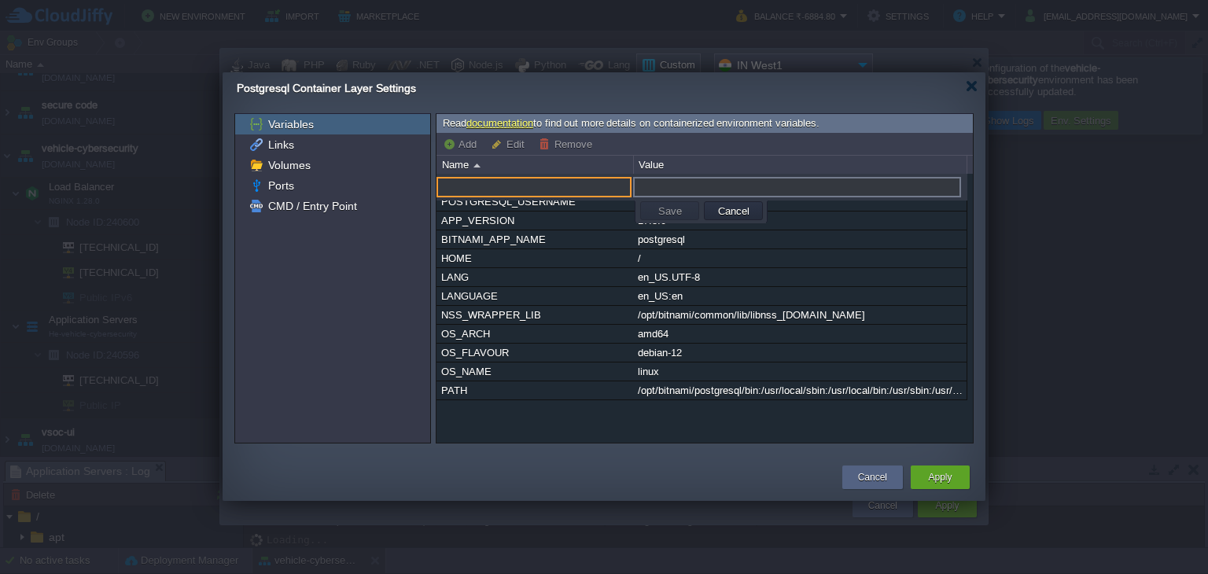
click at [517, 183] on input "text" at bounding box center [533, 187] width 195 height 20
type input "POSTGRESQL_PASSWORD"
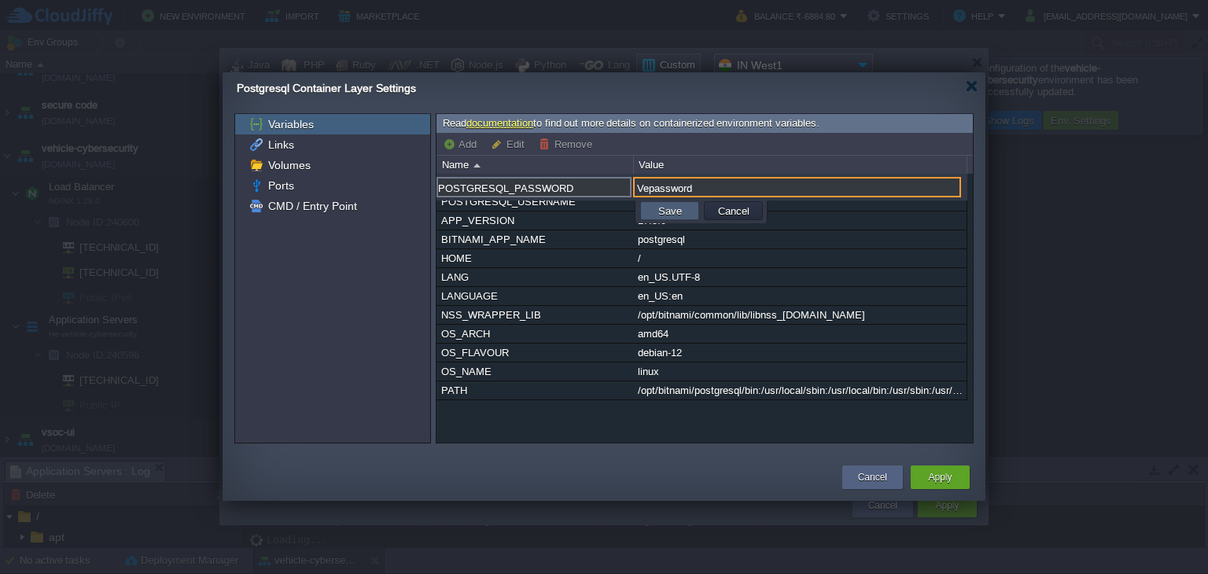
type input "Vepassword"
click at [646, 204] on td "Save" at bounding box center [669, 210] width 59 height 19
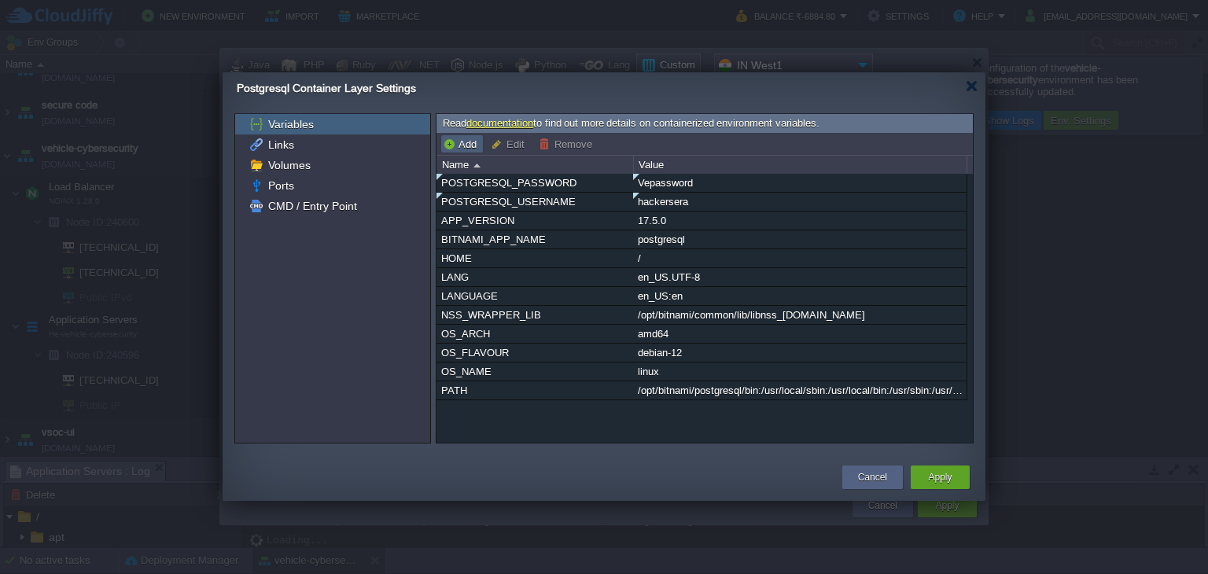
click at [452, 149] on button "Add" at bounding box center [462, 144] width 39 height 14
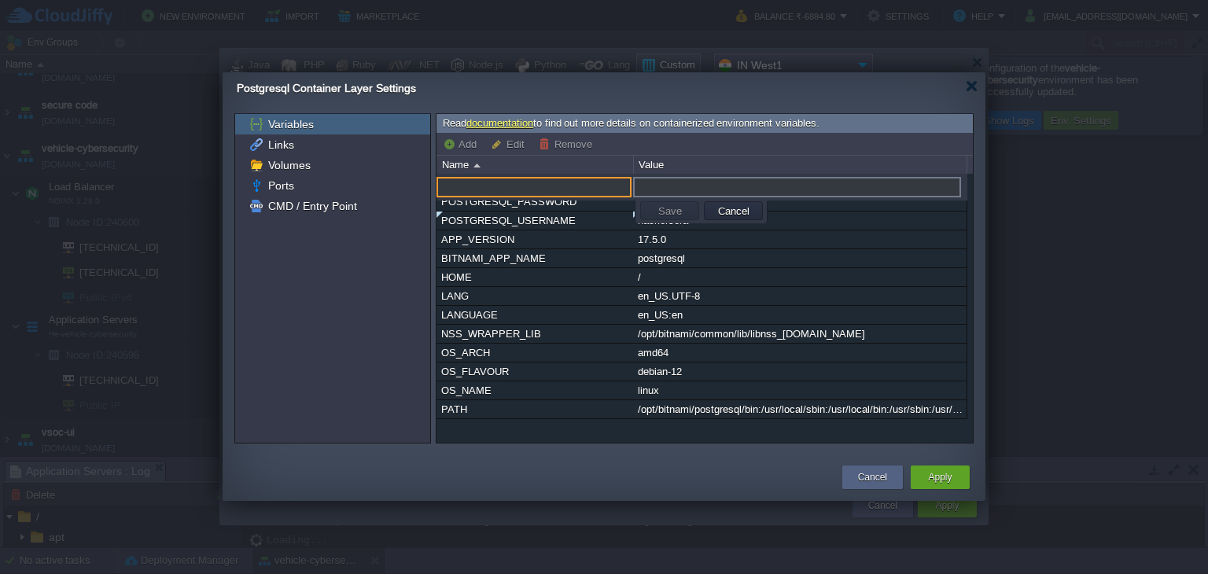
click at [491, 182] on input "text" at bounding box center [533, 187] width 195 height 20
type input "p"
type input "POSTGRESQL_DB"
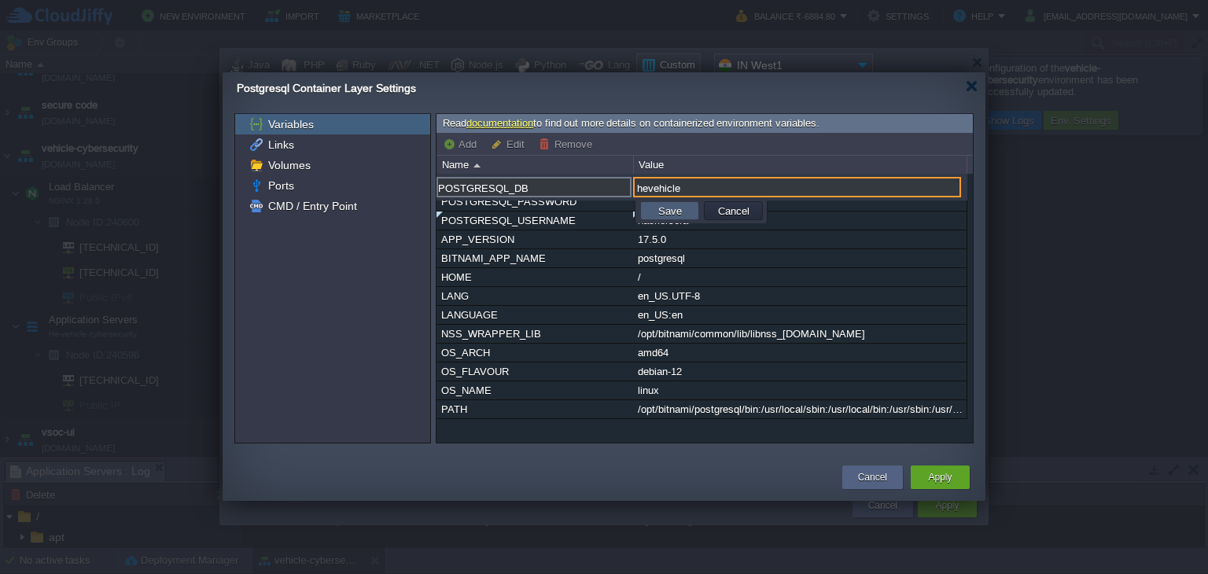
type input "hevehicle"
click at [675, 209] on button "Save" at bounding box center [669, 211] width 33 height 14
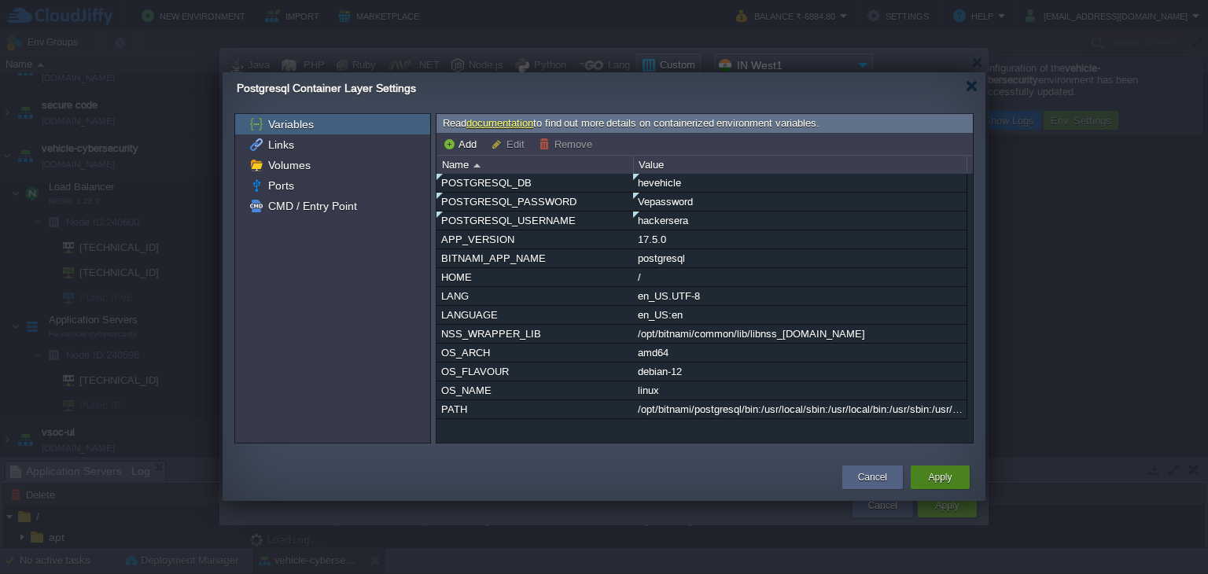
click at [944, 476] on button "Apply" at bounding box center [940, 477] width 24 height 16
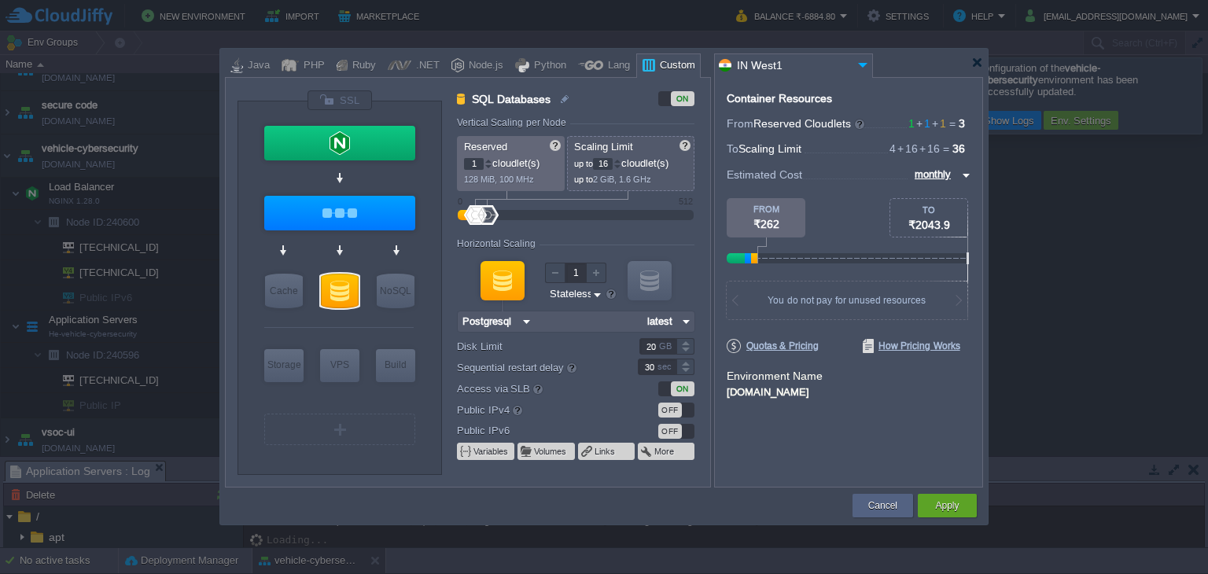
click at [666, 413] on div "OFF" at bounding box center [670, 410] width 24 height 15
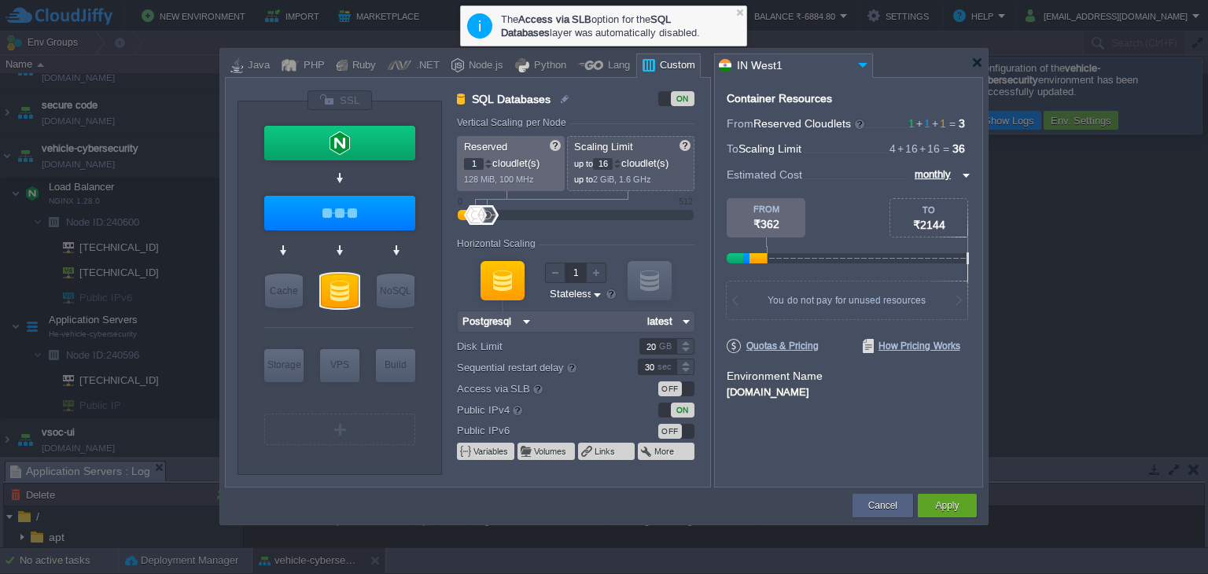
click at [605, 159] on input "16" at bounding box center [603, 164] width 20 height 12
click at [701, 197] on form "Vertical Scaling per Node Reserved 1 cloudlet(s) 128 MiB, 100 MHz Scaling Limit…" at bounding box center [583, 302] width 252 height 370
type input "4"
click at [940, 502] on button "Apply" at bounding box center [947, 506] width 24 height 16
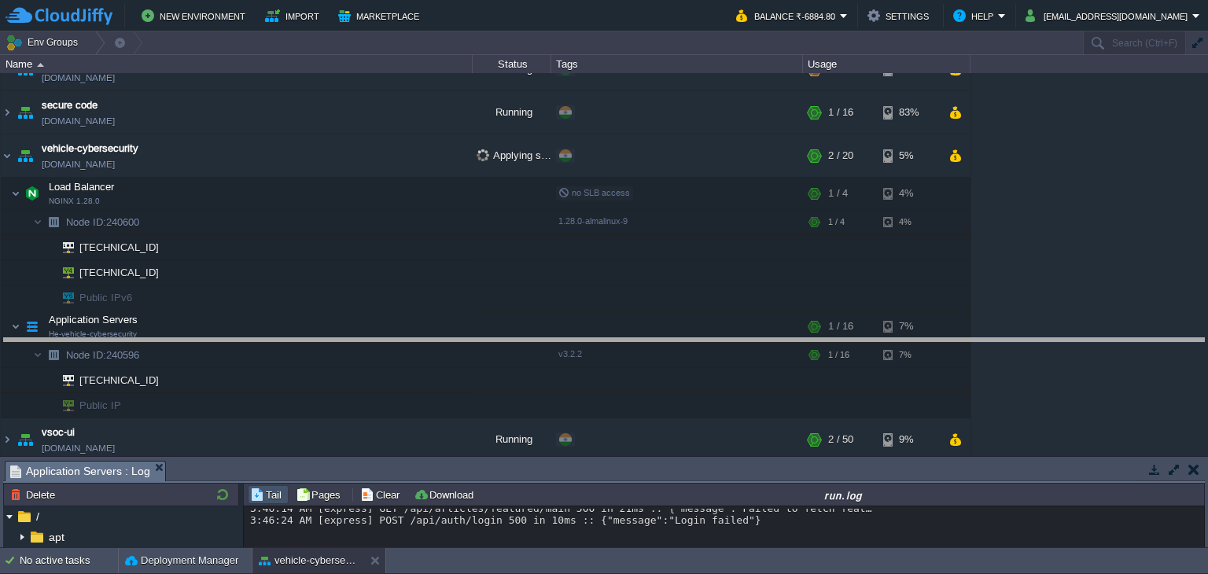
drag, startPoint x: 583, startPoint y: 463, endPoint x: 628, endPoint y: 337, distance: 133.8
click at [642, 340] on body "New Environment Import Marketplace Bonus ₹0.00 Upgrade Account Balance ₹-6884.8…" at bounding box center [604, 287] width 1208 height 574
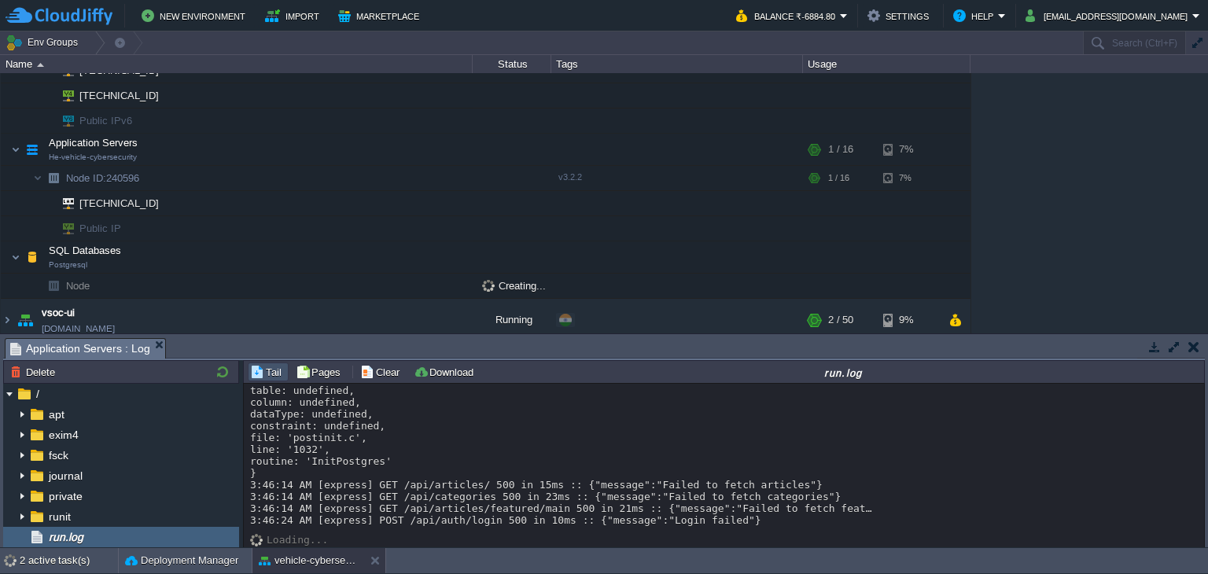
scroll to position [23958, 0]
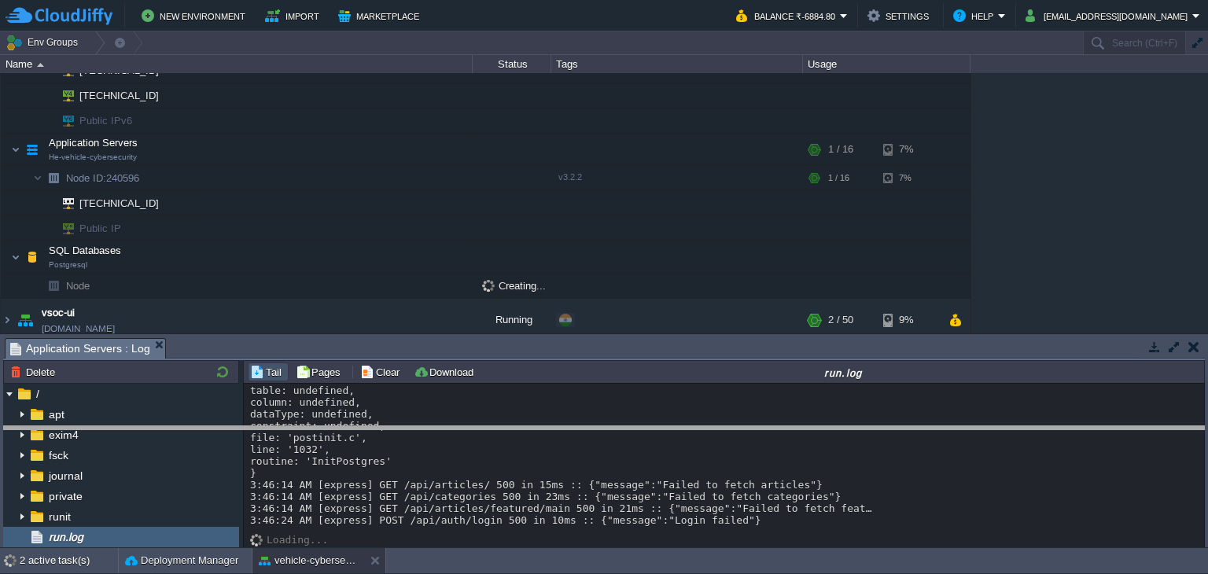
drag, startPoint x: 522, startPoint y: 349, endPoint x: 552, endPoint y: 437, distance: 93.0
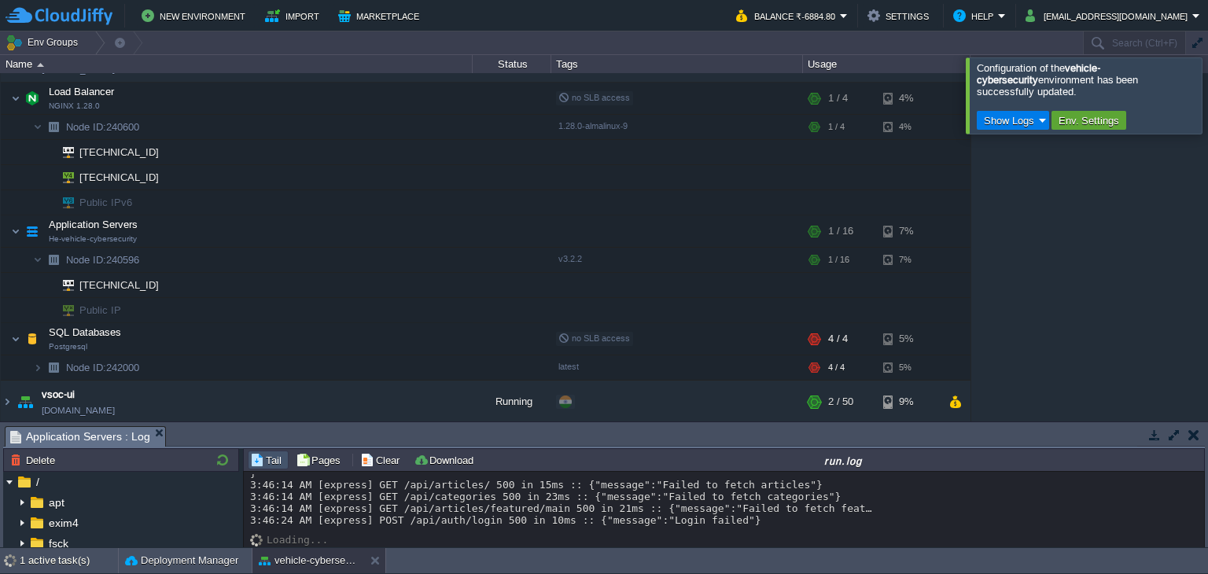
scroll to position [24046, 0]
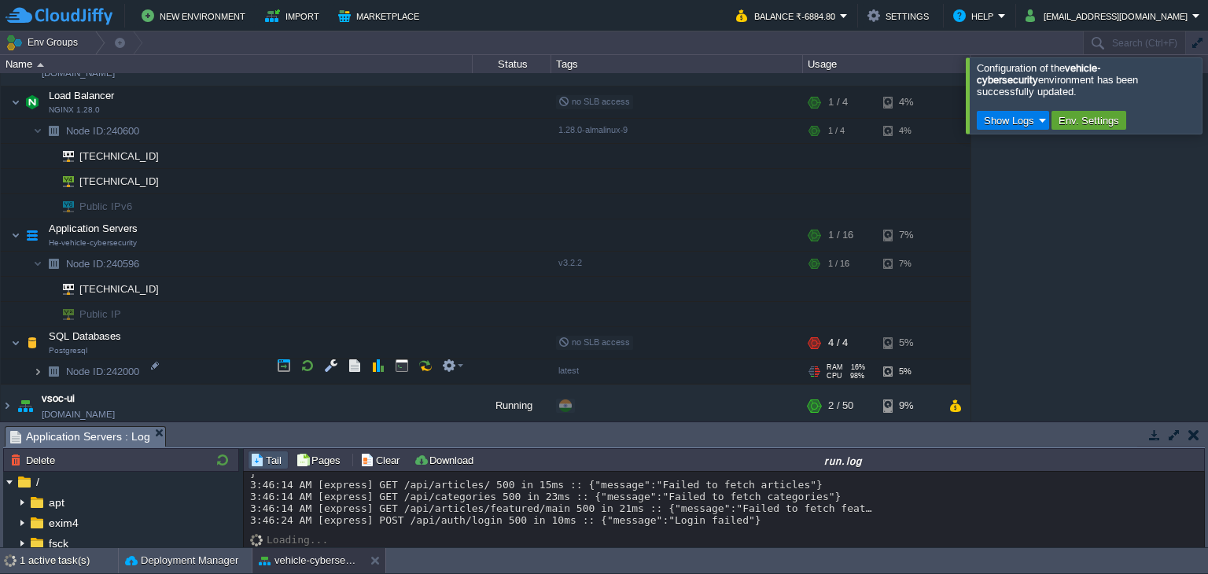
click at [39, 362] on img at bounding box center [37, 371] width 9 height 24
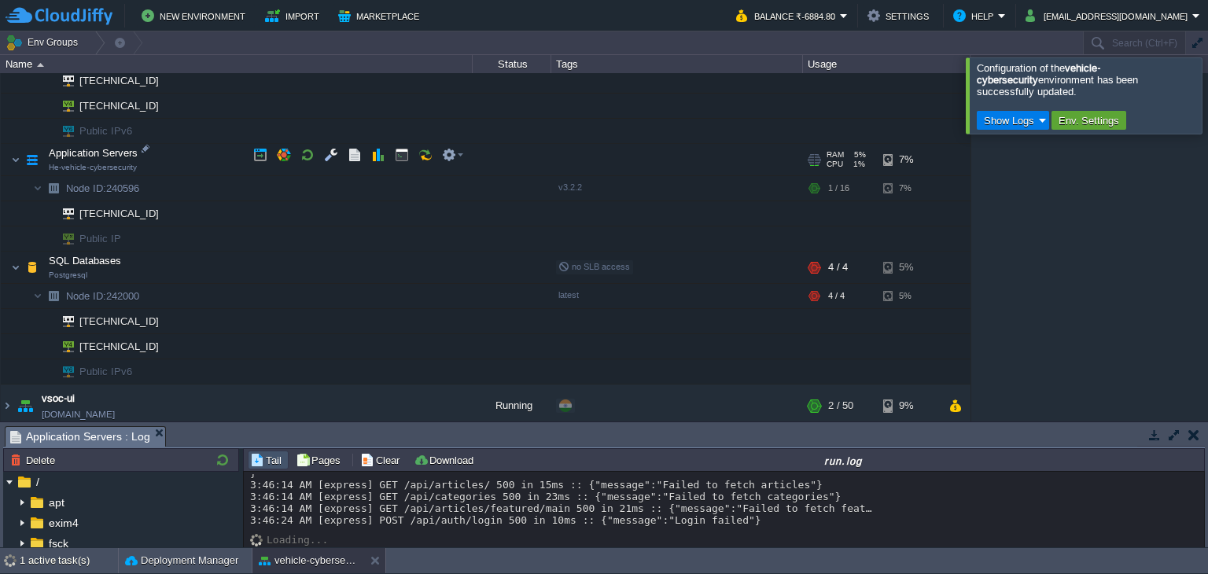
scroll to position [678, 0]
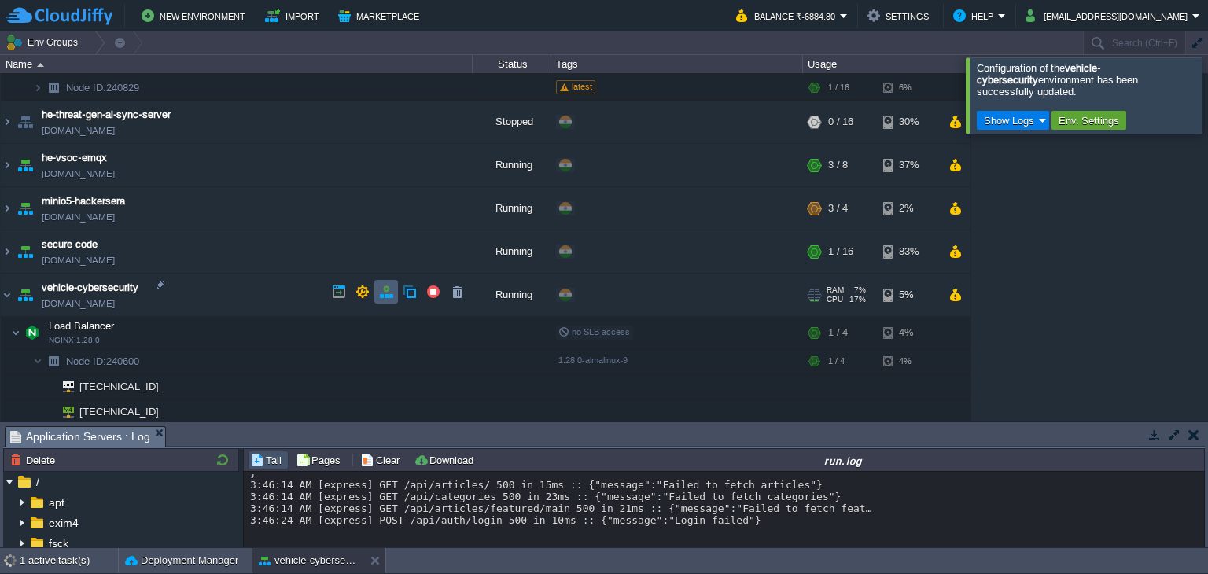
click at [395, 287] on td at bounding box center [386, 292] width 24 height 24
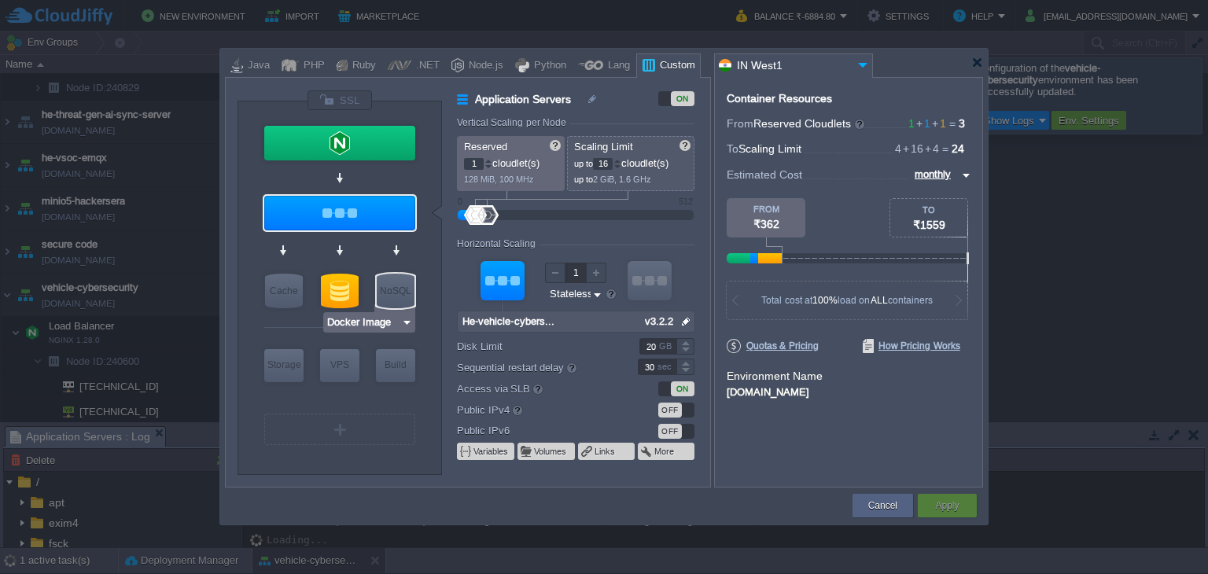
type input "Postgresql"
click at [331, 281] on div at bounding box center [340, 291] width 38 height 35
type input "SQL Databases"
type input "4"
type input "Postgresql"
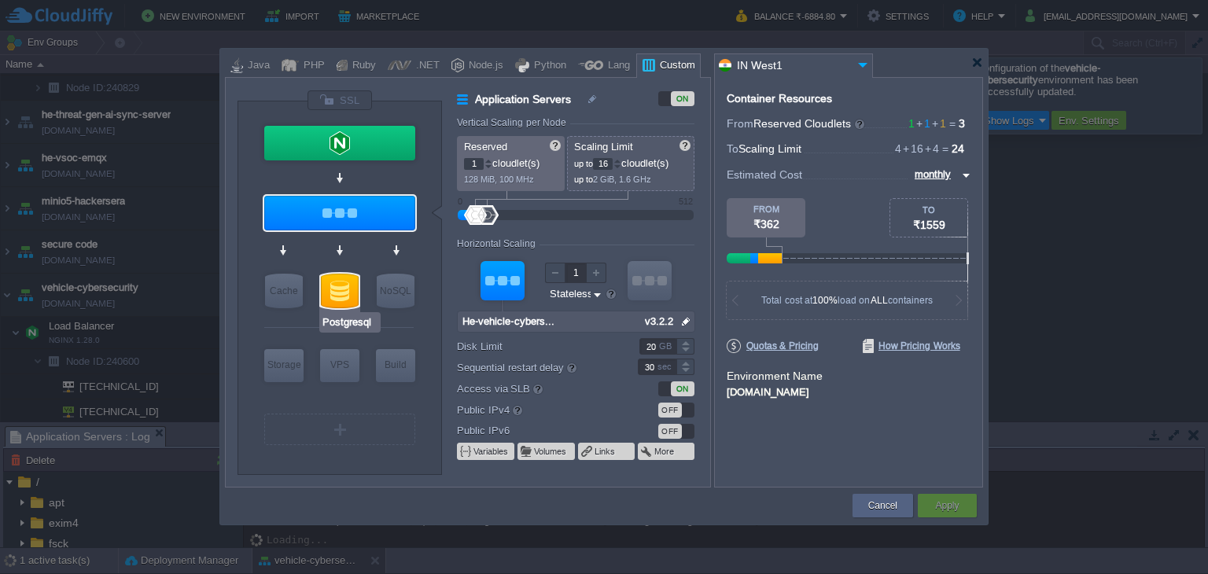
type input "null"
type input "latest"
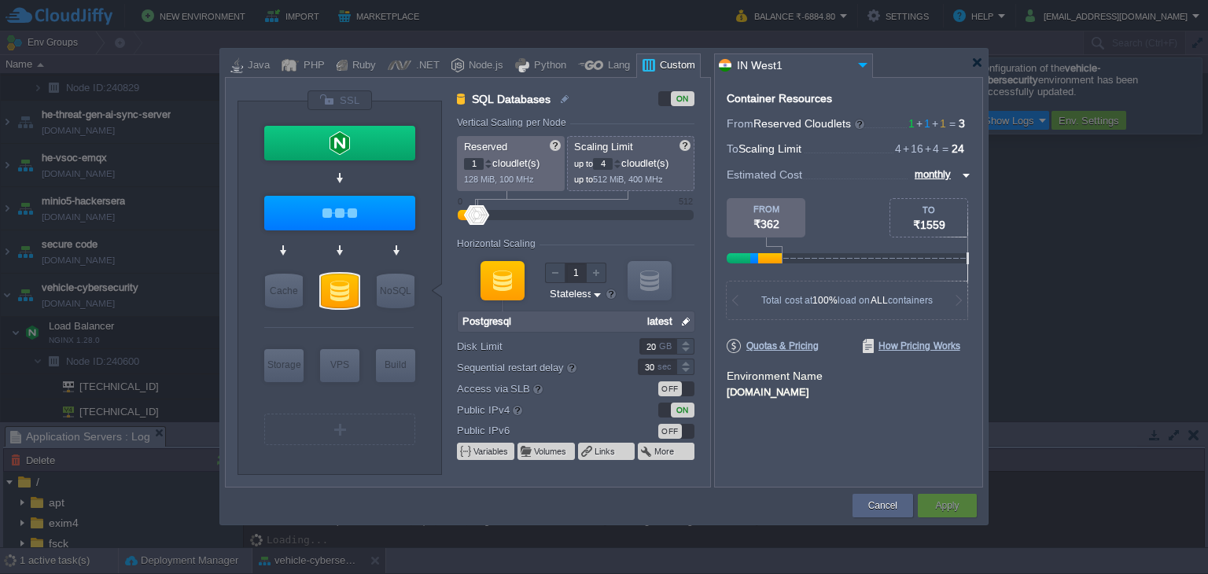
click at [494, 283] on div at bounding box center [502, 280] width 44 height 39
click at [522, 275] on div at bounding box center [502, 280] width 44 height 39
click at [499, 278] on div at bounding box center [502, 280] width 44 height 39
click at [688, 318] on img at bounding box center [686, 321] width 17 height 20
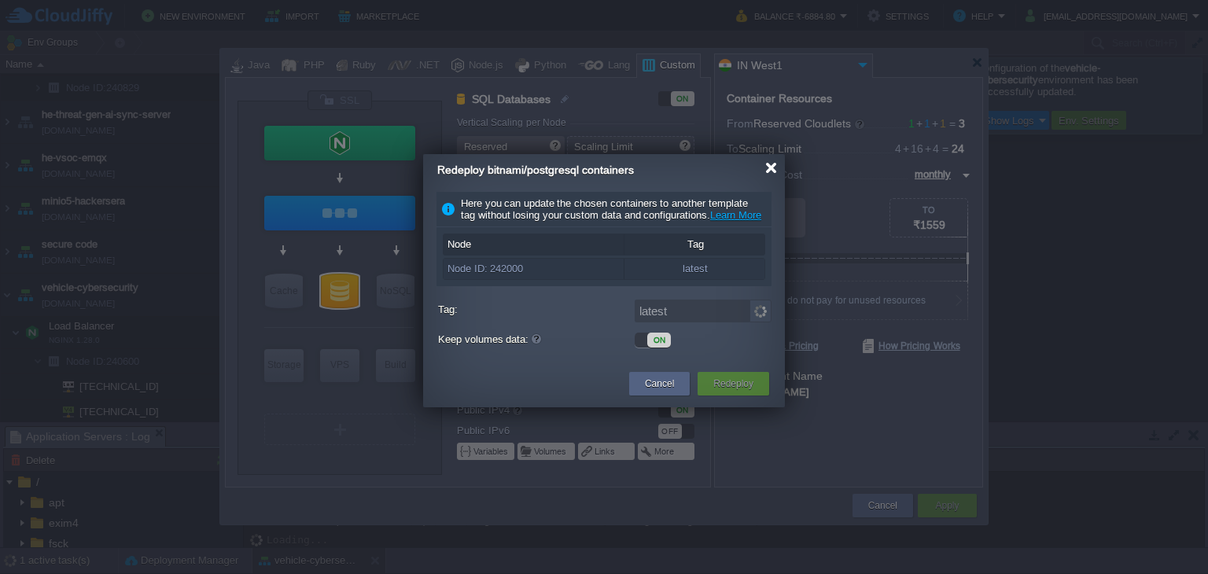
click at [767, 161] on div "Redeploy bitnami/postgresql containers" at bounding box center [610, 170] width 347 height 32
click at [765, 171] on div at bounding box center [771, 168] width 12 height 12
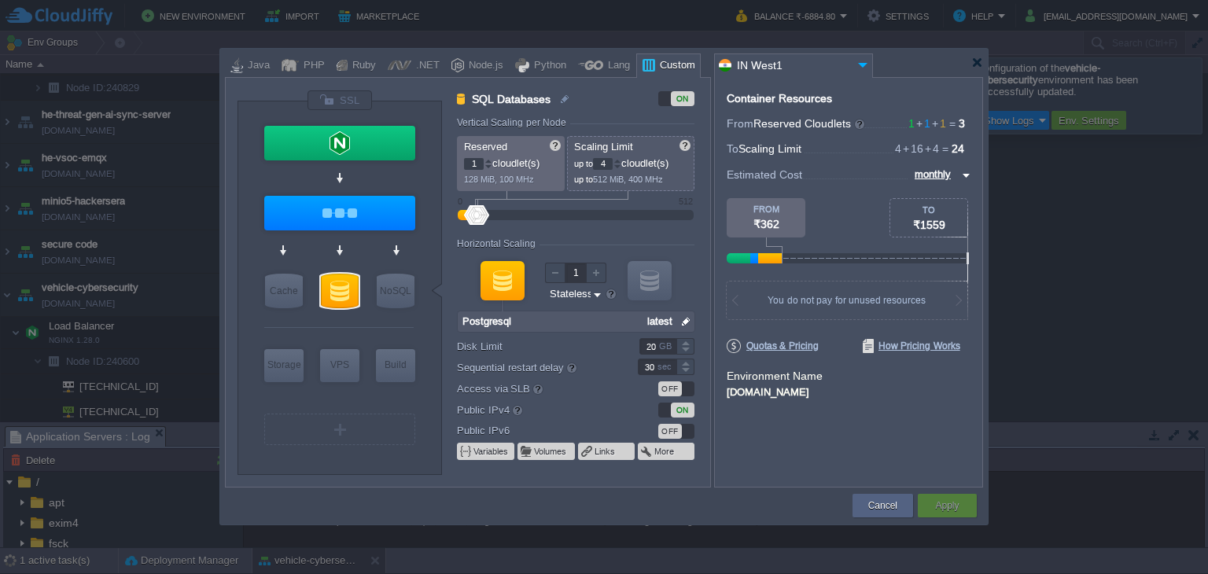
type input "Postgresql"
click at [344, 289] on div at bounding box center [340, 291] width 38 height 35
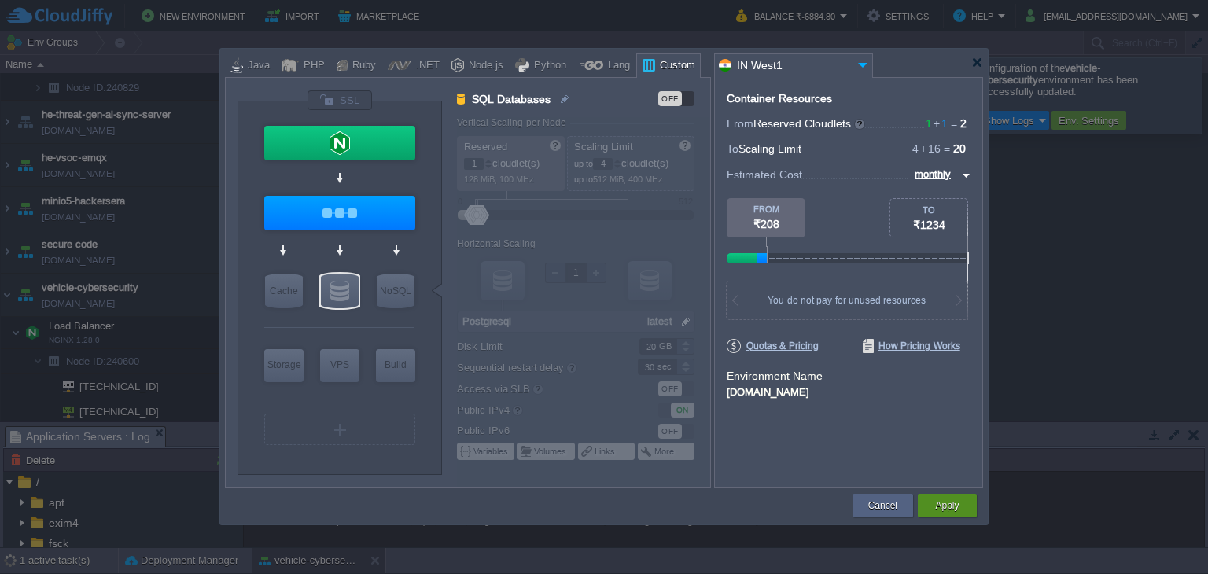
click at [958, 504] on button "Apply" at bounding box center [947, 506] width 24 height 16
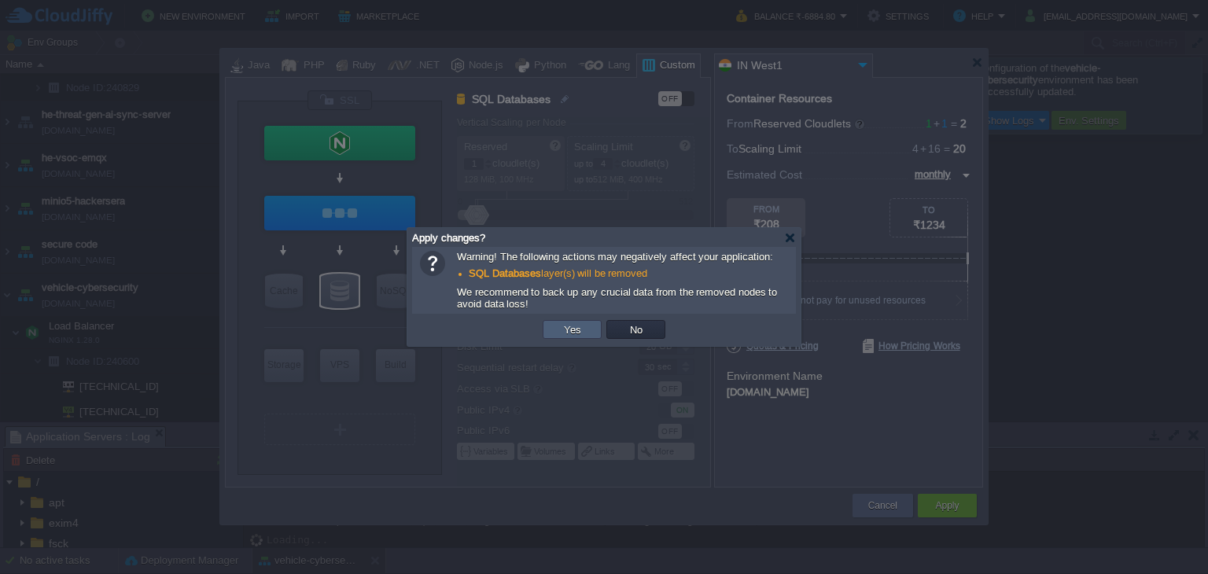
click at [568, 330] on button "Yes" at bounding box center [572, 329] width 27 height 14
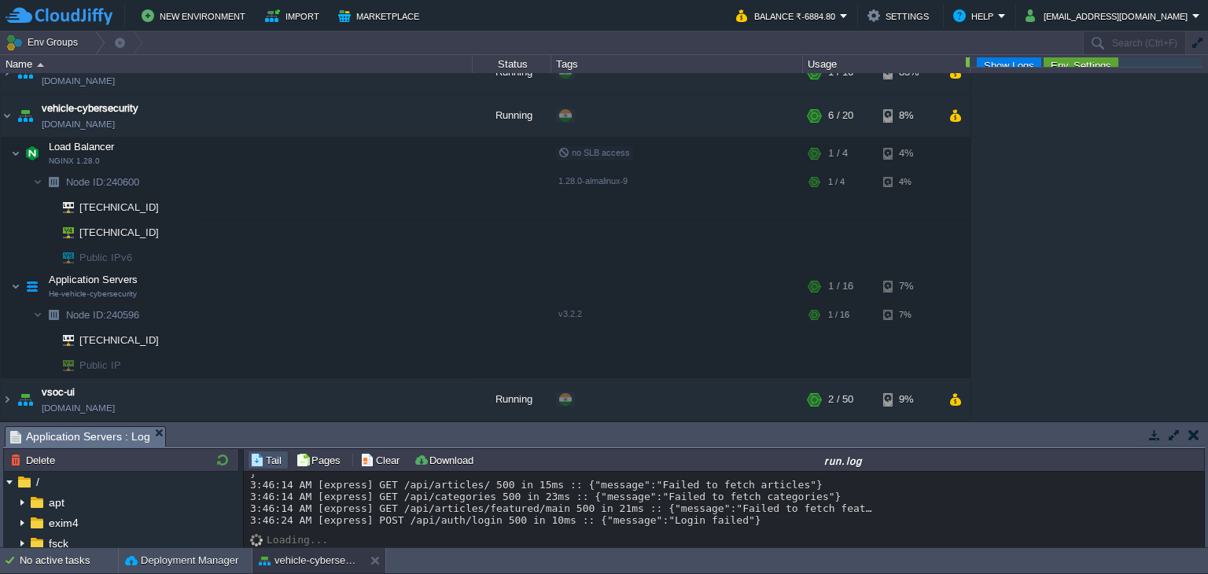
scroll to position [613, 0]
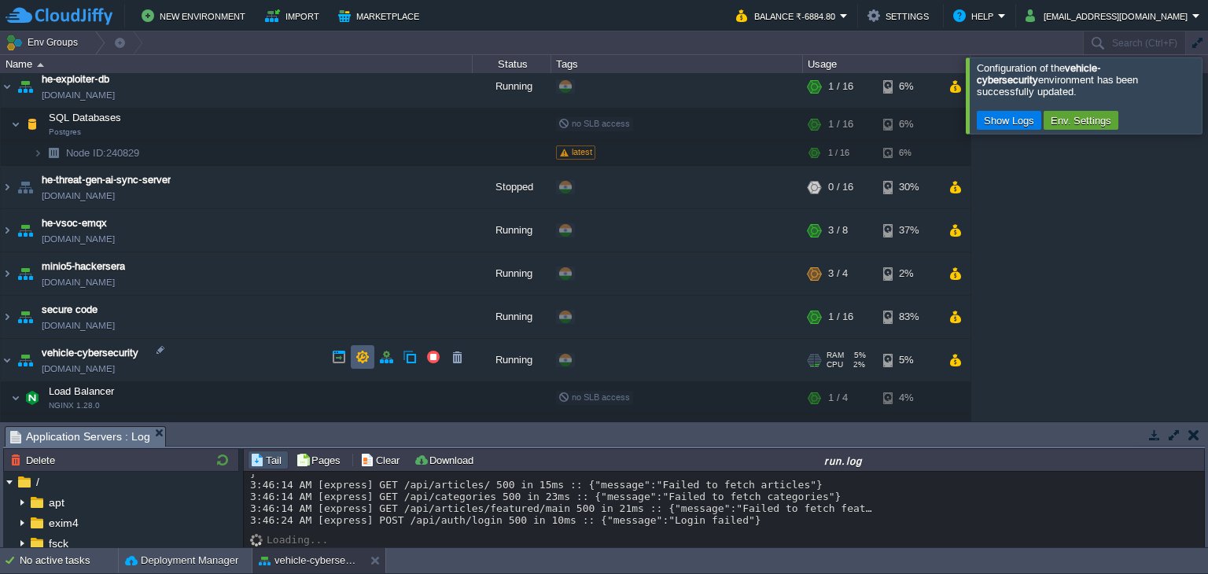
click at [355, 359] on td at bounding box center [363, 357] width 24 height 24
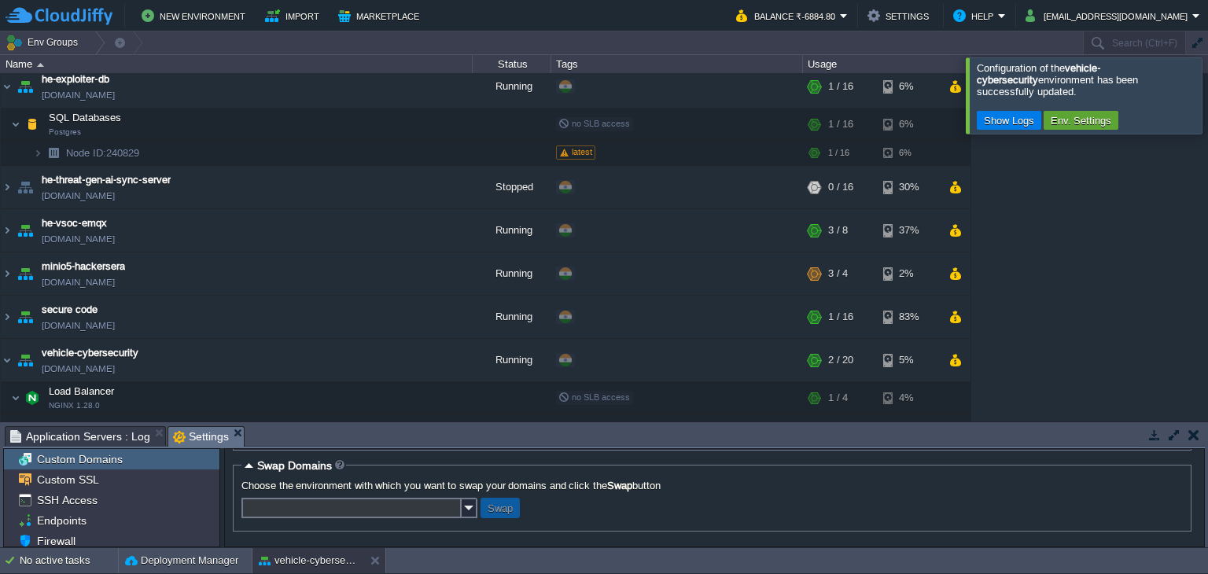
scroll to position [207, 0]
click at [383, 355] on button "button" at bounding box center [386, 357] width 14 height 14
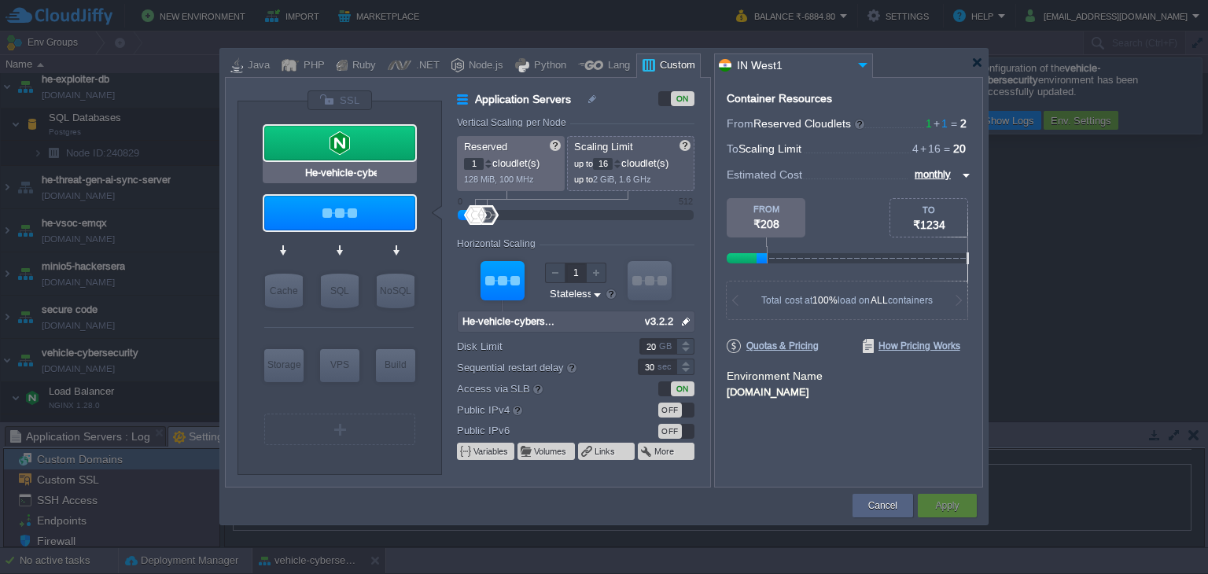
type input "Docker Image"
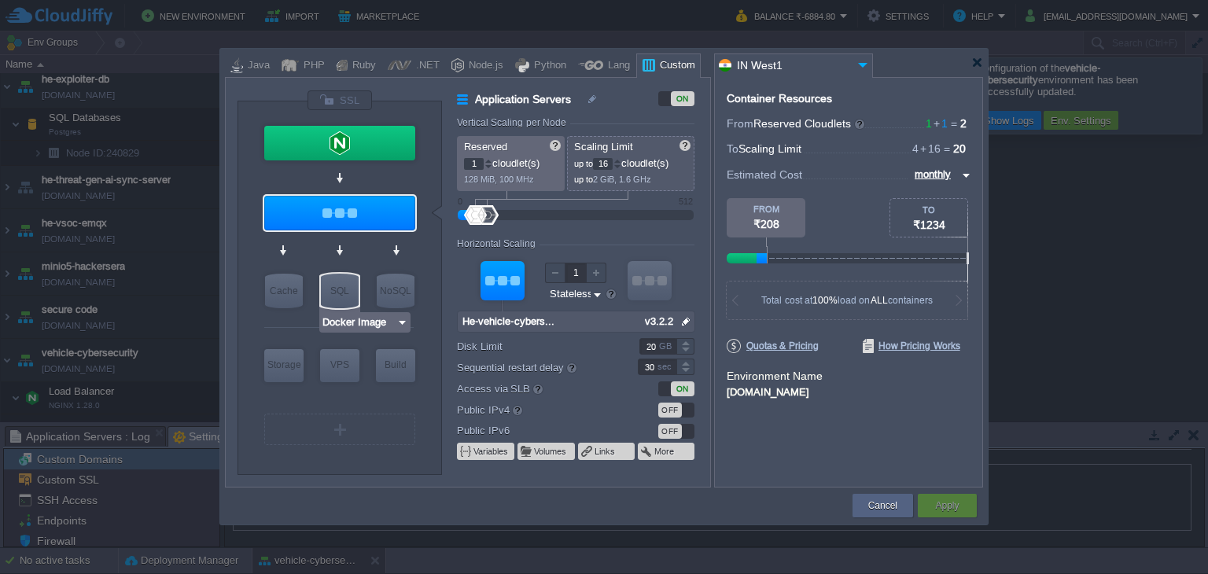
click at [337, 282] on div "SQL" at bounding box center [340, 291] width 38 height 35
type input "SQL Databases"
type input "4"
type input "6"
type input "Docker Image"
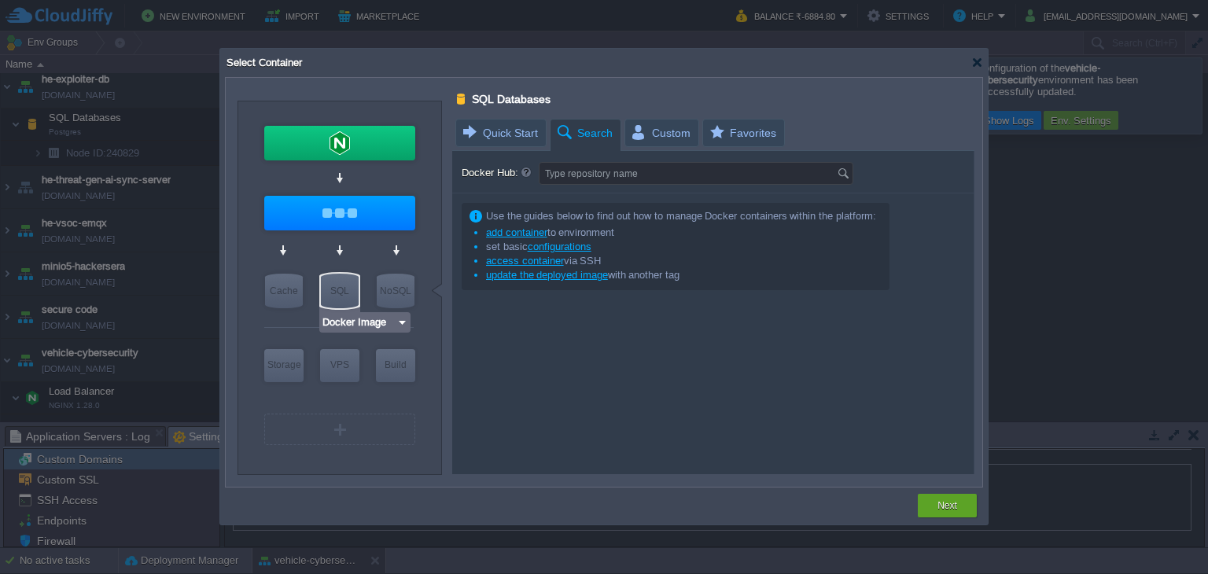
click at [378, 316] on input "Docker Image" at bounding box center [359, 322] width 75 height 16
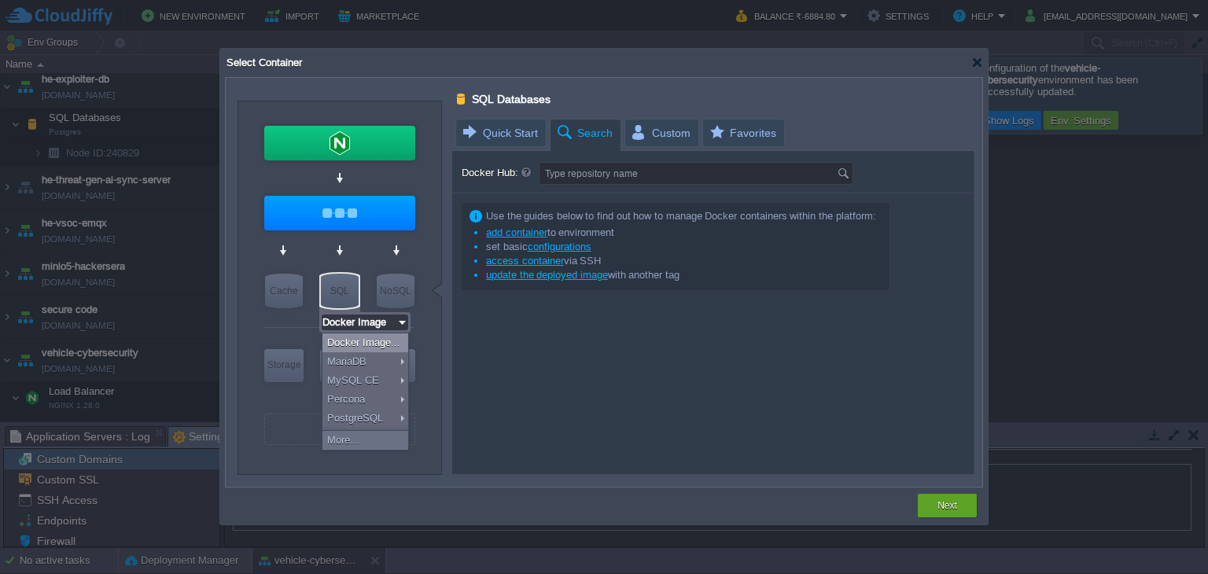
click at [651, 322] on div "Use the guides below to find out how to manage Docker containers within the pla…" at bounding box center [712, 333] width 521 height 281
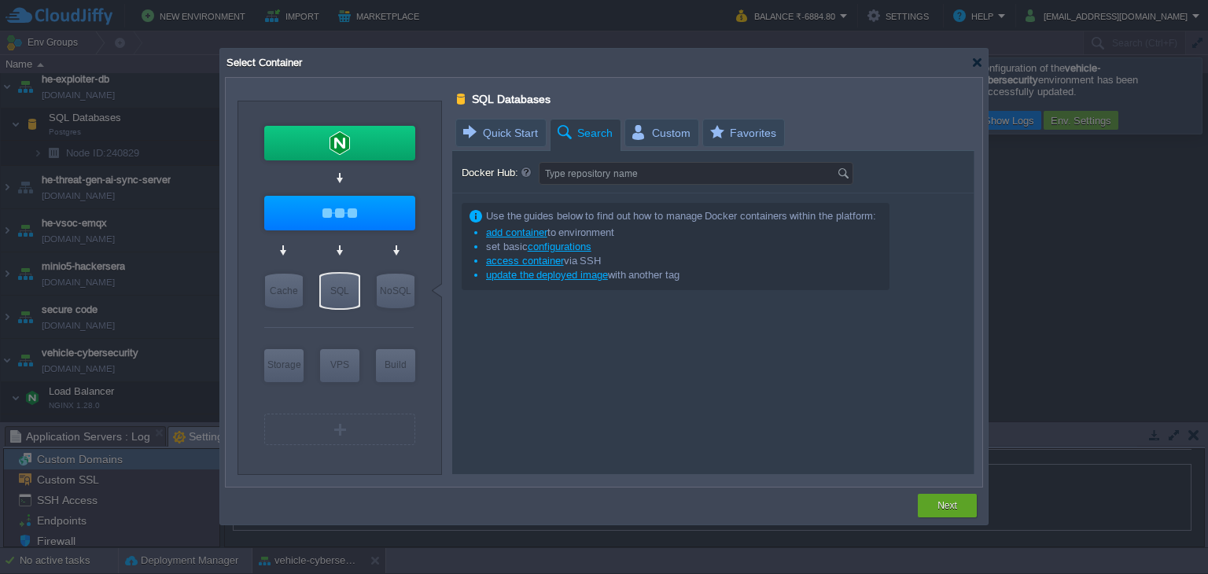
click at [655, 142] on span "Custom" at bounding box center [660, 133] width 61 height 27
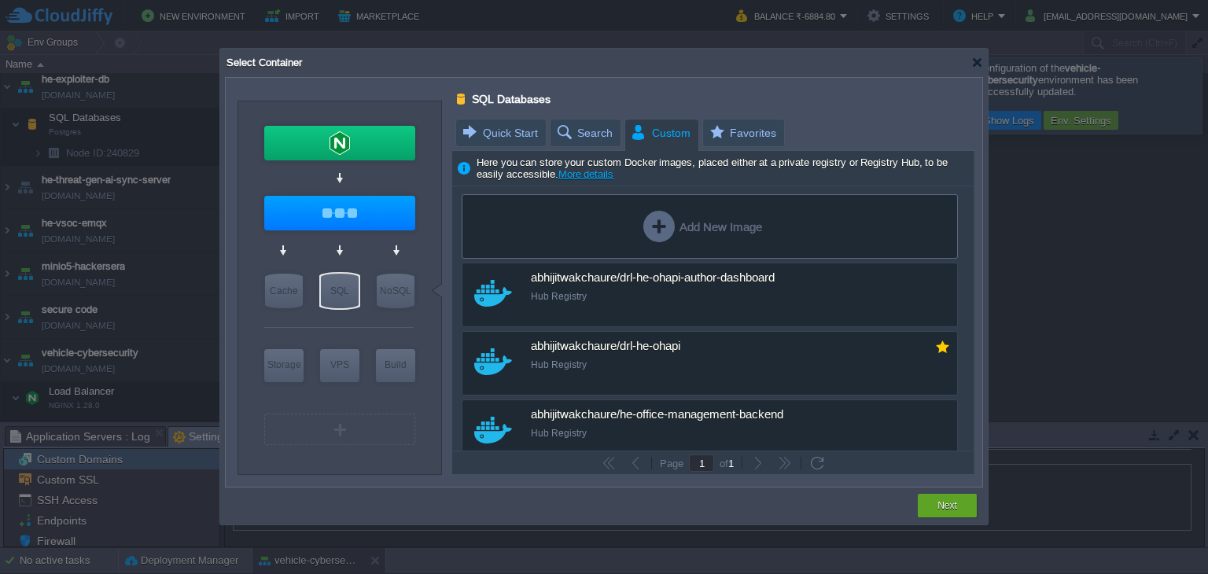
type input "Docker Image"
click at [572, 123] on span "Search" at bounding box center [583, 133] width 57 height 27
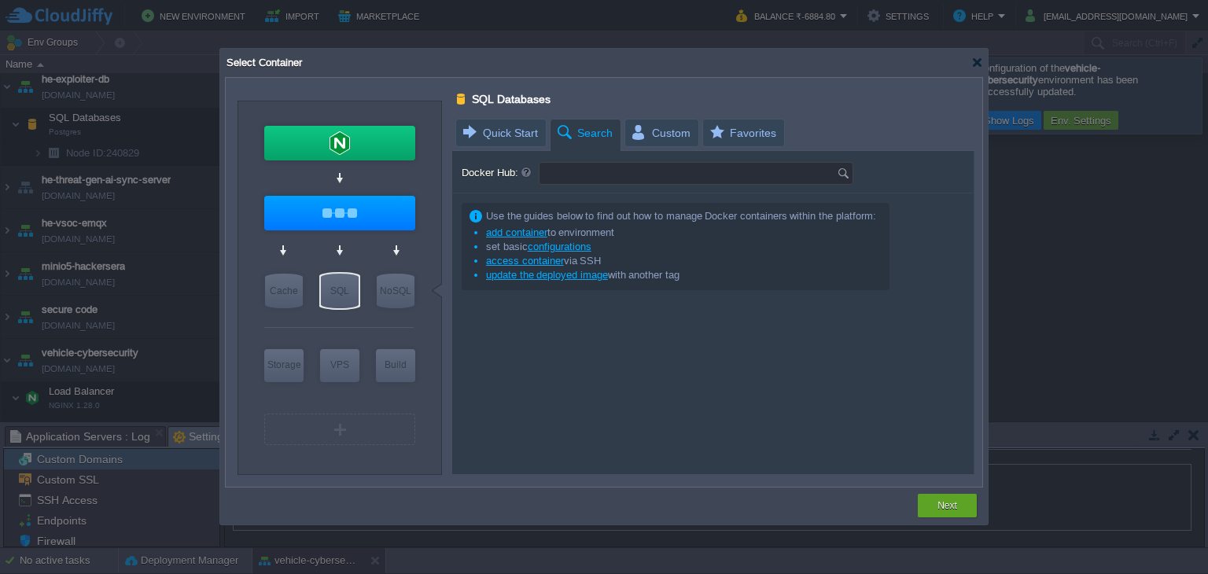
click at [577, 175] on input "Docker Hub:" at bounding box center [687, 173] width 297 height 21
paste input "postgres:15.13-bookworm"
type input "Type repository name"
click at [835, 167] on div "Type repository name" at bounding box center [696, 173] width 314 height 23
click at [783, 174] on input "Docker Hub:" at bounding box center [687, 173] width 297 height 21
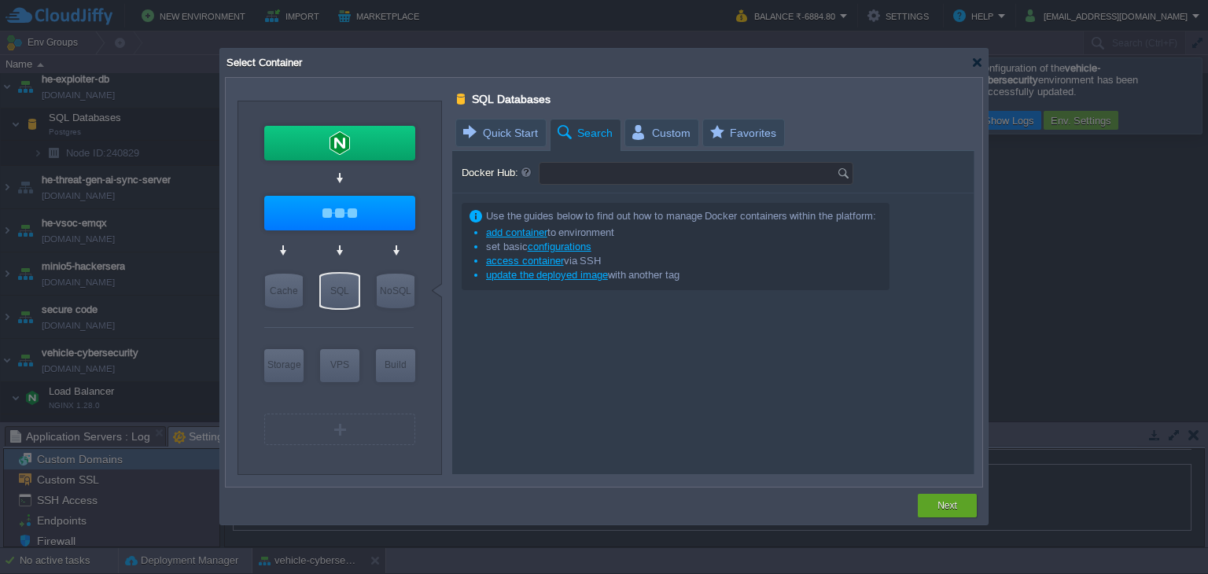
paste input "postgres:15.13-bookworm"
type input "postgres:15.13-bookworm"
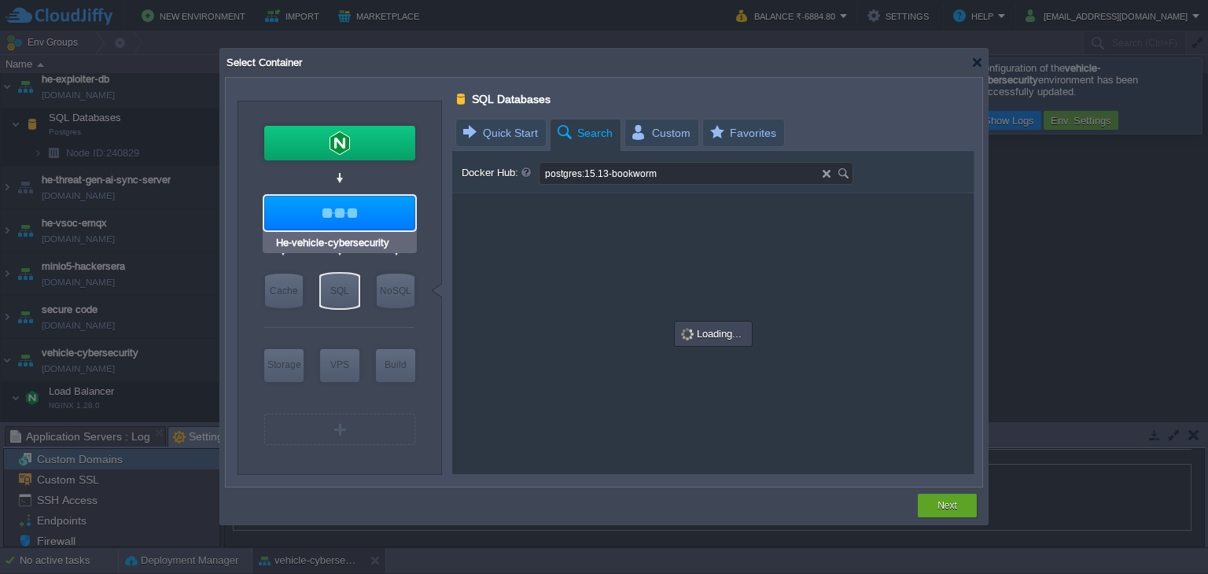
type input "Docker Image"
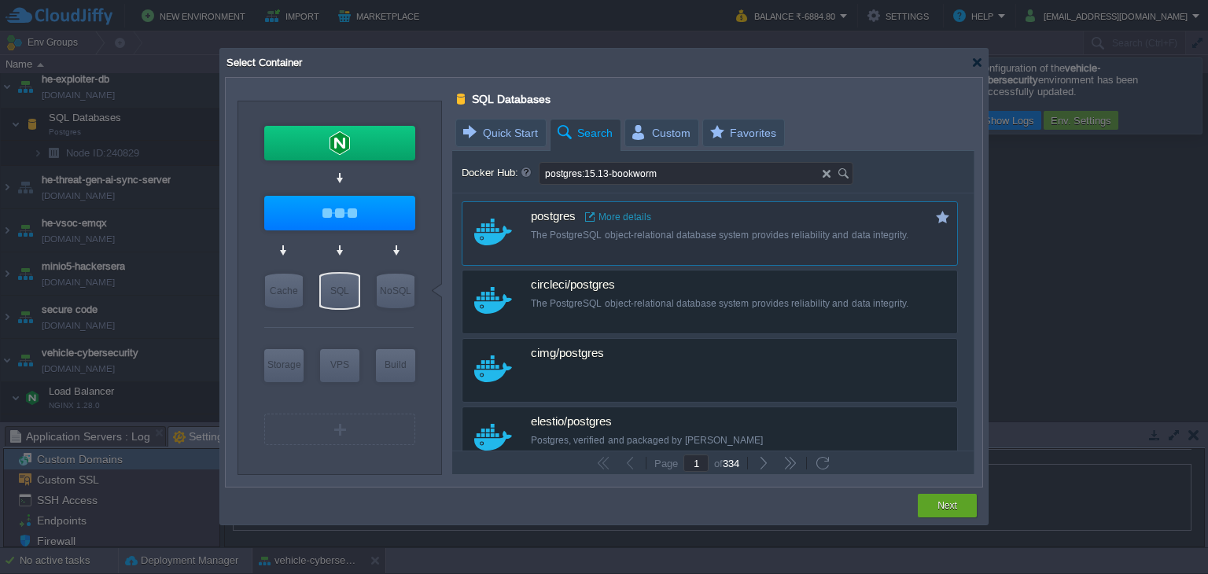
click at [739, 249] on div "custom postgres More details The PostgreSQL object-relational database system p…" at bounding box center [709, 233] width 496 height 64
type input "1"
type input "16"
type input "Postgres"
type input "latest"
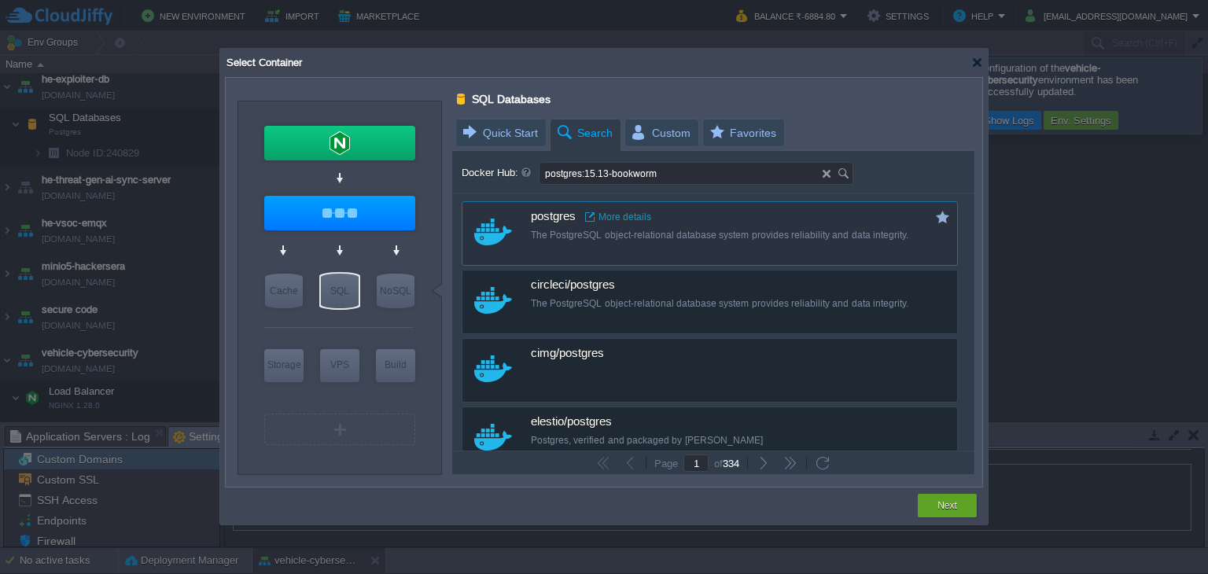
type input "Postgres :"
type input "latest"
type input "Docker Image"
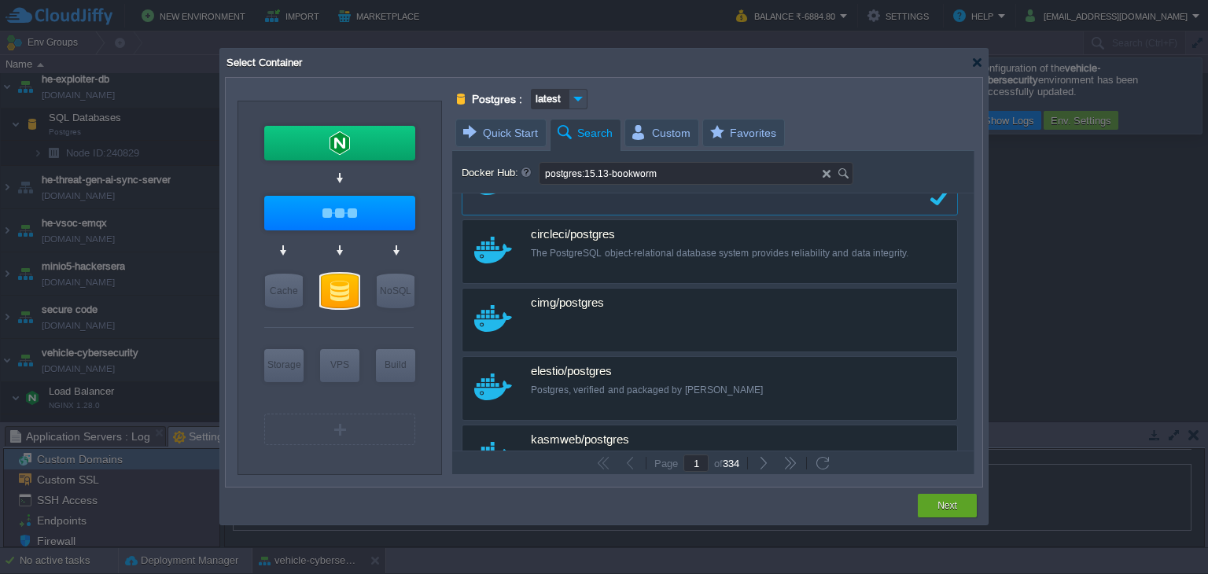
scroll to position [0, 0]
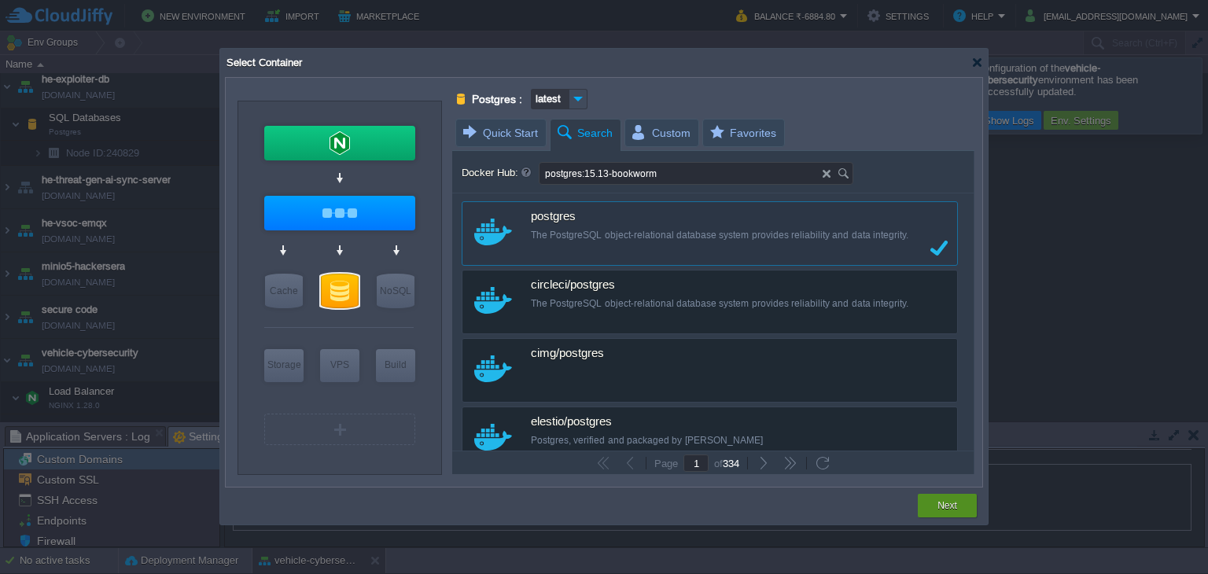
click at [956, 506] on button "Next" at bounding box center [947, 506] width 20 height 16
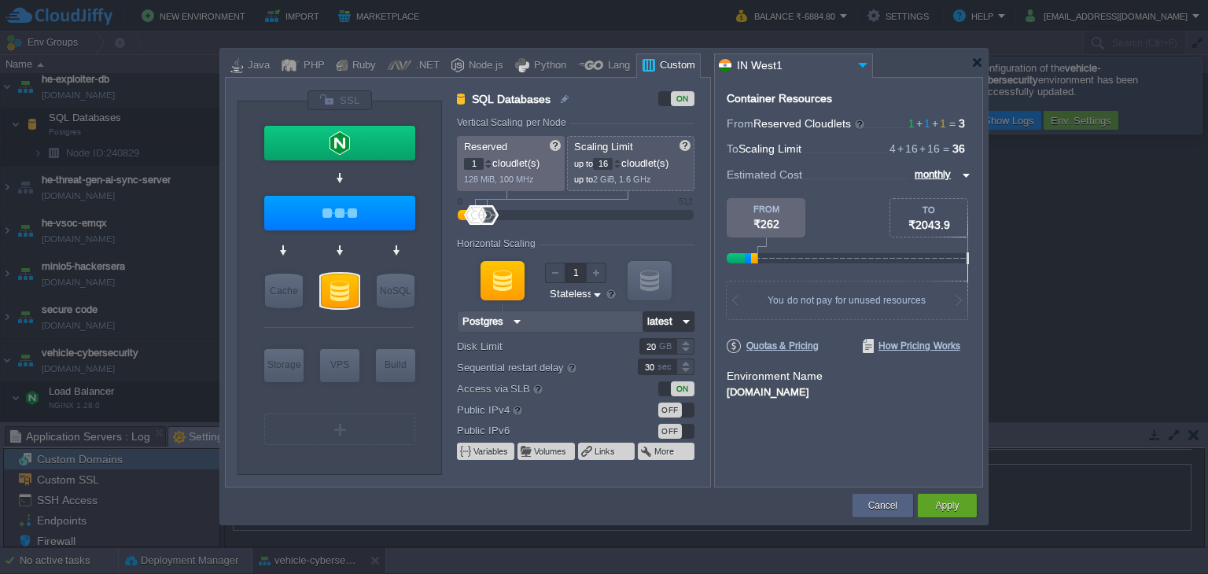
click at [659, 318] on input "latest" at bounding box center [659, 321] width 35 height 20
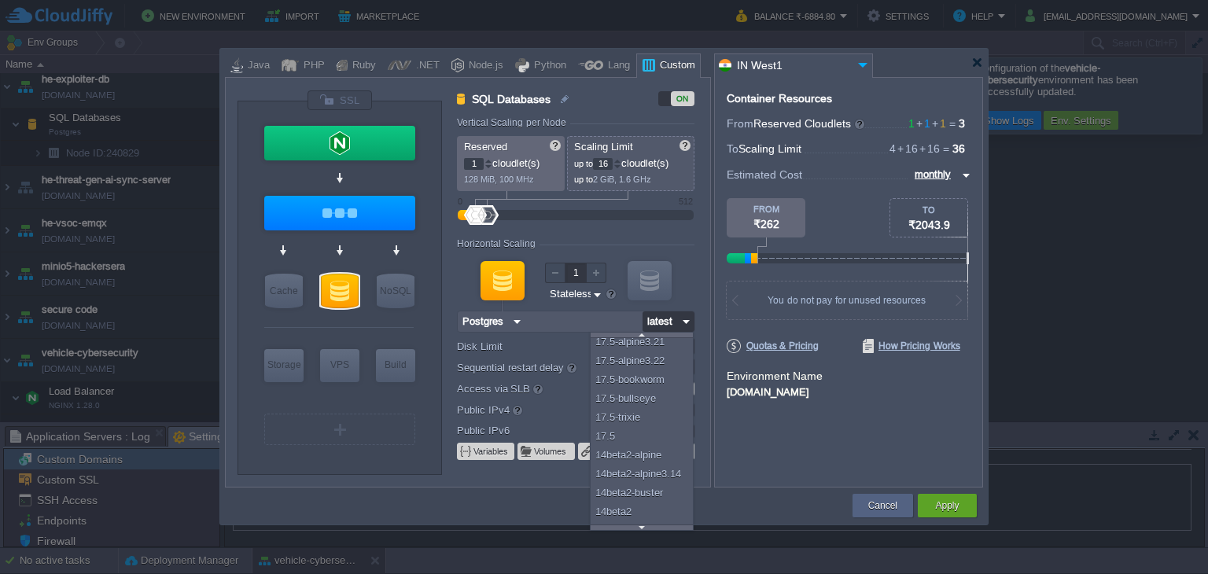
scroll to position [19812, 0]
click at [654, 342] on div "17.5-alpine3.20" at bounding box center [643, 342] width 107 height 19
type input "17.5-alpine3.20"
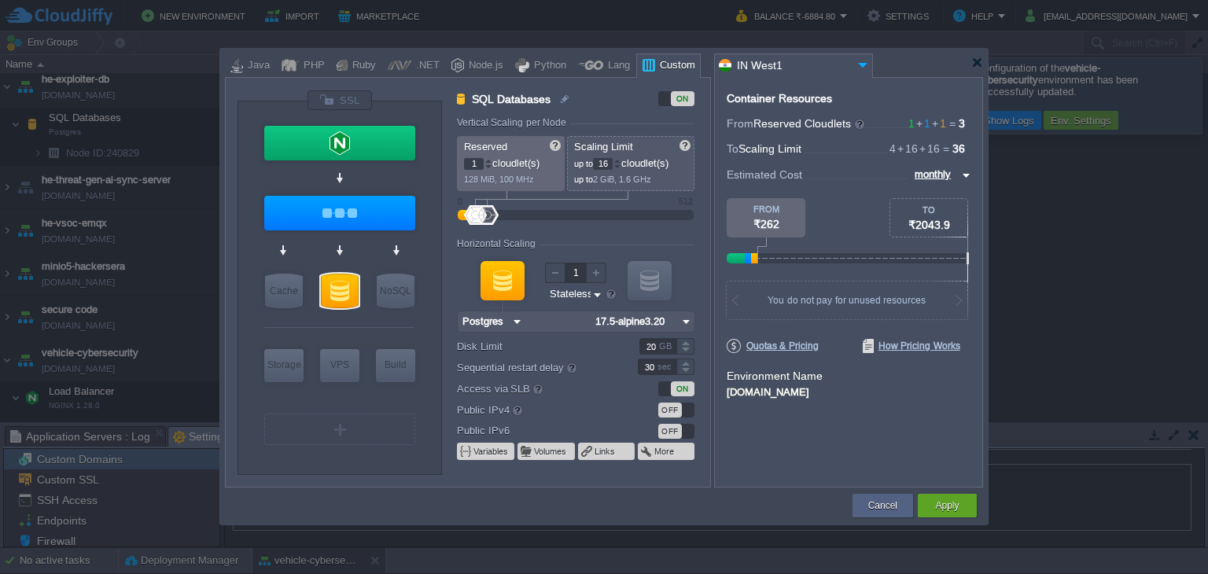
scroll to position [0, 0]
click at [475, 446] on button "Variables" at bounding box center [491, 451] width 36 height 13
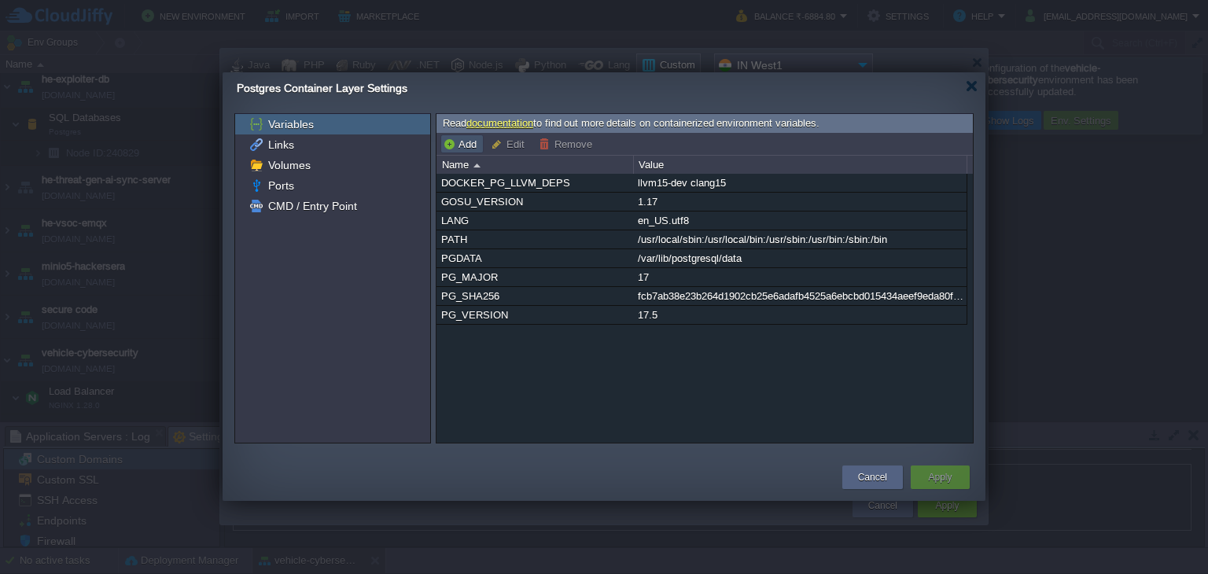
click at [447, 143] on button "Add" at bounding box center [462, 144] width 39 height 14
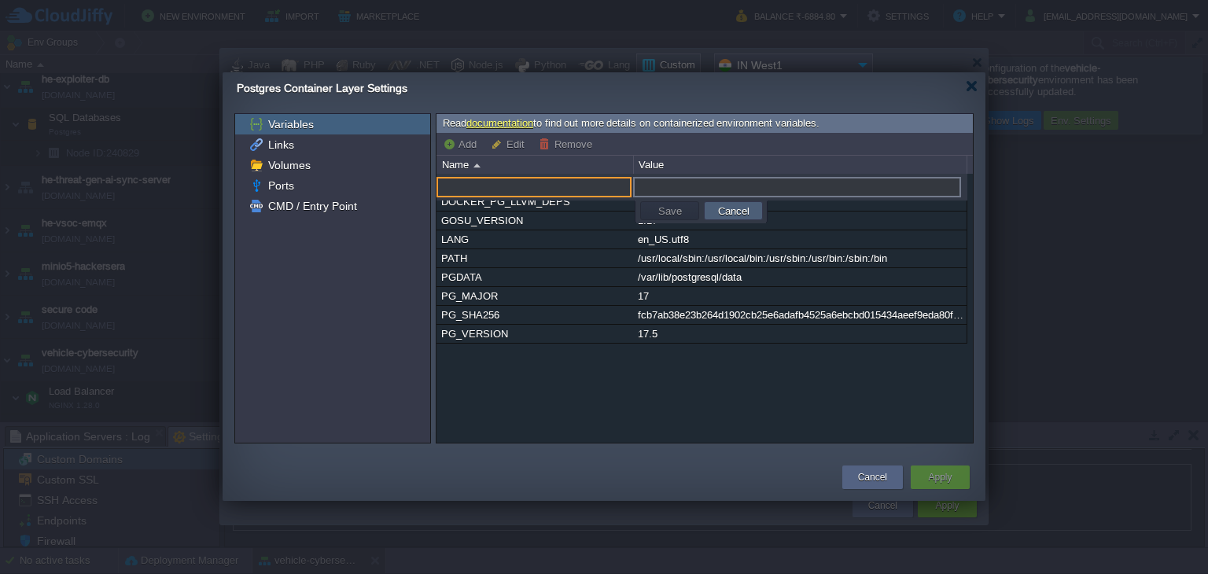
click at [752, 208] on td "Cancel" at bounding box center [733, 210] width 59 height 19
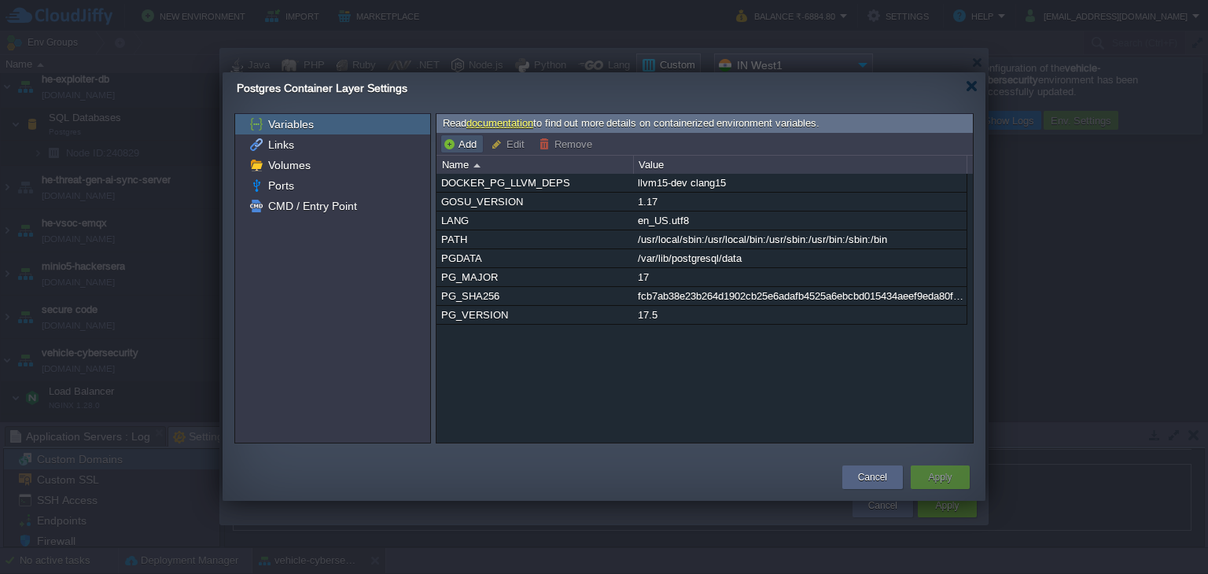
click at [454, 140] on button "Add" at bounding box center [462, 144] width 39 height 14
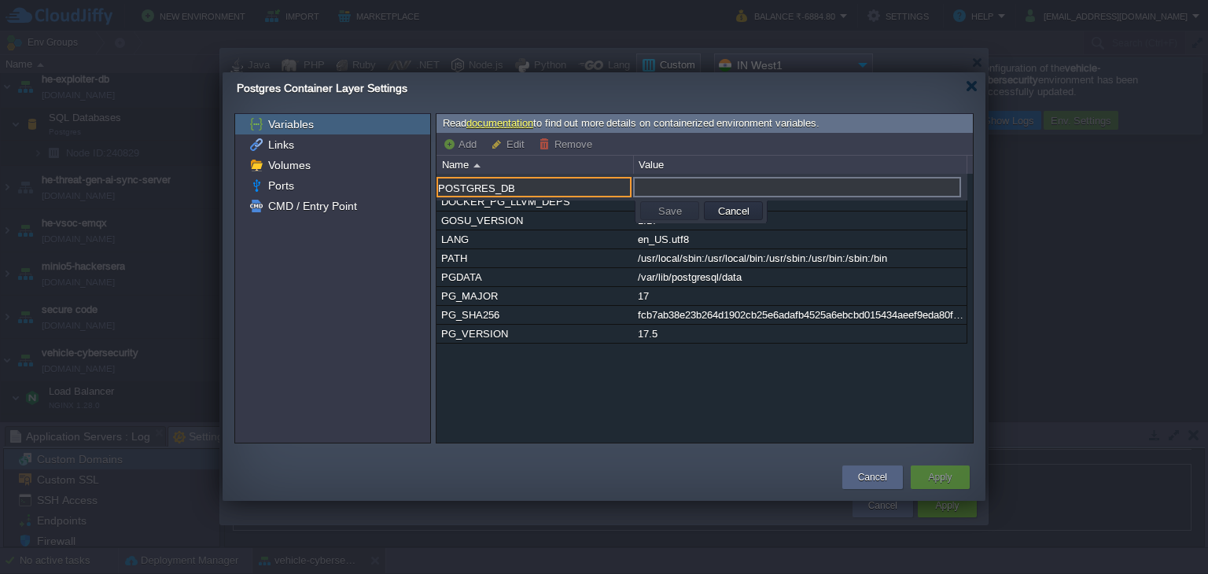
type input "POSTGRES_DB"
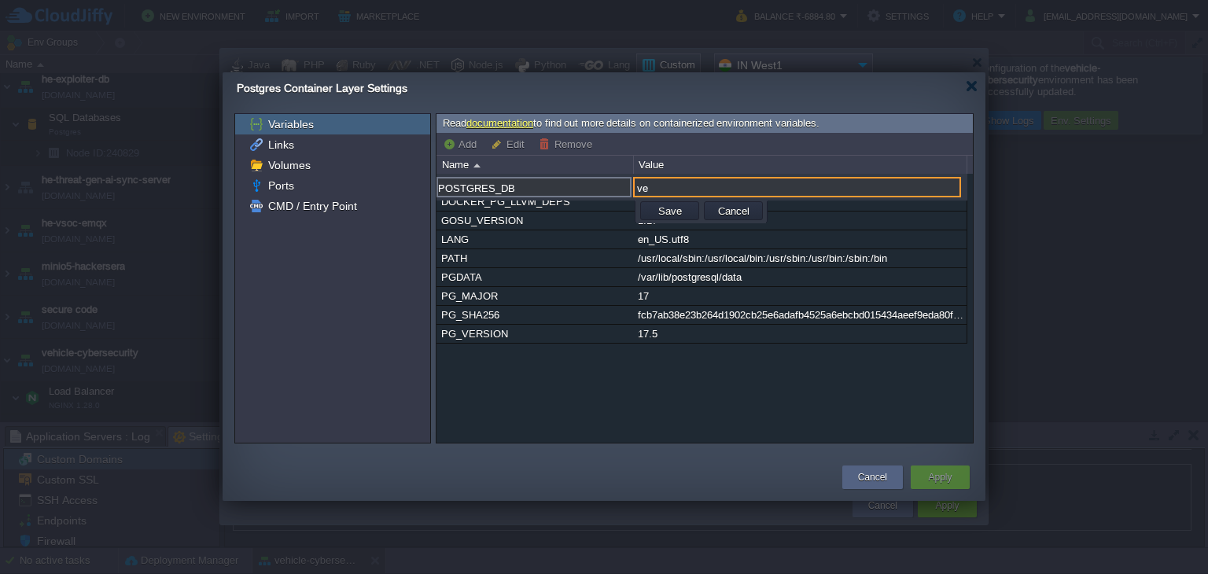
type input "v"
type input "hevehicle"
click at [660, 208] on button "Save" at bounding box center [669, 211] width 33 height 14
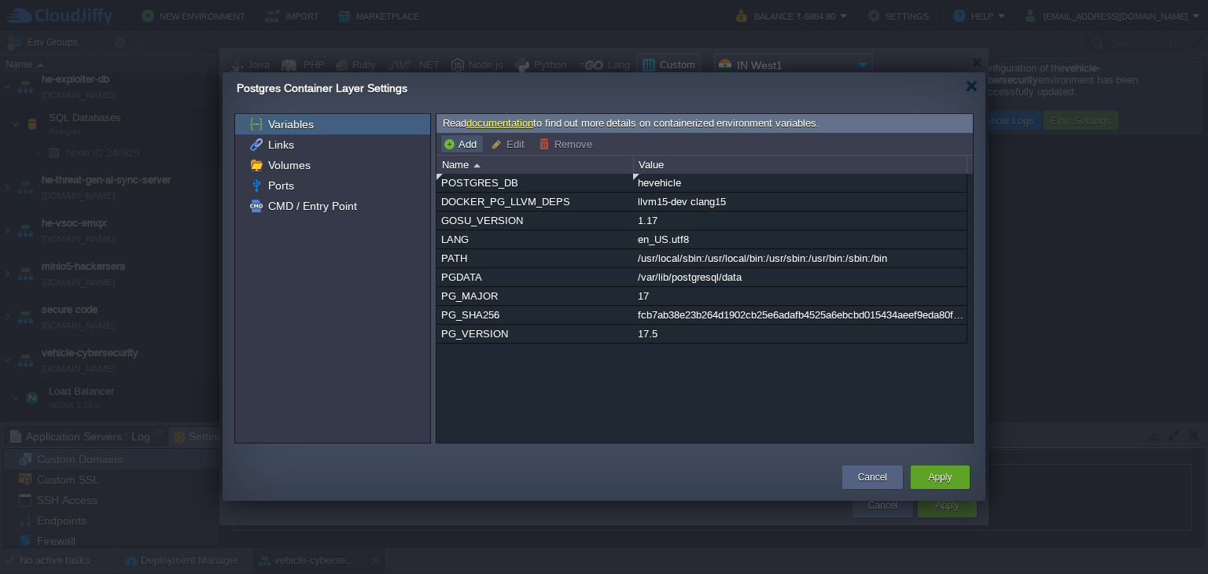
click at [457, 149] on button "Add" at bounding box center [462, 144] width 39 height 14
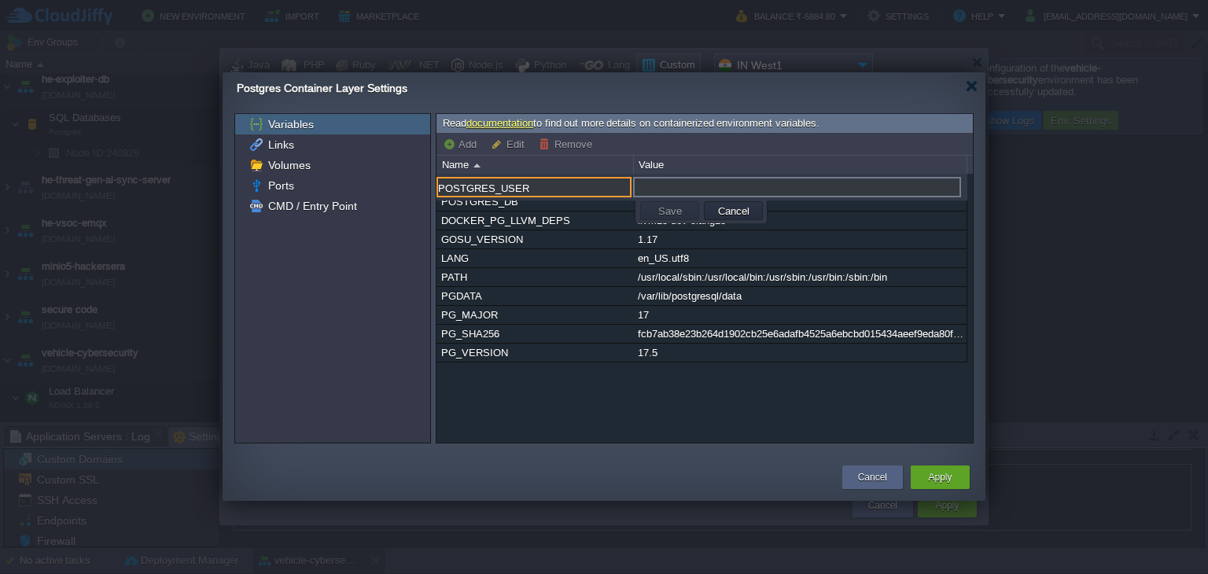
type input "POSTGRES_USER"
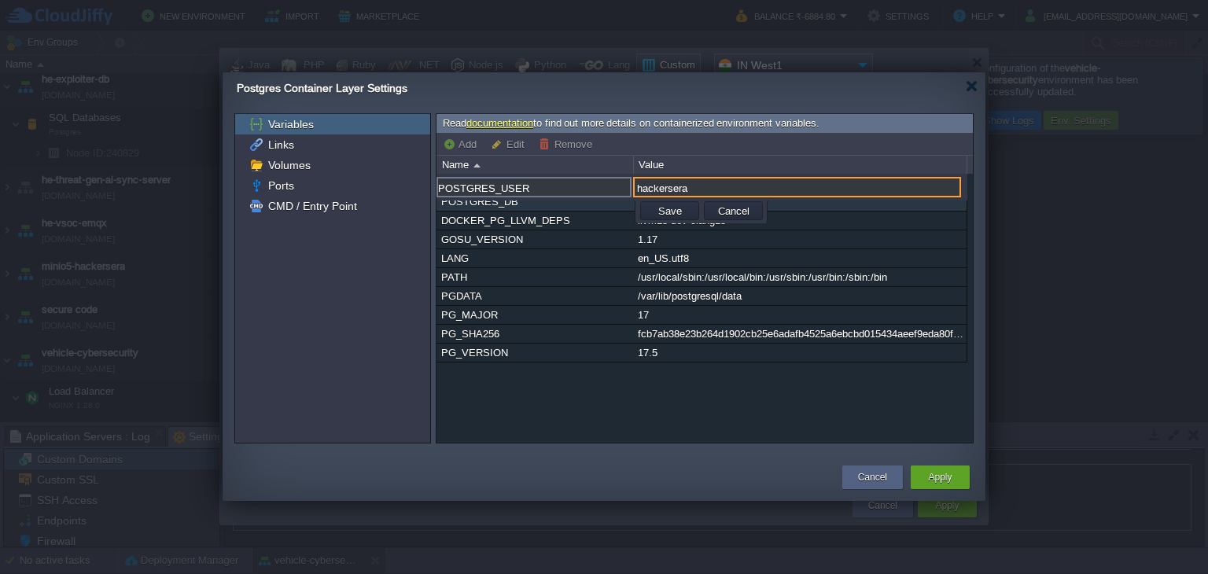
type input "hackersera"
click at [651, 209] on td "Save" at bounding box center [669, 210] width 59 height 19
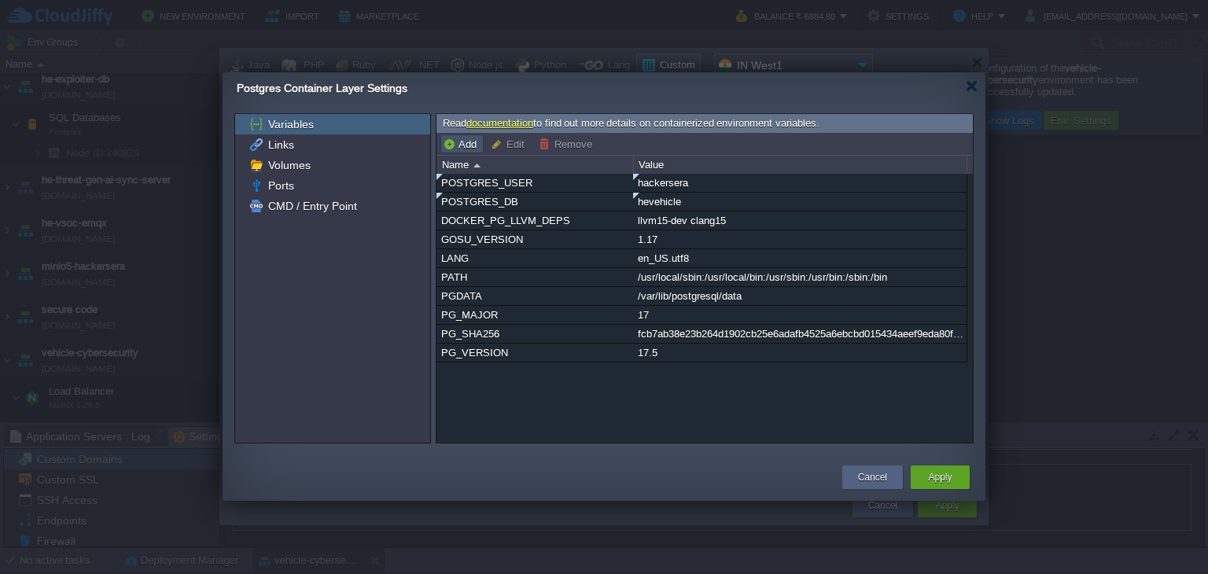
click at [474, 142] on button "Add" at bounding box center [462, 144] width 39 height 14
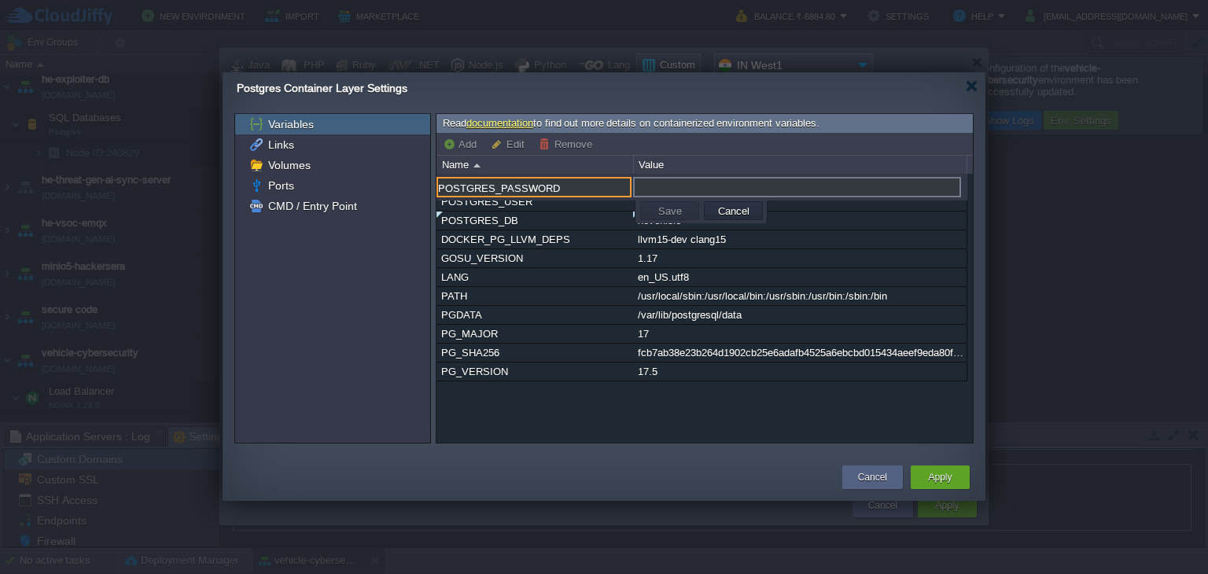
type input "POSTGRES_PASSWORD"
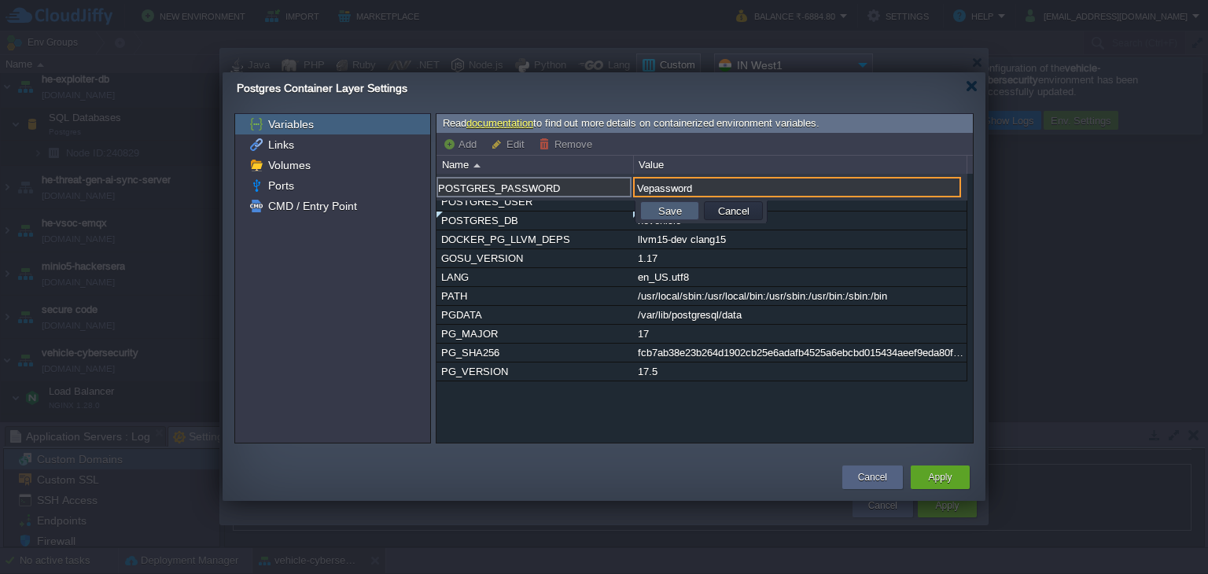
type input "Vepassword"
click at [675, 209] on button "Save" at bounding box center [669, 211] width 33 height 14
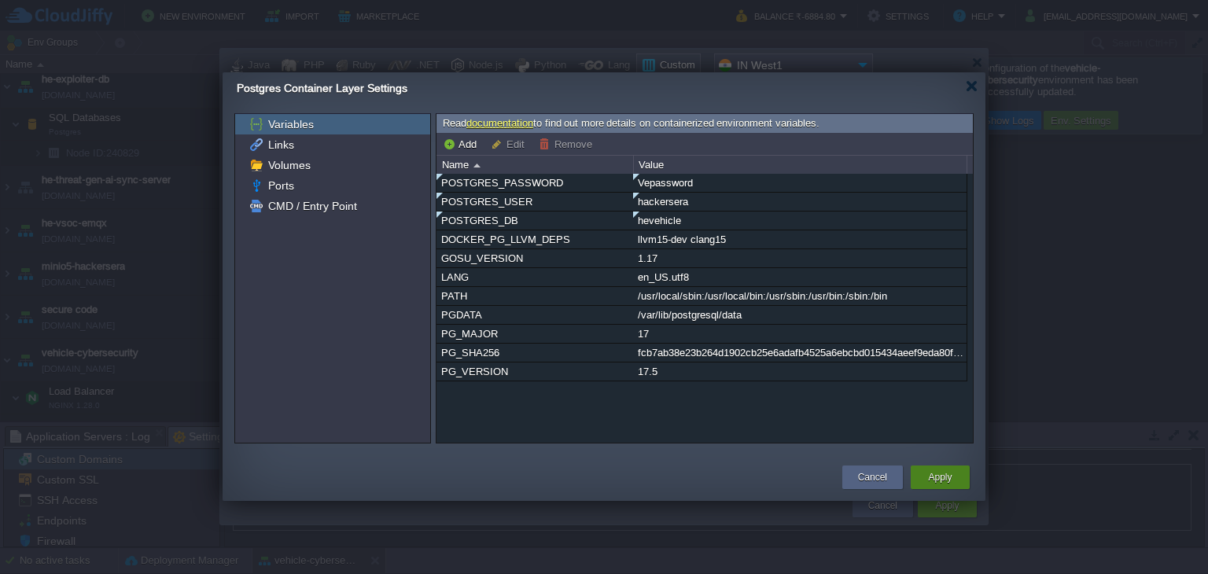
click at [958, 485] on div "Apply" at bounding box center [939, 477] width 59 height 24
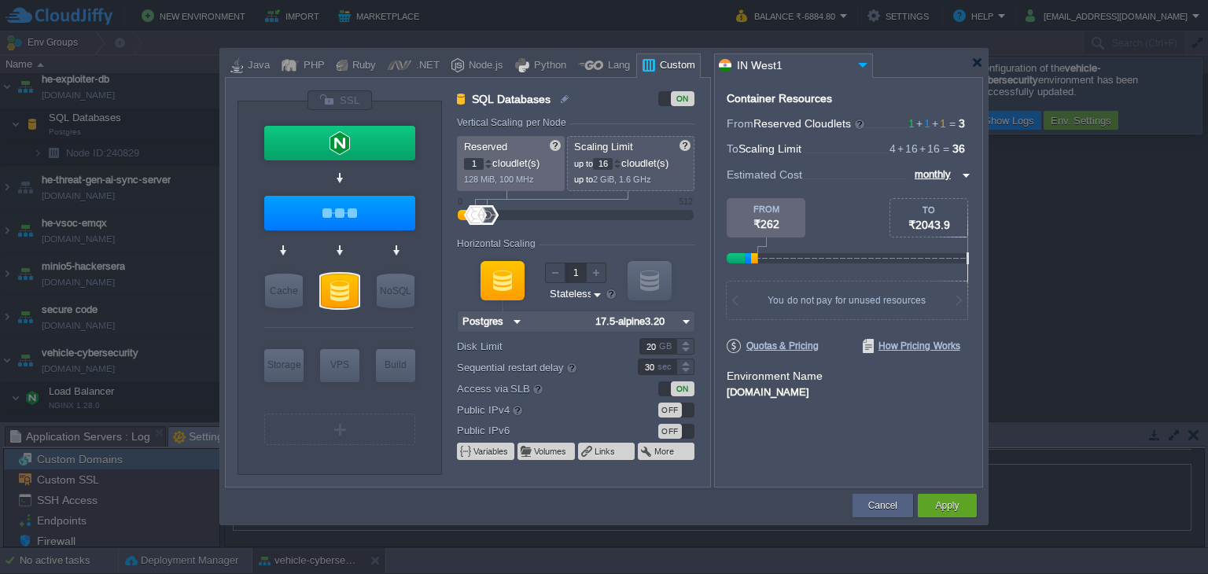
click at [679, 413] on div "OFF" at bounding box center [670, 410] width 24 height 15
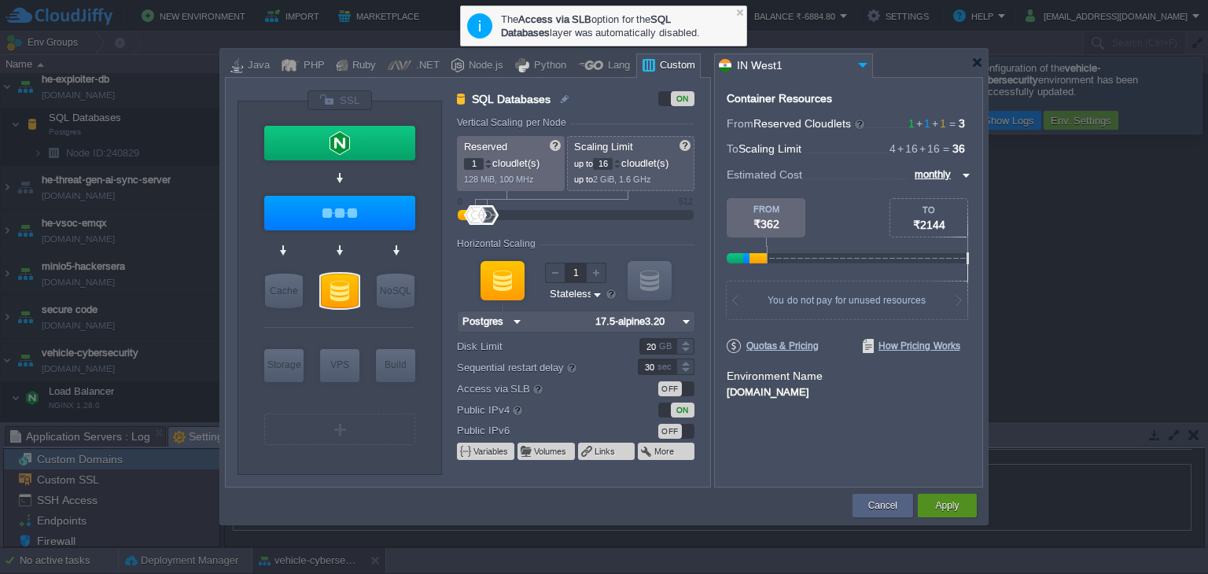
click at [947, 509] on button "Apply" at bounding box center [947, 506] width 24 height 16
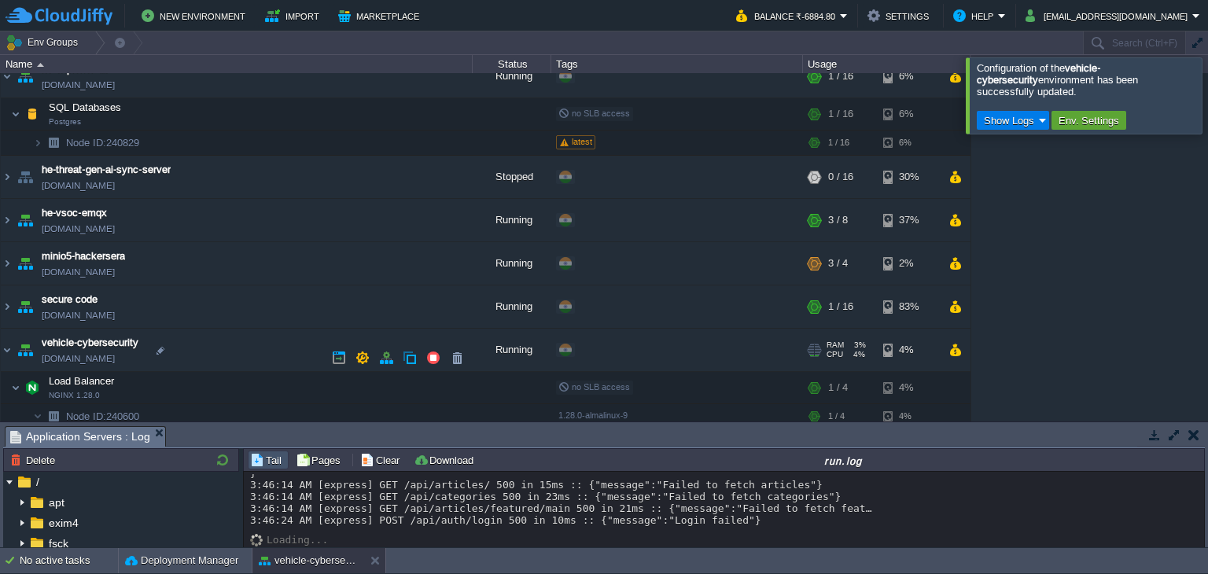
scroll to position [909, 0]
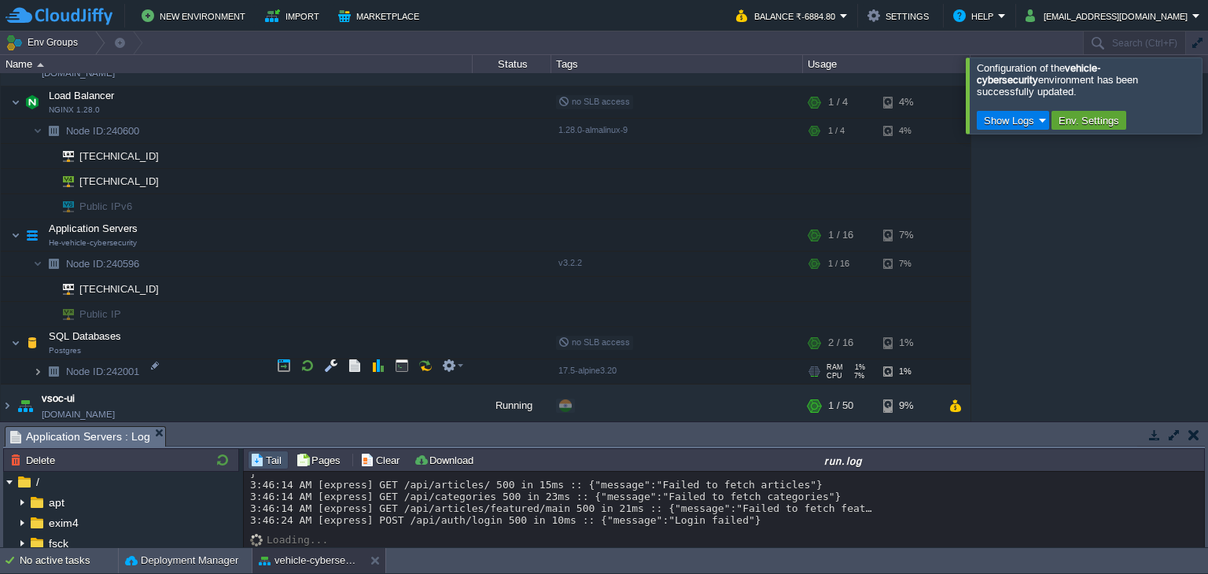
click at [38, 361] on img at bounding box center [37, 371] width 9 height 24
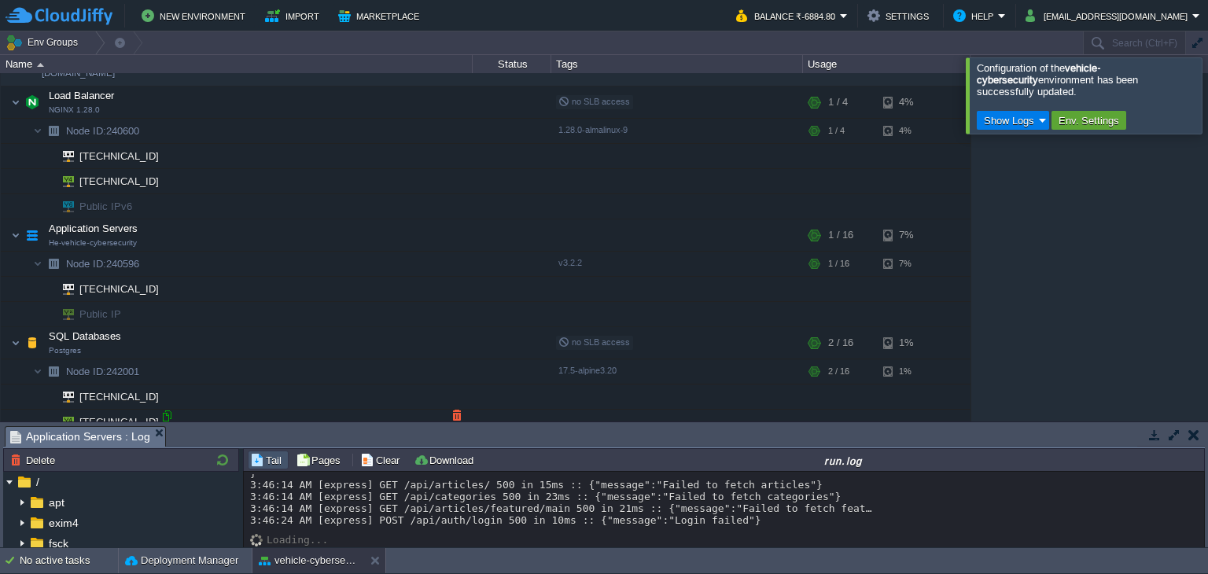
click at [165, 415] on div at bounding box center [167, 416] width 14 height 14
type input "[TECHNICAL_ID]"
click at [418, 344] on td at bounding box center [426, 337] width 24 height 24
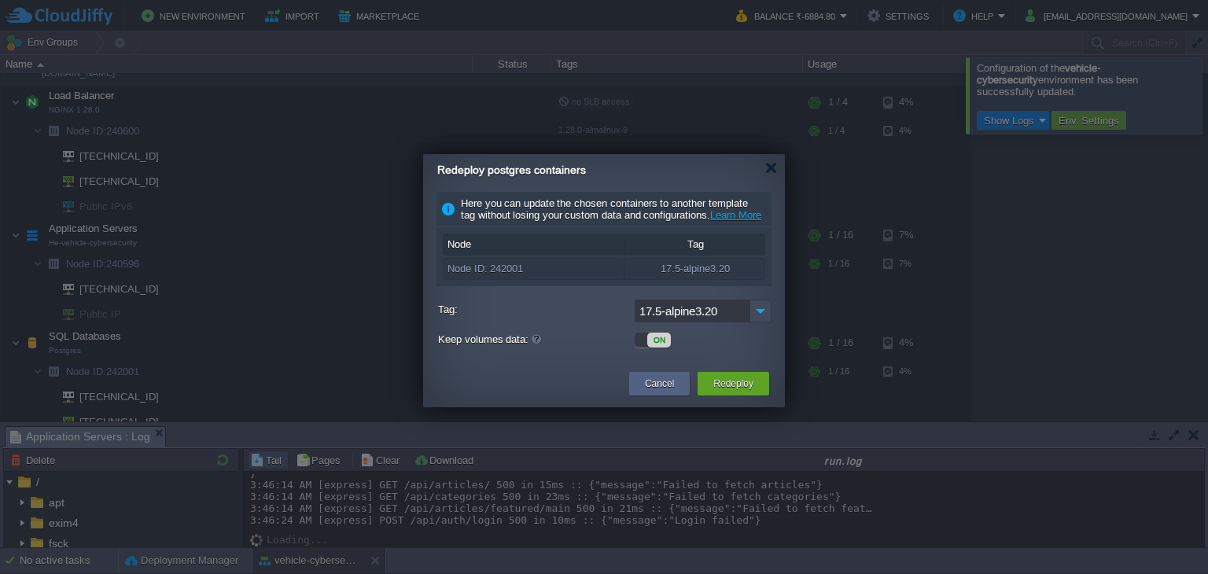
click at [653, 347] on div "ON" at bounding box center [659, 340] width 24 height 15
click at [708, 380] on div "Cancel Redeploy" at bounding box center [604, 385] width 362 height 46
click at [711, 384] on div "Redeploy" at bounding box center [733, 384] width 48 height 24
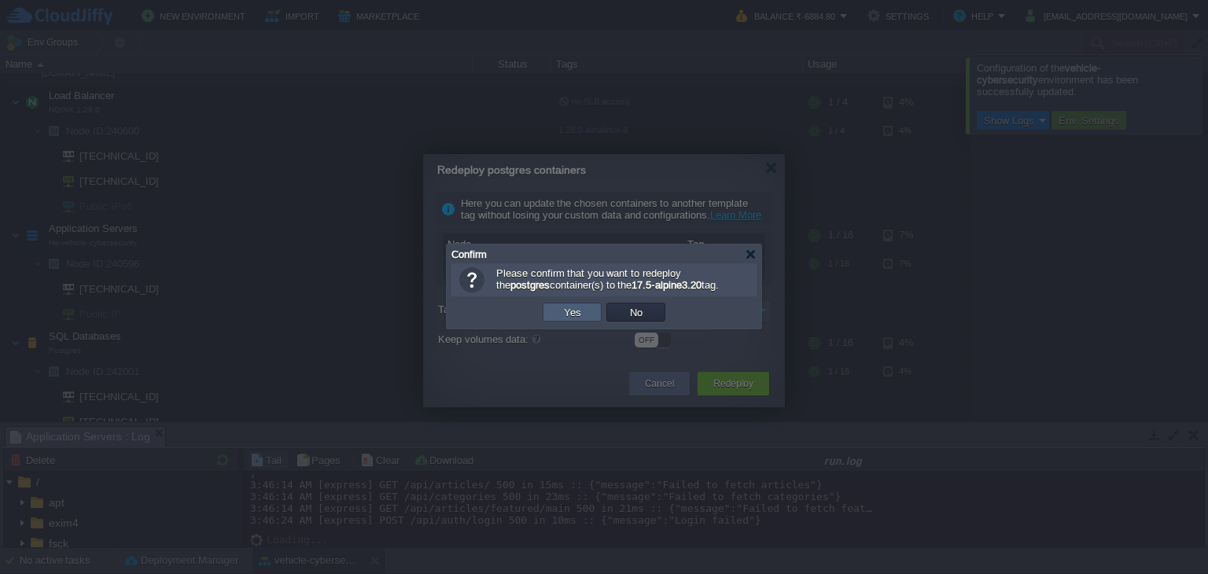
click at [587, 314] on td "Yes" at bounding box center [571, 312] width 59 height 19
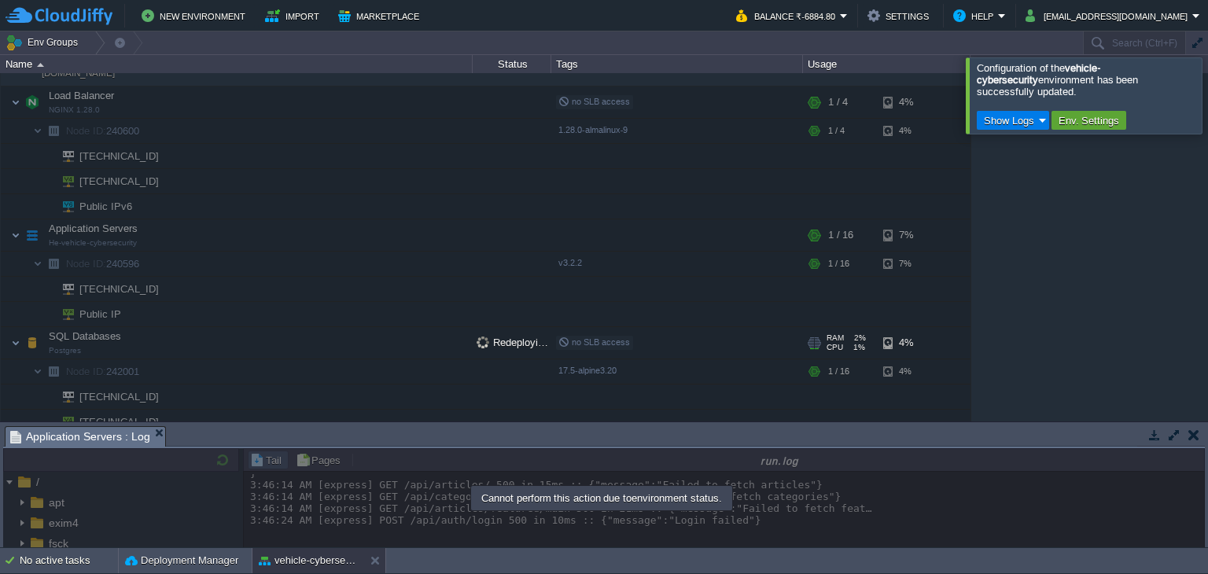
scroll to position [612, 0]
